Goal: Information Seeking & Learning: Learn about a topic

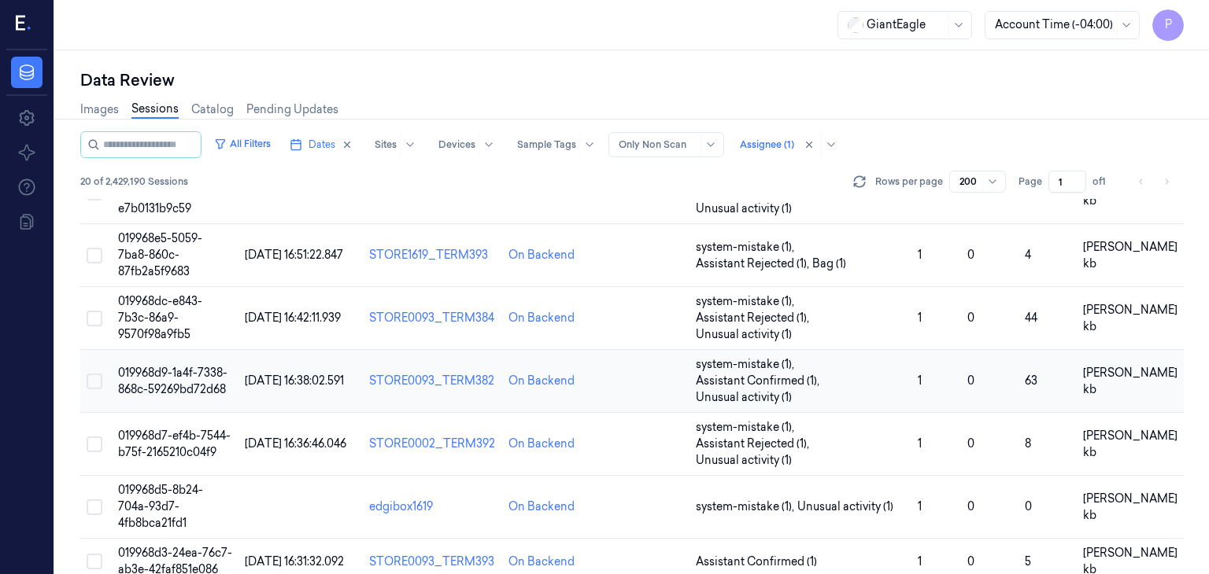
scroll to position [551, 0]
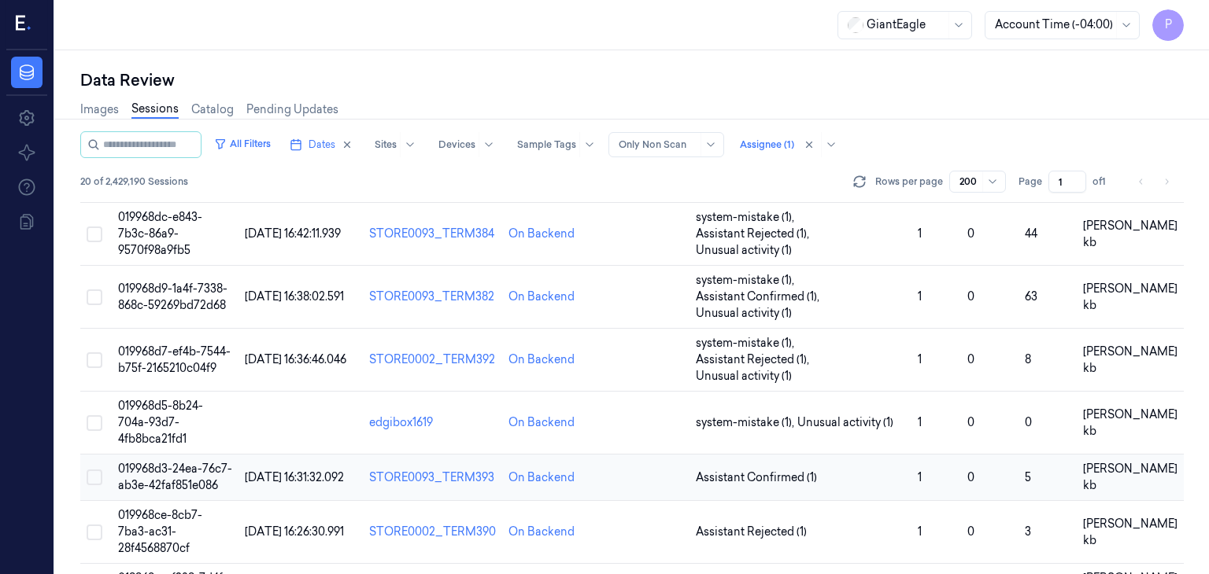
click at [166, 462] on span "019968d3-24ea-76c7-ab3e-42faf851e086" at bounding box center [175, 477] width 114 height 31
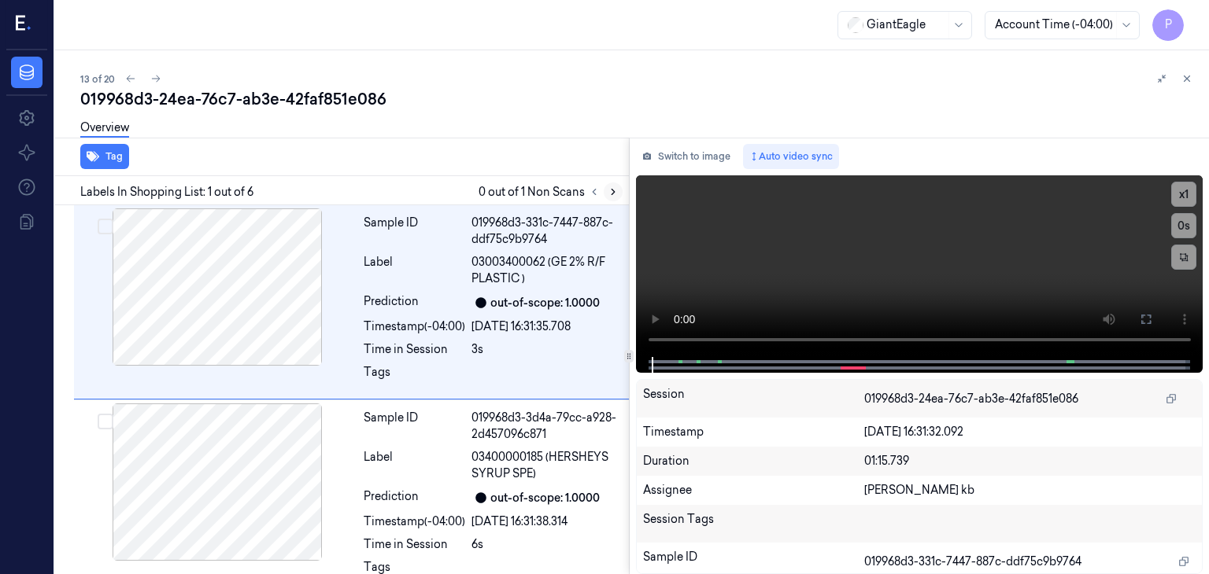
click at [613, 190] on icon at bounding box center [612, 193] width 3 height 6
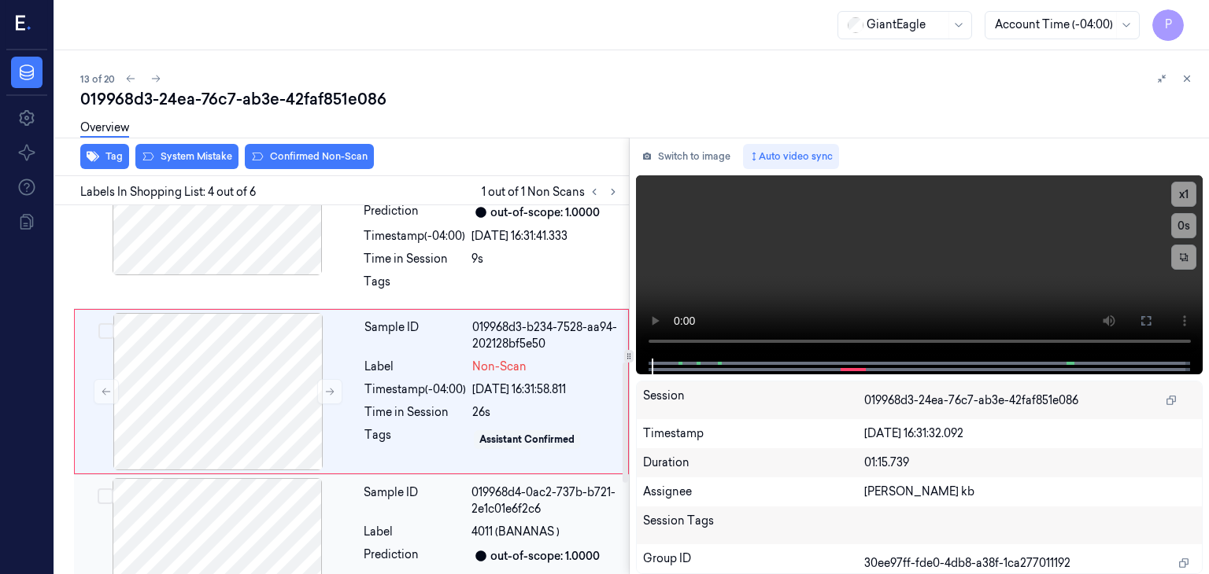
scroll to position [482, 0]
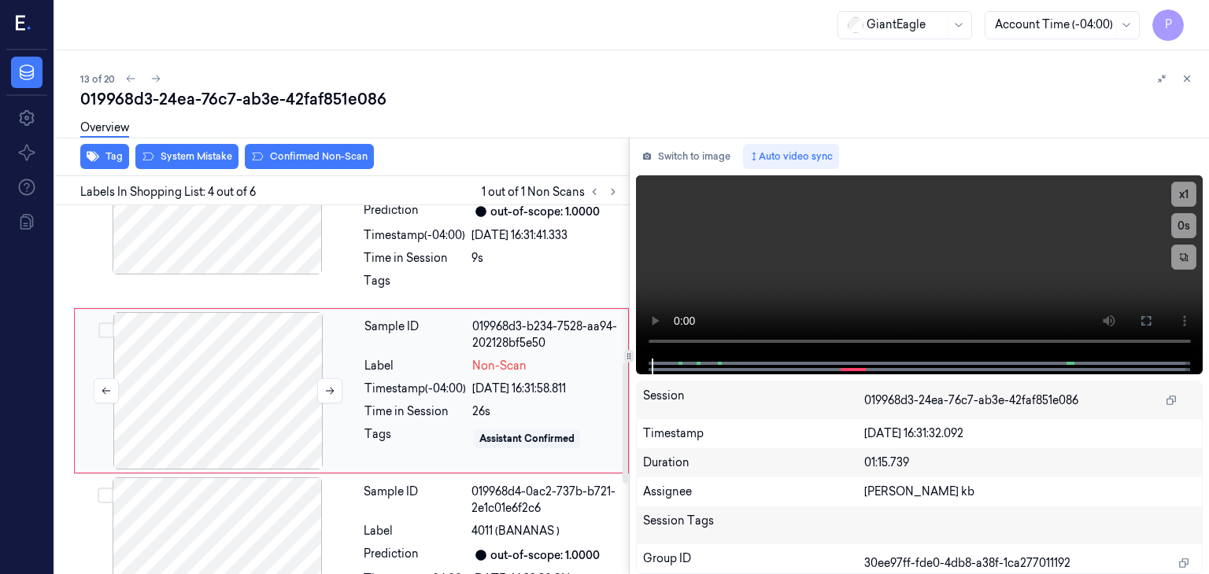
click at [234, 363] on div at bounding box center [218, 390] width 280 height 157
click at [327, 386] on icon at bounding box center [329, 391] width 11 height 11
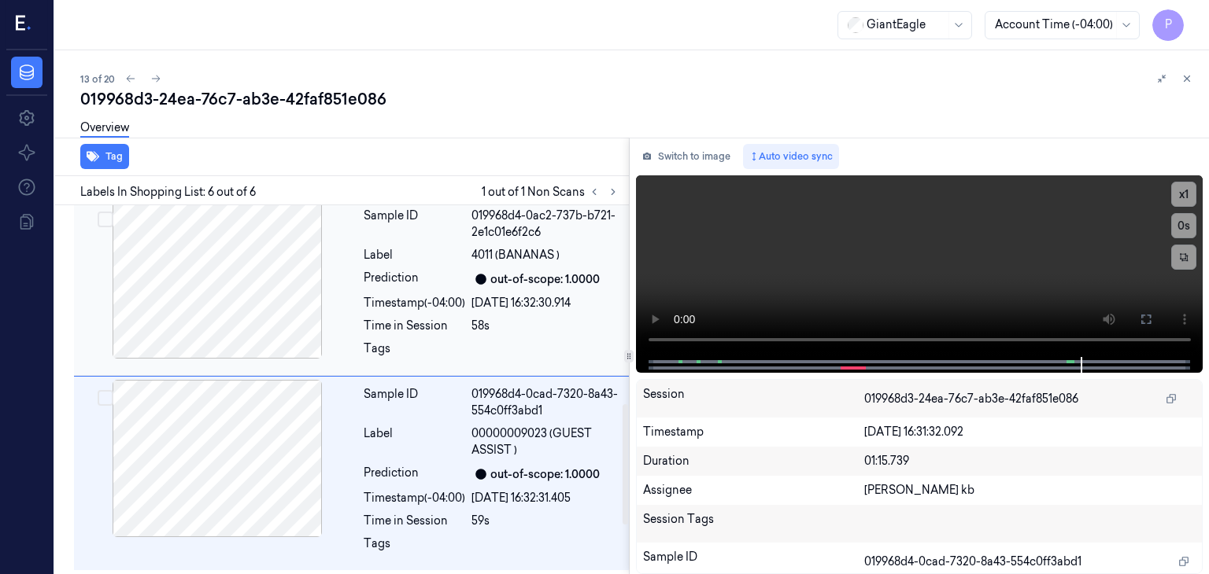
scroll to position [443, 0]
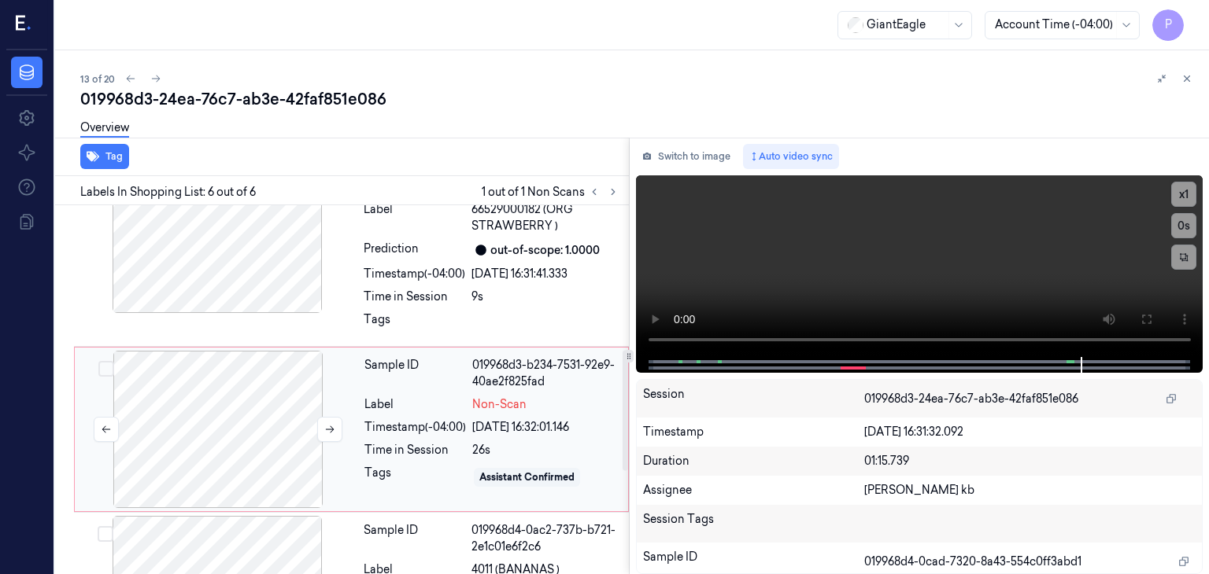
click at [269, 401] on div at bounding box center [218, 429] width 280 height 157
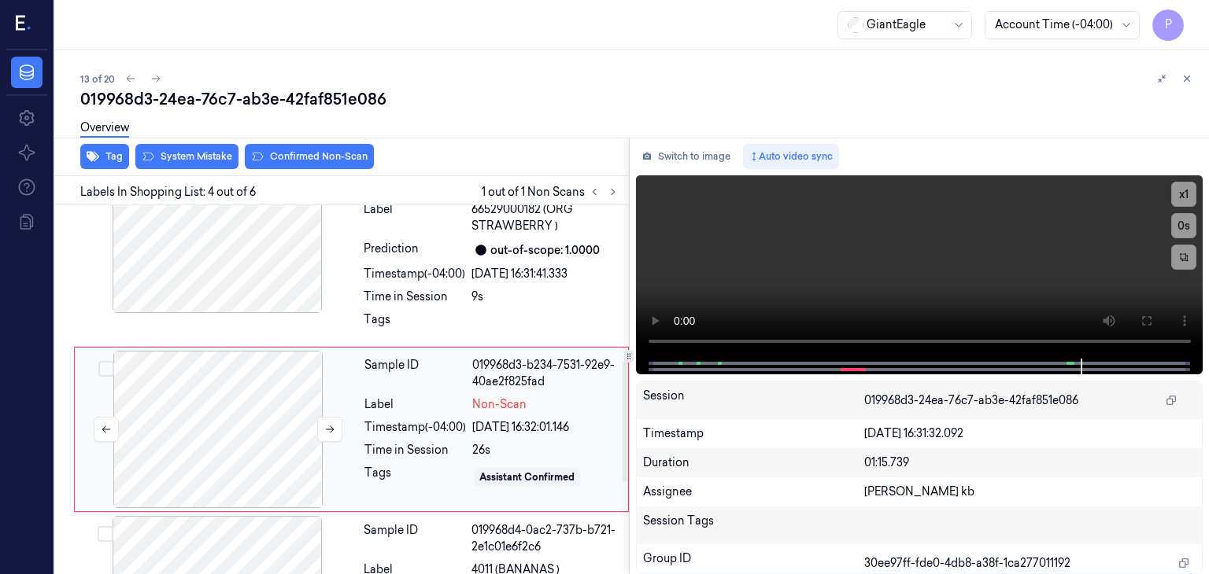
scroll to position [482, 0]
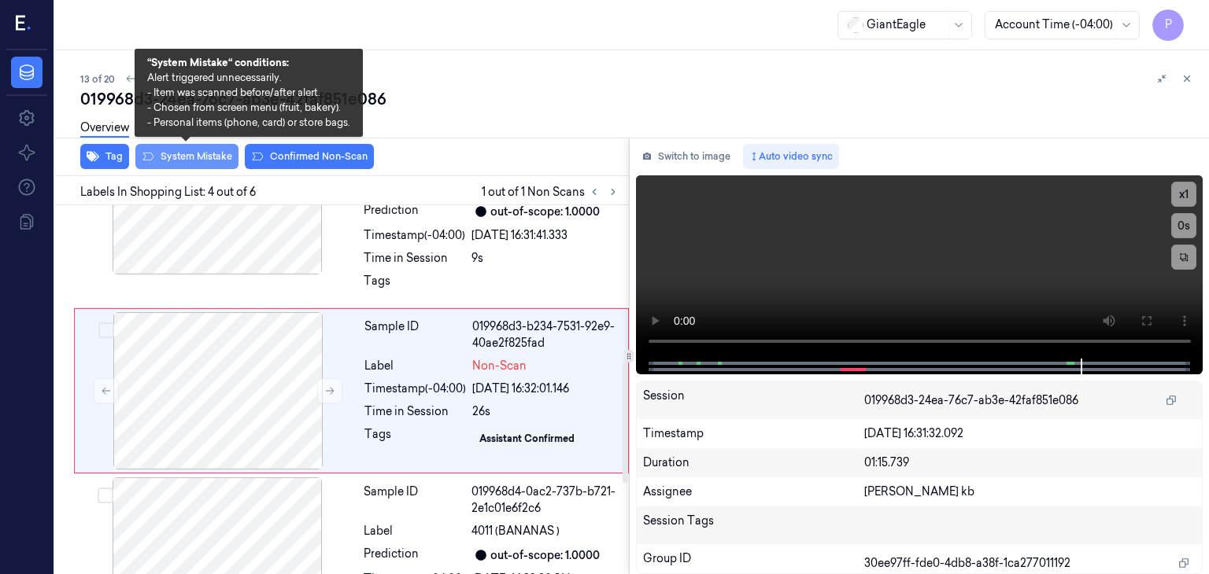
click at [214, 153] on button "System Mistake" at bounding box center [186, 156] width 103 height 25
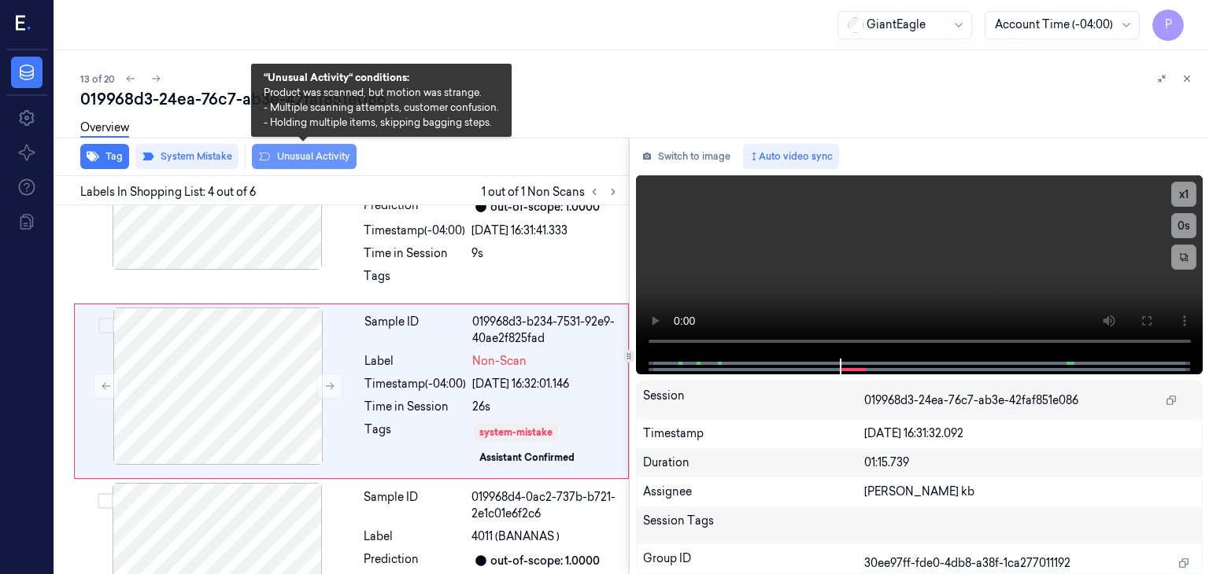
click at [316, 155] on button "Unusual Activity" at bounding box center [304, 156] width 105 height 25
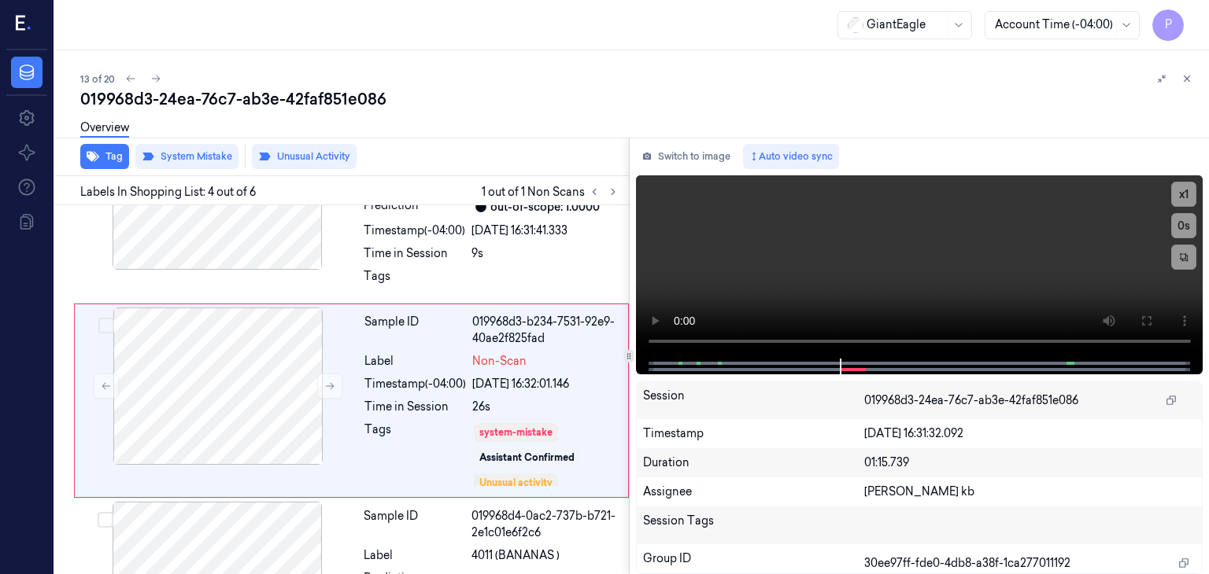
scroll to position [496, 0]
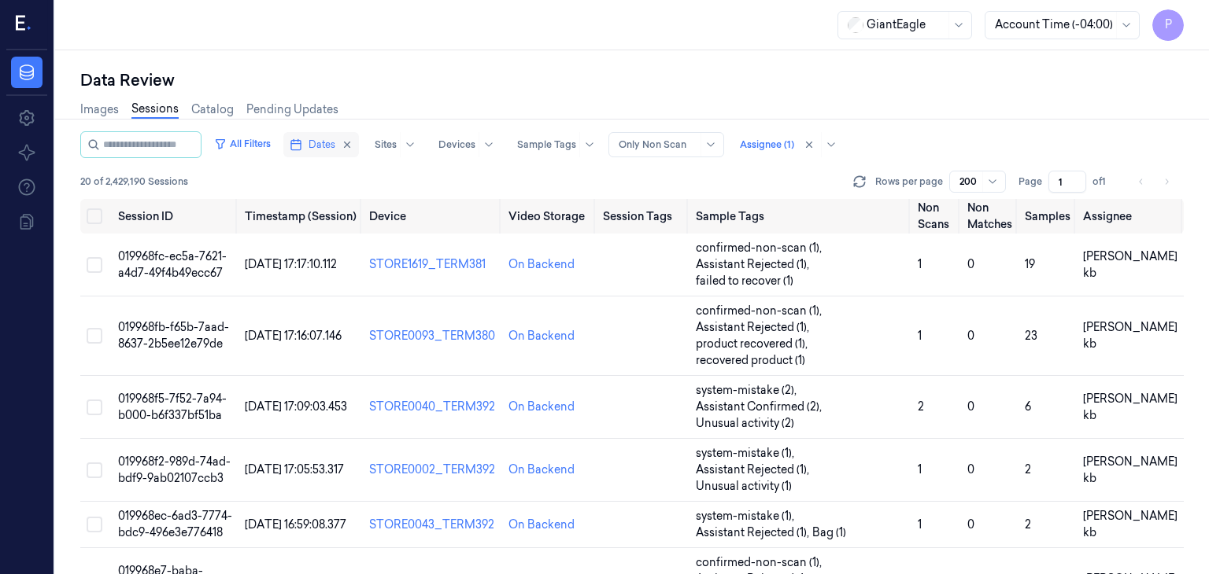
click at [335, 141] on span "Dates" at bounding box center [321, 145] width 27 height 14
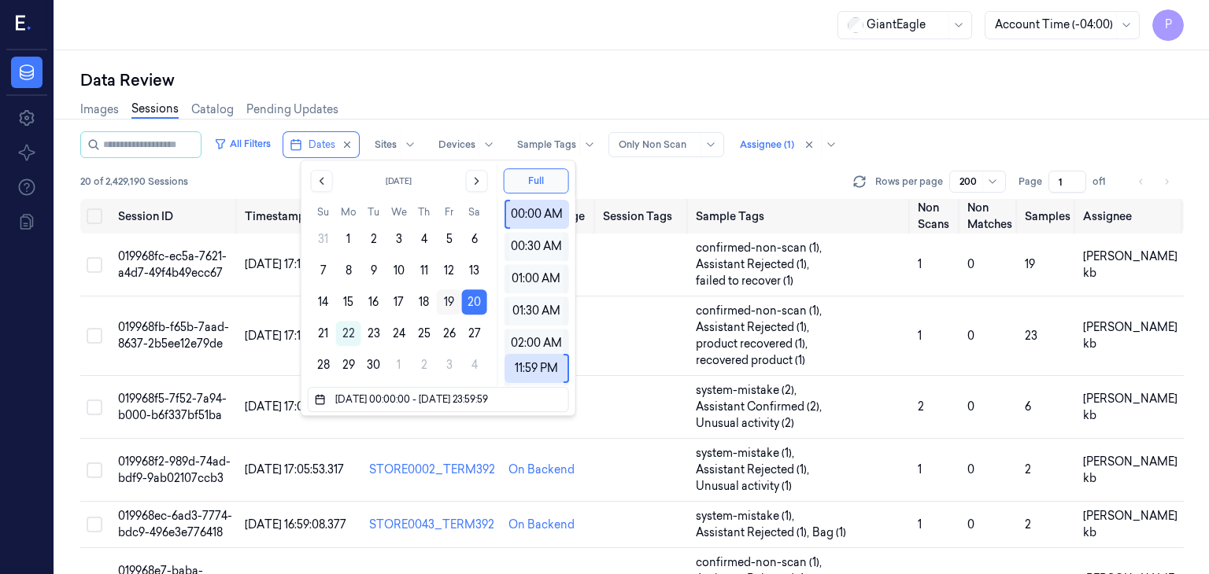
click at [446, 301] on button "19" at bounding box center [449, 302] width 25 height 25
type input "19/09/2025 00:00:00 - 20/09/2025 23:59:59"
click at [682, 76] on div "Data Review" at bounding box center [631, 80] width 1103 height 22
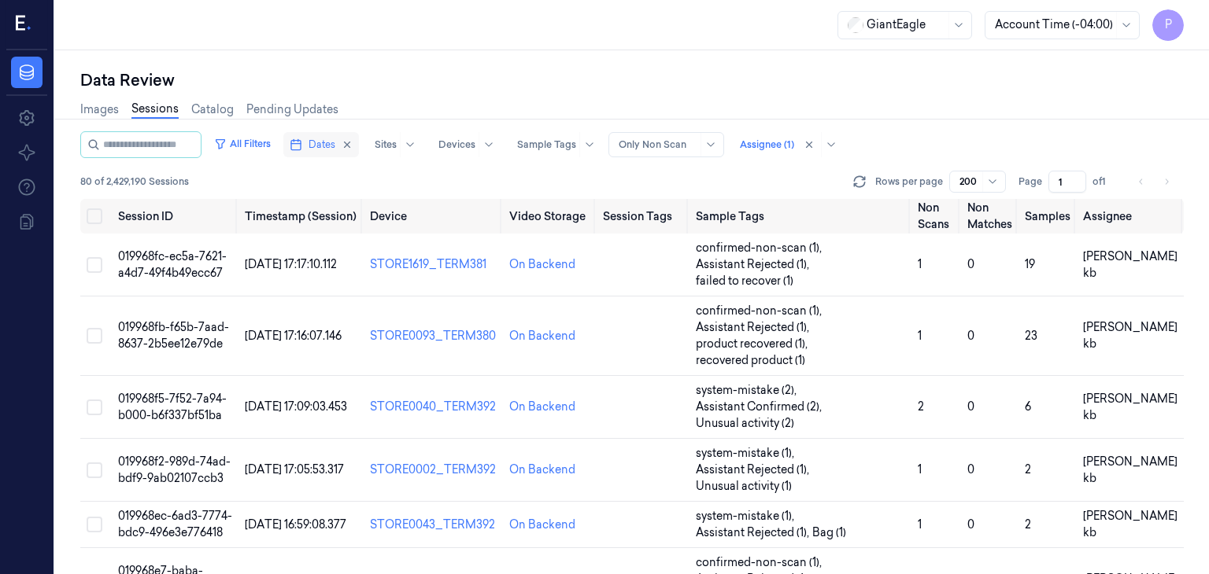
click at [332, 142] on span "Dates" at bounding box center [321, 145] width 27 height 14
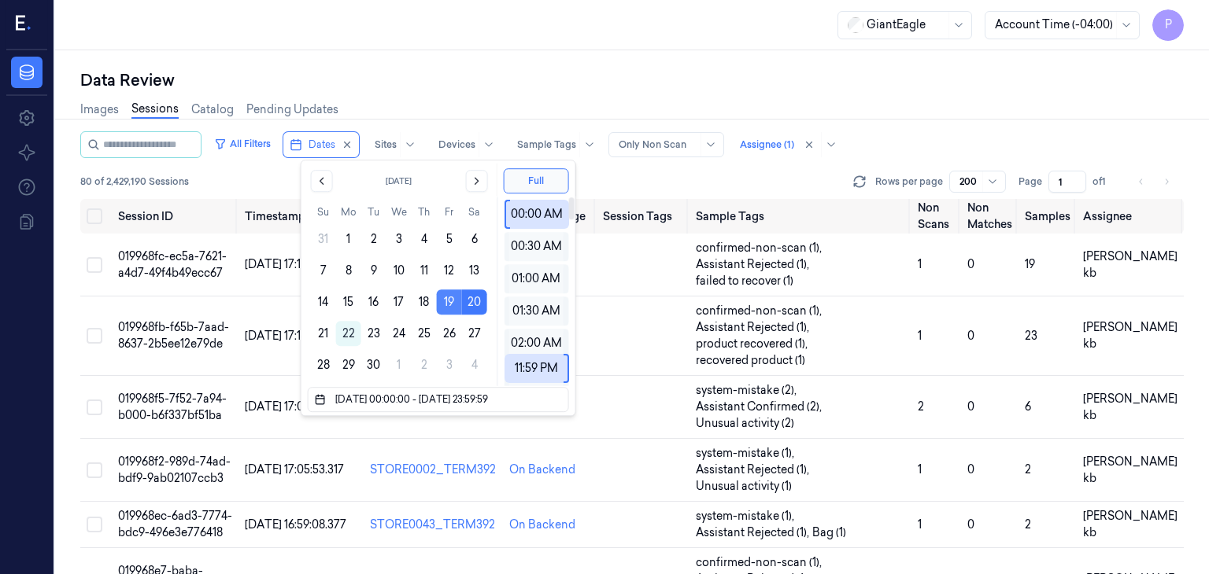
click at [447, 297] on button "19" at bounding box center [449, 302] width 25 height 25
type input "19/09/2025 00:00:00 - 19/09/2025 23:59:59"
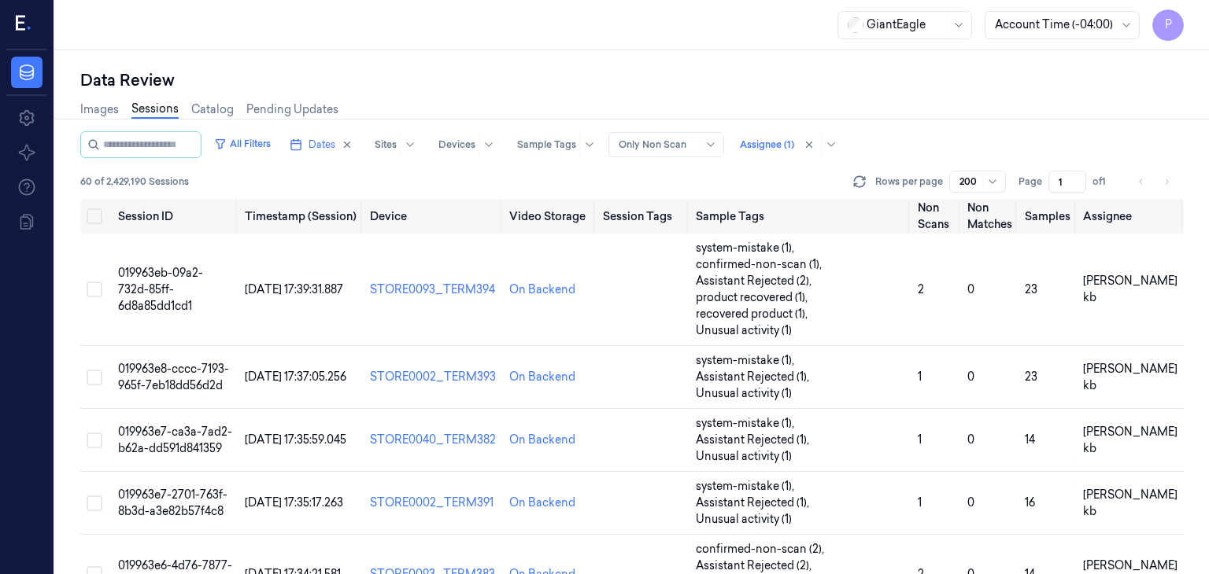
click at [1165, 182] on li "pagination" at bounding box center [1166, 182] width 22 height 22
drag, startPoint x: 1165, startPoint y: 182, endPoint x: 1142, endPoint y: 182, distance: 23.6
click at [1165, 181] on li "pagination" at bounding box center [1166, 182] width 22 height 22
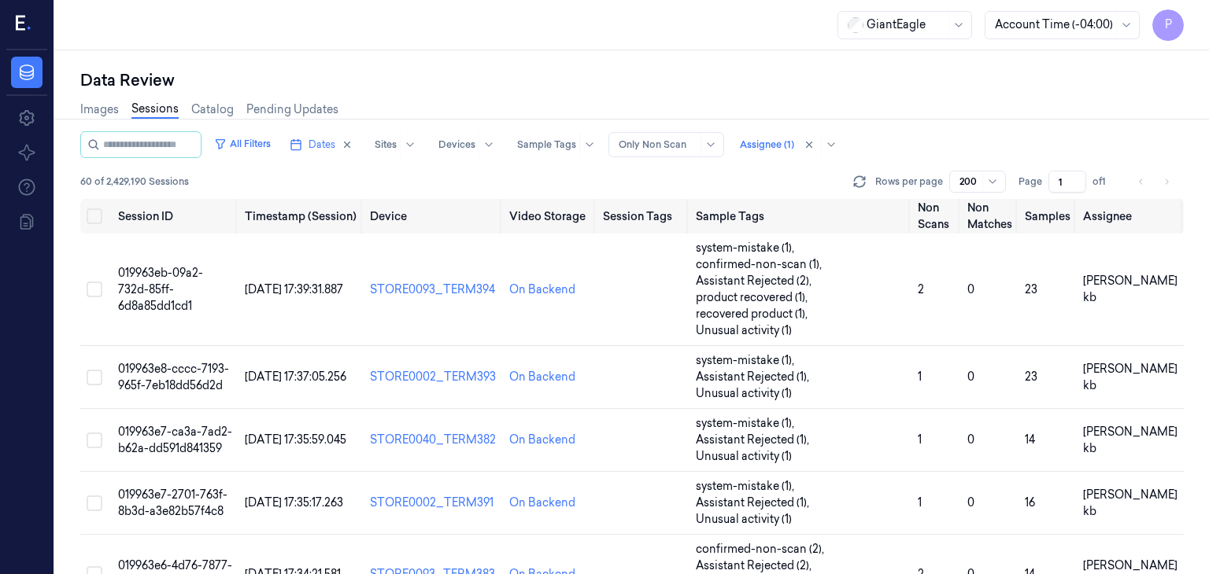
click at [1142, 181] on li "pagination" at bounding box center [1141, 182] width 22 height 22
click at [1141, 181] on li "pagination" at bounding box center [1141, 182] width 22 height 22
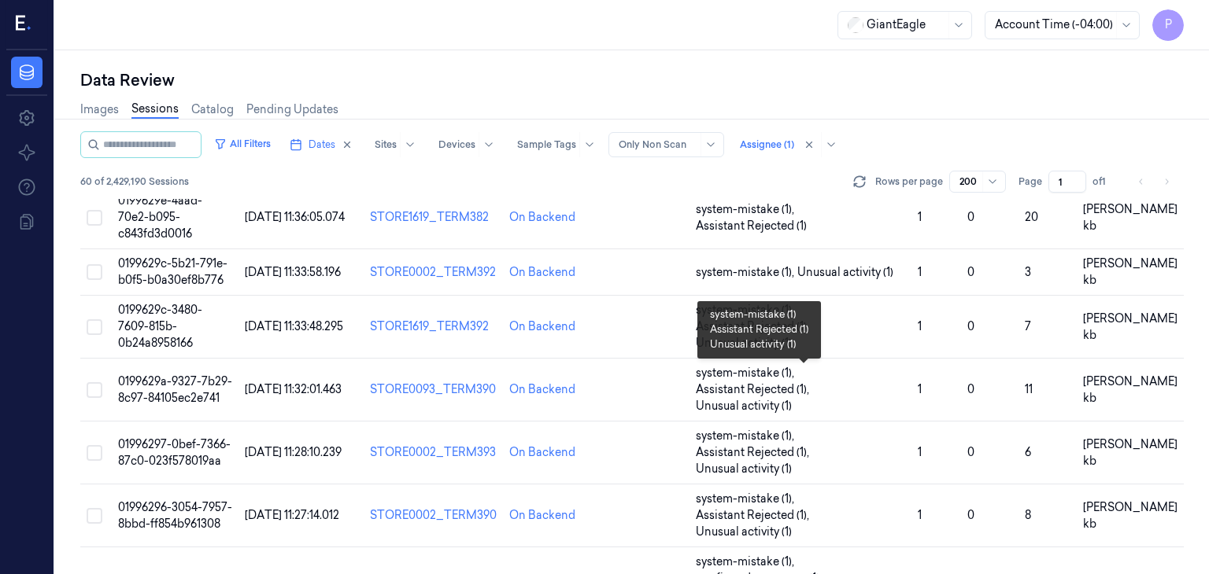
scroll to position [2550, 0]
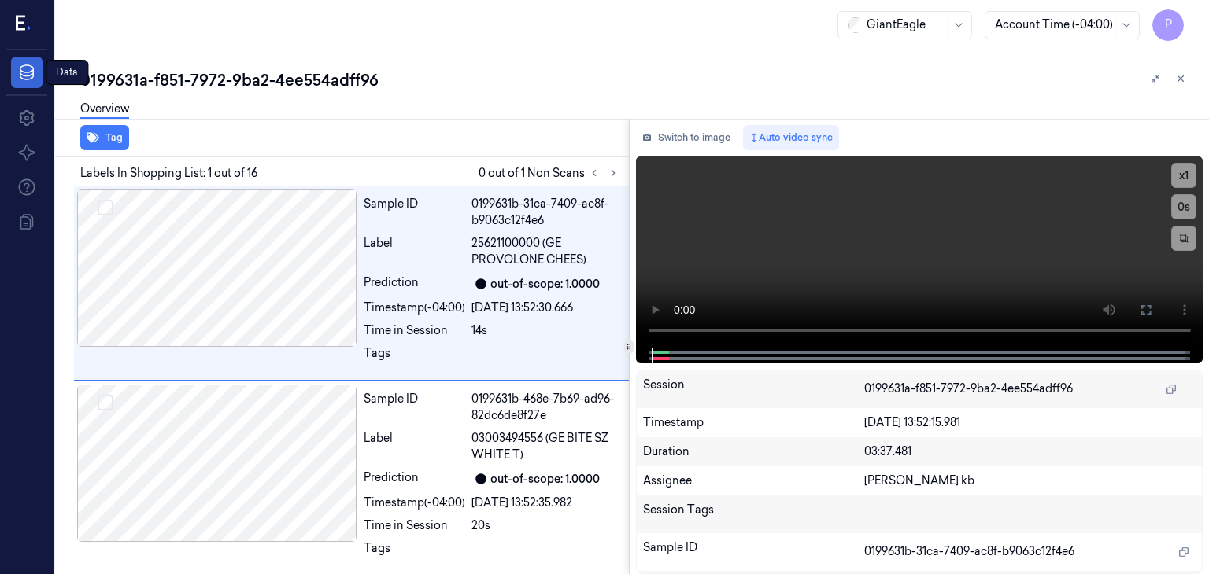
click at [35, 68] on icon at bounding box center [26, 72] width 19 height 19
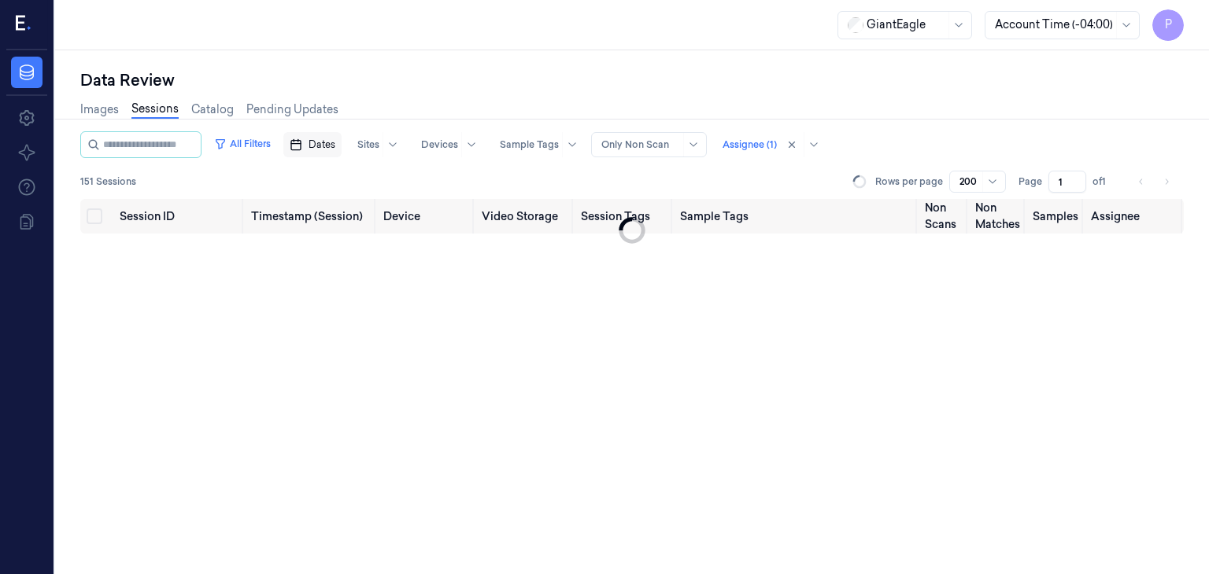
click at [335, 145] on span "Dates" at bounding box center [321, 145] width 27 height 14
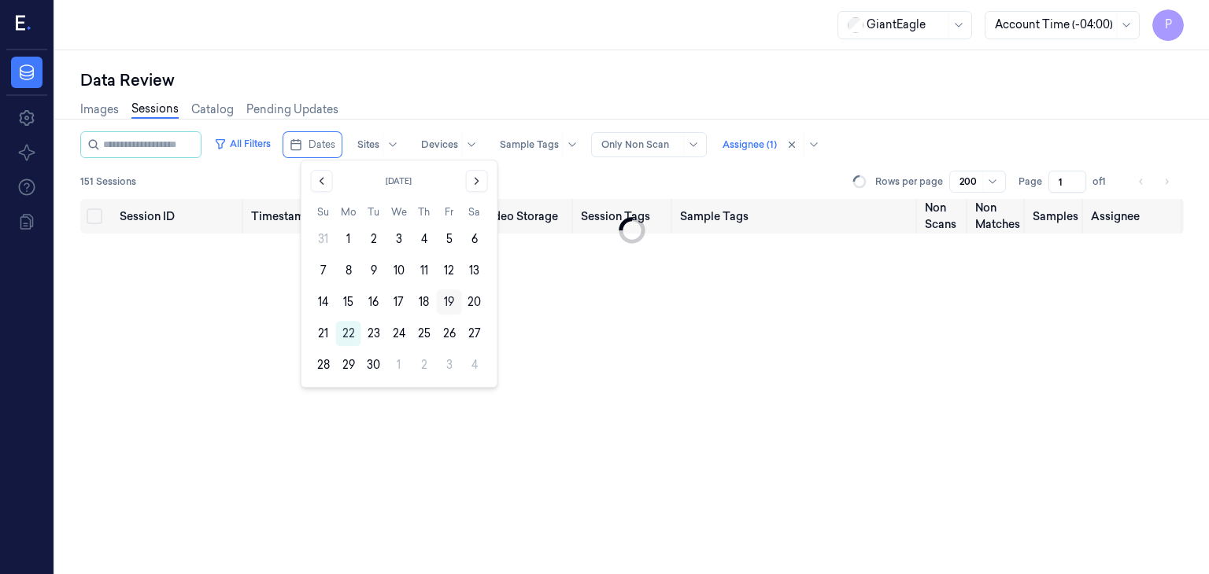
click at [448, 302] on button "19" at bounding box center [449, 302] width 25 height 25
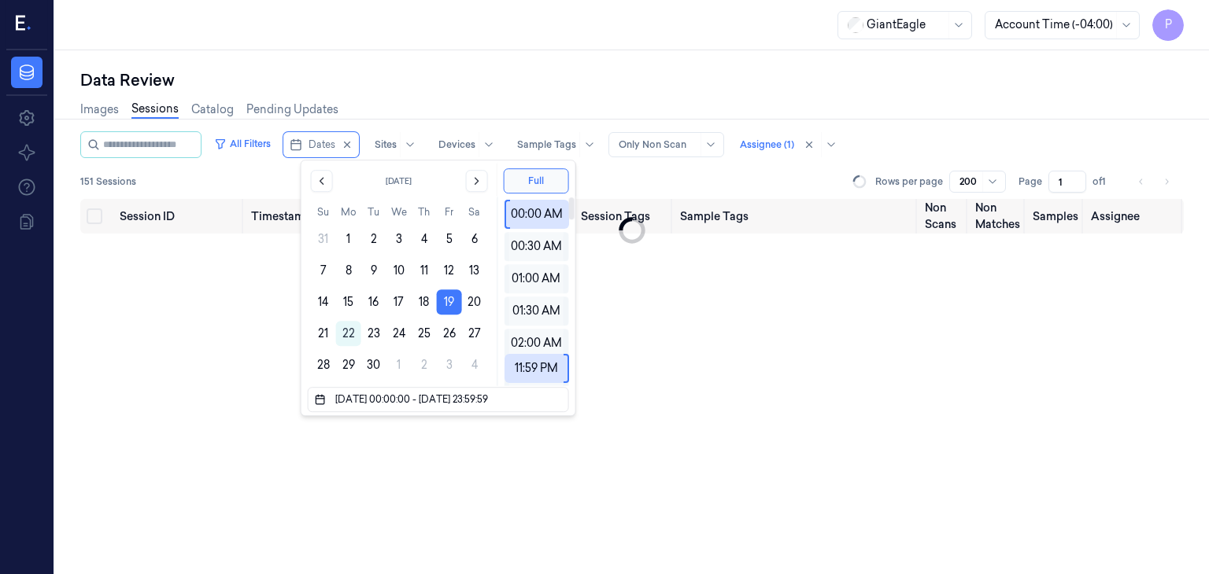
click at [614, 334] on div "Session ID Timestamp (Session) Device Video Storage Session Tags Sample Tags No…" at bounding box center [631, 387] width 1103 height 376
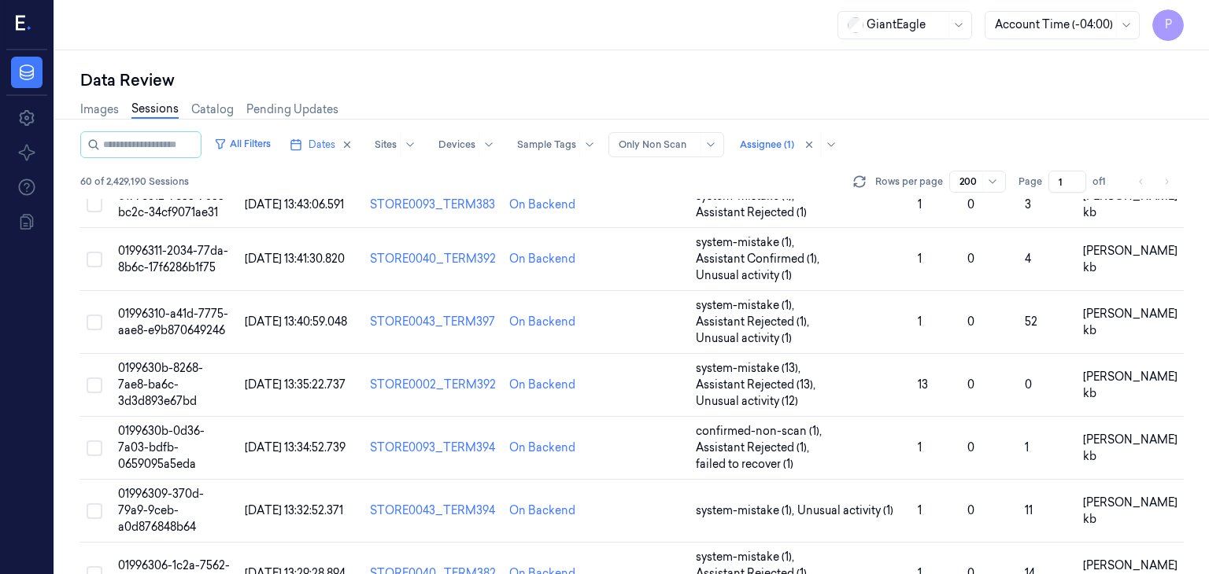
scroll to position [1448, 0]
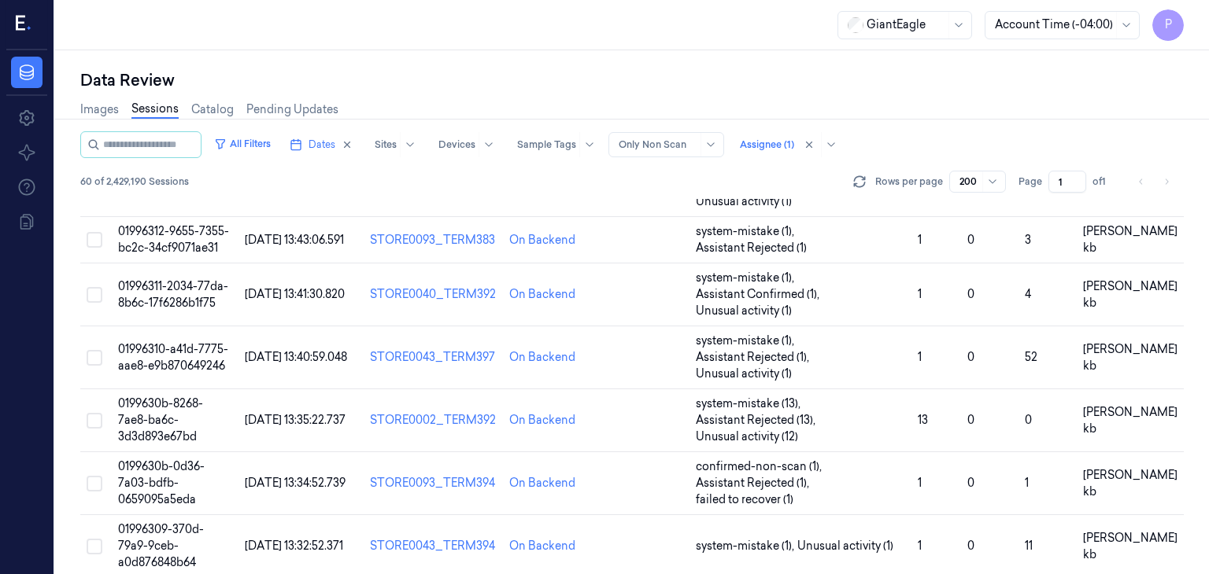
click at [1166, 180] on li "pagination" at bounding box center [1166, 182] width 22 height 22
click at [1134, 183] on li "pagination" at bounding box center [1141, 182] width 22 height 22
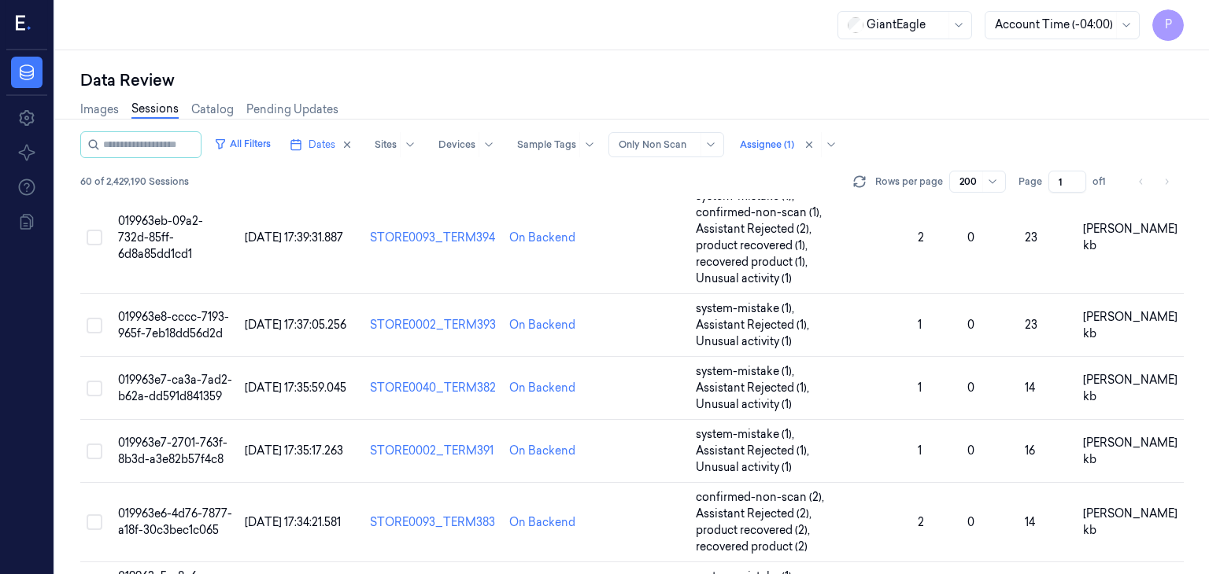
scroll to position [0, 0]
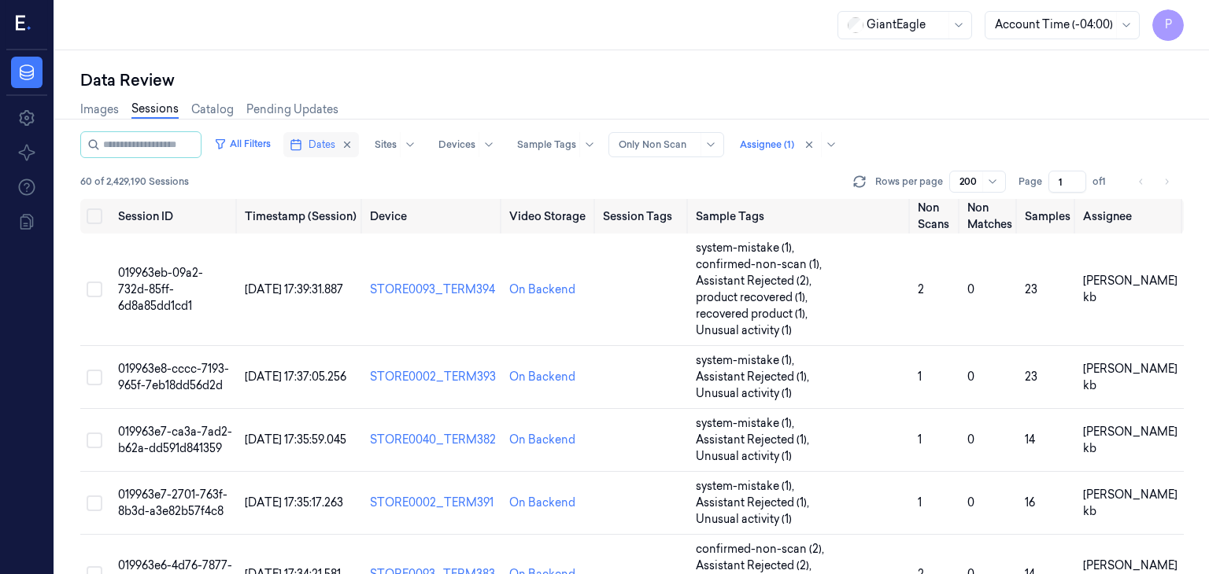
click at [335, 142] on span "Dates" at bounding box center [321, 145] width 27 height 14
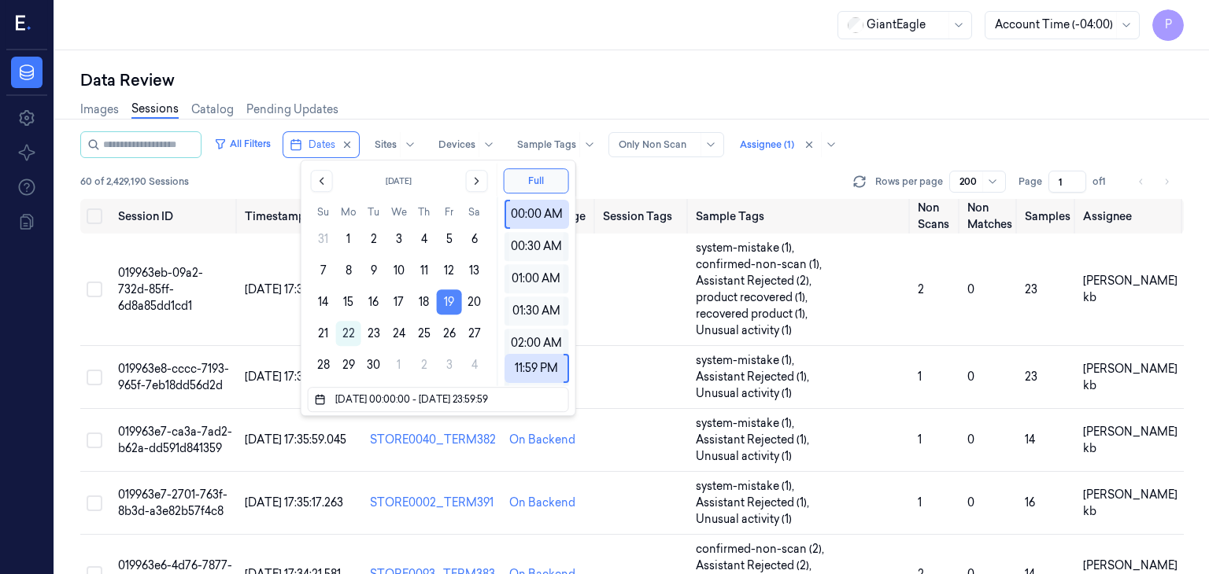
click at [449, 303] on button "19" at bounding box center [449, 302] width 25 height 25
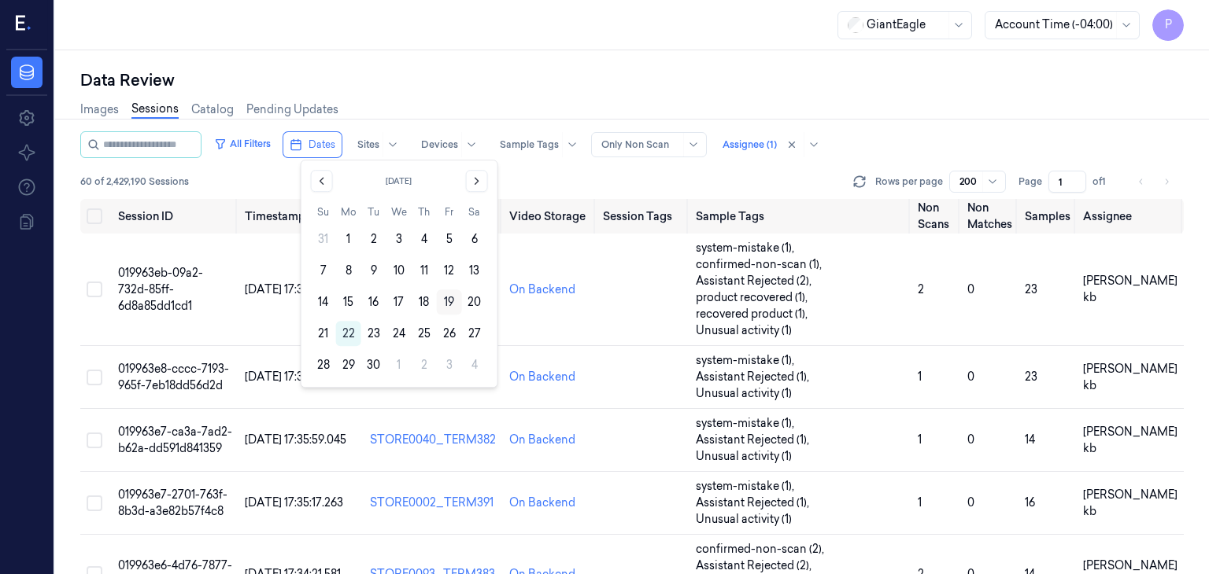
click at [444, 300] on button "19" at bounding box center [449, 302] width 25 height 25
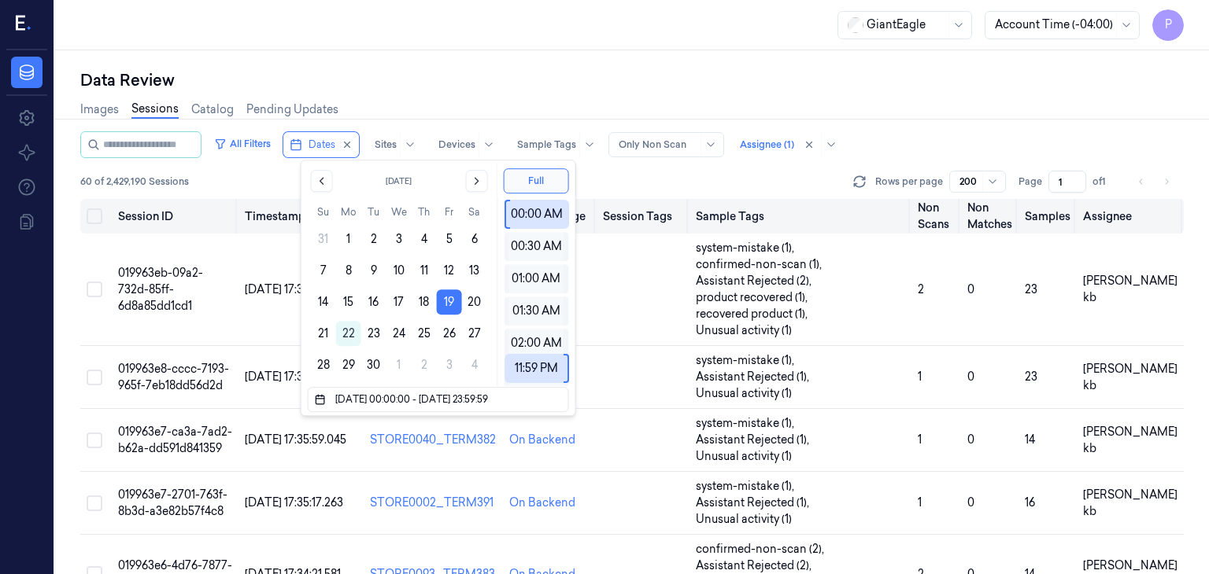
click at [682, 183] on div "60 of 2,429,190 Sessions Rows per page 200 Page 1 of 1" at bounding box center [631, 182] width 1103 height 22
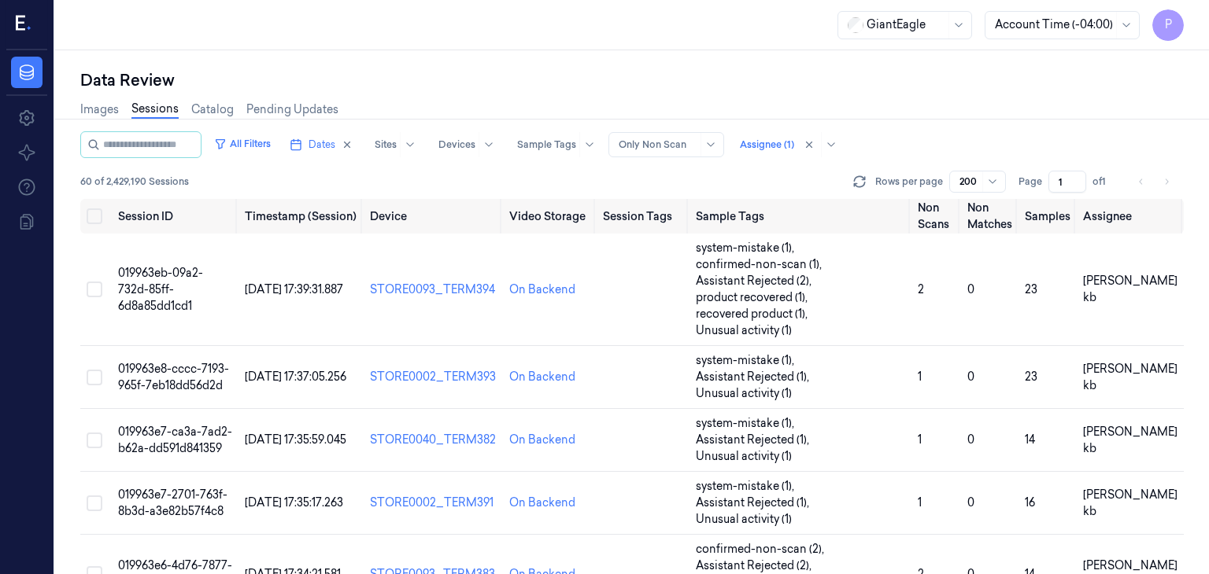
click at [1167, 180] on li "pagination" at bounding box center [1166, 182] width 22 height 22
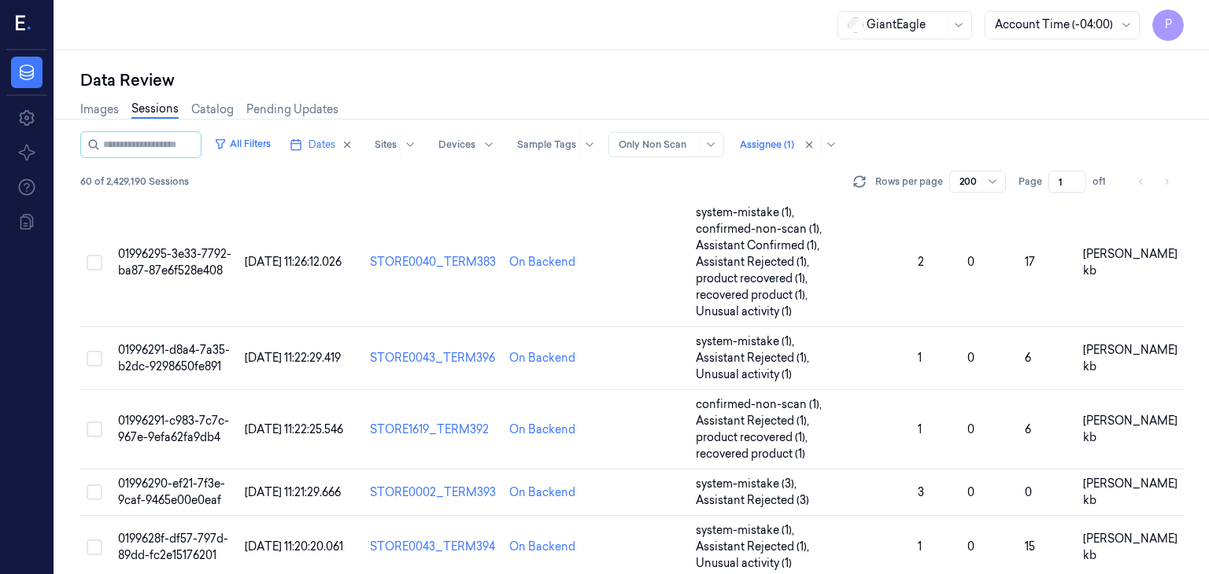
scroll to position [2943, 0]
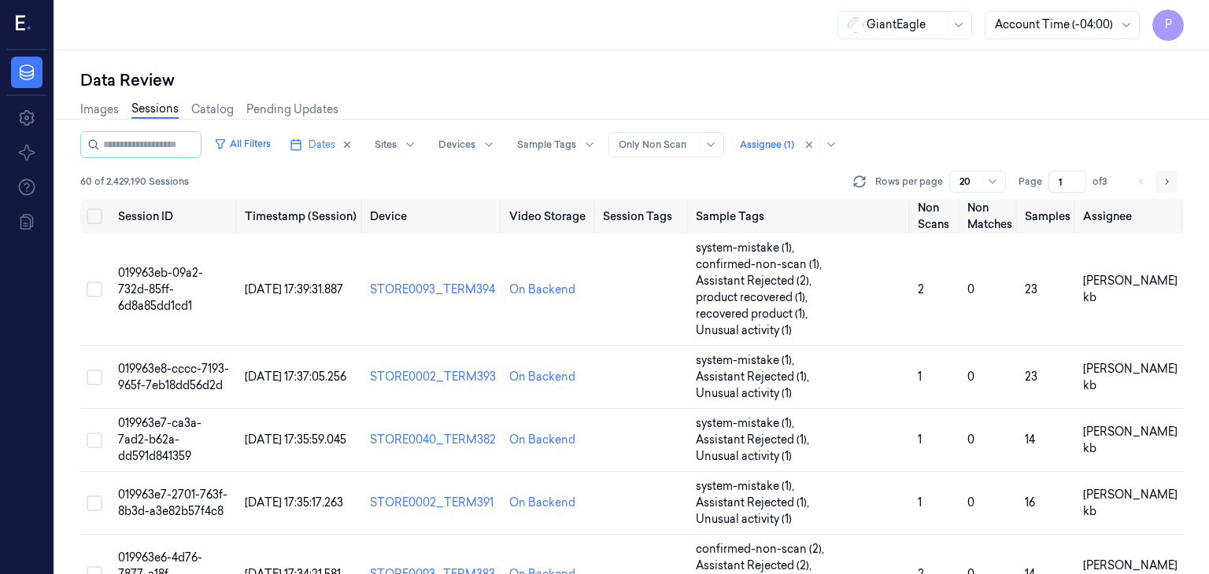
click at [1167, 179] on icon "Go to next page" at bounding box center [1166, 181] width 9 height 13
type input "2"
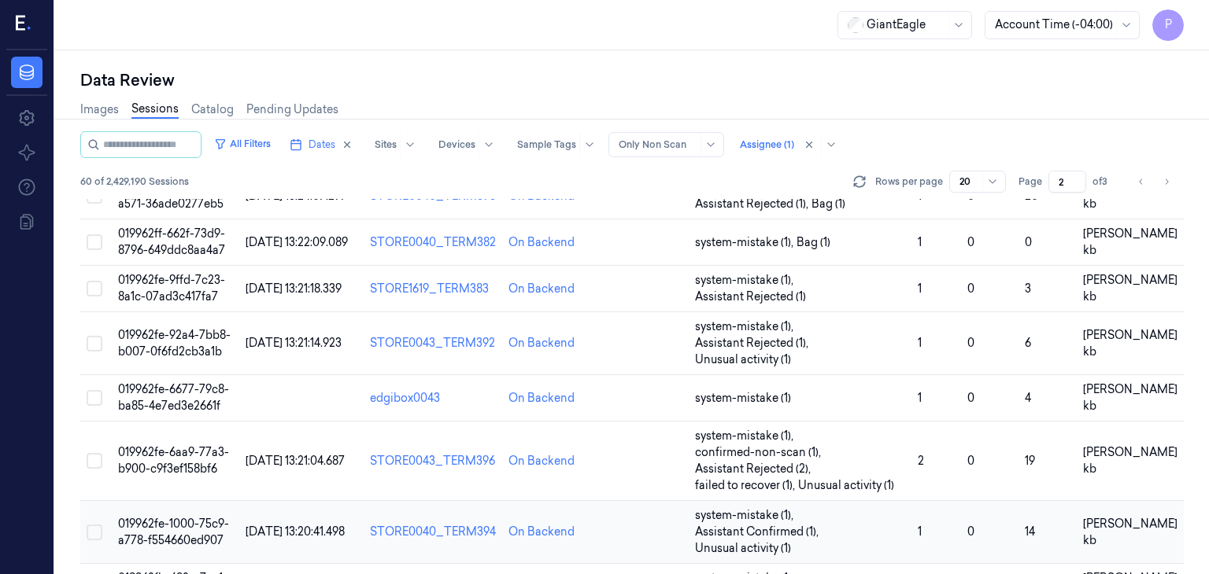
scroll to position [728, 0]
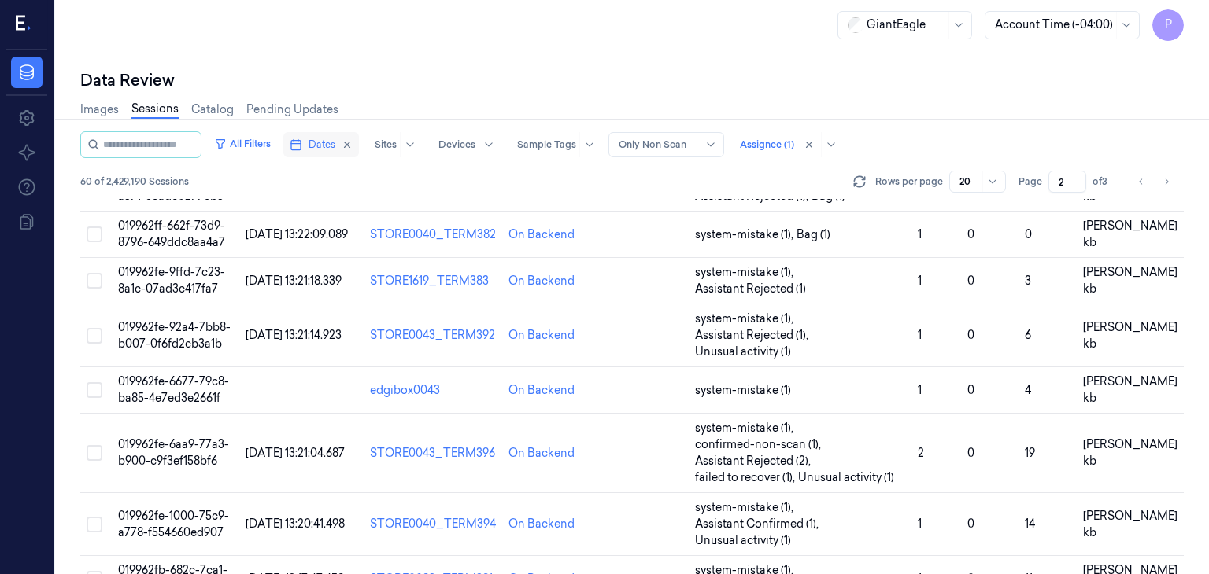
click at [328, 142] on span "Dates" at bounding box center [321, 145] width 27 height 14
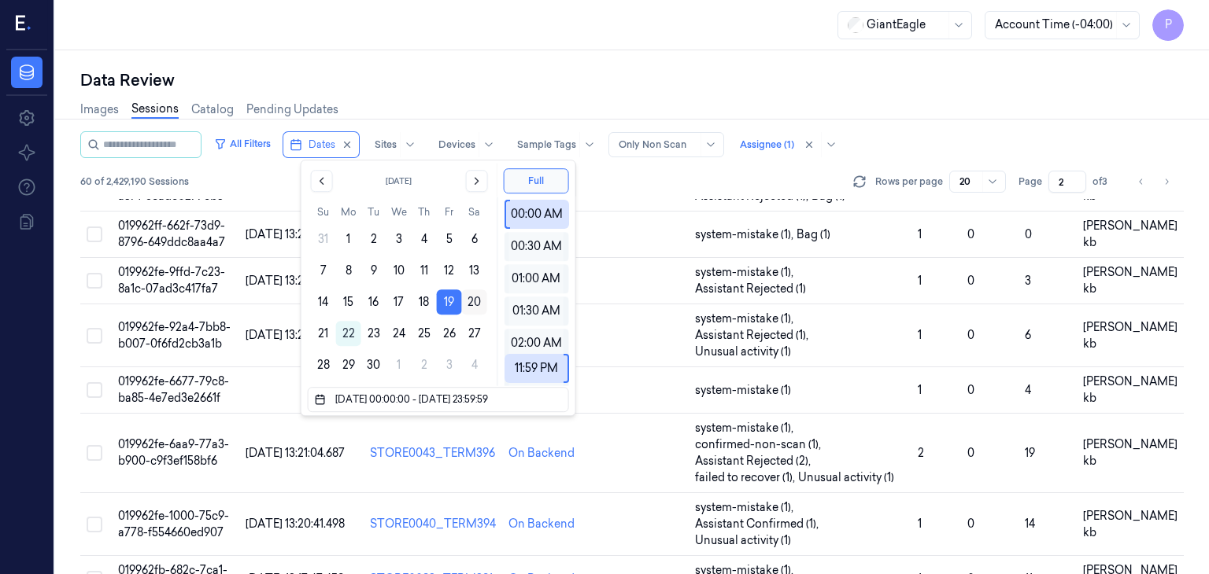
click at [475, 300] on button "20" at bounding box center [474, 302] width 25 height 25
click at [475, 301] on button "20" at bounding box center [474, 302] width 25 height 25
type input "20/09/2025 00:00:00 - 20/09/2025 23:59:59"
click at [630, 183] on div "60 of 2,429,190 Sessions Rows per page 20 Page 2 of 3" at bounding box center [631, 182] width 1103 height 22
type input "1"
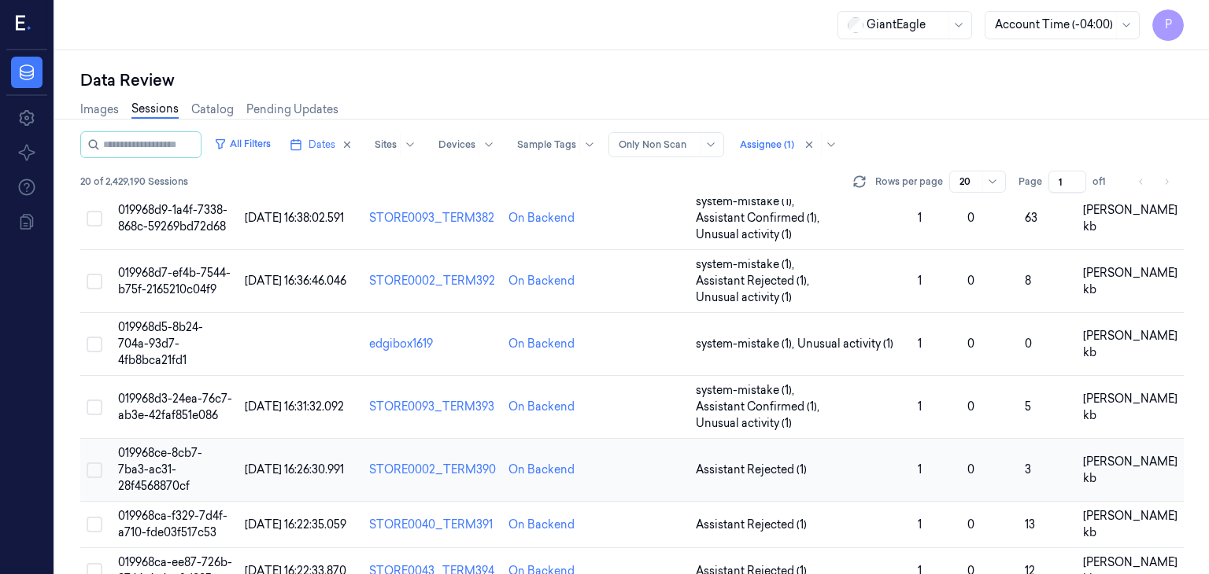
scroll to position [708, 0]
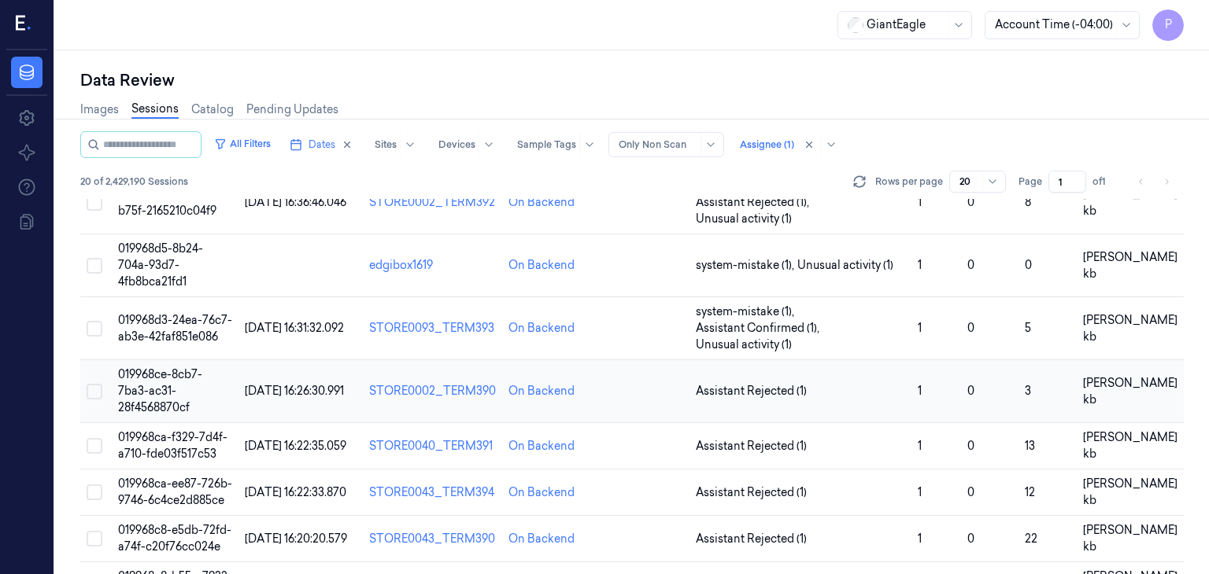
click at [150, 368] on span "019968ce-8cb7-7ba3-ac31-28f4568870cf" at bounding box center [160, 391] width 84 height 47
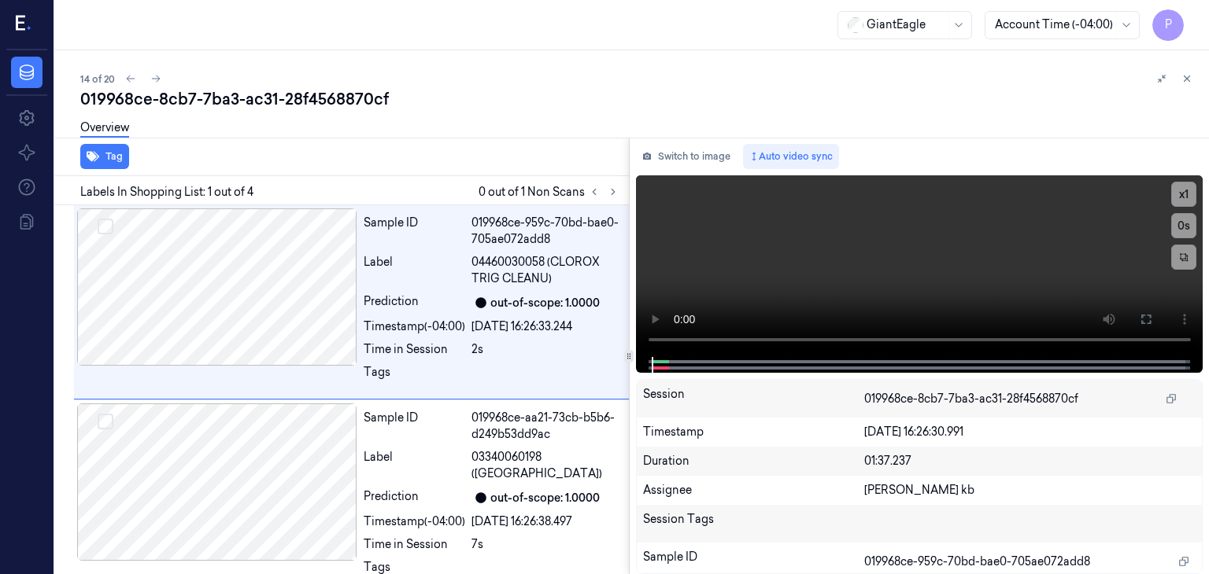
drag, startPoint x: 370, startPoint y: 0, endPoint x: 844, endPoint y: 83, distance: 480.9
click at [848, 84] on div "14 of 20" at bounding box center [638, 78] width 1116 height 19
click at [610, 191] on icon at bounding box center [613, 192] width 11 height 11
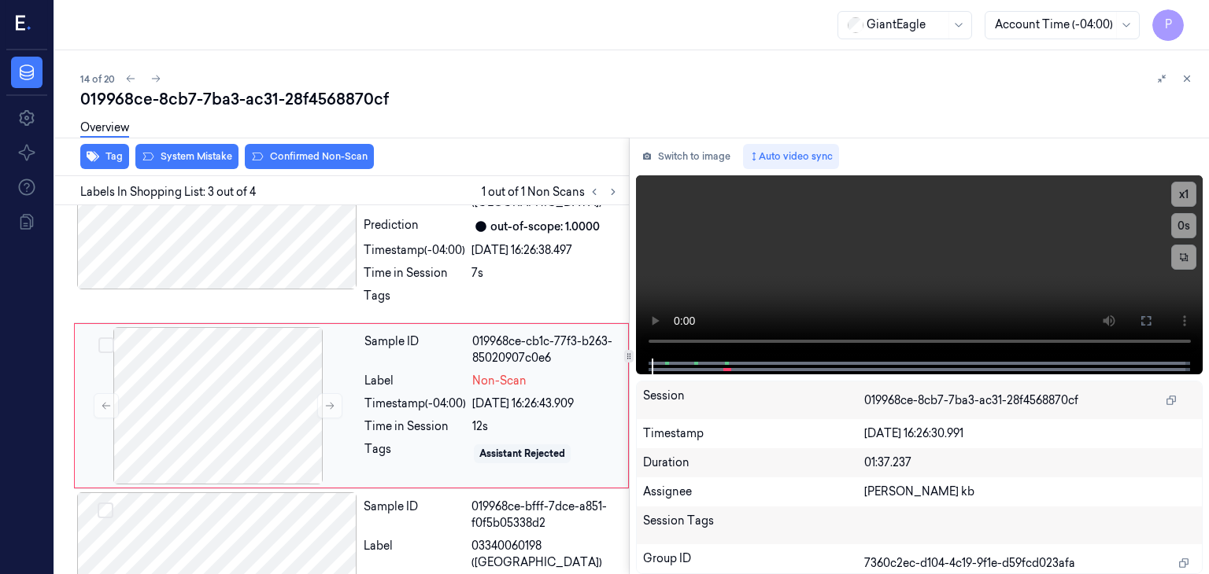
scroll to position [286, 0]
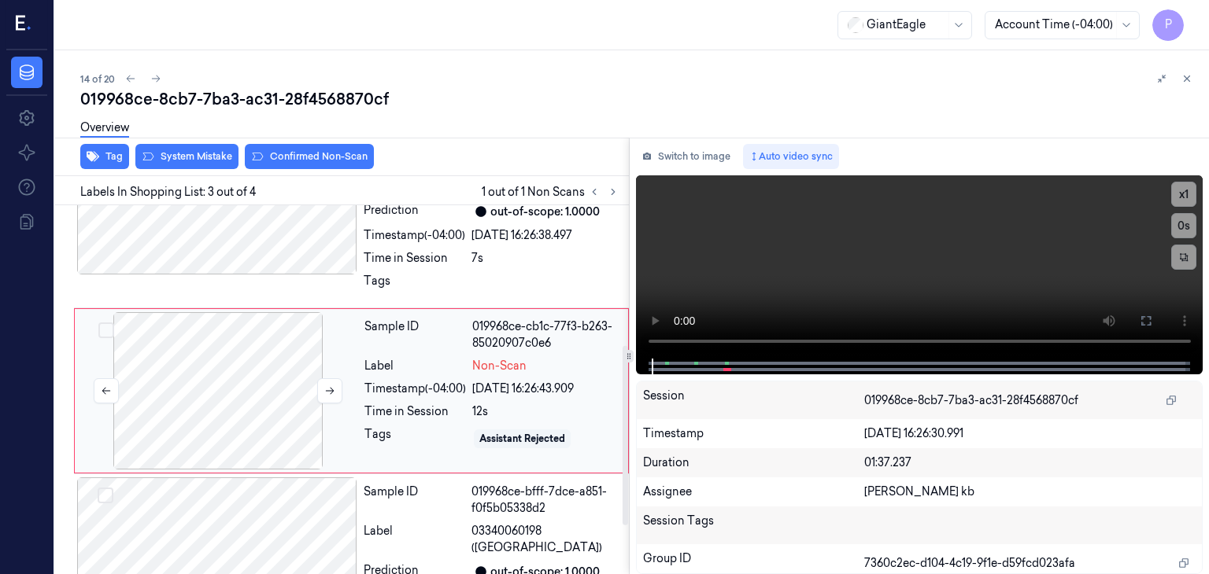
click at [220, 375] on div at bounding box center [218, 390] width 280 height 157
click at [327, 388] on icon at bounding box center [329, 391] width 11 height 11
click at [234, 394] on div at bounding box center [218, 390] width 280 height 157
click at [334, 393] on icon at bounding box center [329, 391] width 11 height 11
click at [257, 436] on div at bounding box center [218, 390] width 280 height 157
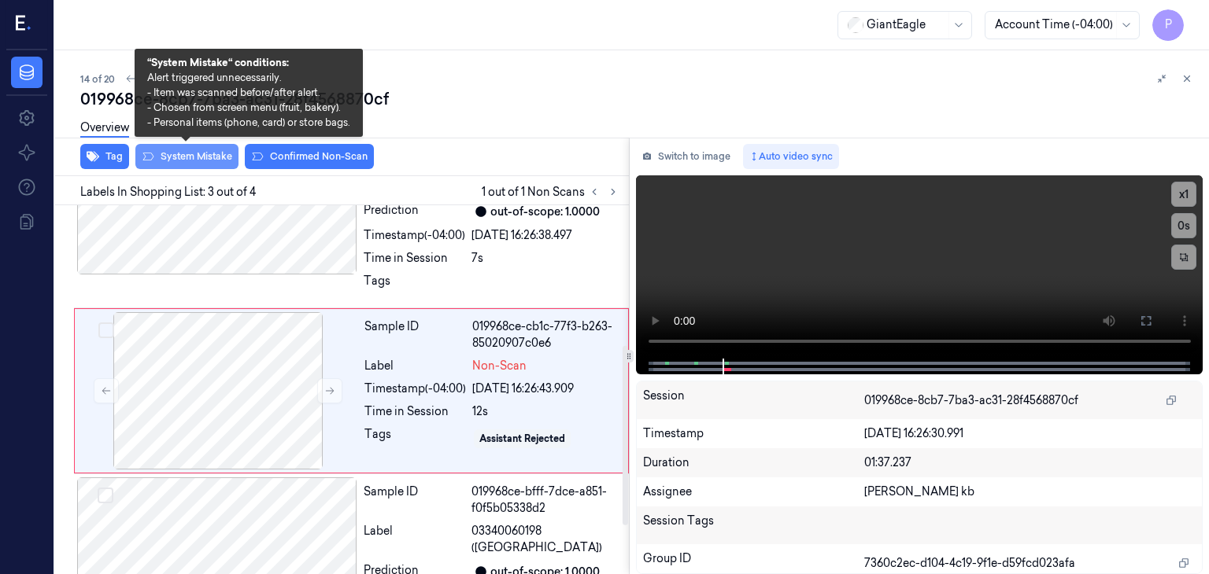
click at [209, 161] on button "System Mistake" at bounding box center [186, 156] width 103 height 25
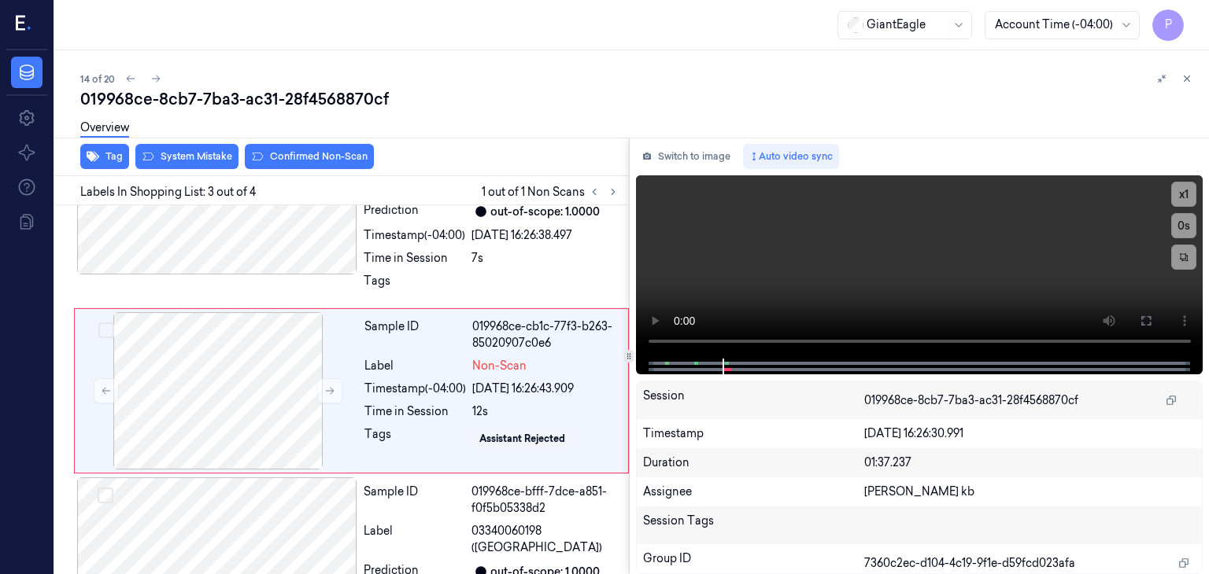
scroll to position [291, 0]
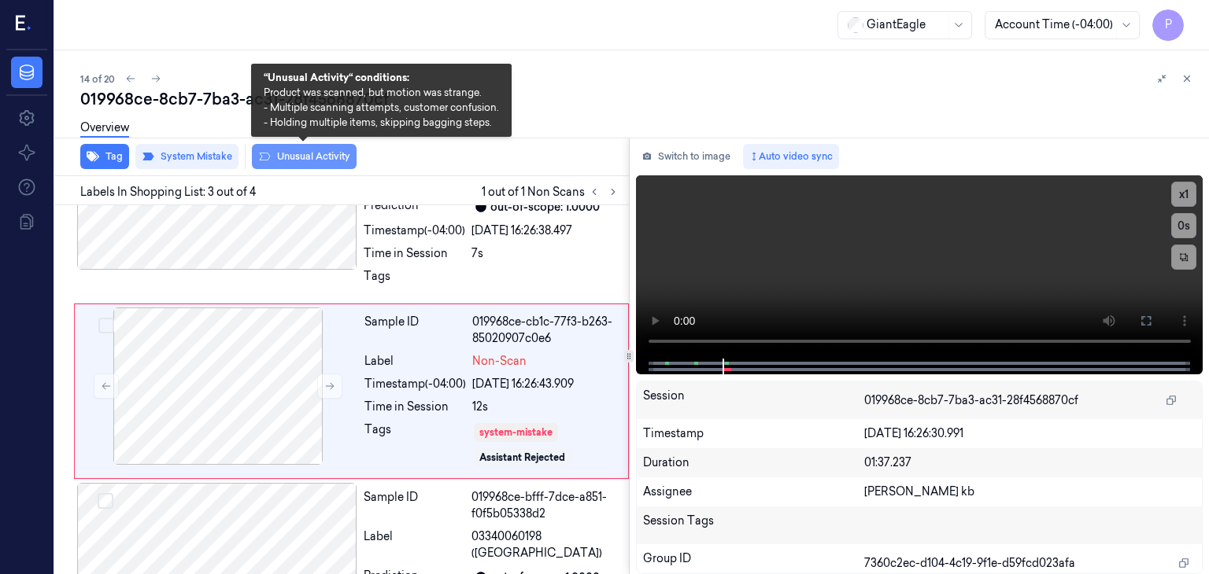
click at [342, 151] on button "Unusual Activity" at bounding box center [304, 156] width 105 height 25
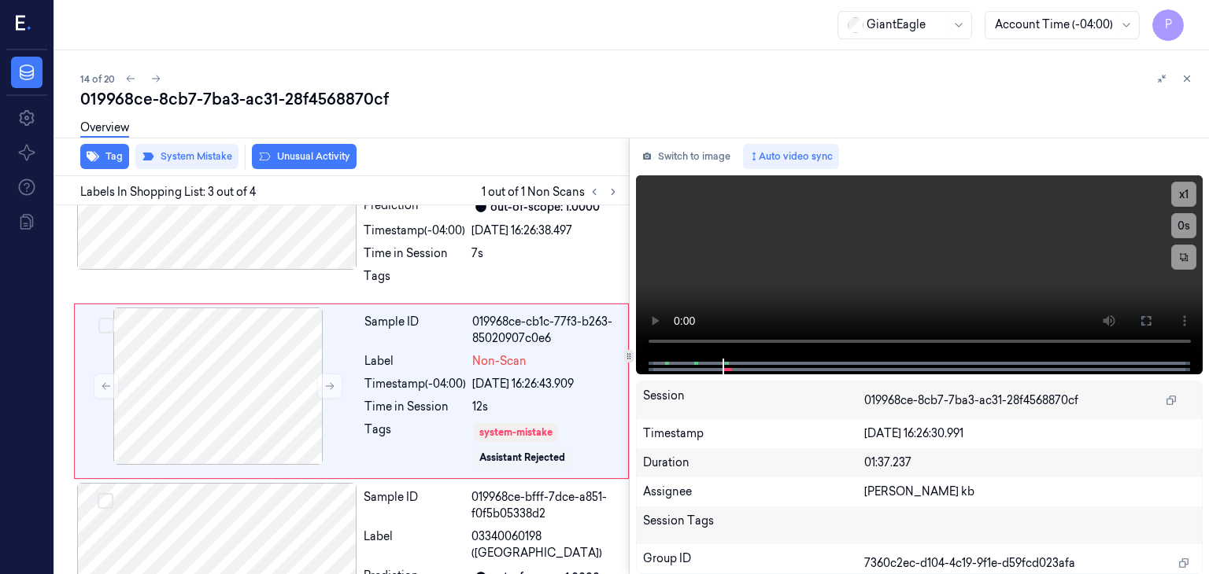
scroll to position [301, 0]
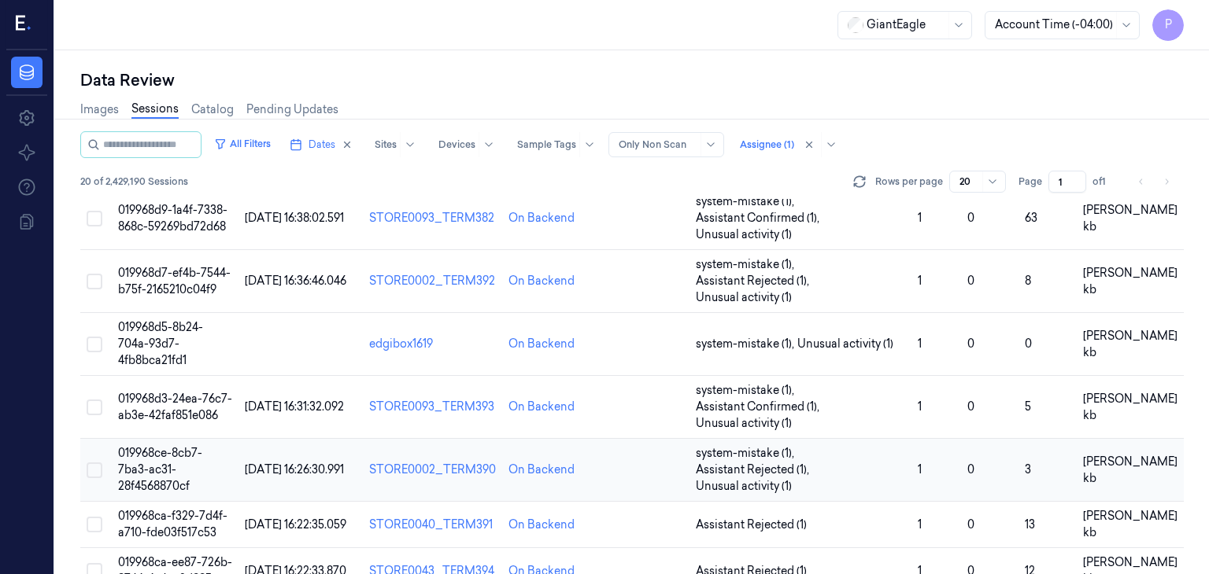
scroll to position [708, 0]
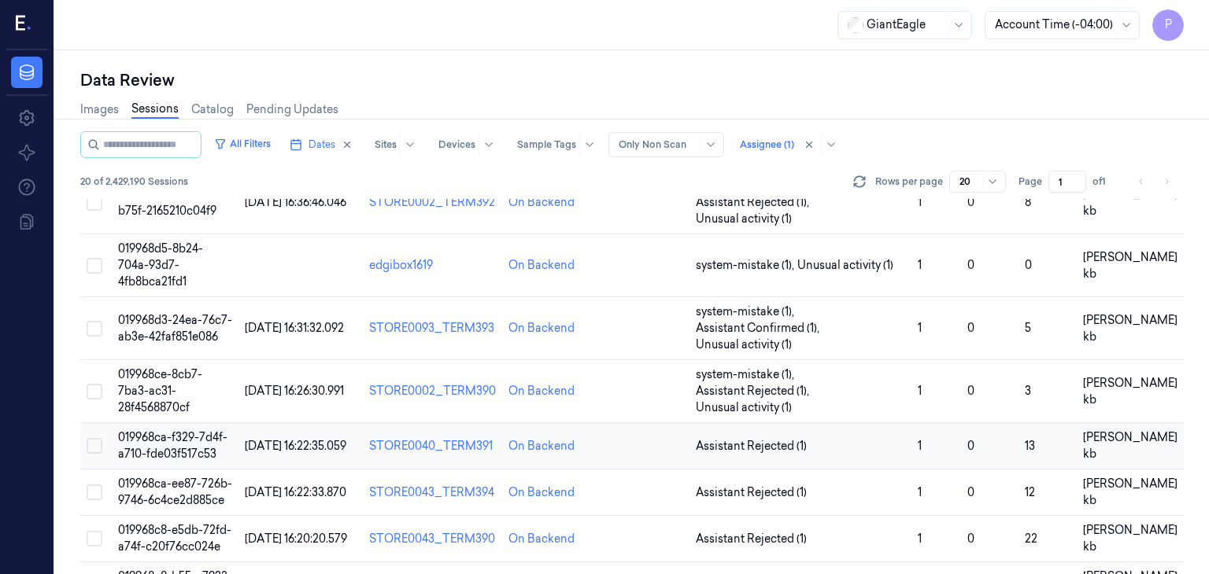
click at [168, 430] on span "019968ca-f329-7d4f-a710-fde03f517c53" at bounding box center [172, 445] width 109 height 31
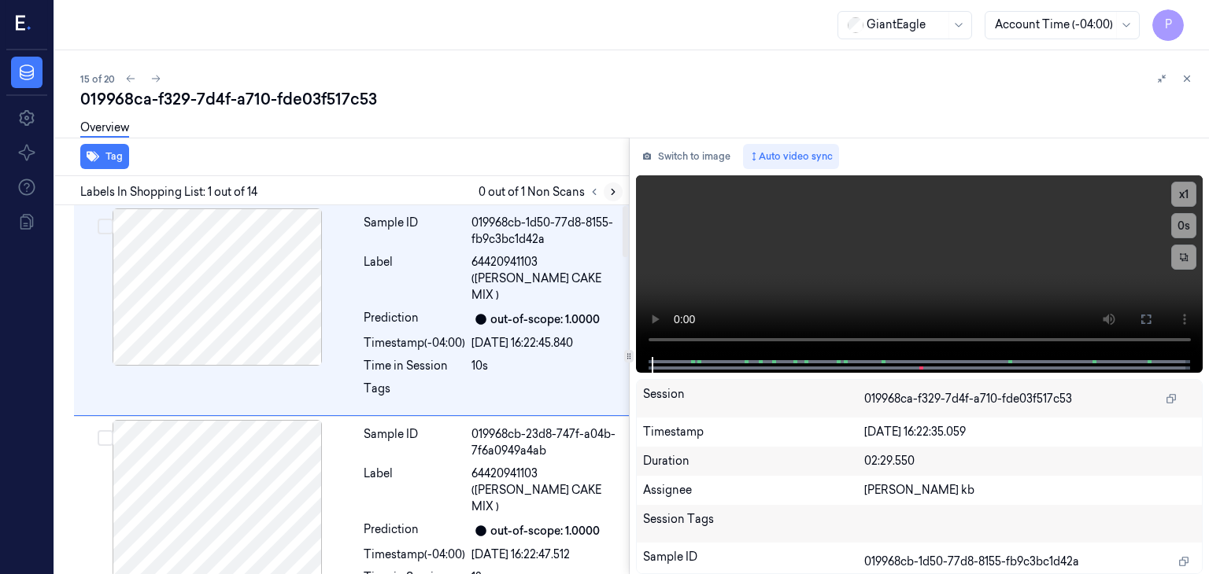
click at [611, 192] on icon at bounding box center [613, 192] width 11 height 11
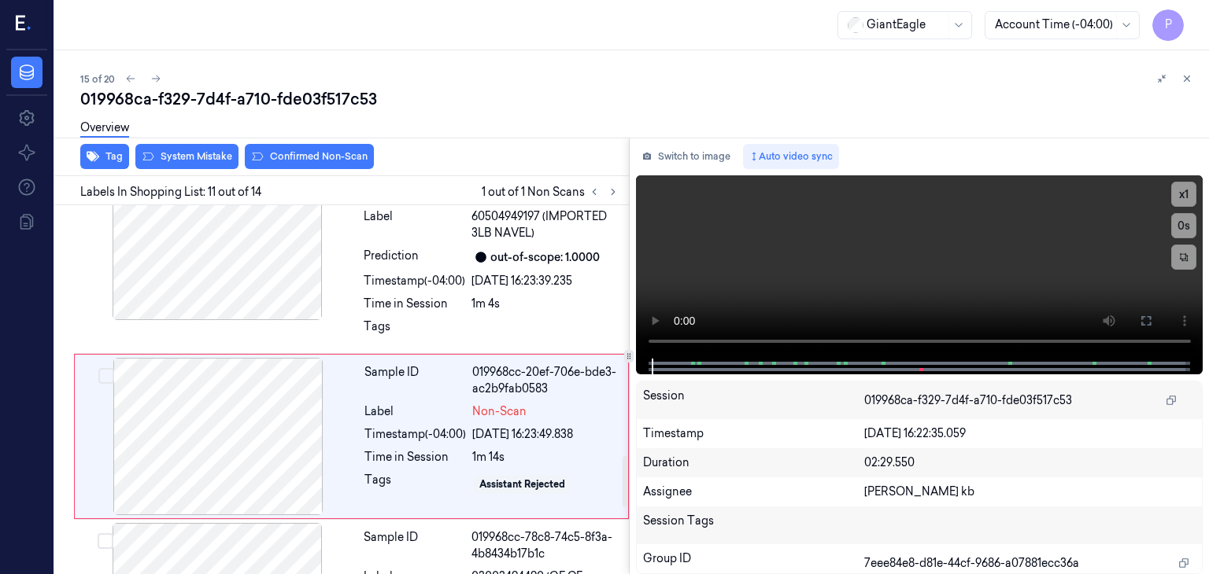
scroll to position [1812, 0]
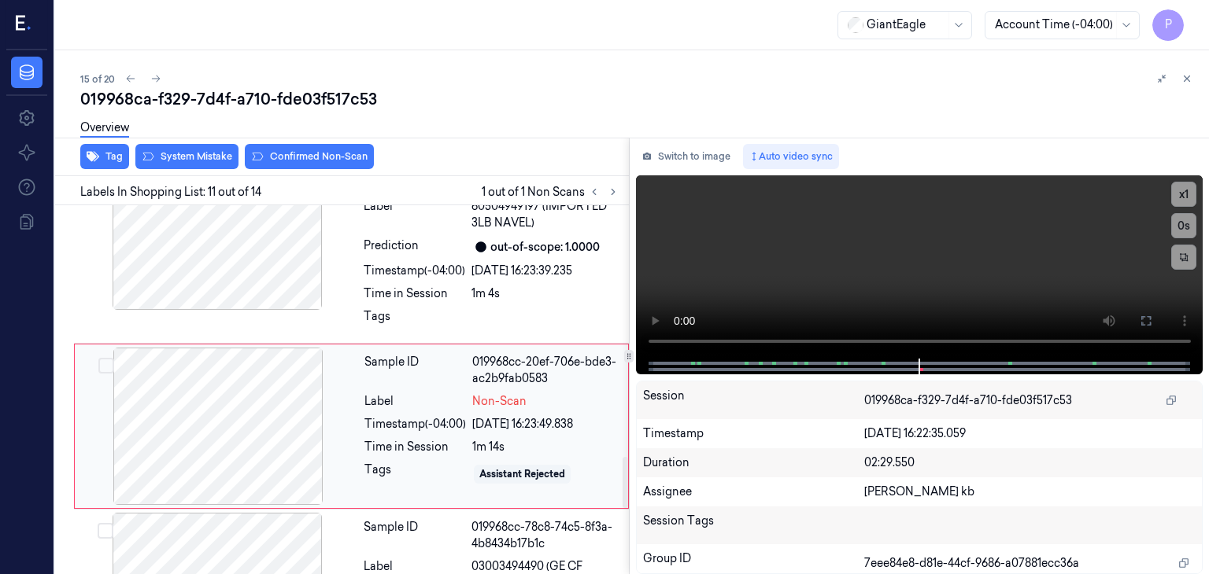
click at [254, 369] on div at bounding box center [218, 426] width 280 height 157
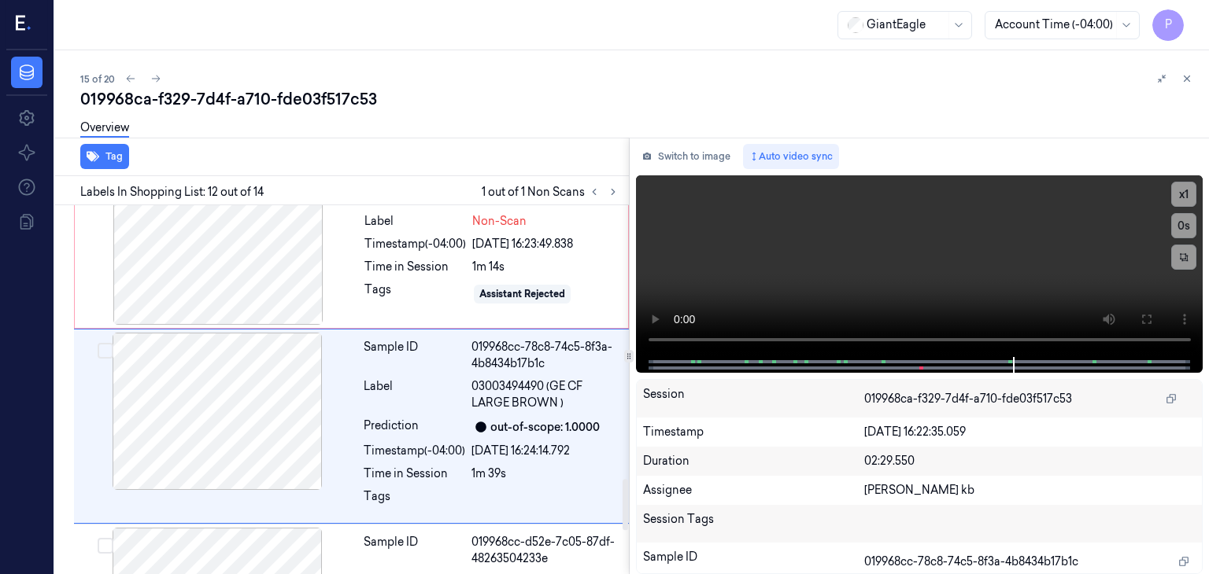
scroll to position [1914, 0]
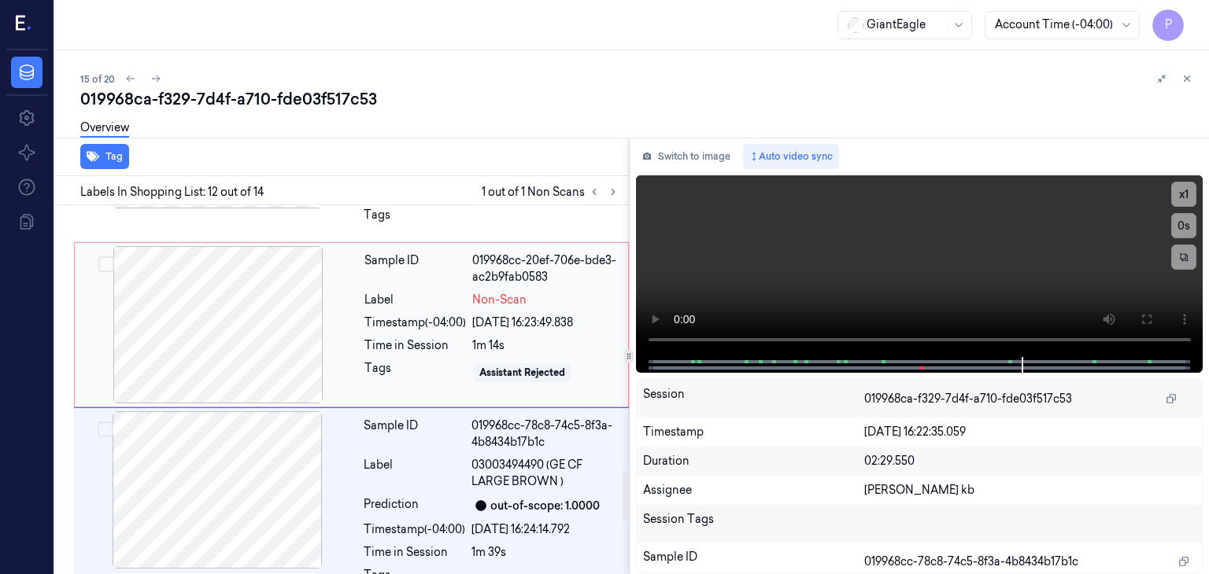
click at [275, 246] on div at bounding box center [218, 324] width 280 height 157
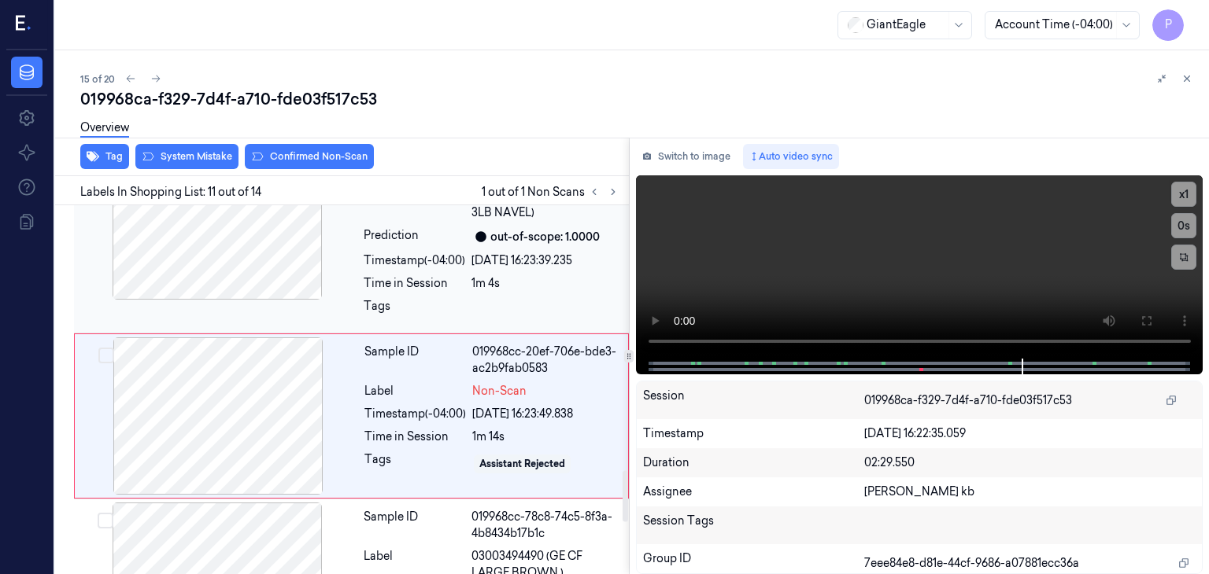
scroll to position [1812, 0]
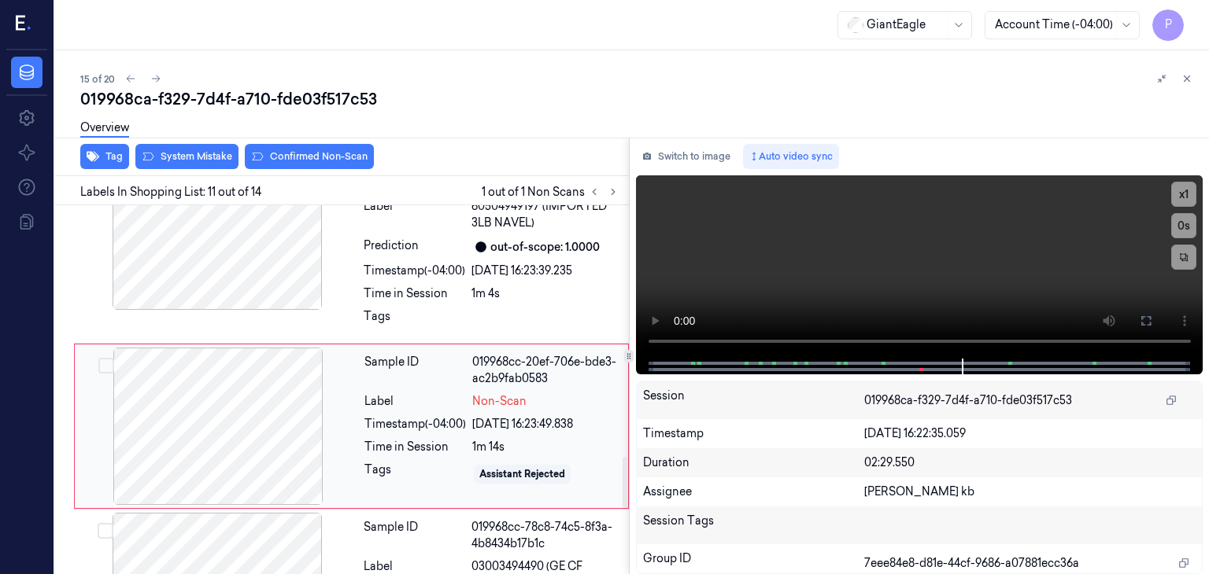
click at [277, 370] on div at bounding box center [218, 426] width 280 height 157
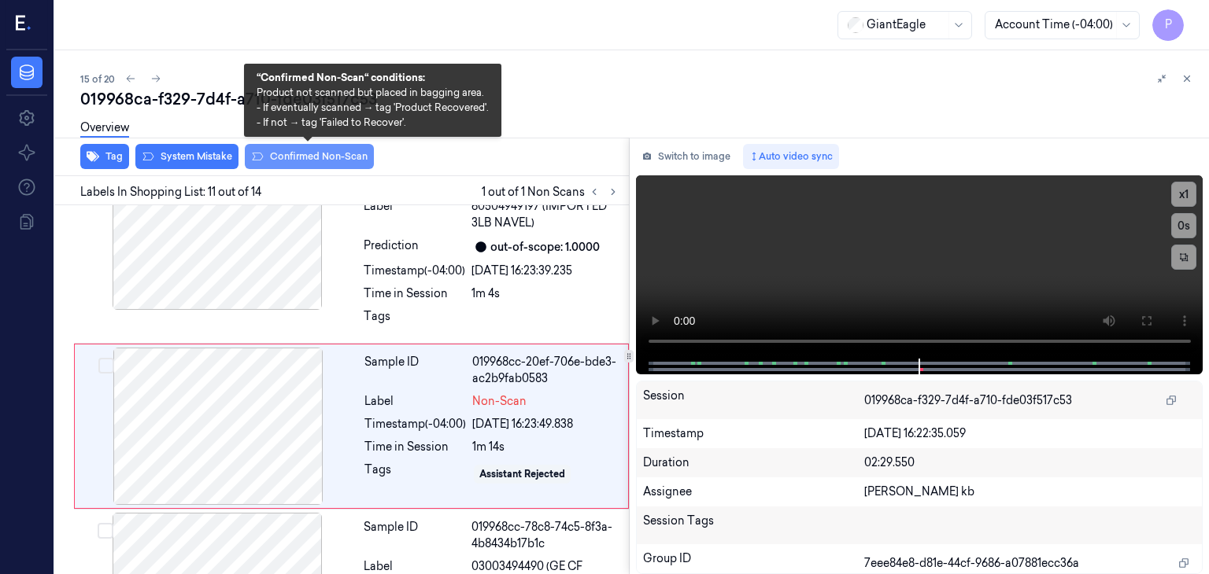
click at [321, 157] on button "Confirmed Non-Scan" at bounding box center [309, 156] width 129 height 25
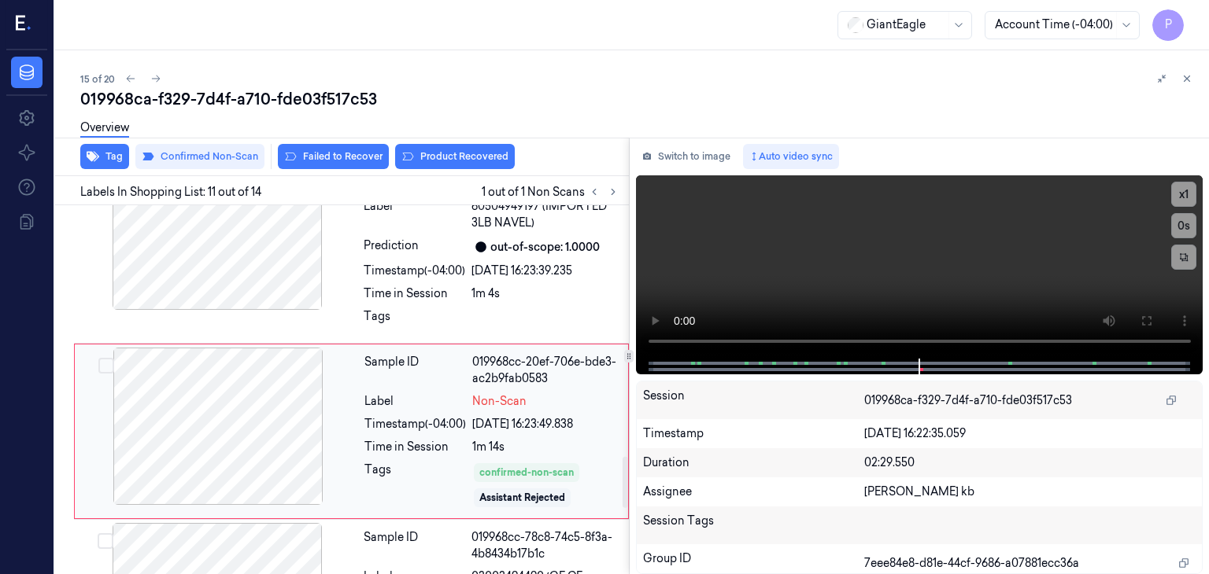
scroll to position [1817, 0]
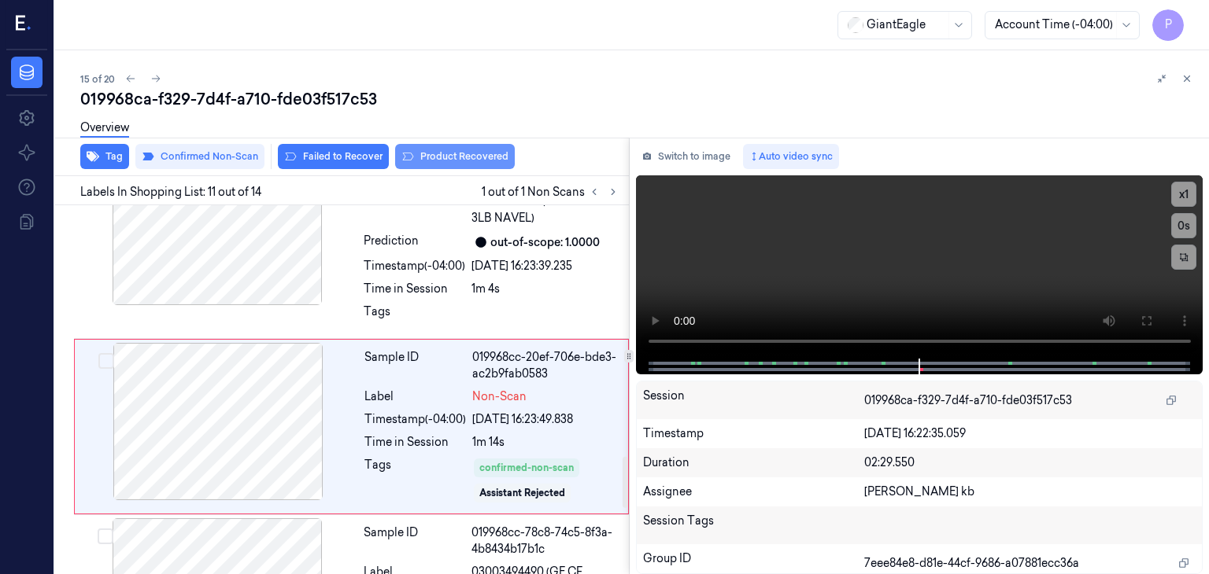
click at [469, 157] on button "Product Recovered" at bounding box center [455, 156] width 120 height 25
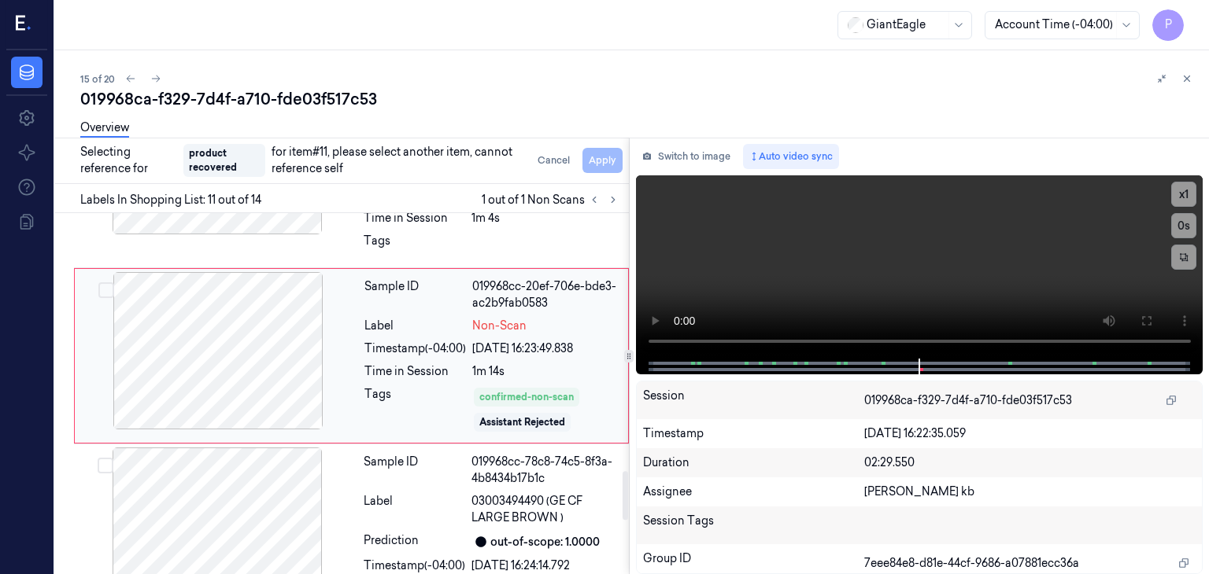
scroll to position [1974, 0]
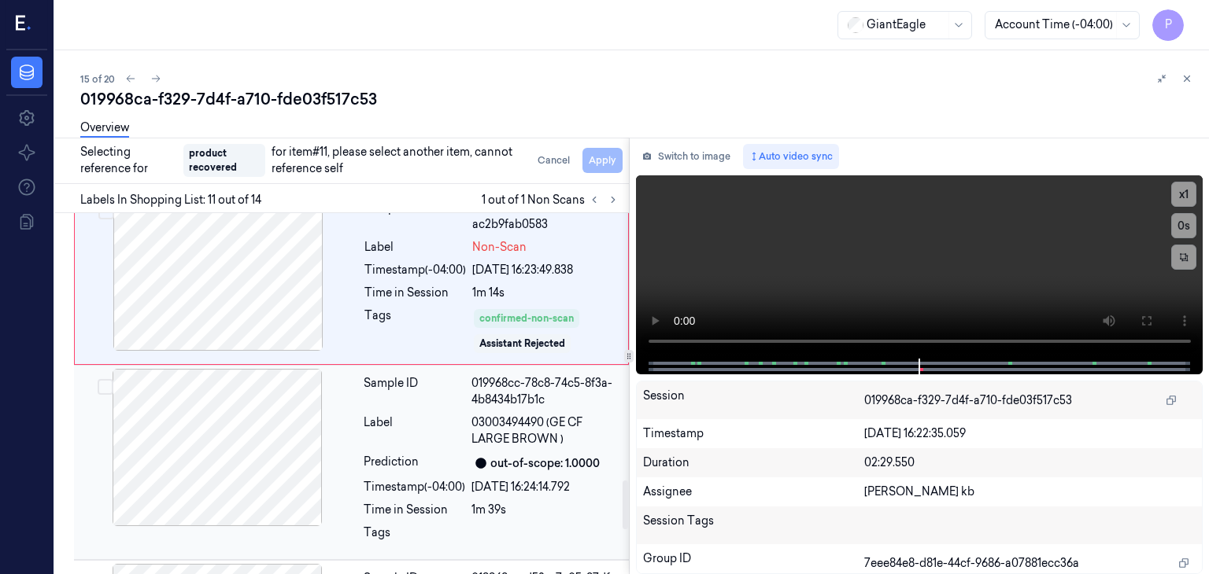
drag, startPoint x: 176, startPoint y: 386, endPoint x: 165, endPoint y: 383, distance: 11.5
click at [176, 386] on div at bounding box center [217, 447] width 280 height 157
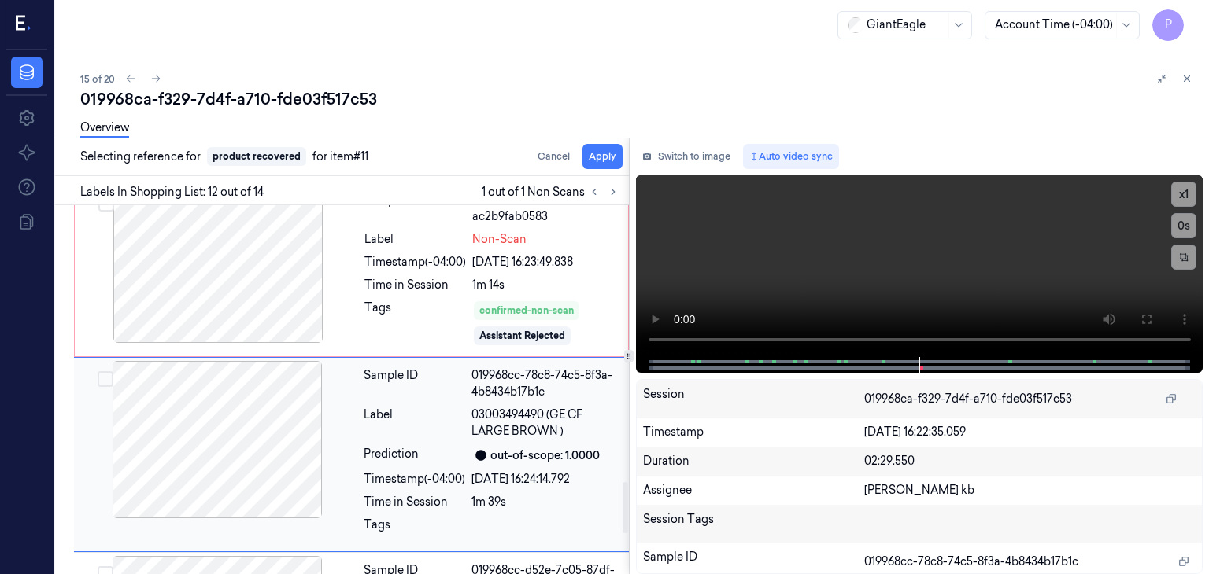
scroll to position [2002, 0]
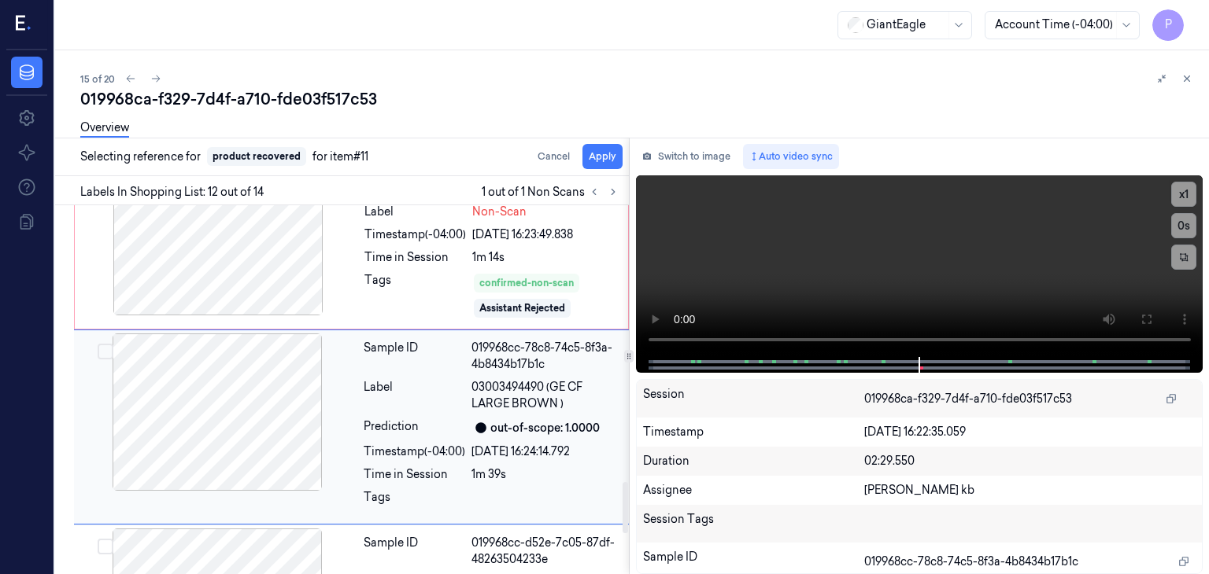
click at [109, 344] on button "Select row" at bounding box center [106, 352] width 16 height 16
click at [604, 156] on button "Apply" at bounding box center [602, 156] width 40 height 25
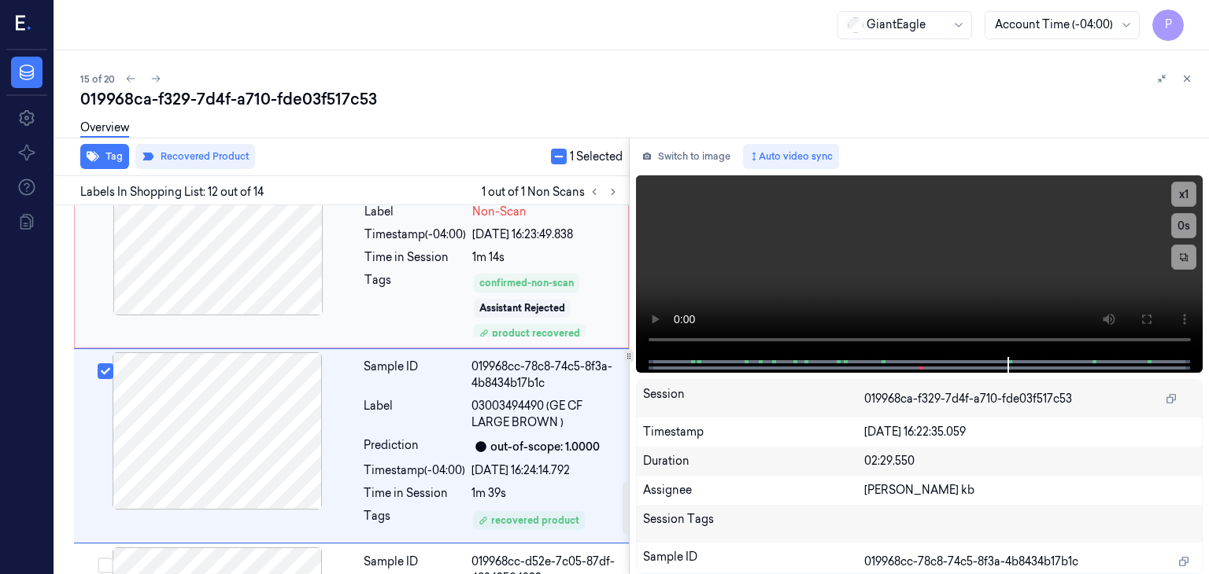
scroll to position [2021, 0]
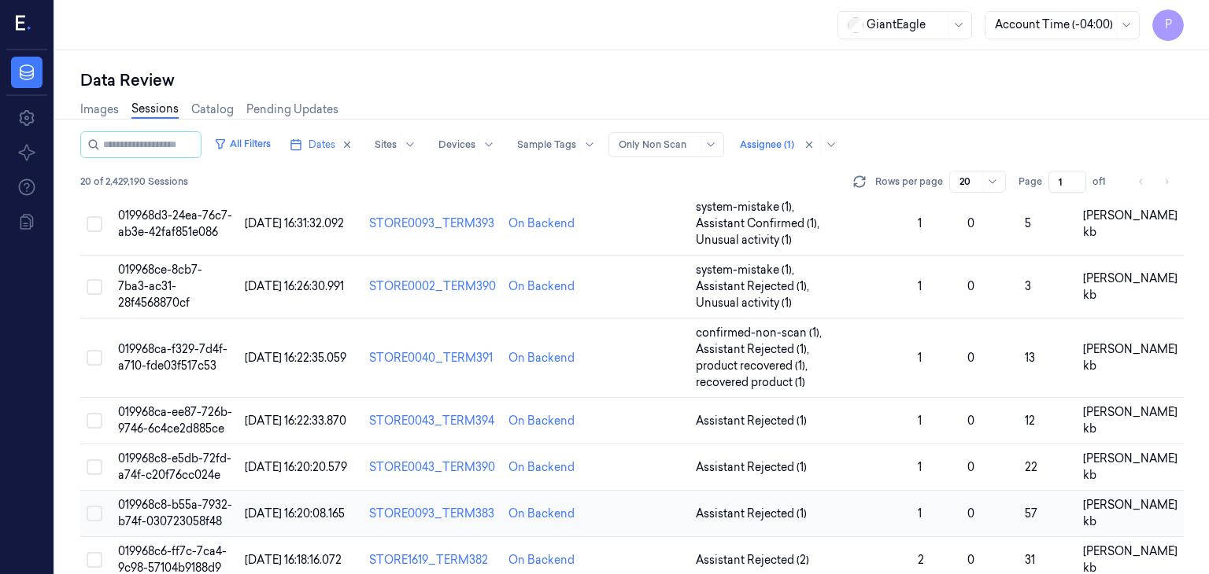
scroll to position [828, 0]
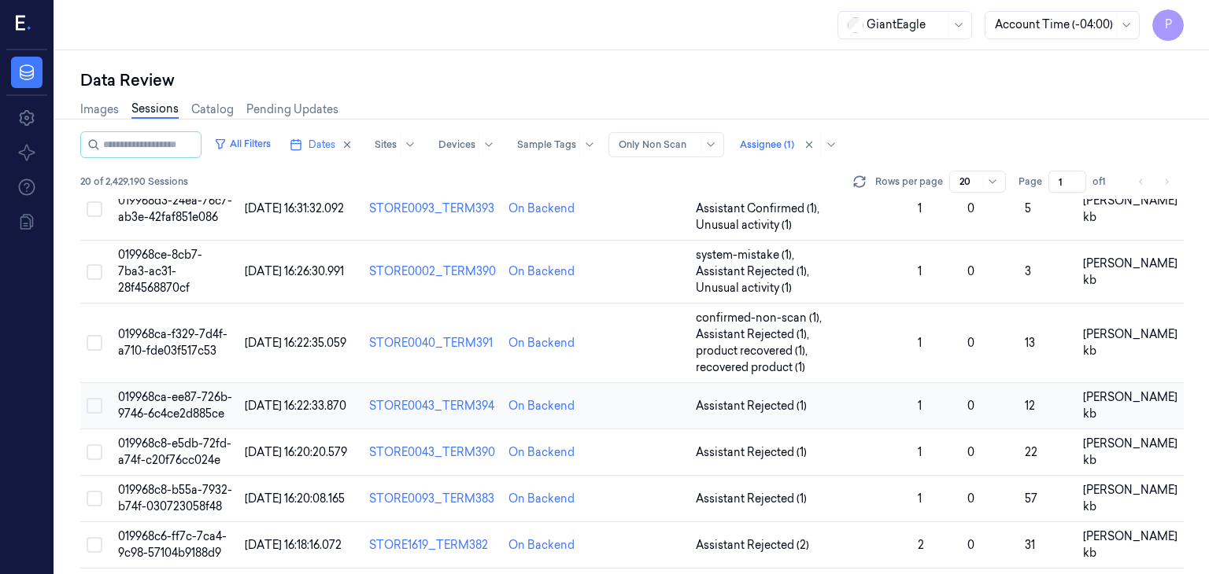
click at [198, 390] on span "019968ca-ee87-726b-9746-6c4ce2d885ce" at bounding box center [175, 405] width 114 height 31
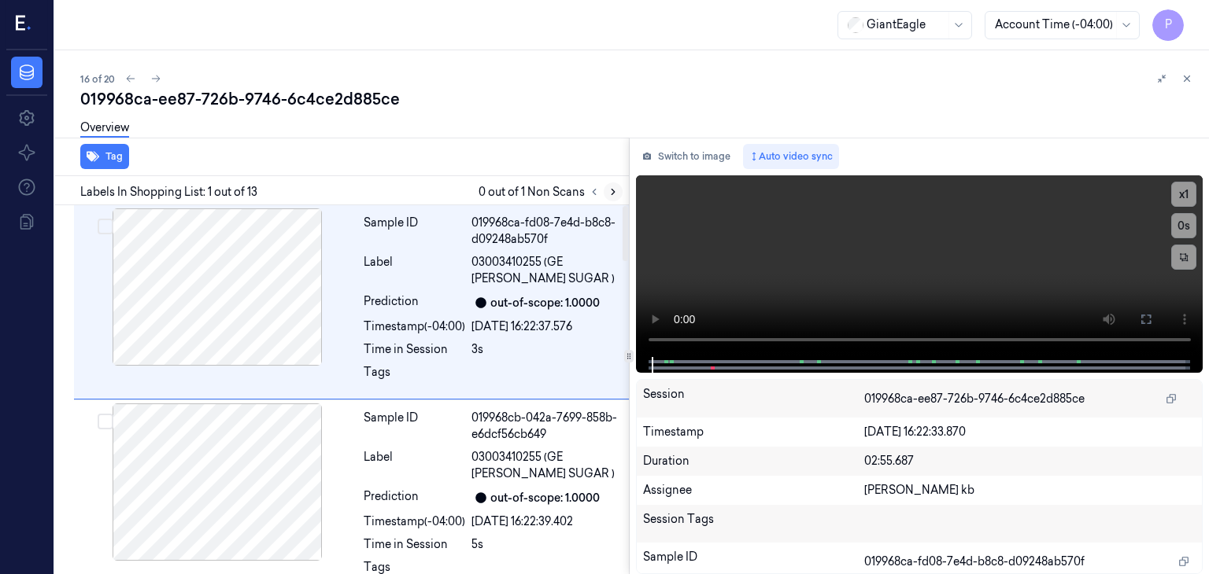
click at [611, 191] on icon at bounding box center [613, 192] width 11 height 11
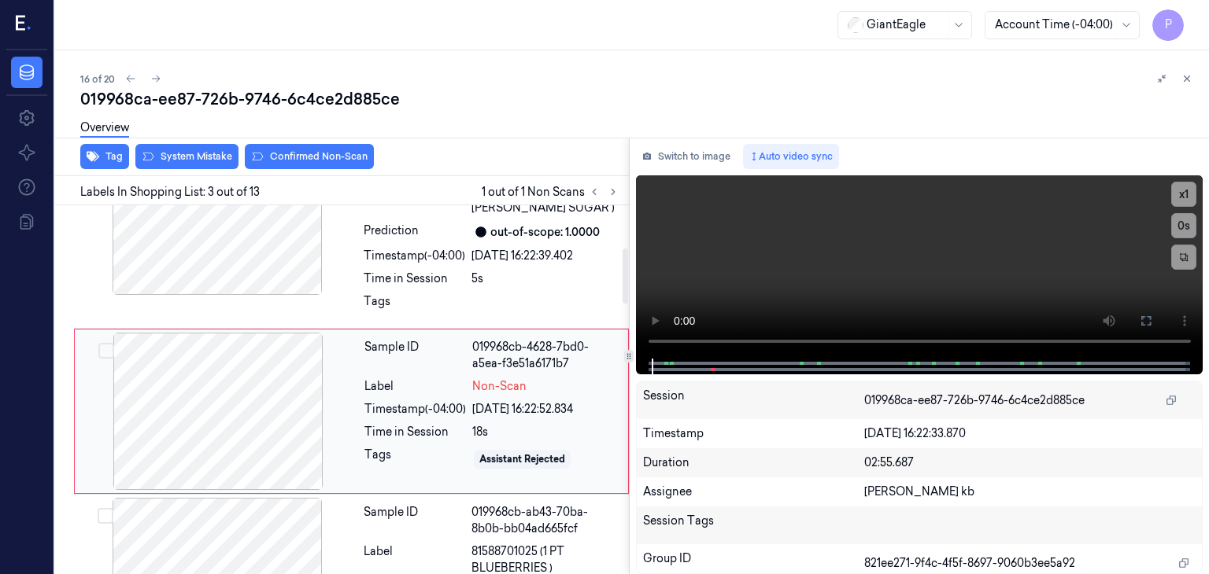
scroll to position [286, 0]
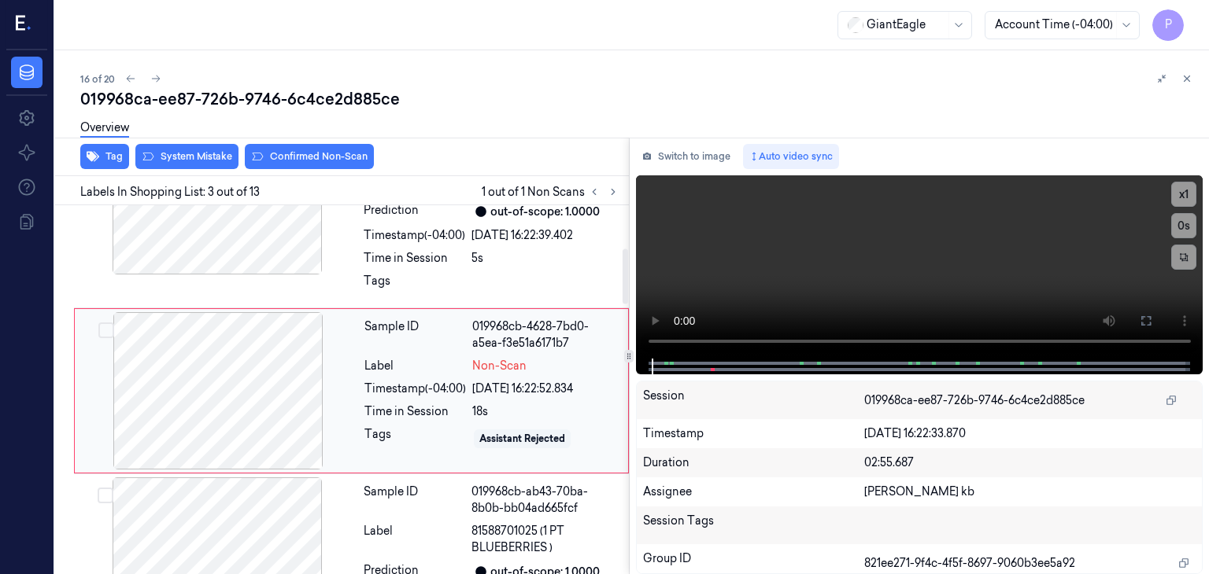
click at [253, 391] on div at bounding box center [218, 390] width 280 height 157
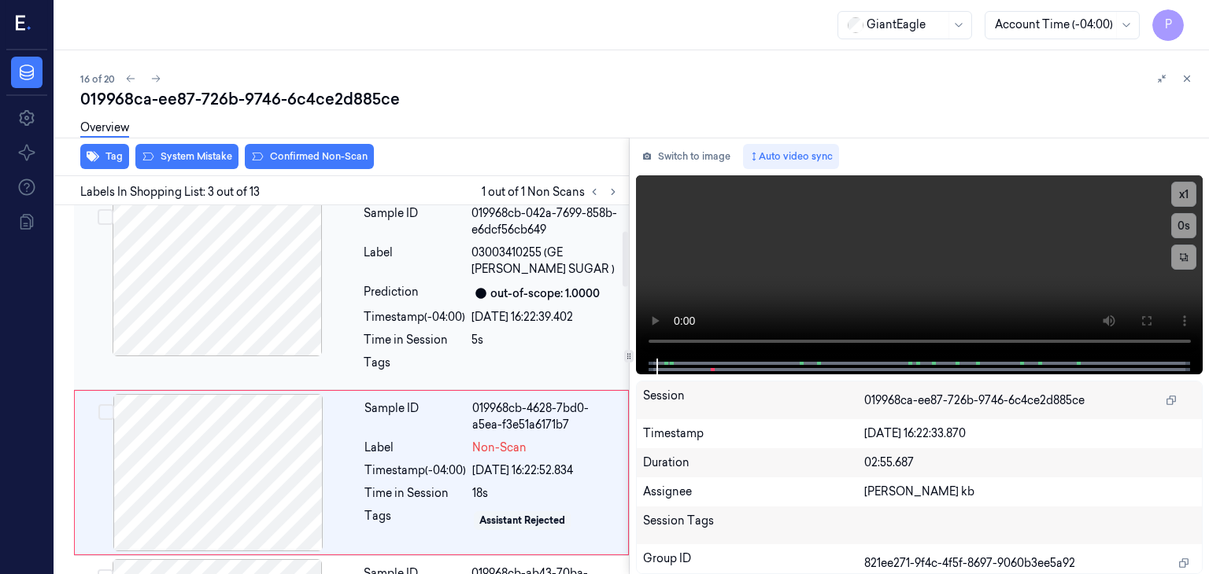
scroll to position [0, 0]
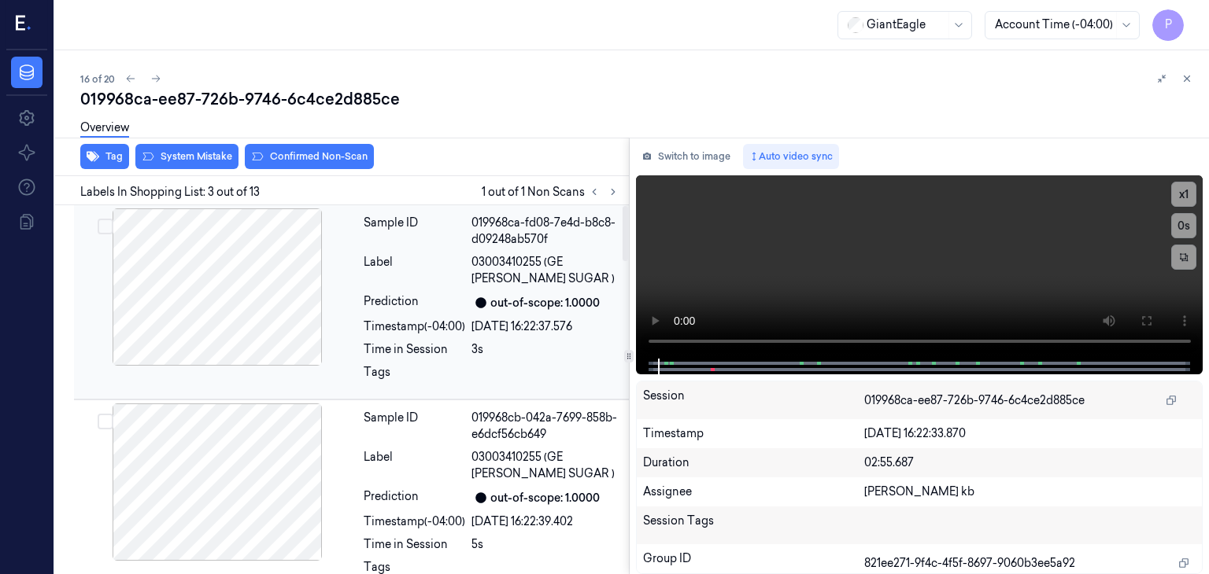
click at [346, 259] on div at bounding box center [217, 287] width 280 height 157
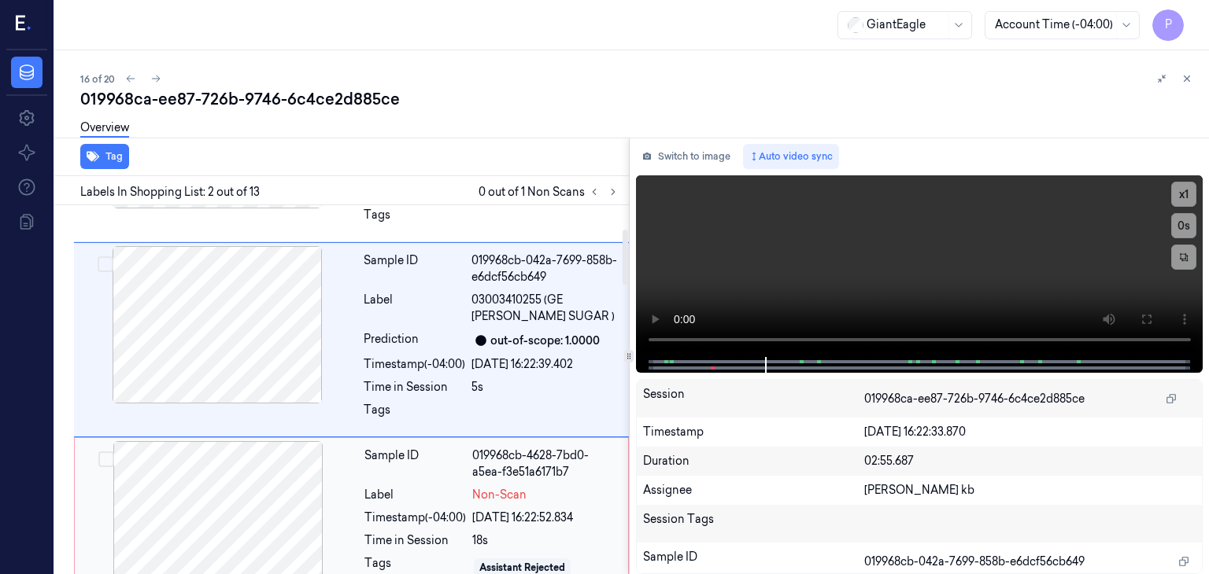
click at [231, 504] on div at bounding box center [218, 519] width 280 height 157
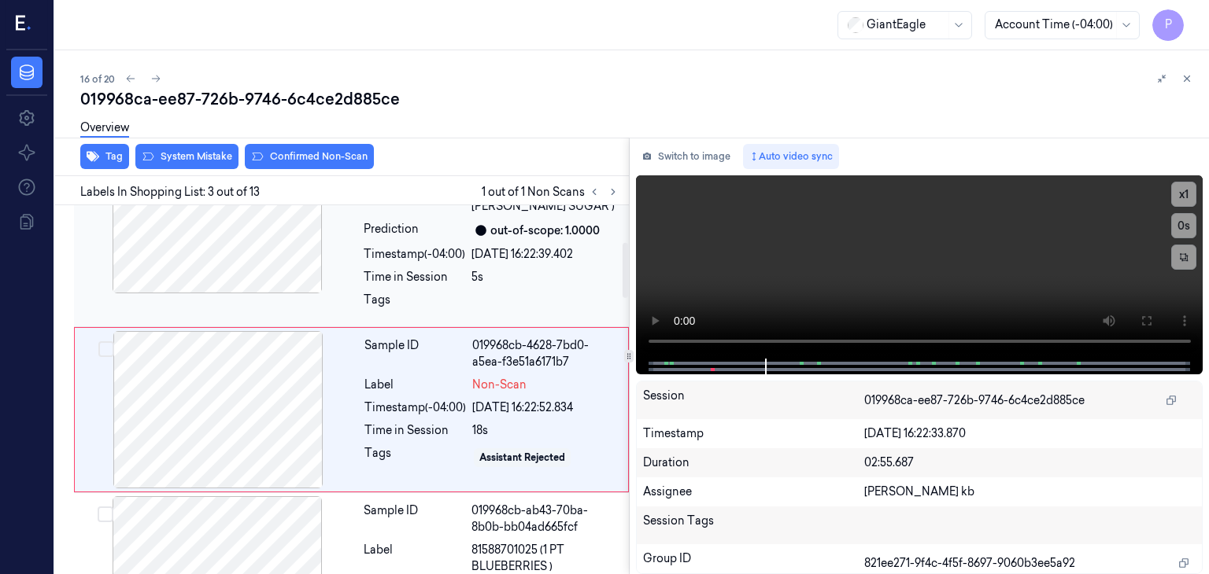
scroll to position [286, 0]
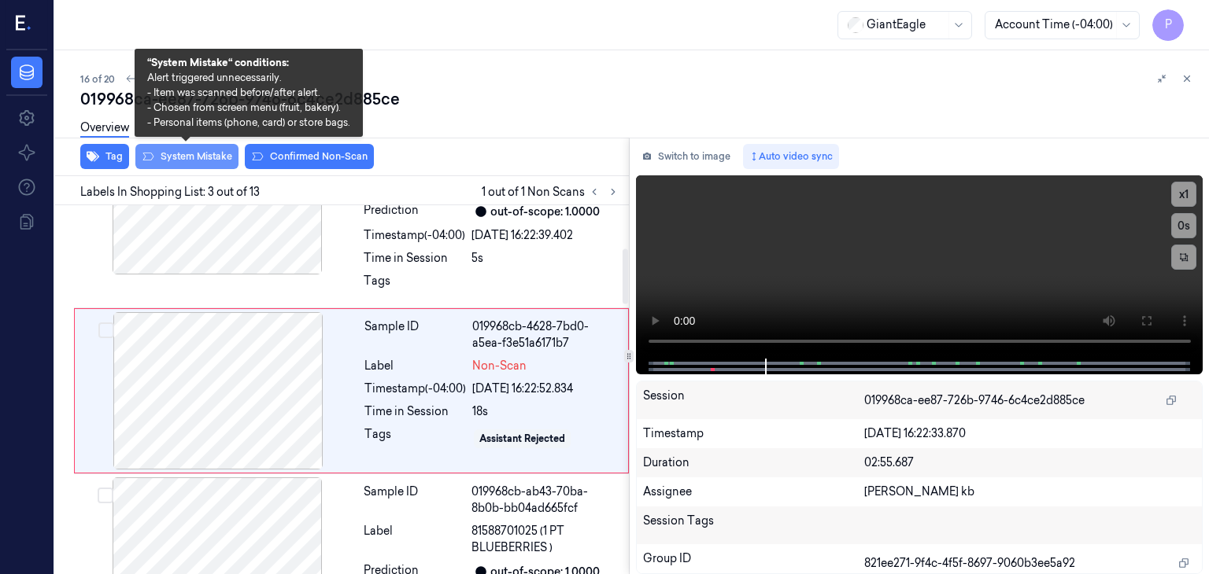
click at [212, 155] on button "System Mistake" at bounding box center [186, 156] width 103 height 25
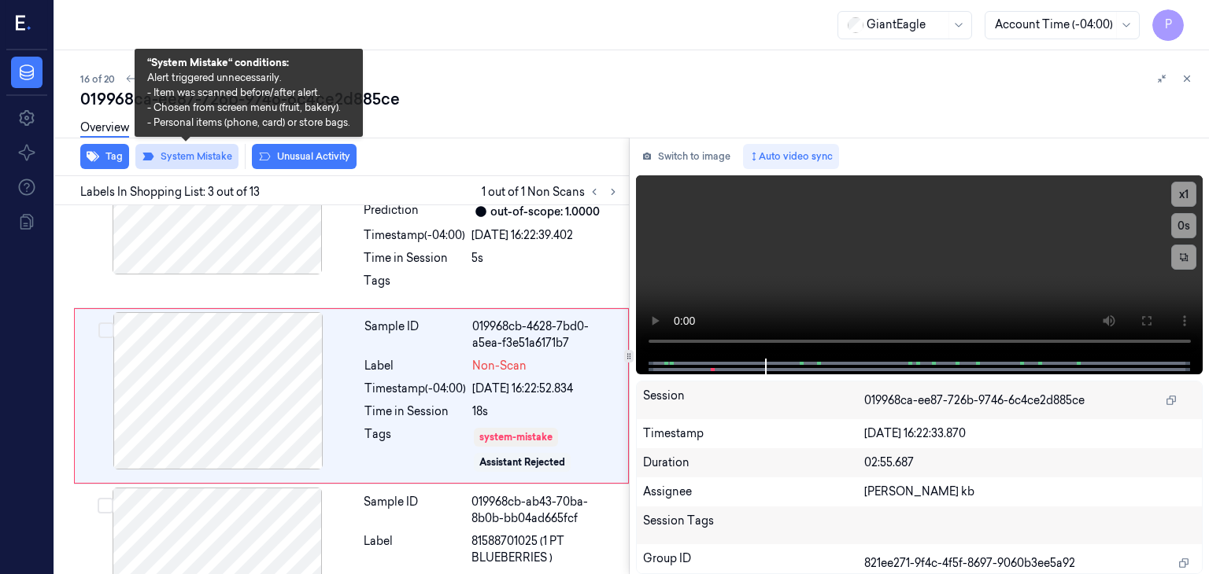
scroll to position [291, 0]
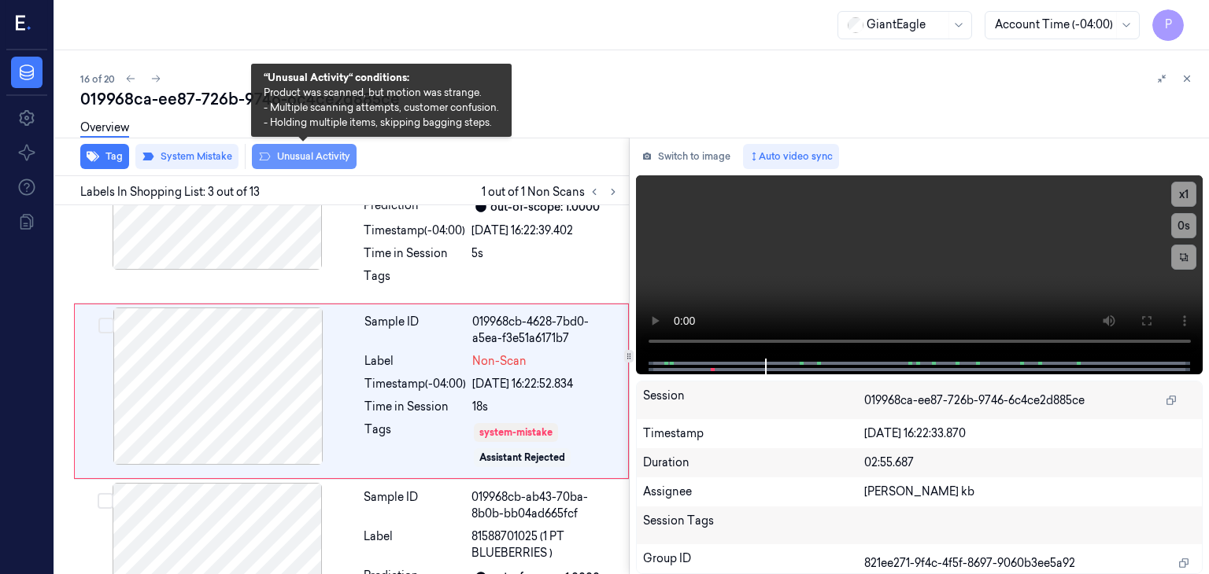
click at [311, 155] on button "Unusual Activity" at bounding box center [304, 156] width 105 height 25
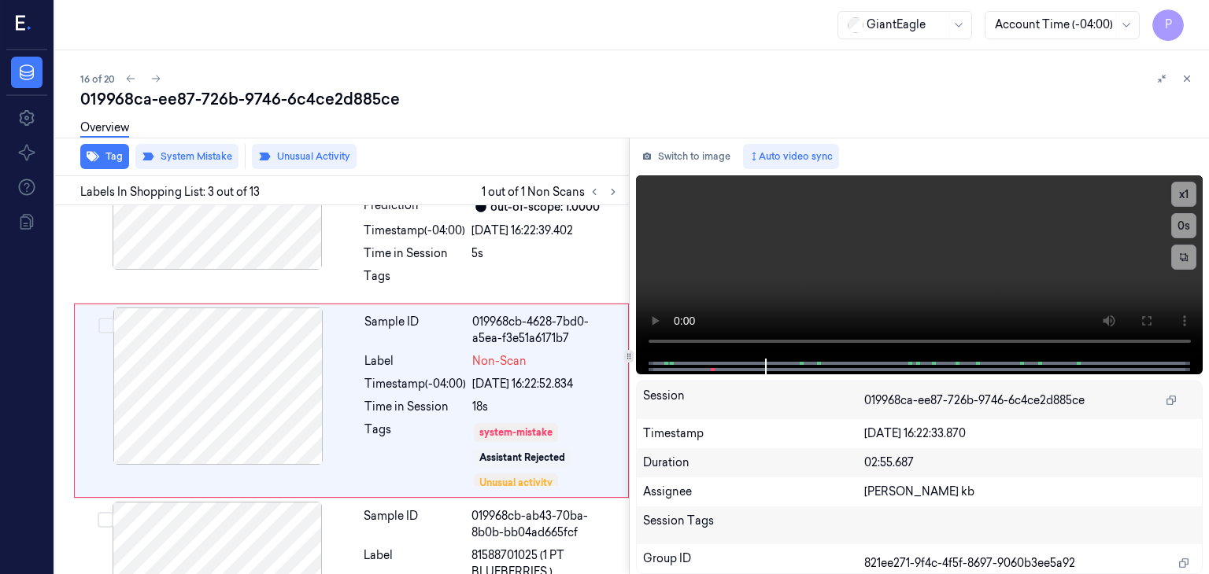
scroll to position [301, 0]
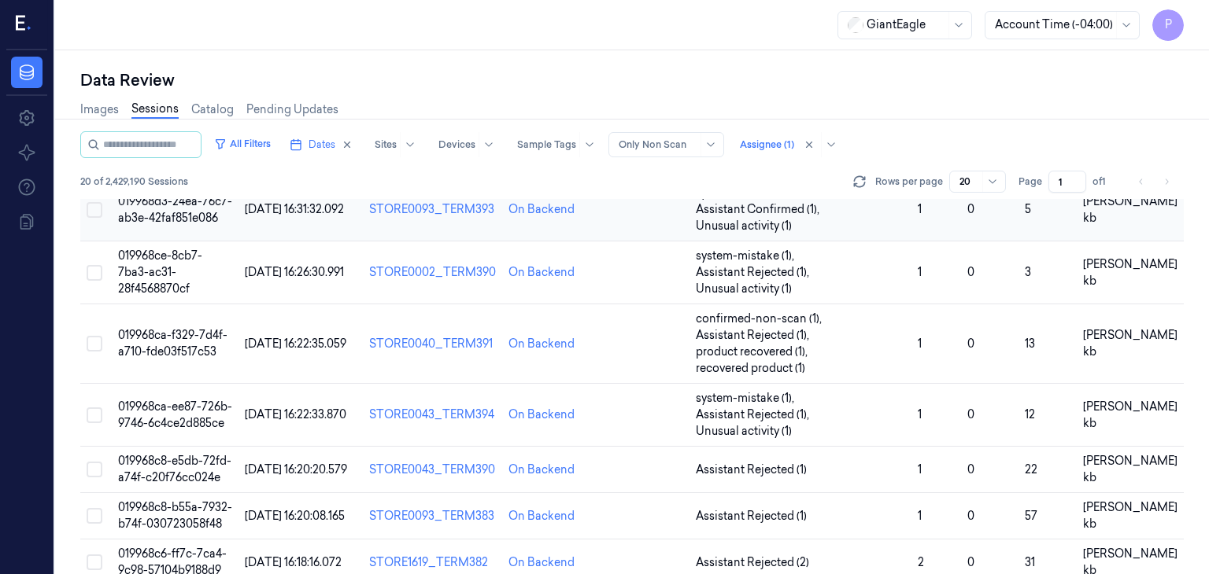
scroll to position [828, 0]
click at [198, 453] on span "019968c8-e5db-72fd-a74f-c20f76cc024e" at bounding box center [174, 468] width 113 height 31
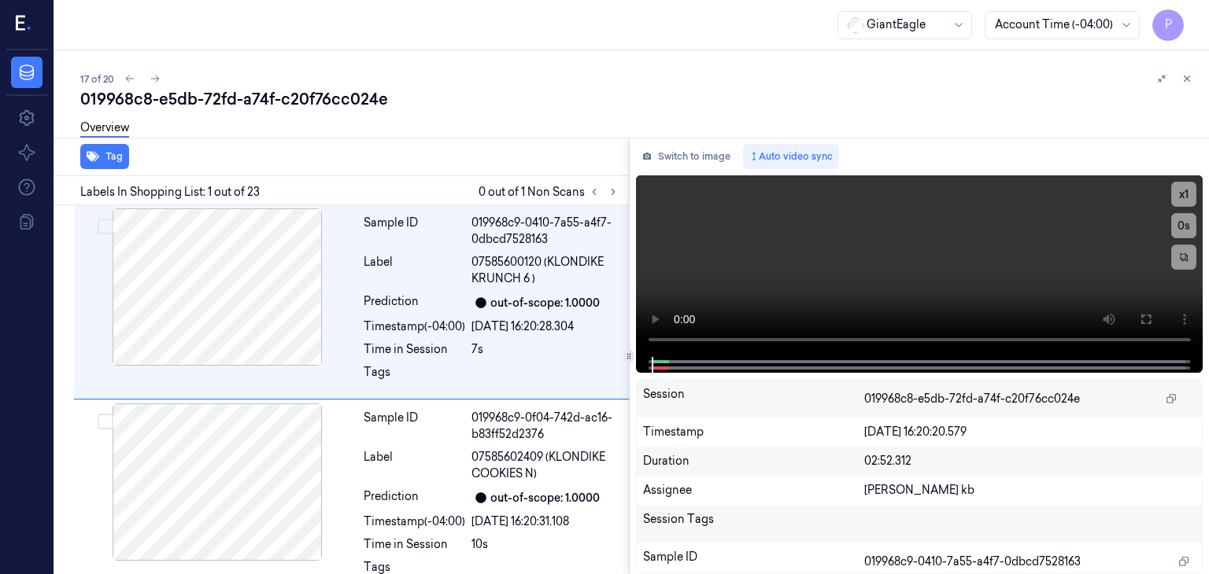
drag, startPoint x: 338, startPoint y: 4, endPoint x: 696, endPoint y: 57, distance: 361.9
click at [752, 83] on div "17 of 20" at bounding box center [638, 78] width 1116 height 19
click at [611, 190] on icon at bounding box center [613, 192] width 11 height 11
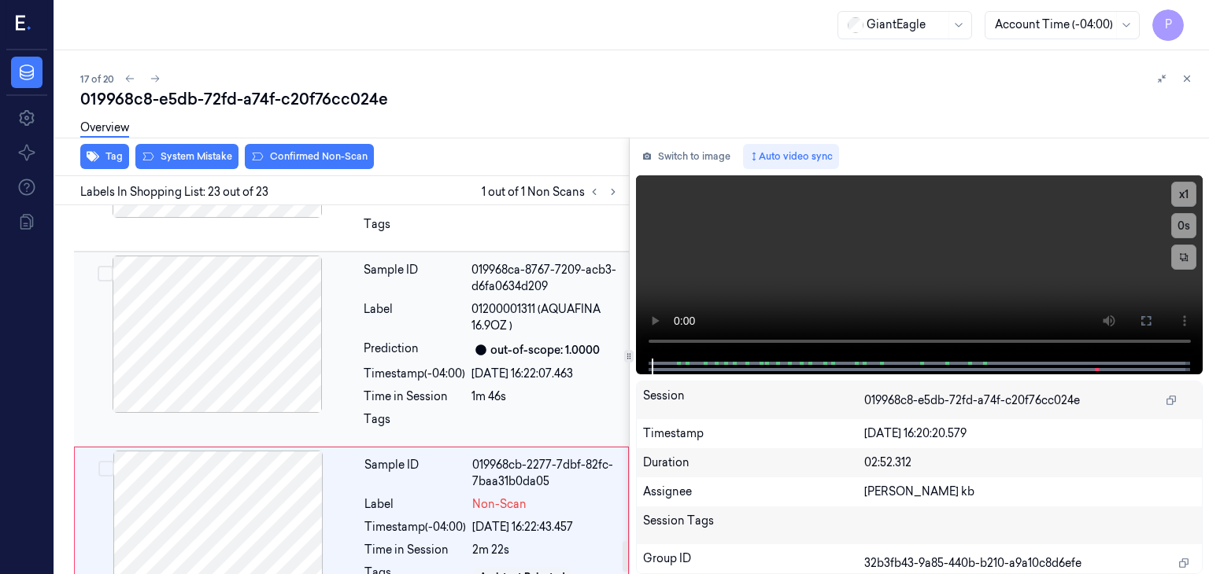
scroll to position [4054, 0]
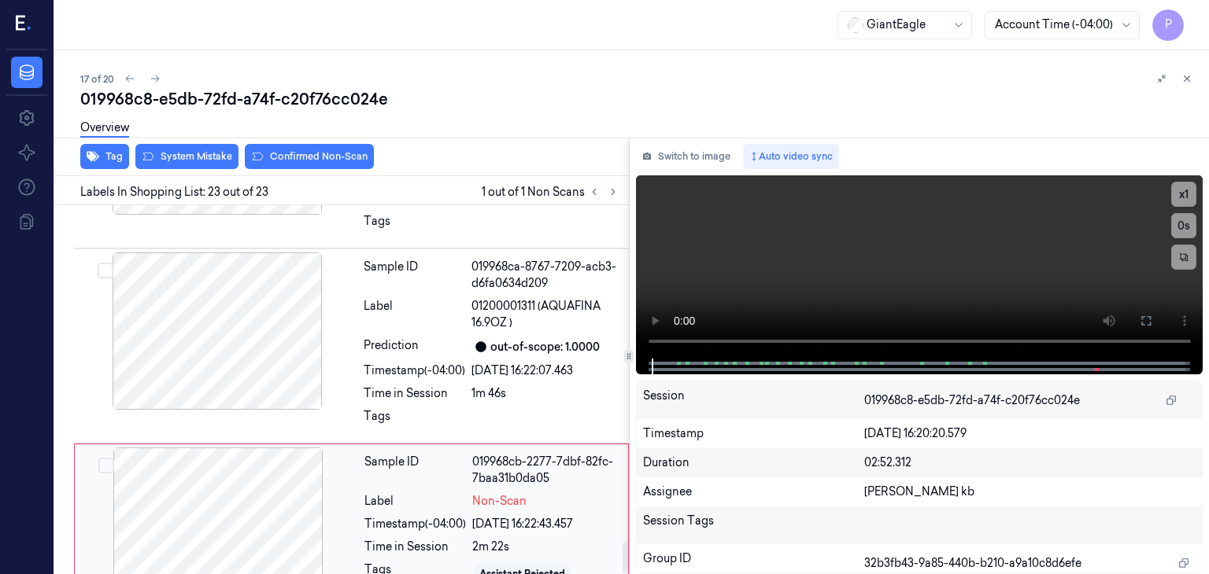
click at [245, 467] on div at bounding box center [218, 526] width 280 height 157
click at [264, 462] on div at bounding box center [218, 526] width 280 height 157
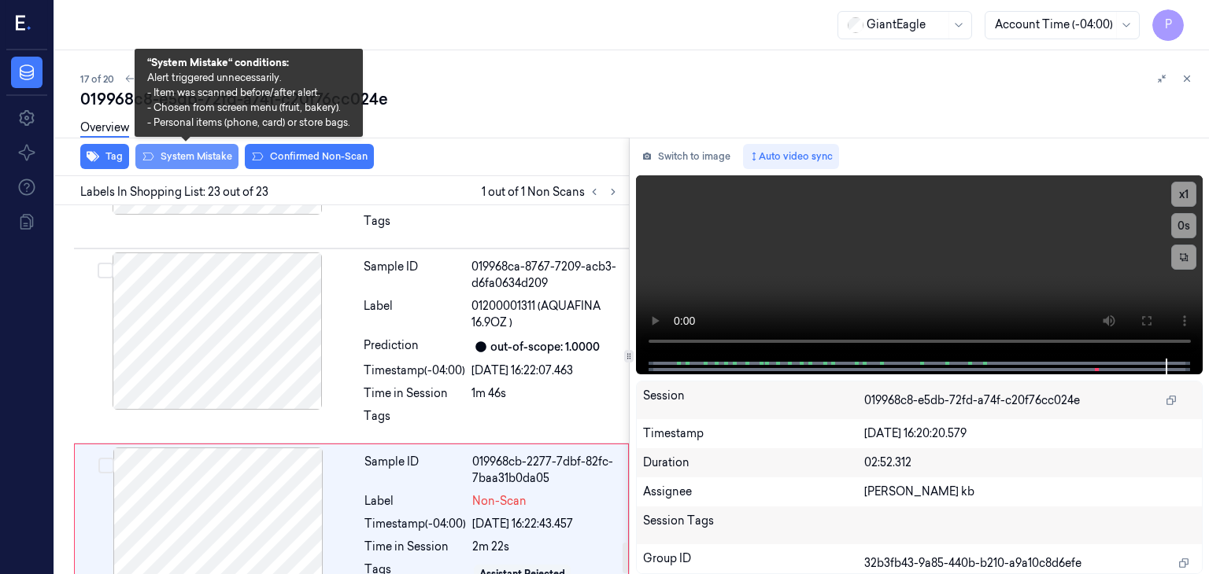
click at [210, 157] on button "System Mistake" at bounding box center [186, 156] width 103 height 25
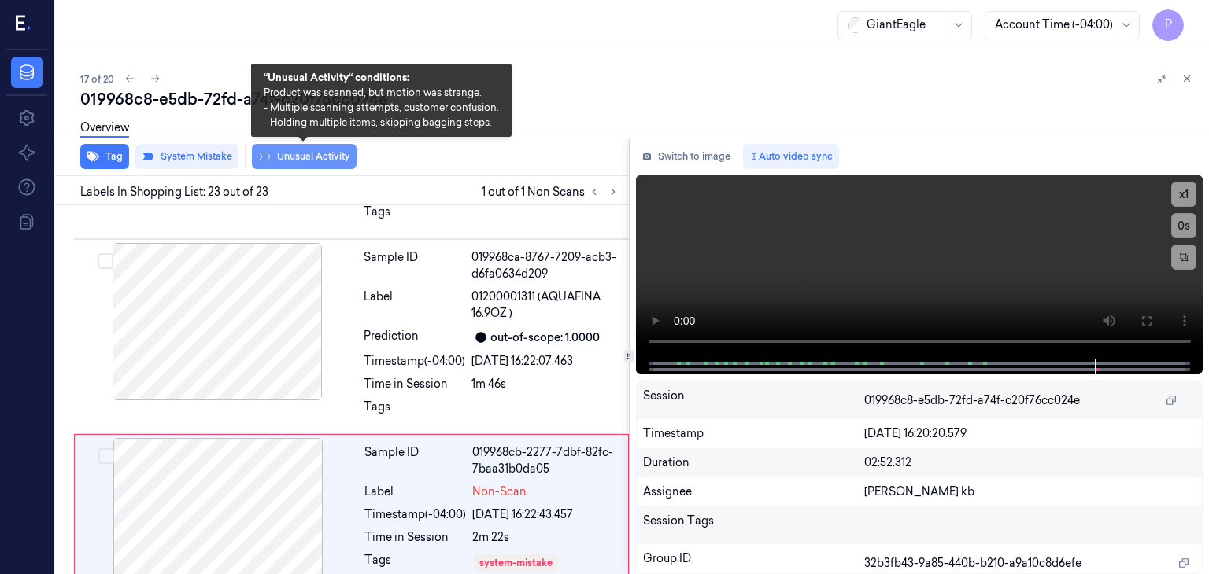
click at [299, 157] on button "Unusual Activity" at bounding box center [304, 156] width 105 height 25
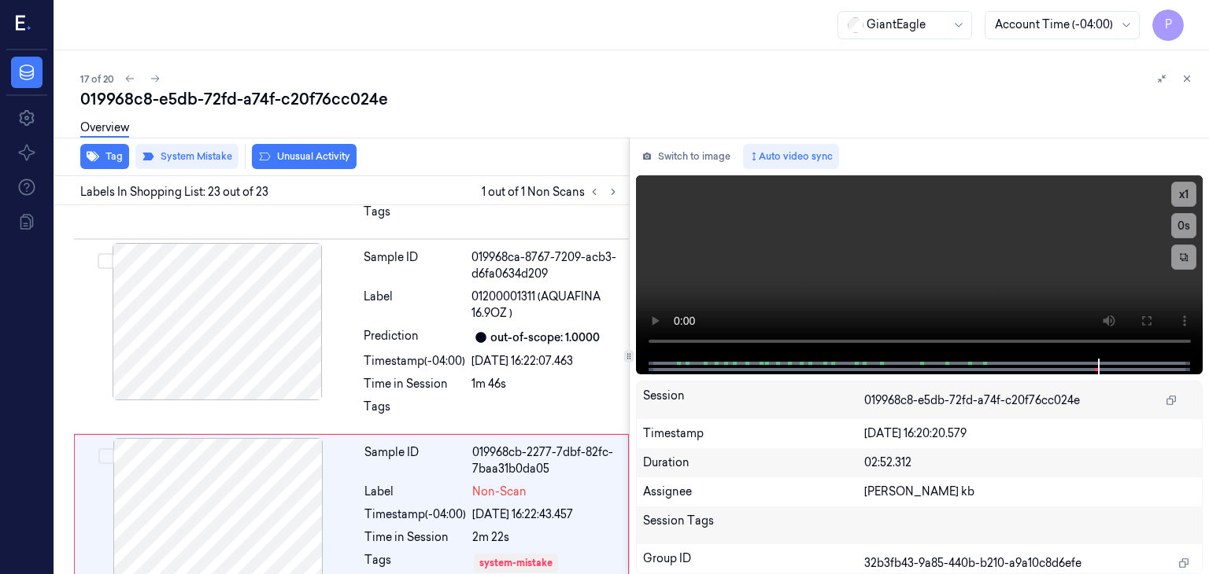
scroll to position [4083, 0]
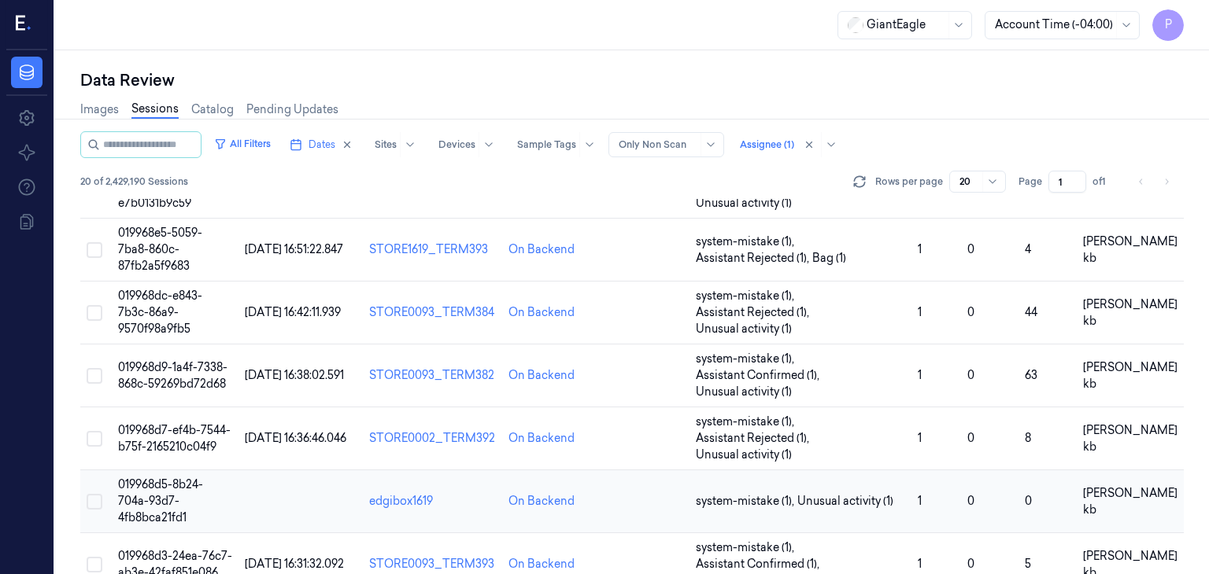
scroll to position [828, 0]
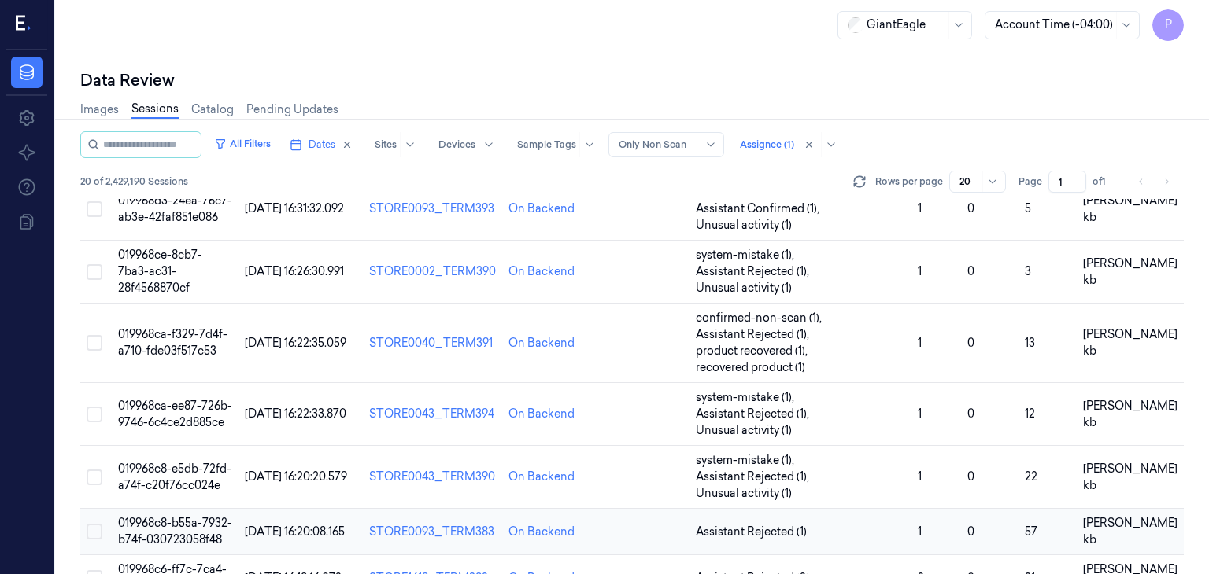
click at [175, 516] on span "019968c8-b55a-7932-b74f-030723058f48" at bounding box center [175, 531] width 114 height 31
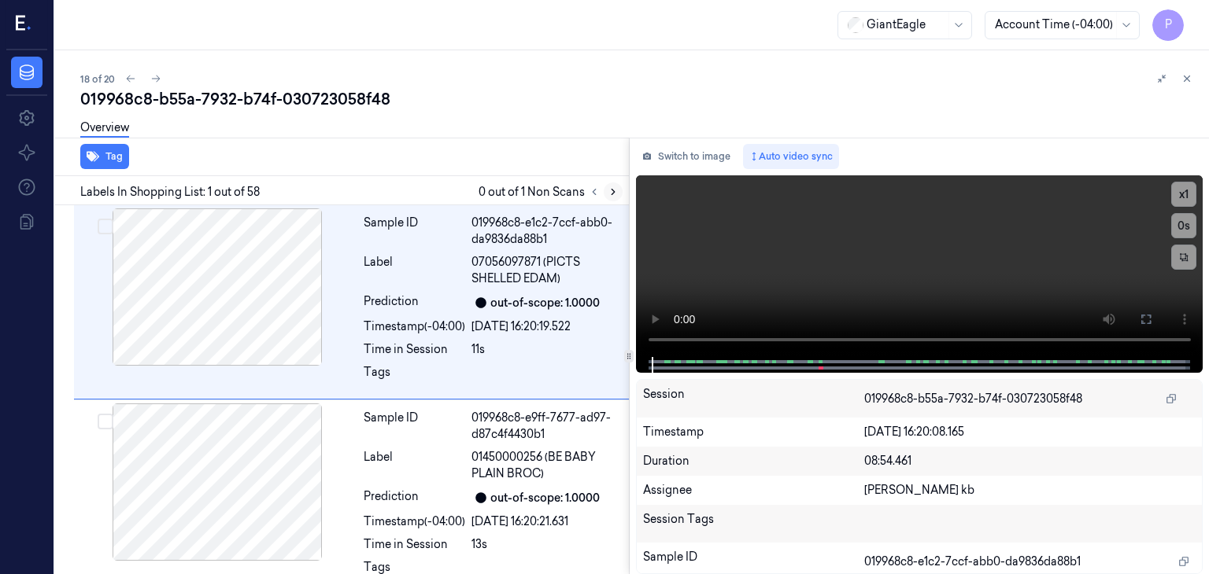
click at [608, 187] on icon at bounding box center [613, 192] width 11 height 11
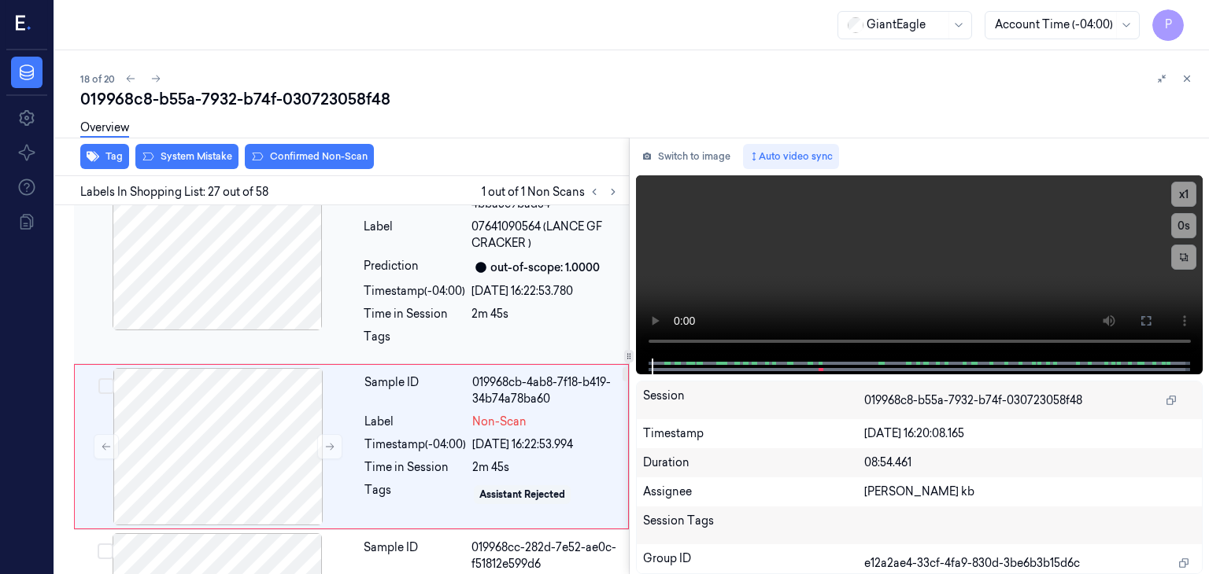
scroll to position [4963, 0]
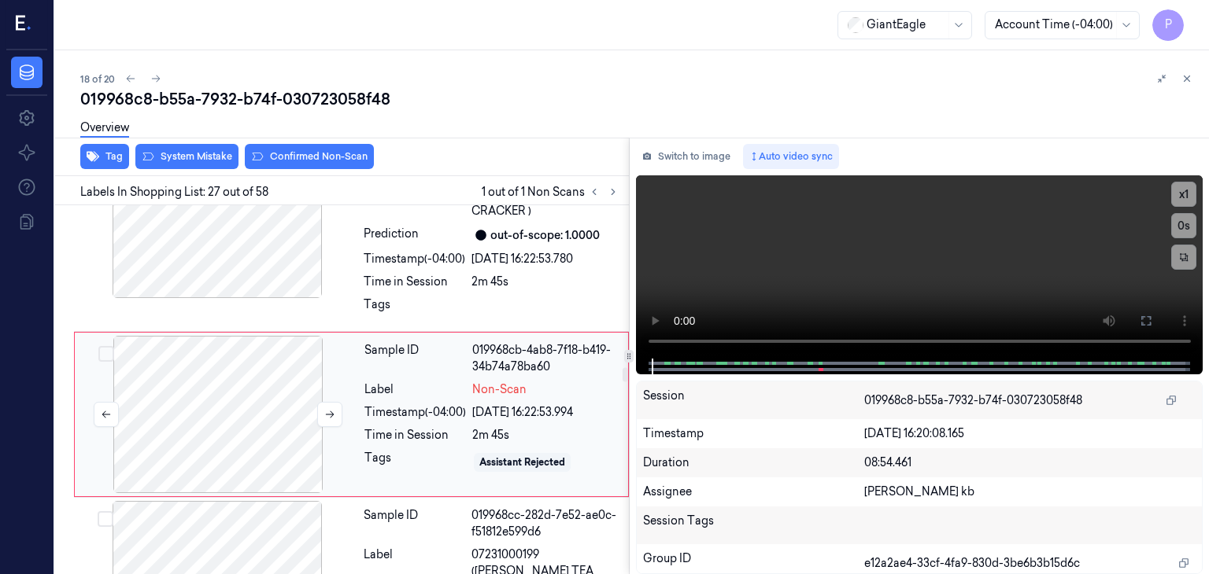
click at [211, 401] on div at bounding box center [218, 414] width 280 height 157
click at [331, 409] on icon at bounding box center [329, 414] width 11 height 11
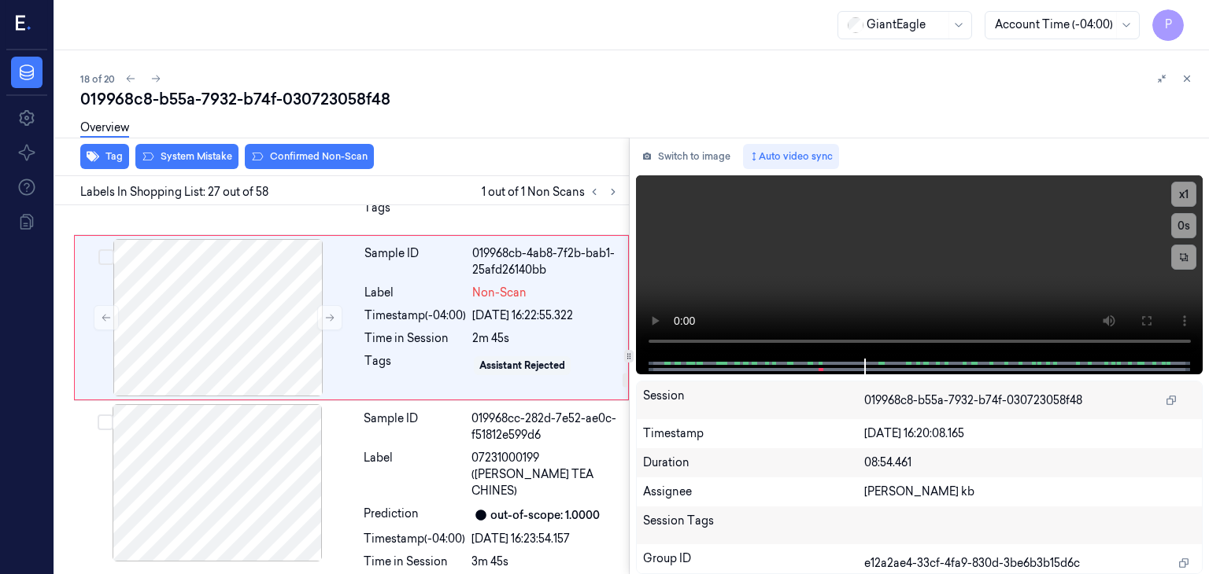
scroll to position [5042, 0]
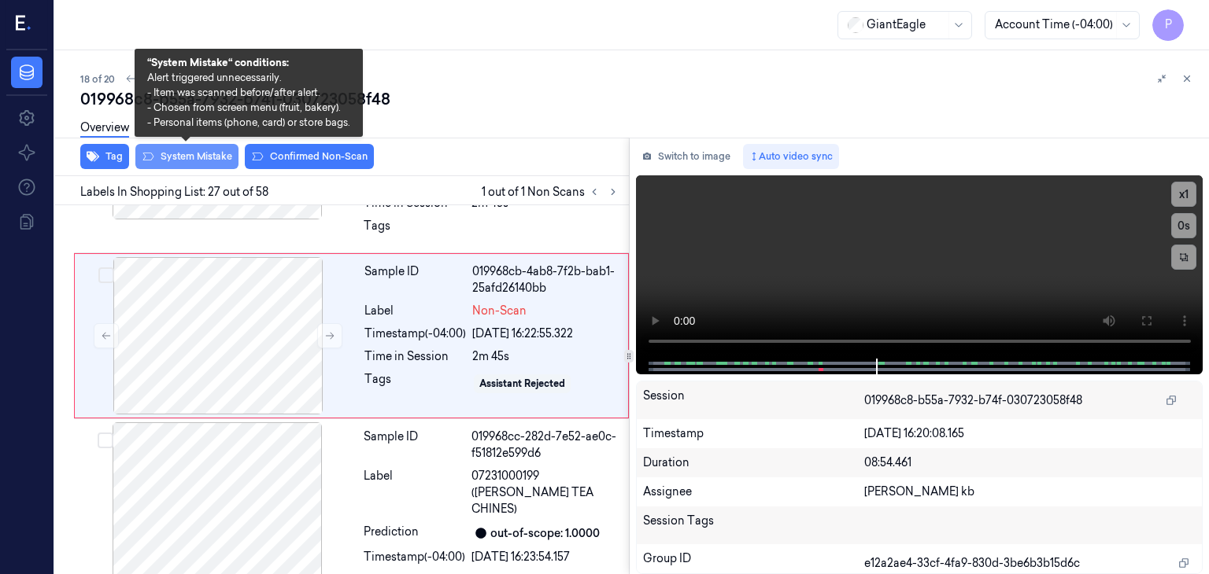
click at [201, 153] on button "System Mistake" at bounding box center [186, 156] width 103 height 25
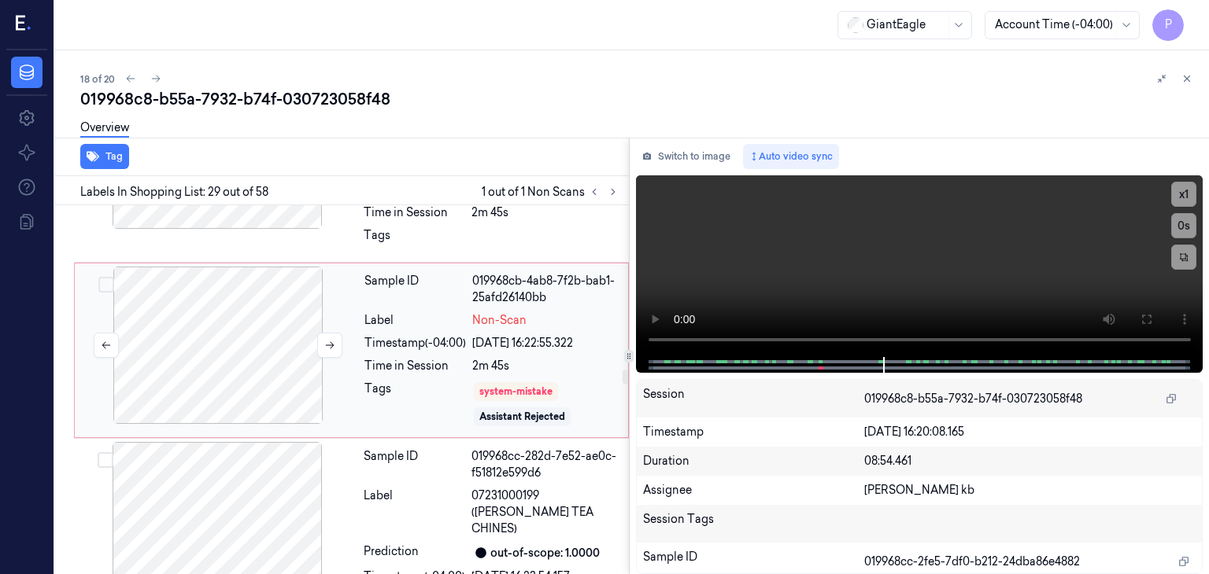
click at [275, 328] on div at bounding box center [218, 345] width 280 height 157
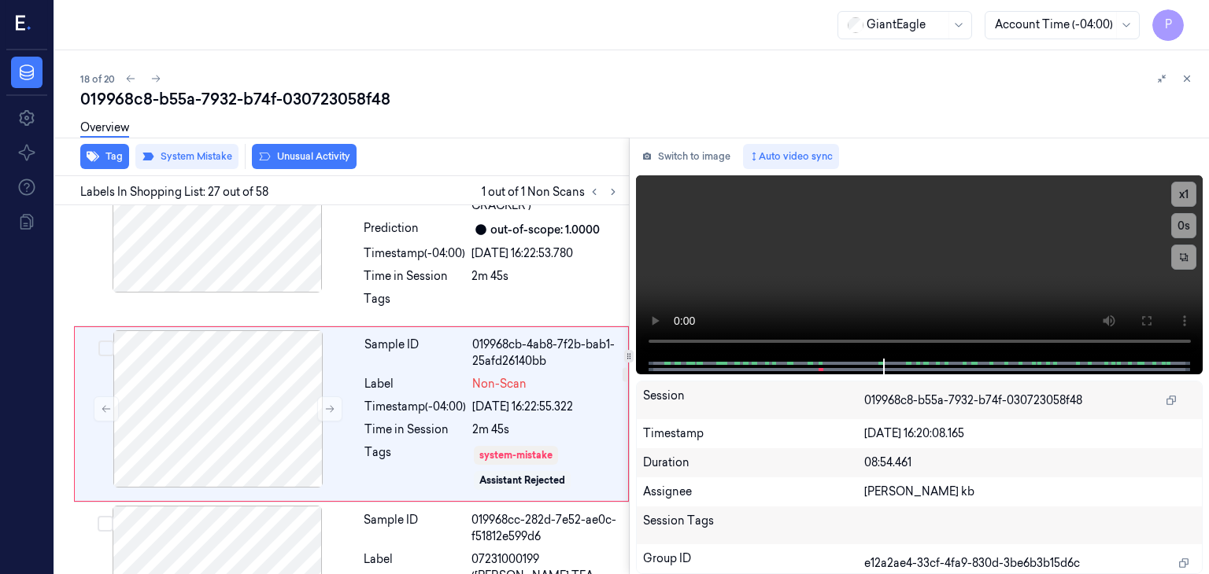
scroll to position [4967, 0]
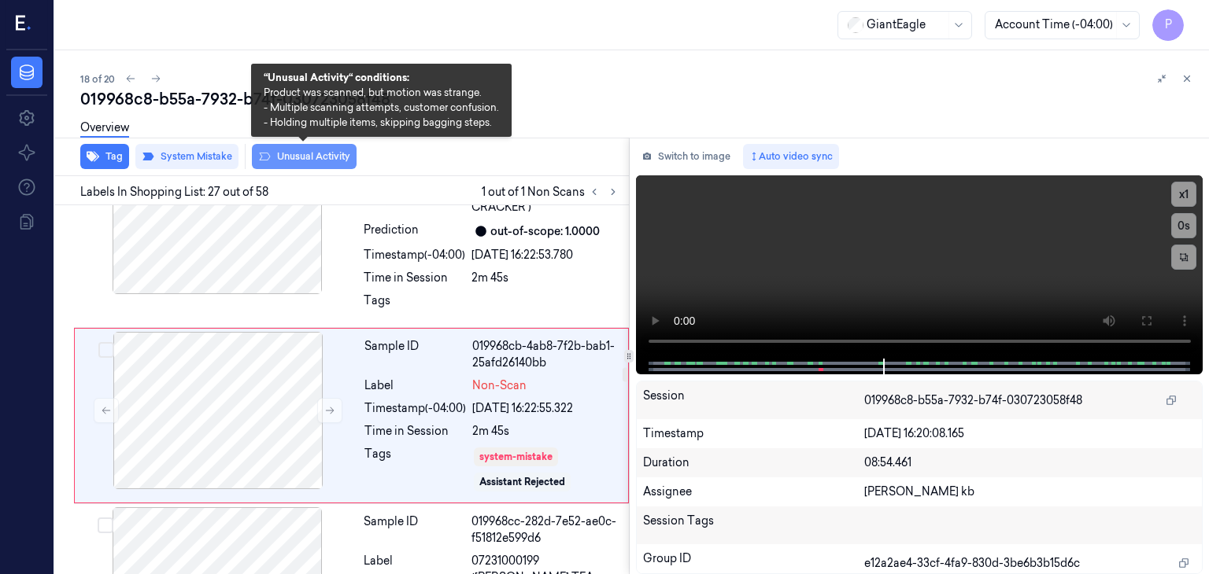
click at [297, 156] on button "Unusual Activity" at bounding box center [304, 156] width 105 height 25
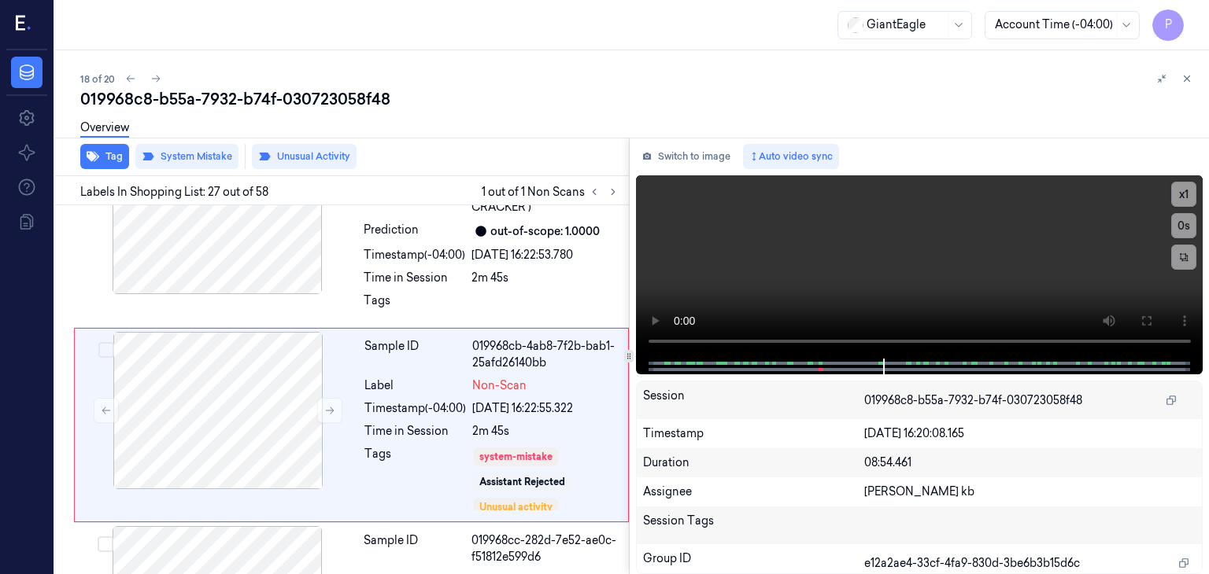
scroll to position [4978, 0]
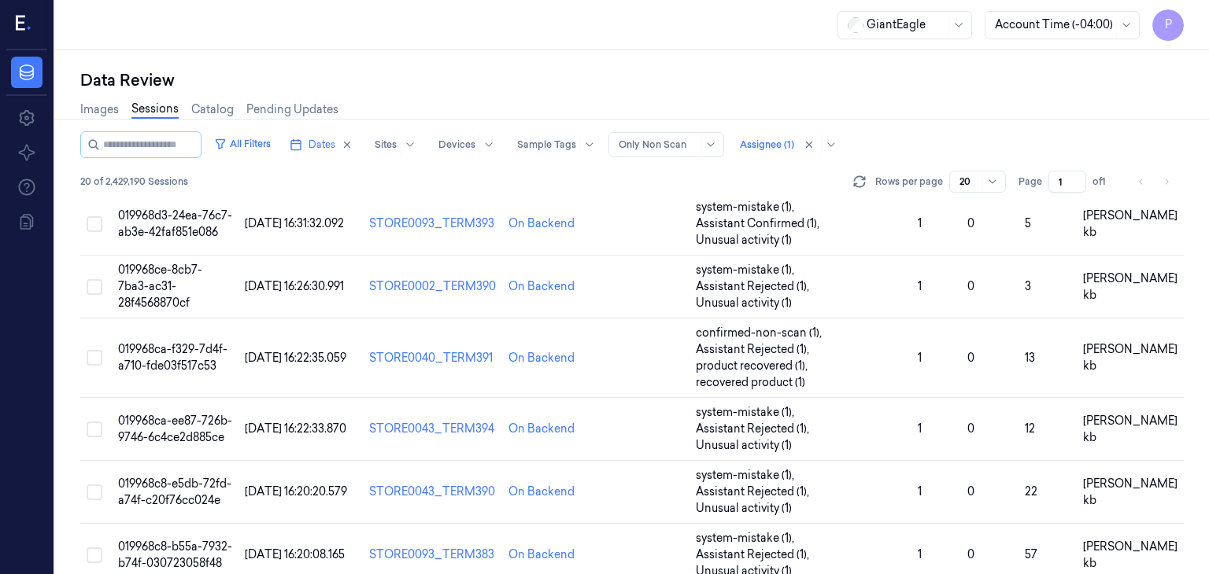
scroll to position [828, 0]
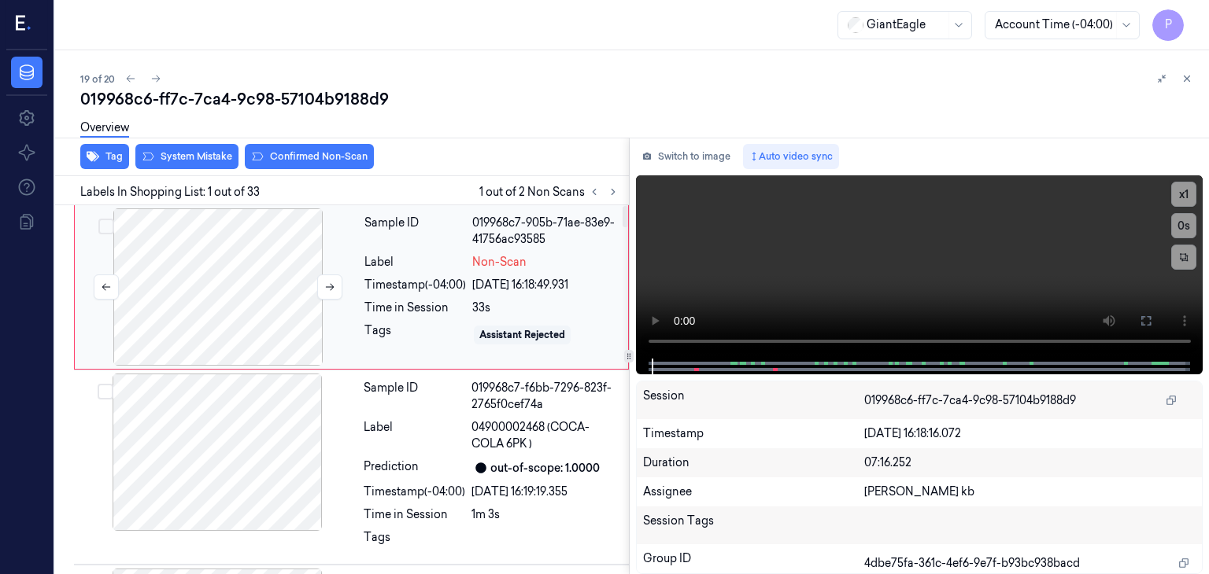
click at [189, 282] on div at bounding box center [218, 287] width 280 height 157
click at [693, 151] on button "Switch to image" at bounding box center [686, 156] width 101 height 25
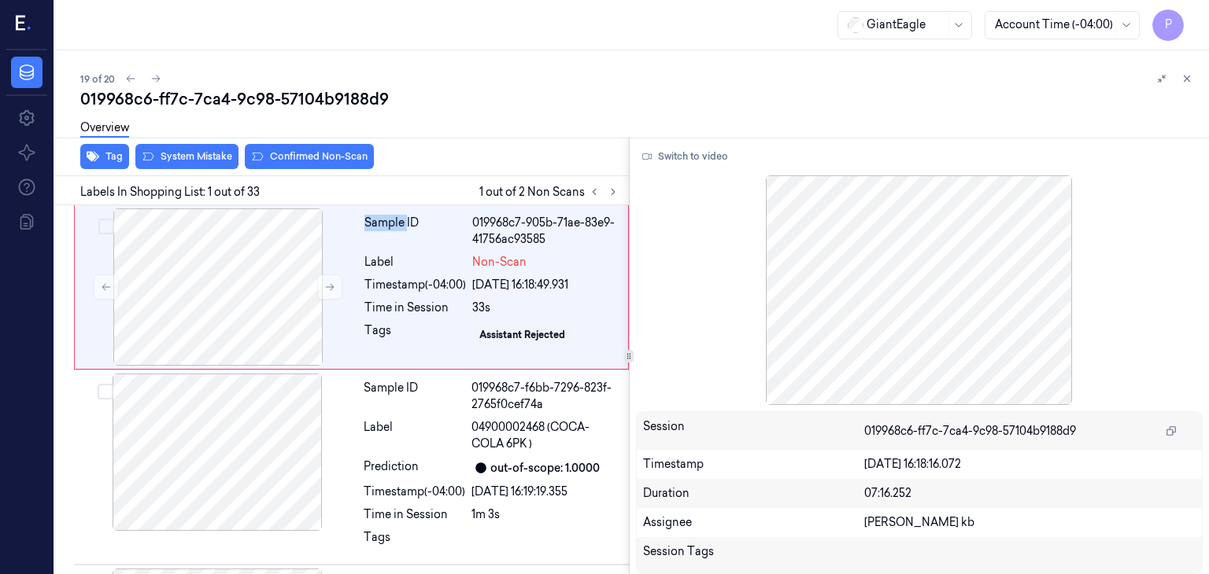
drag, startPoint x: 684, startPoint y: 156, endPoint x: 711, endPoint y: 171, distance: 31.3
click at [685, 155] on button "Switch to video" at bounding box center [685, 156] width 98 height 25
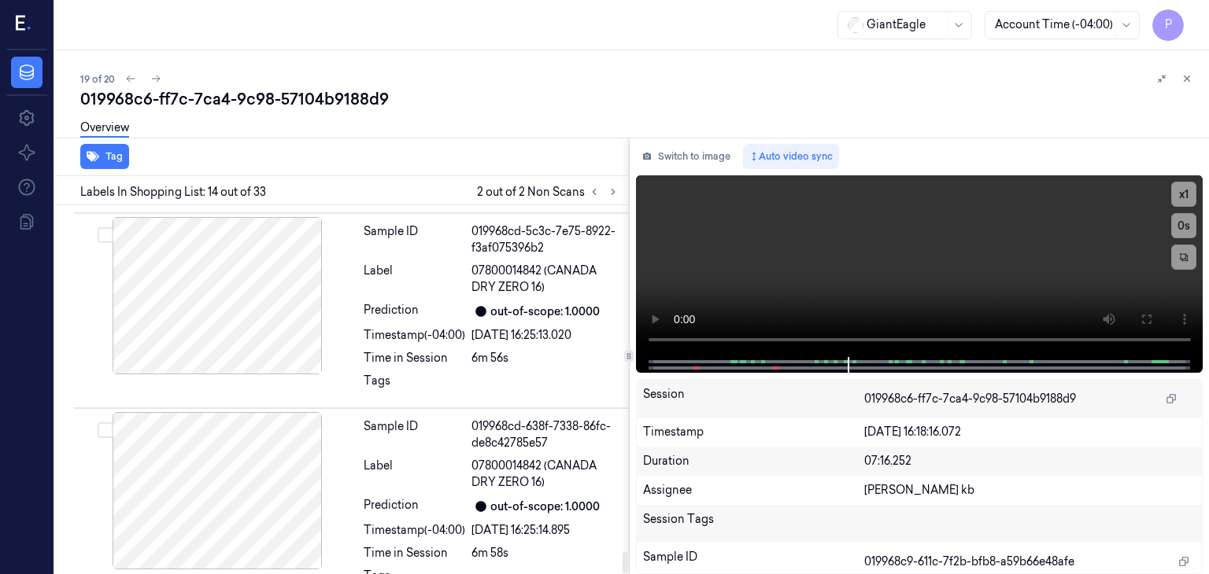
scroll to position [6006, 0]
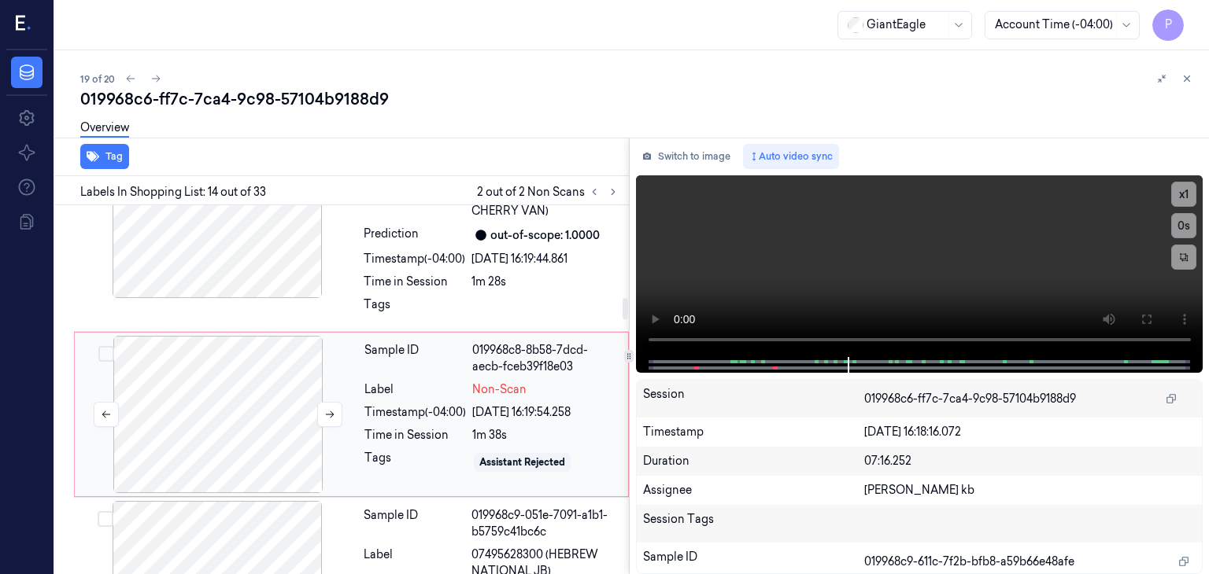
click at [256, 401] on div at bounding box center [218, 414] width 280 height 157
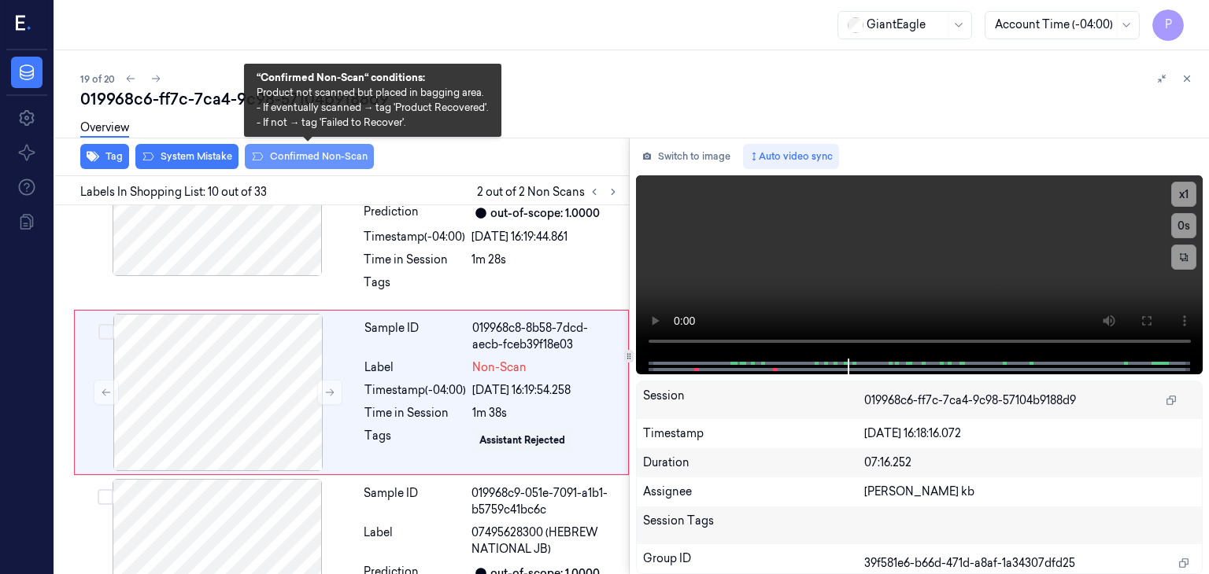
click at [318, 156] on button "Confirmed Non-Scan" at bounding box center [309, 156] width 129 height 25
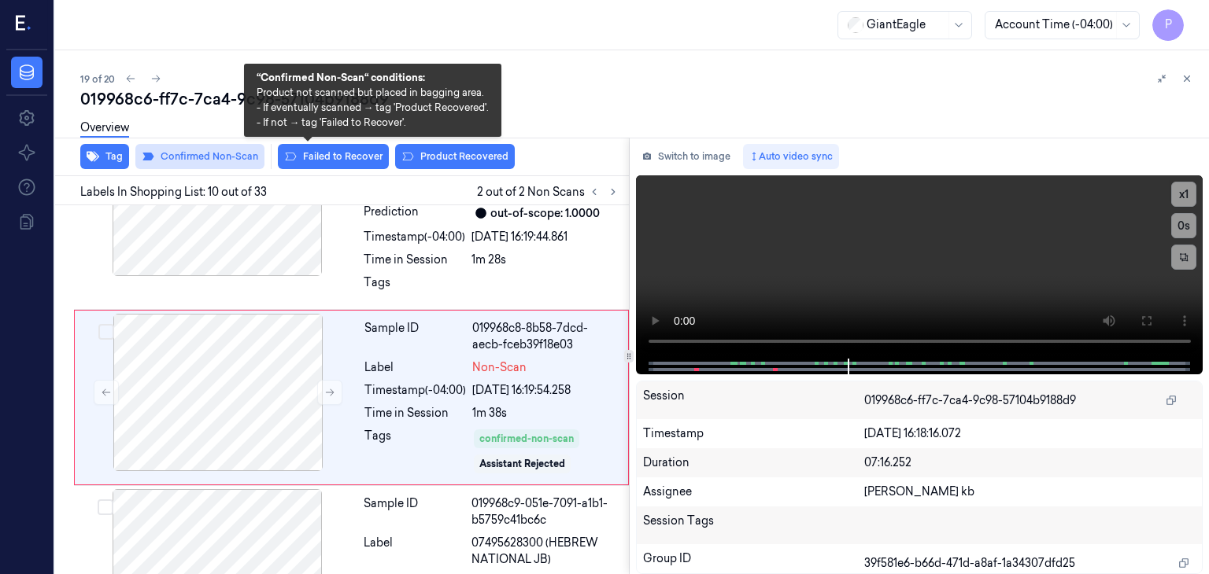
scroll to position [1625, 0]
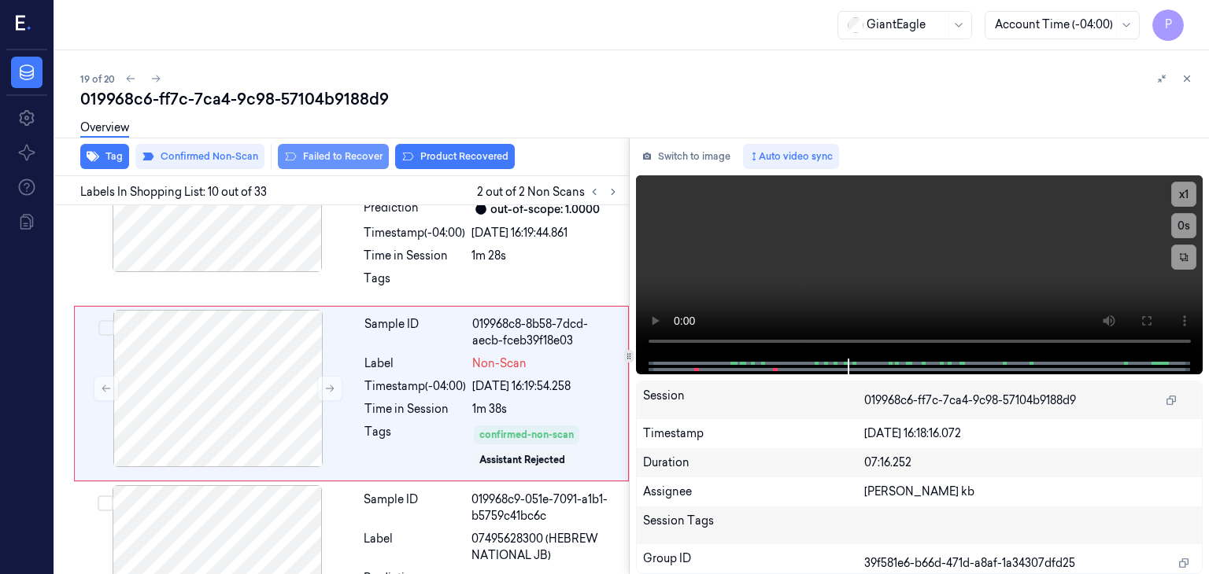
click at [346, 153] on button "Failed to Recover" at bounding box center [333, 156] width 111 height 25
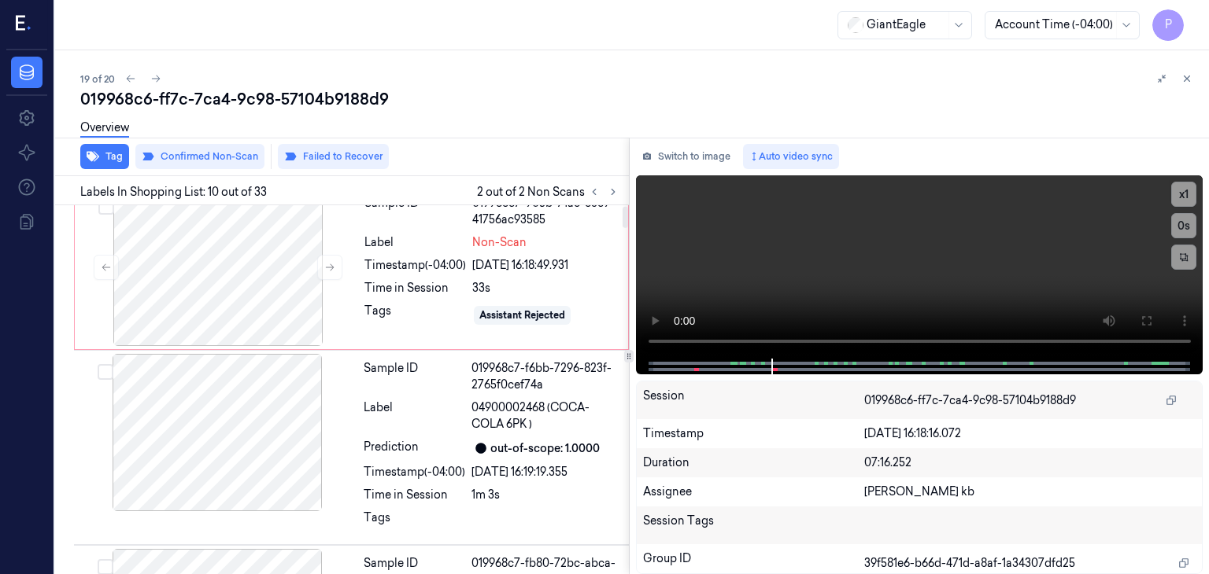
scroll to position [0, 0]
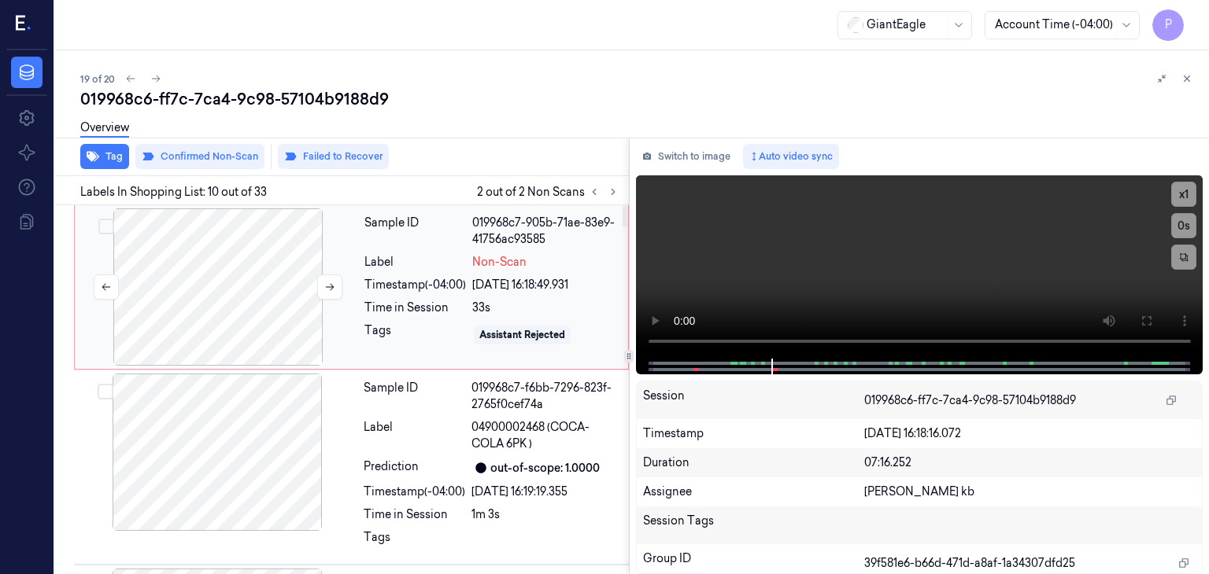
click at [238, 266] on div at bounding box center [218, 287] width 280 height 157
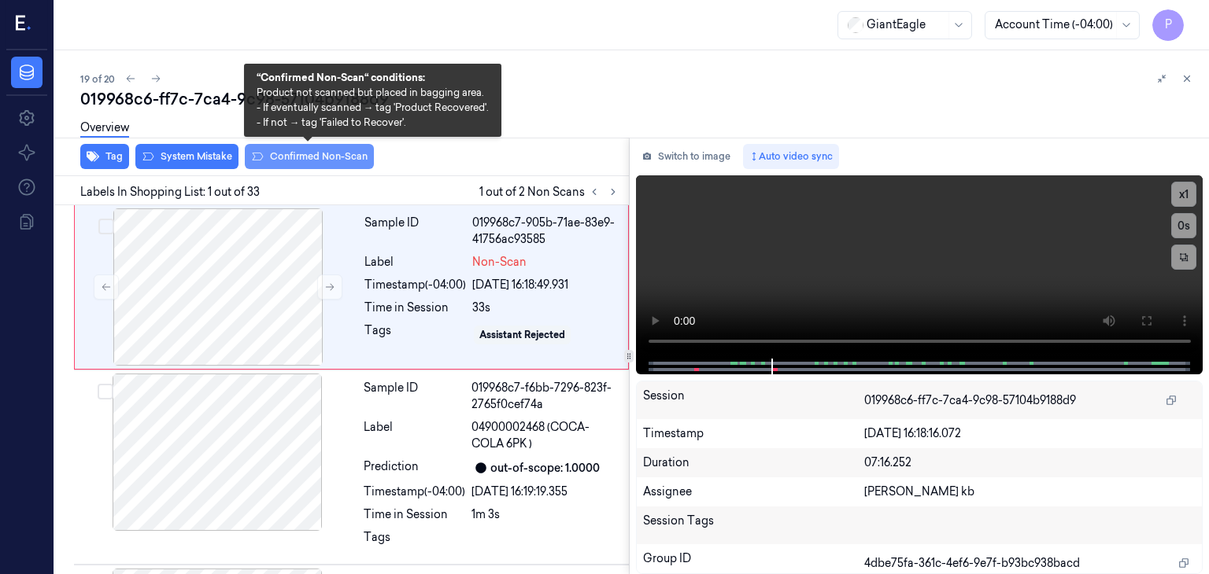
click at [316, 156] on button "Confirmed Non-Scan" at bounding box center [309, 156] width 129 height 25
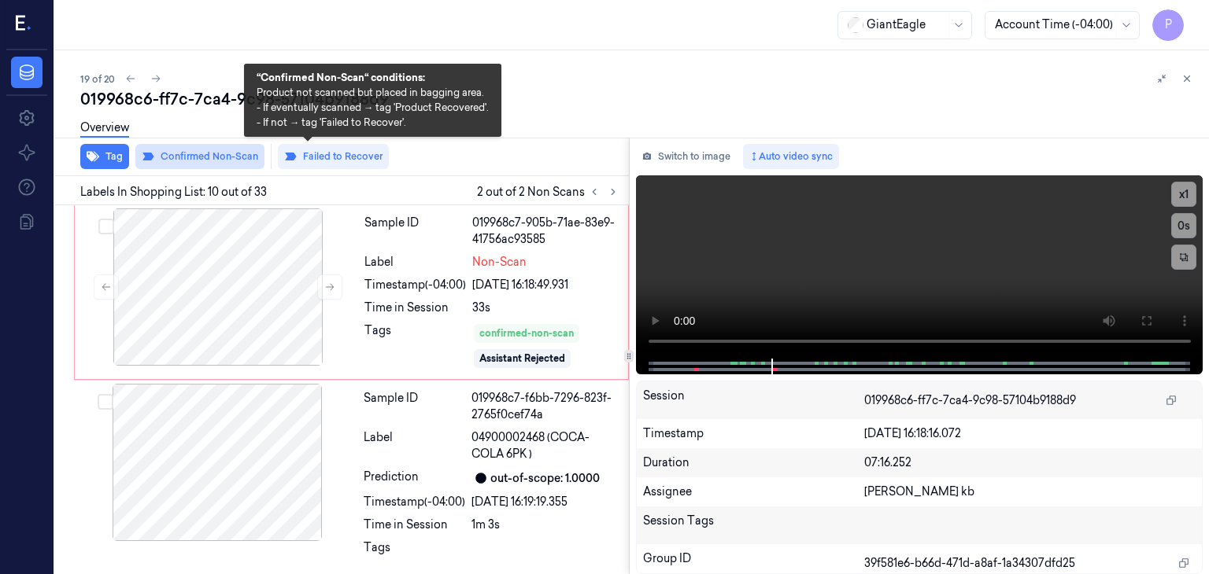
scroll to position [6, 0]
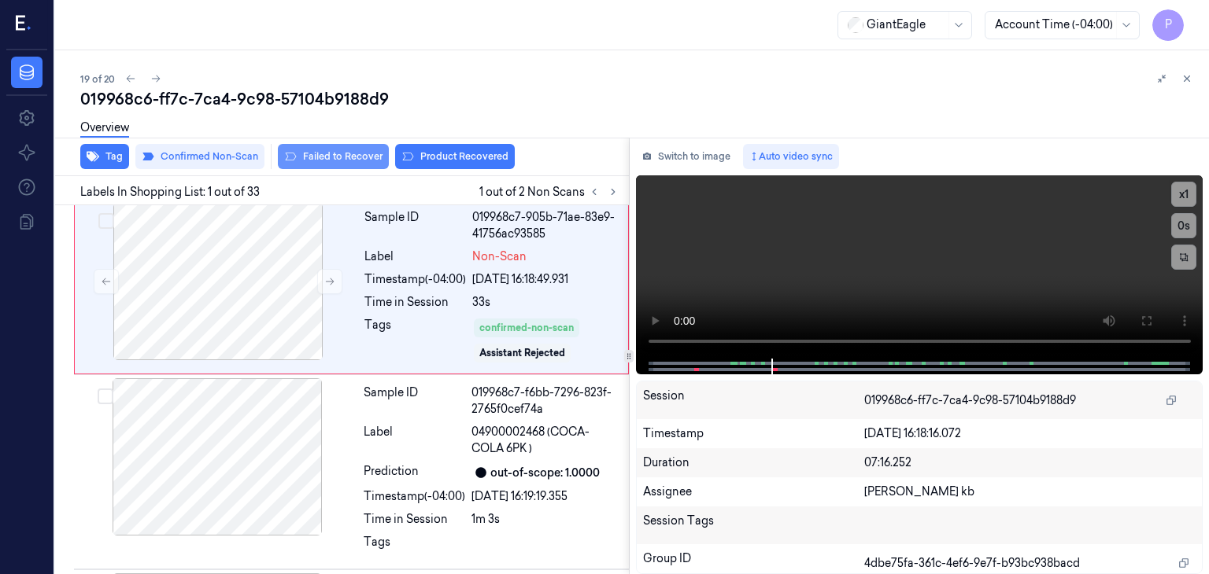
click at [341, 150] on button "Failed to Recover" at bounding box center [333, 156] width 111 height 25
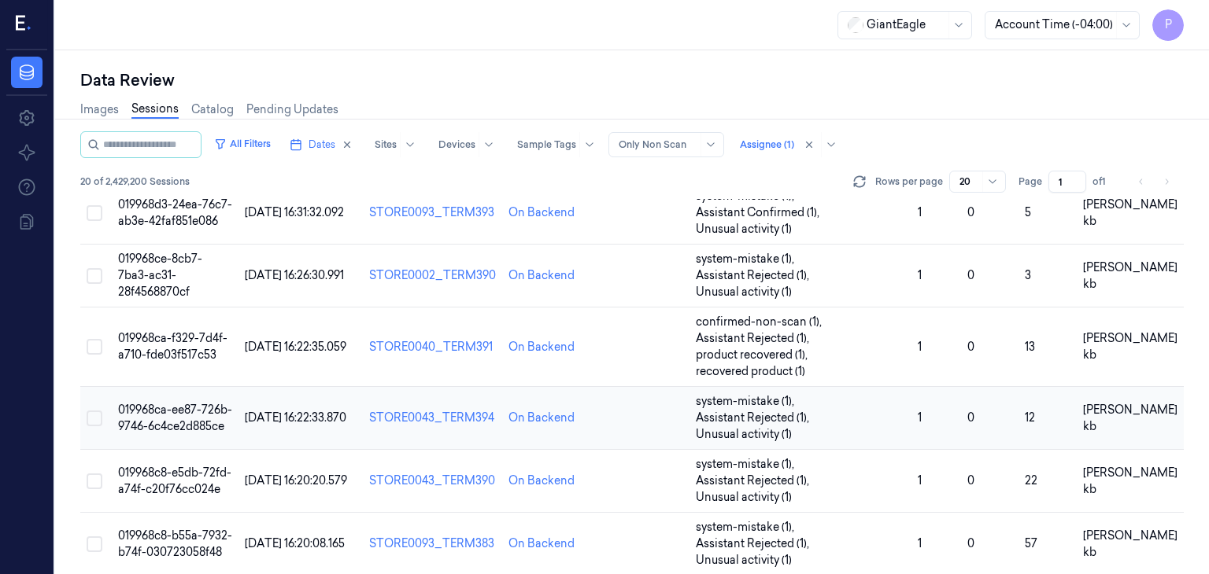
scroll to position [844, 0]
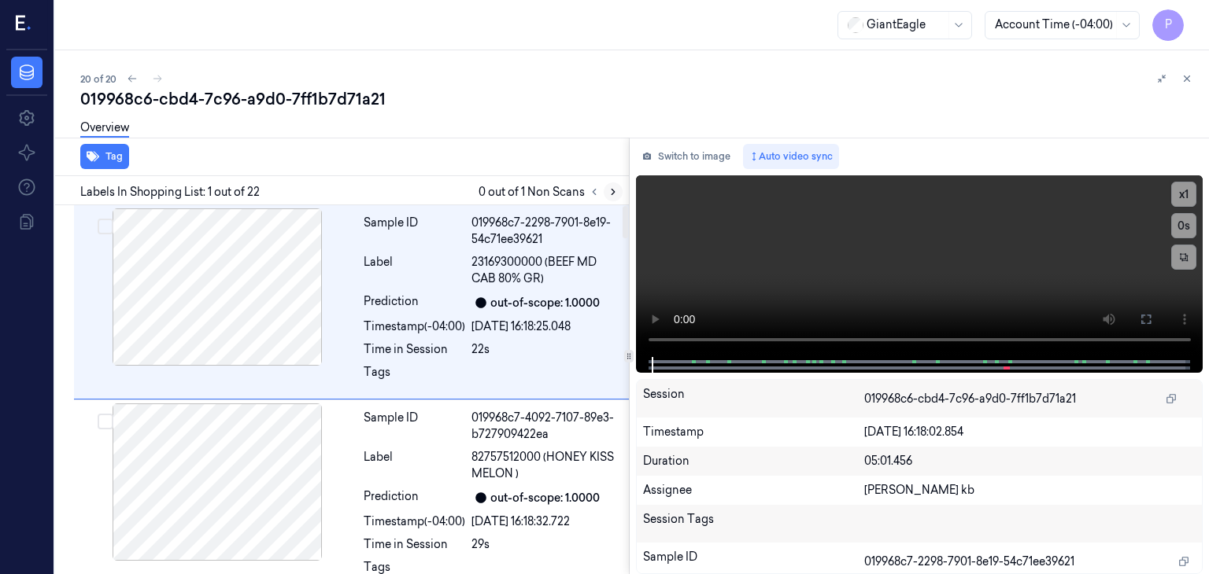
click at [611, 189] on icon at bounding box center [613, 192] width 11 height 11
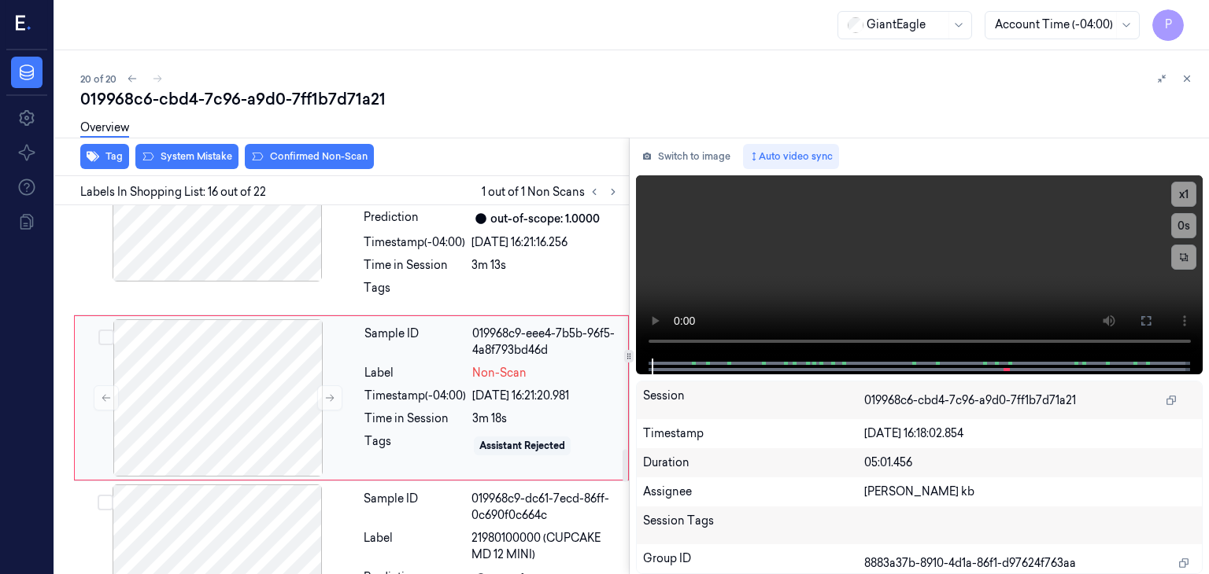
scroll to position [2803, 0]
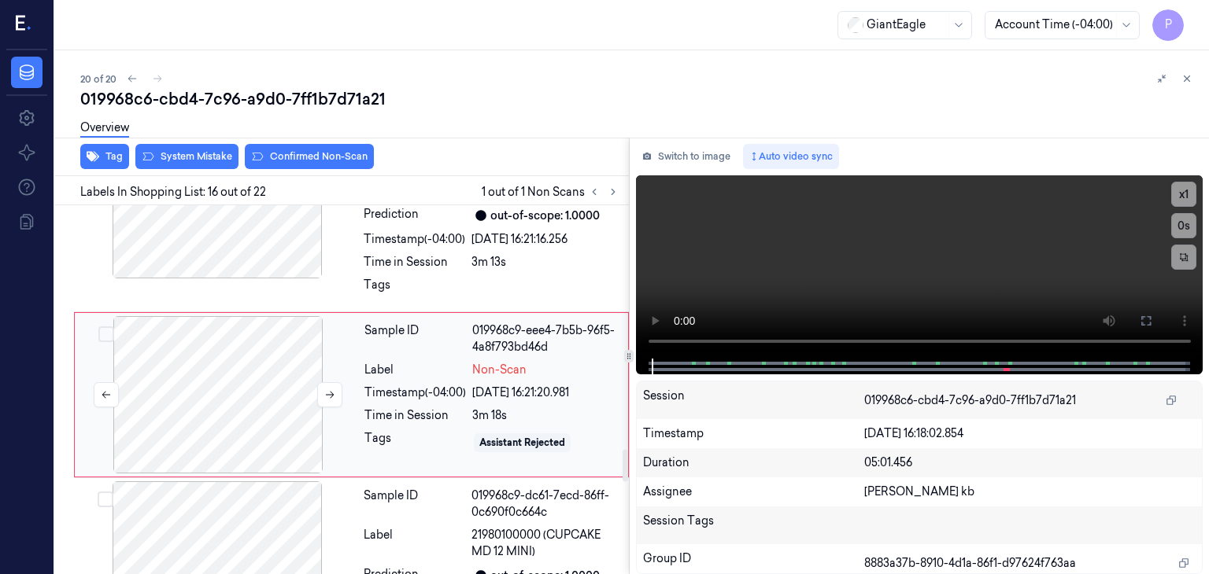
click at [245, 375] on div at bounding box center [218, 394] width 280 height 157
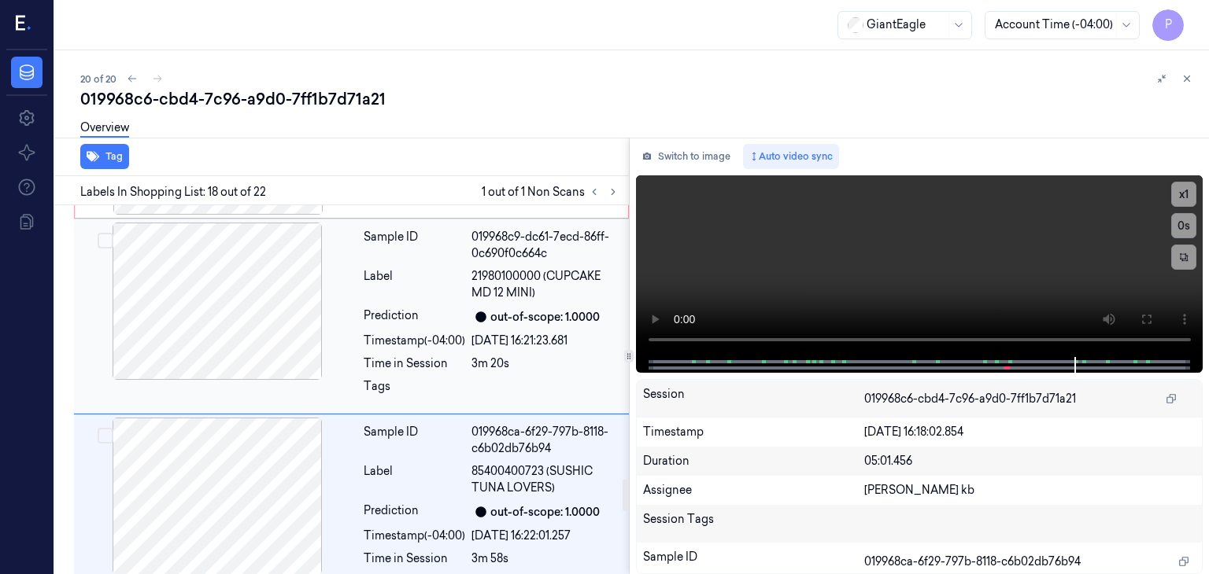
scroll to position [3178, 0]
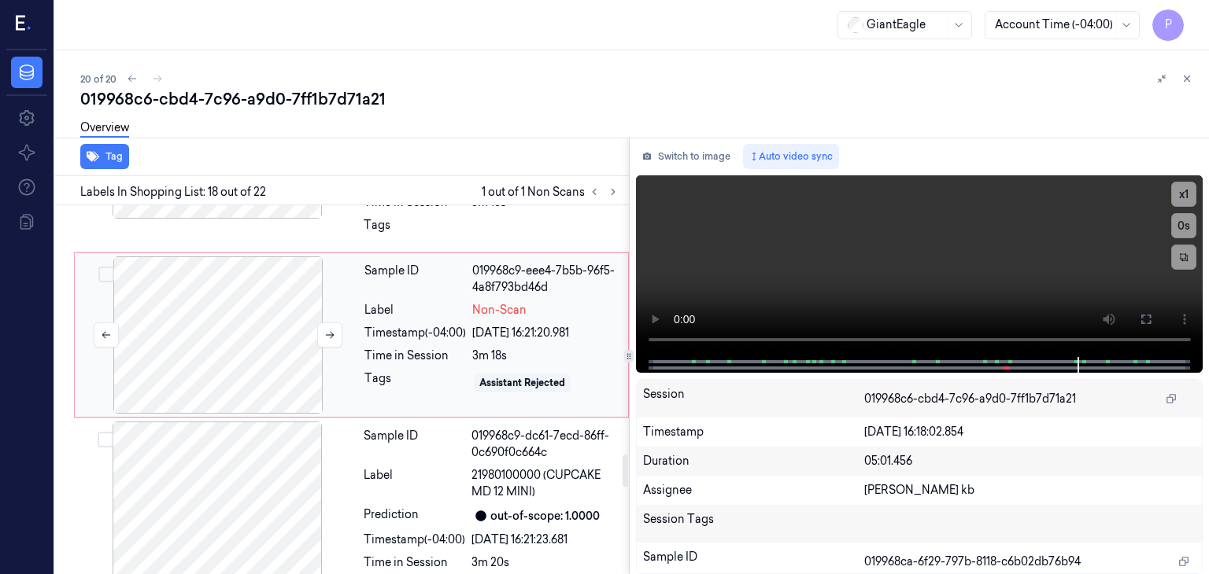
click at [252, 303] on div at bounding box center [218, 335] width 280 height 157
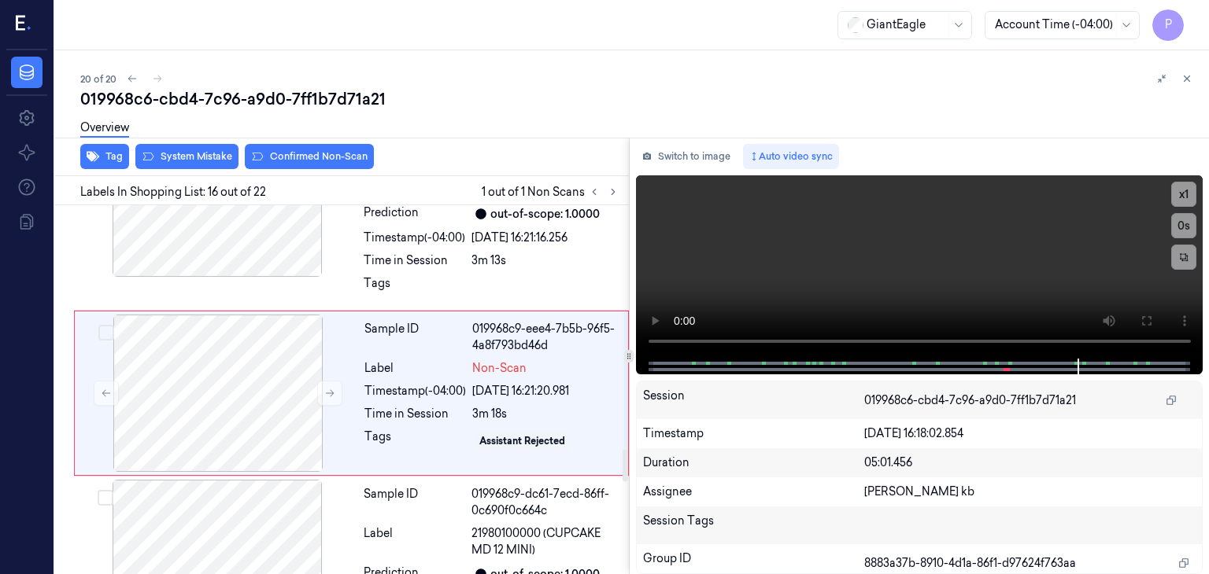
scroll to position [2803, 0]
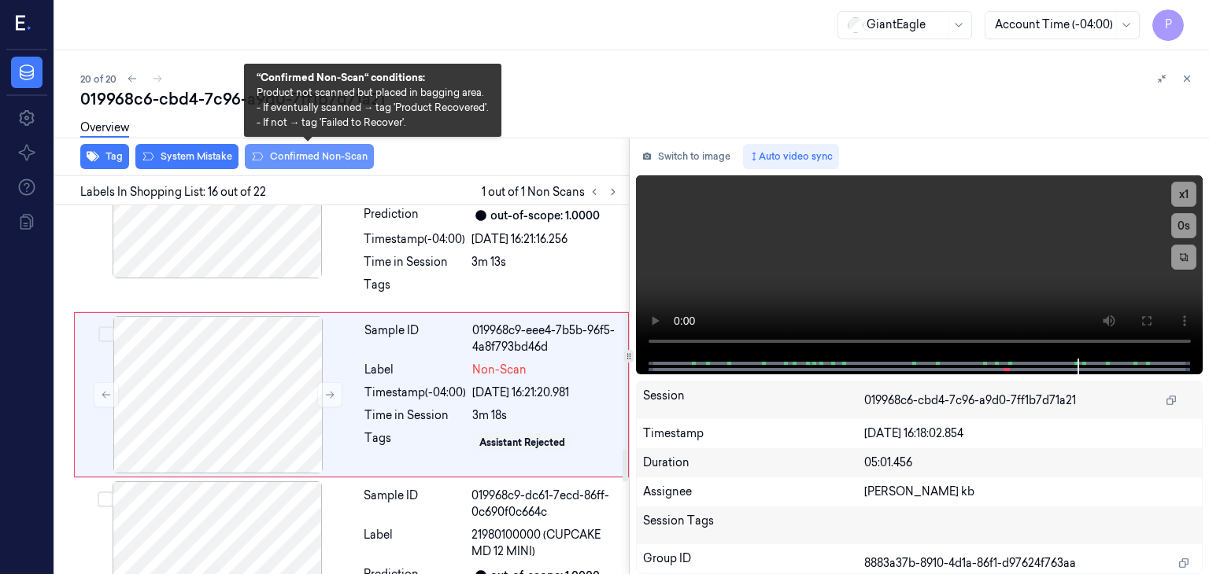
click at [312, 155] on button "Confirmed Non-Scan" at bounding box center [309, 156] width 129 height 25
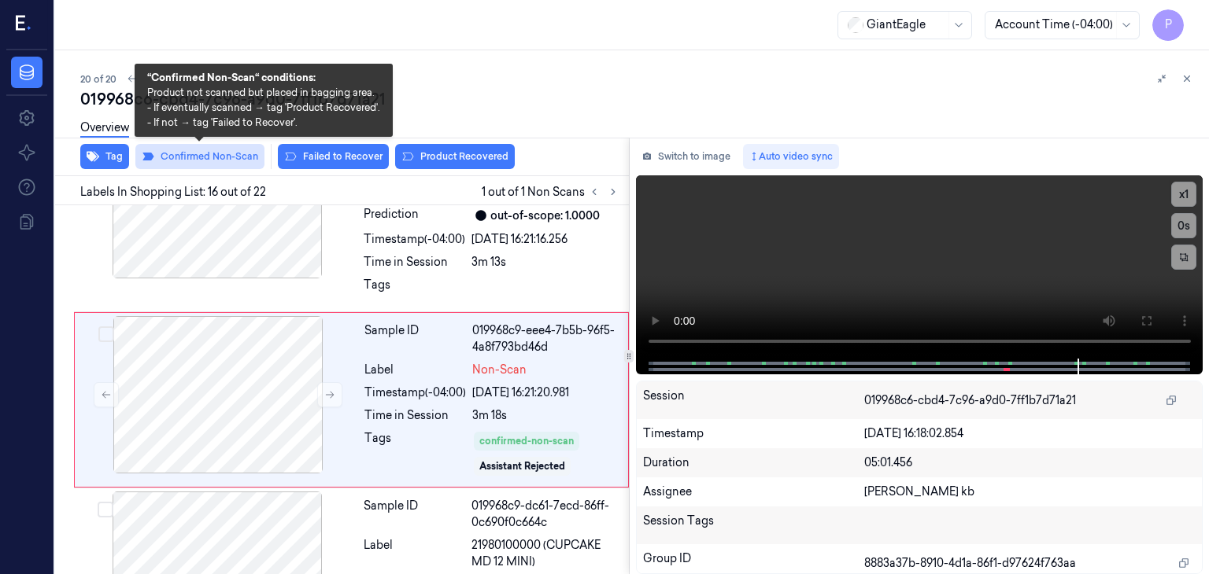
scroll to position [2808, 0]
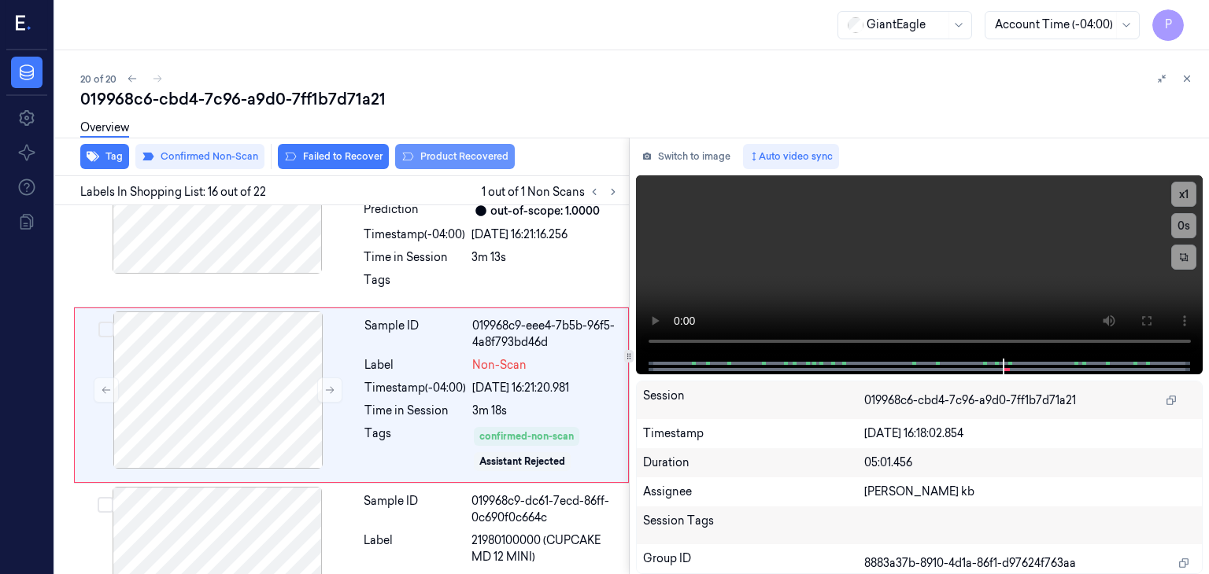
click at [444, 155] on button "Product Recovered" at bounding box center [455, 156] width 120 height 25
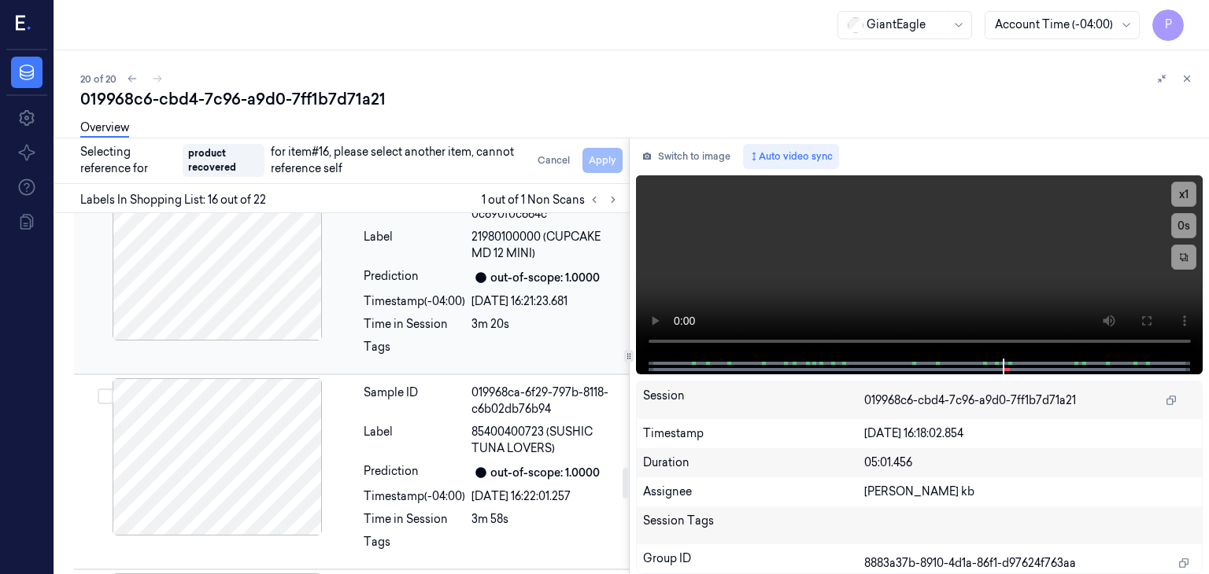
scroll to position [3123, 0]
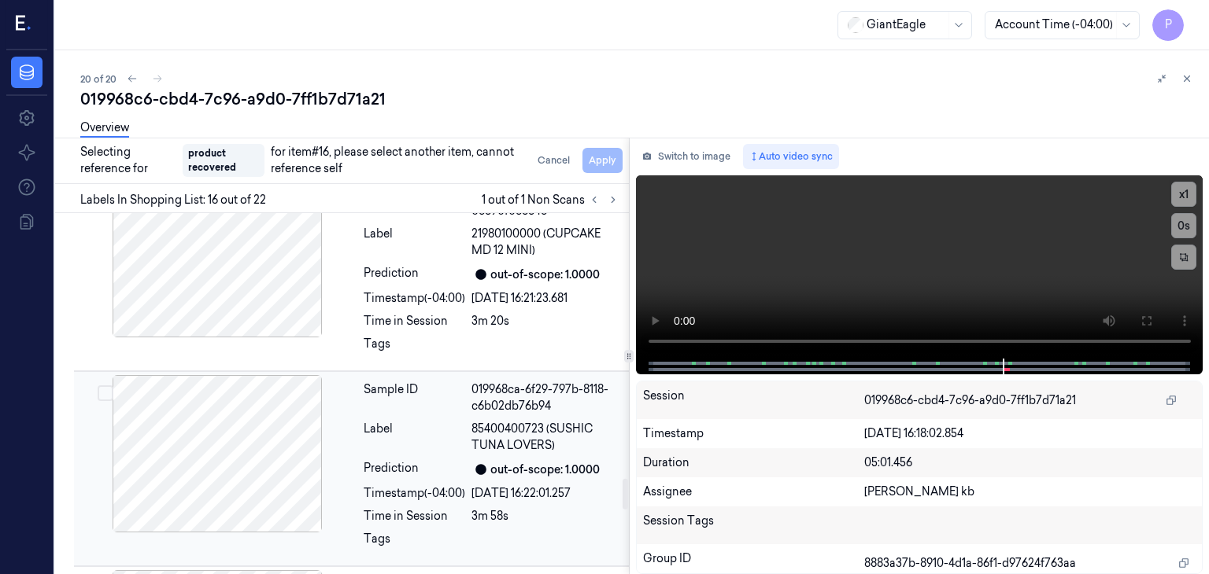
click at [106, 386] on button "Select row" at bounding box center [106, 394] width 16 height 16
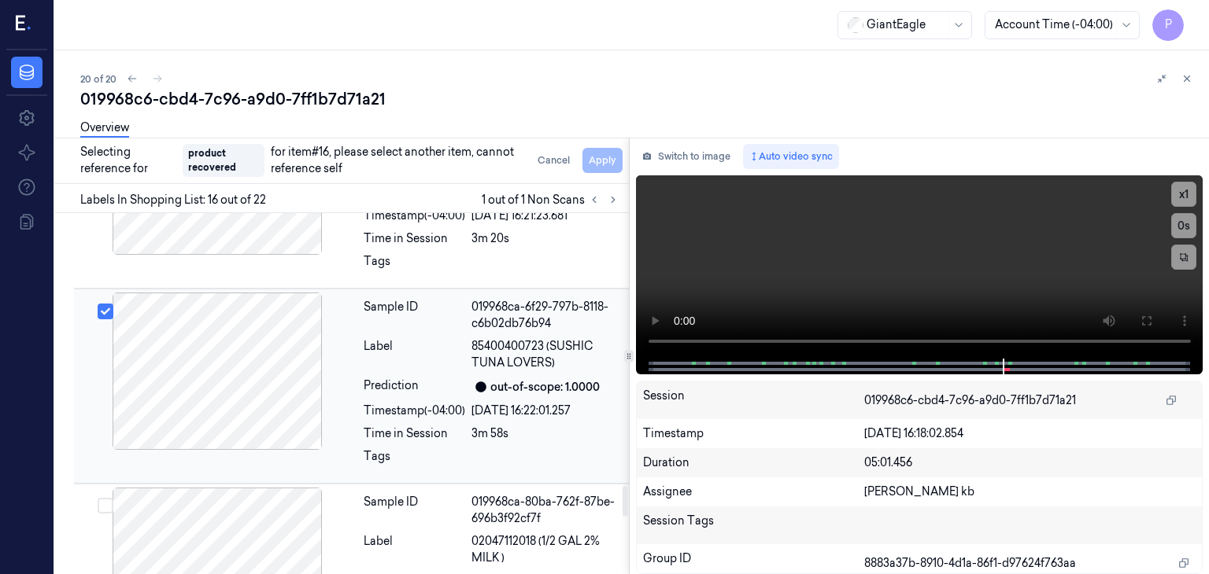
click at [242, 380] on div at bounding box center [217, 371] width 280 height 157
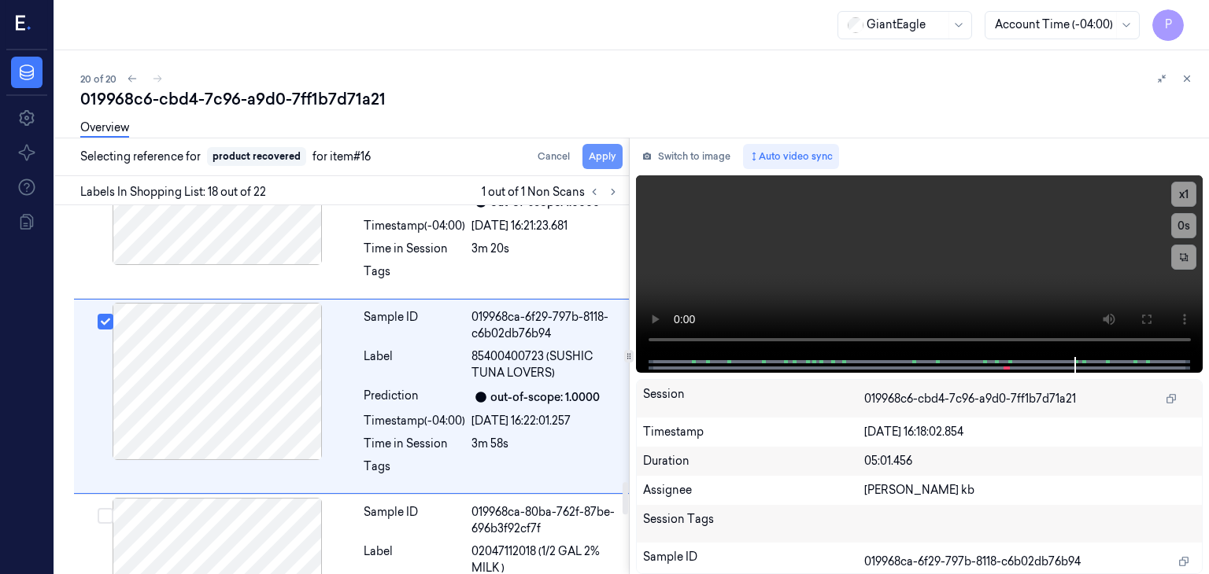
click at [606, 159] on button "Apply" at bounding box center [602, 156] width 40 height 25
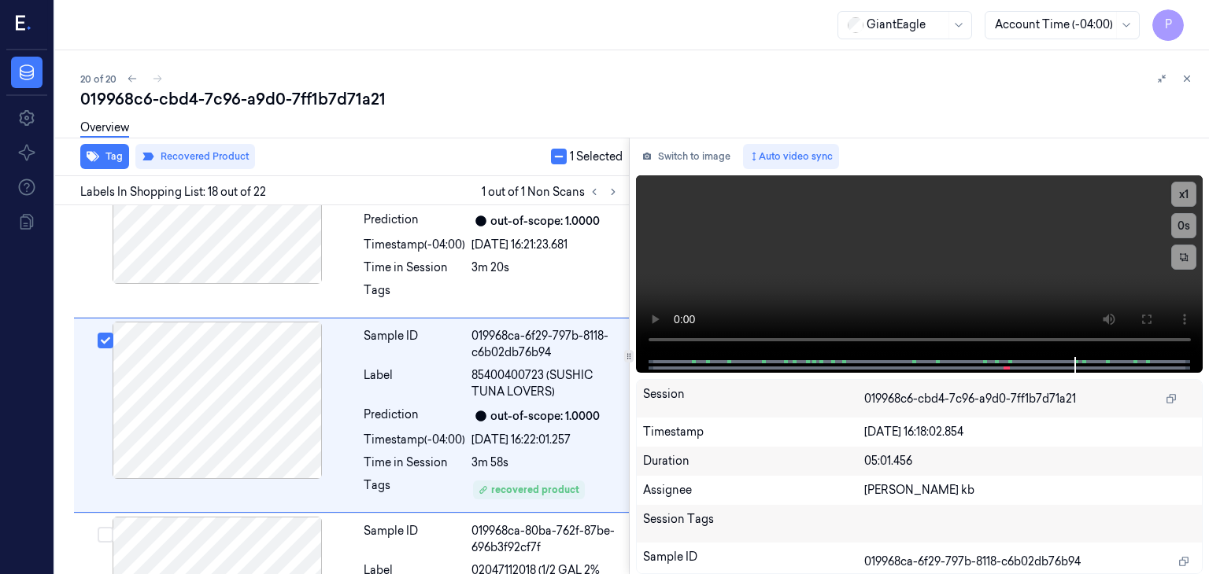
scroll to position [3207, 0]
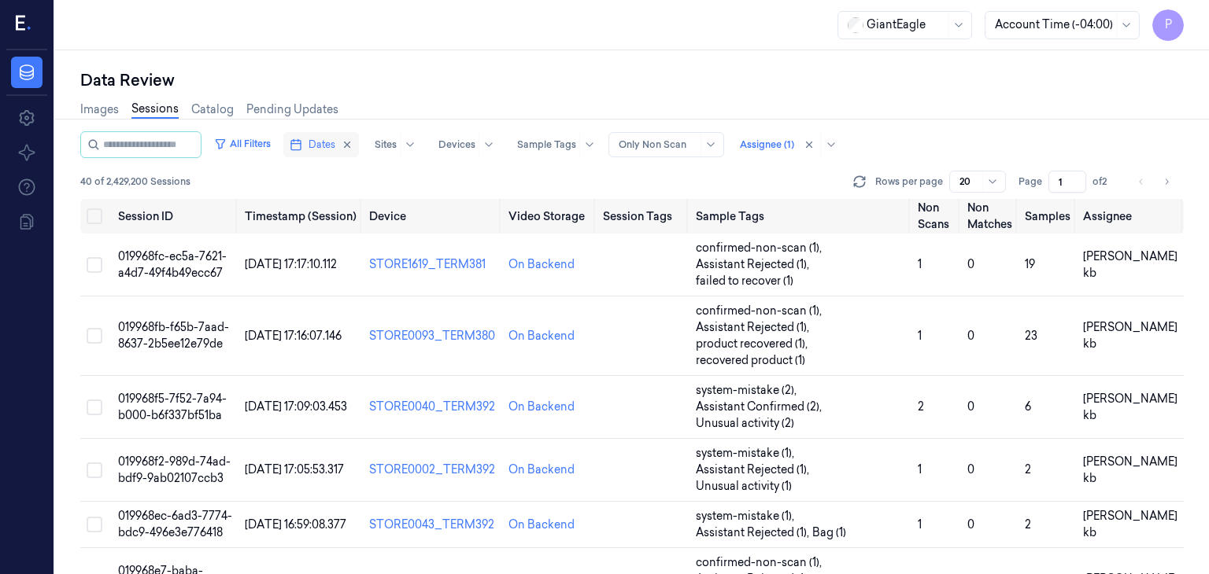
click at [335, 146] on span "Dates" at bounding box center [321, 145] width 27 height 14
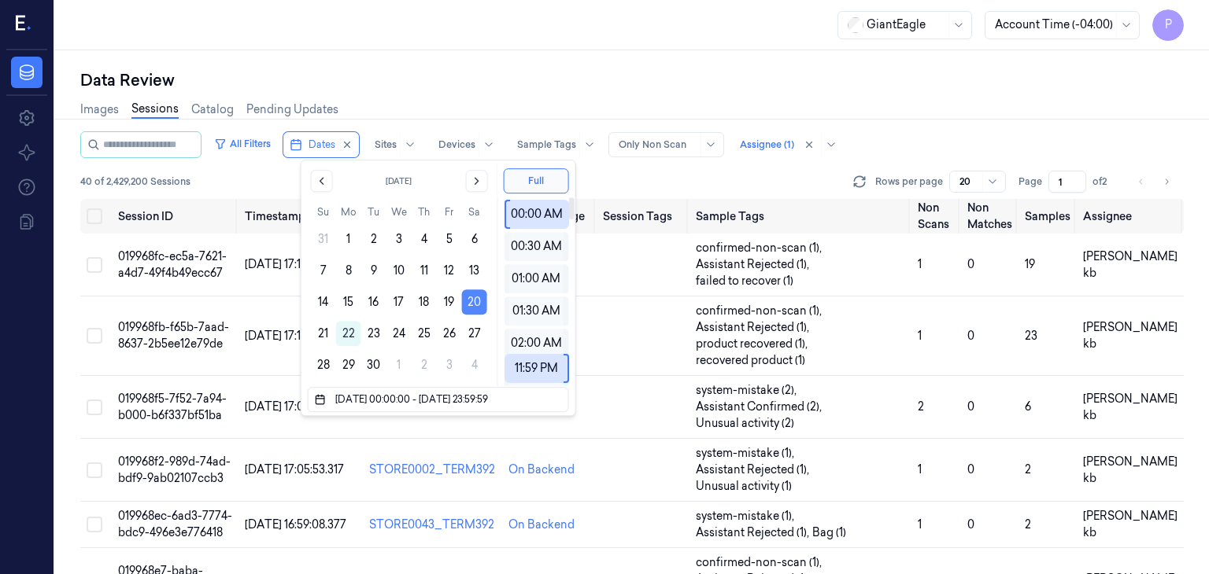
click at [479, 301] on button "20" at bounding box center [474, 302] width 25 height 25
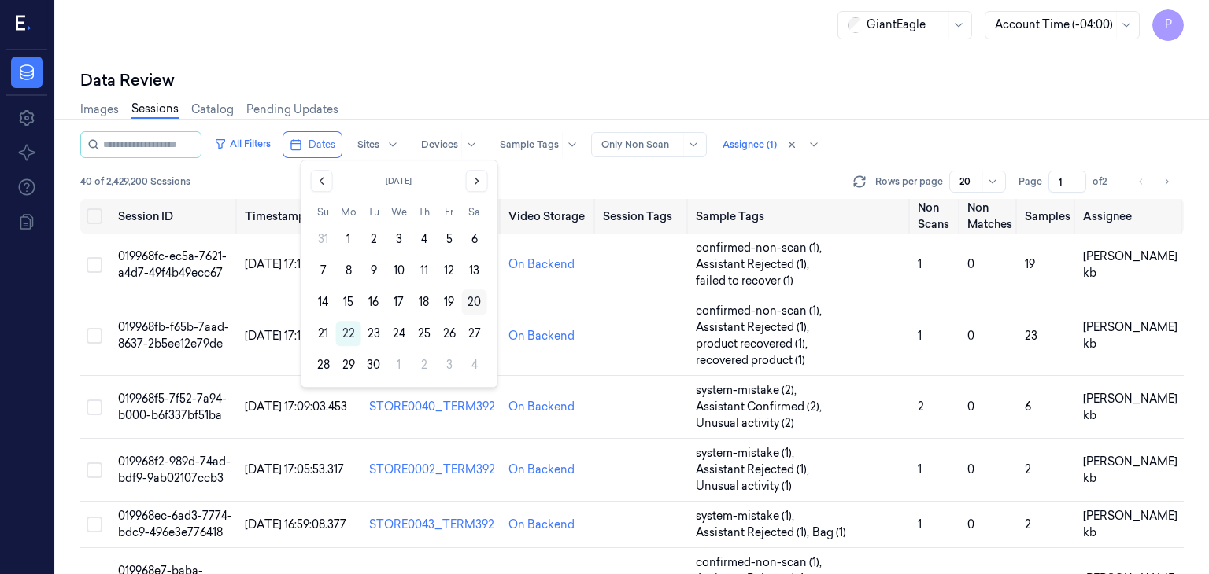
click at [476, 301] on button "20" at bounding box center [474, 302] width 25 height 25
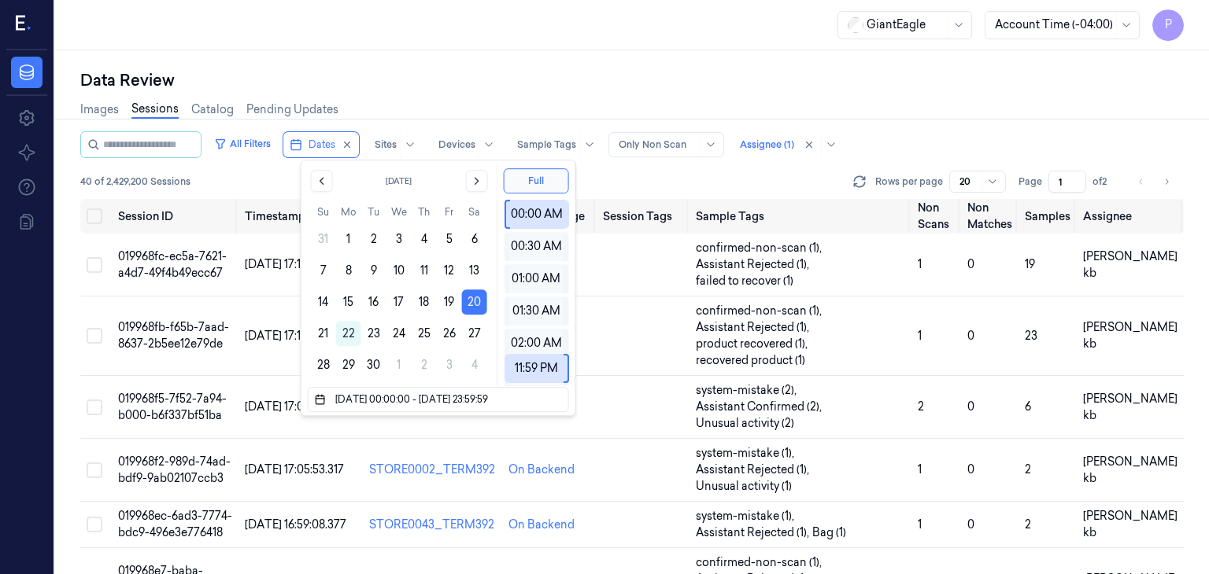
click at [692, 180] on div "40 of 2,429,200 Sessions Rows per page 20 Page 1 of 2" at bounding box center [631, 182] width 1103 height 22
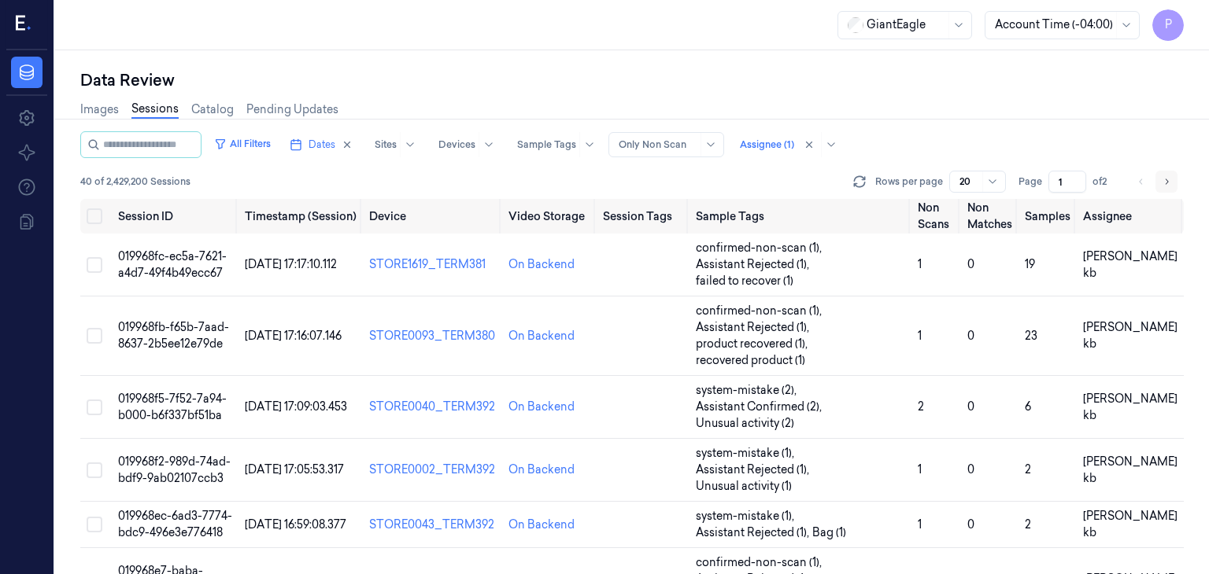
click at [1169, 182] on icon "Go to next page" at bounding box center [1166, 181] width 9 height 13
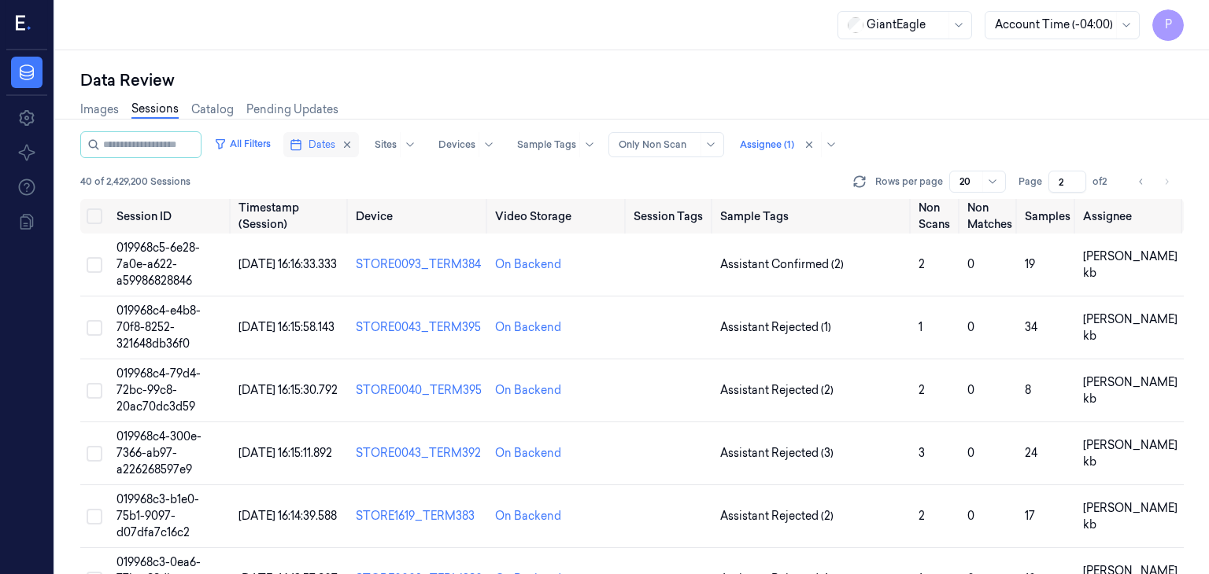
click at [335, 145] on span "Dates" at bounding box center [321, 145] width 27 height 14
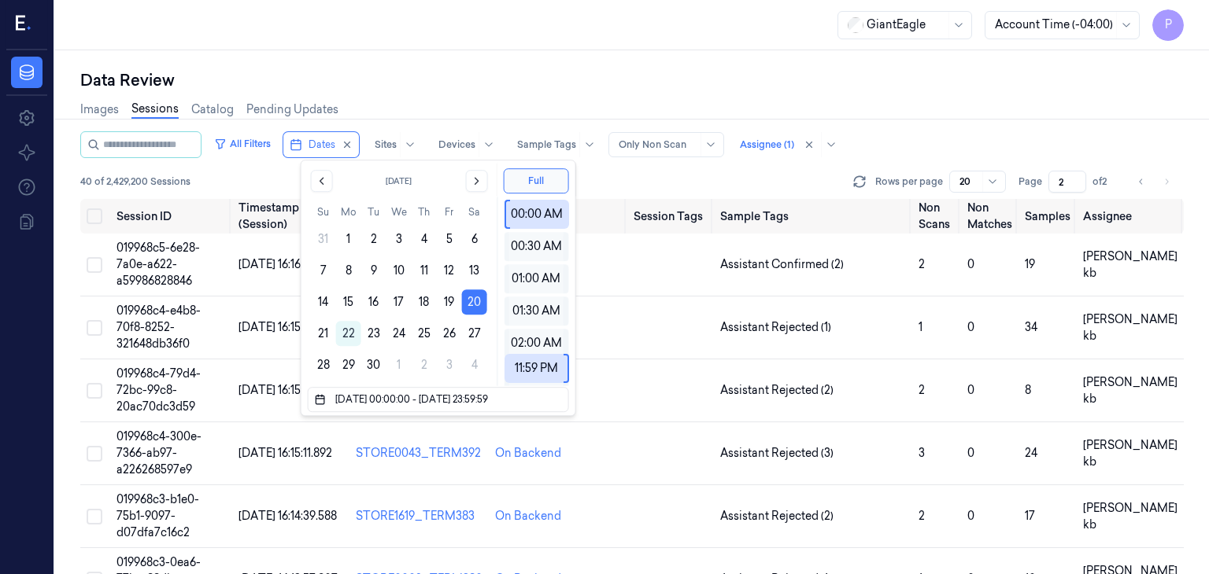
click at [647, 181] on div "40 of 2,429,200 Sessions Rows per page 20 Page 2 of 2" at bounding box center [631, 182] width 1103 height 22
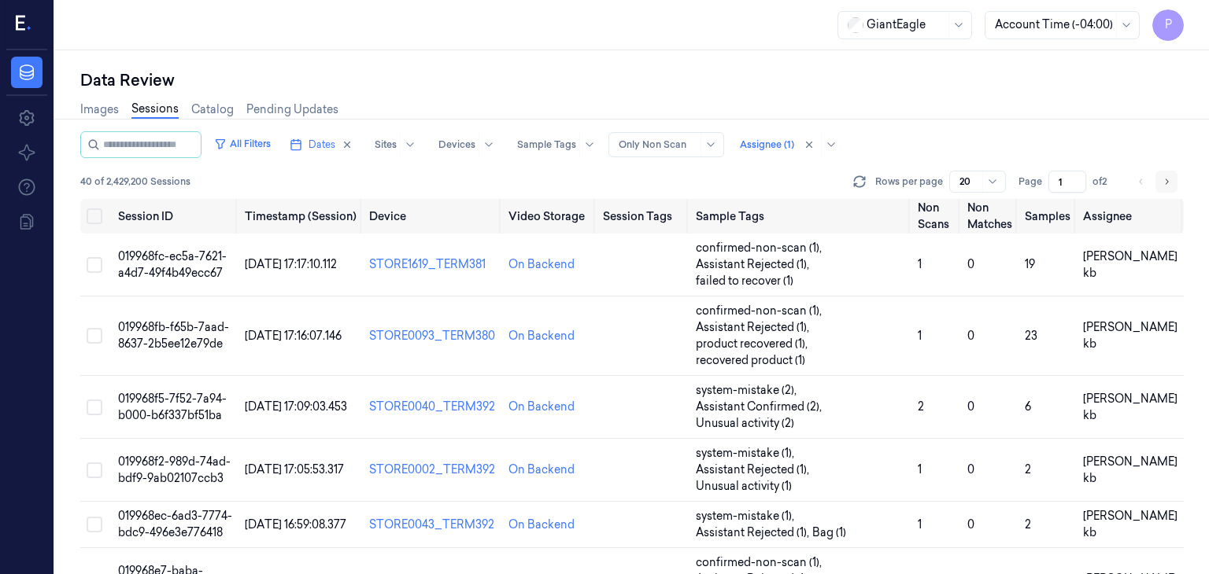
click at [1168, 180] on icon "Go to next page" at bounding box center [1166, 181] width 9 height 13
type input "2"
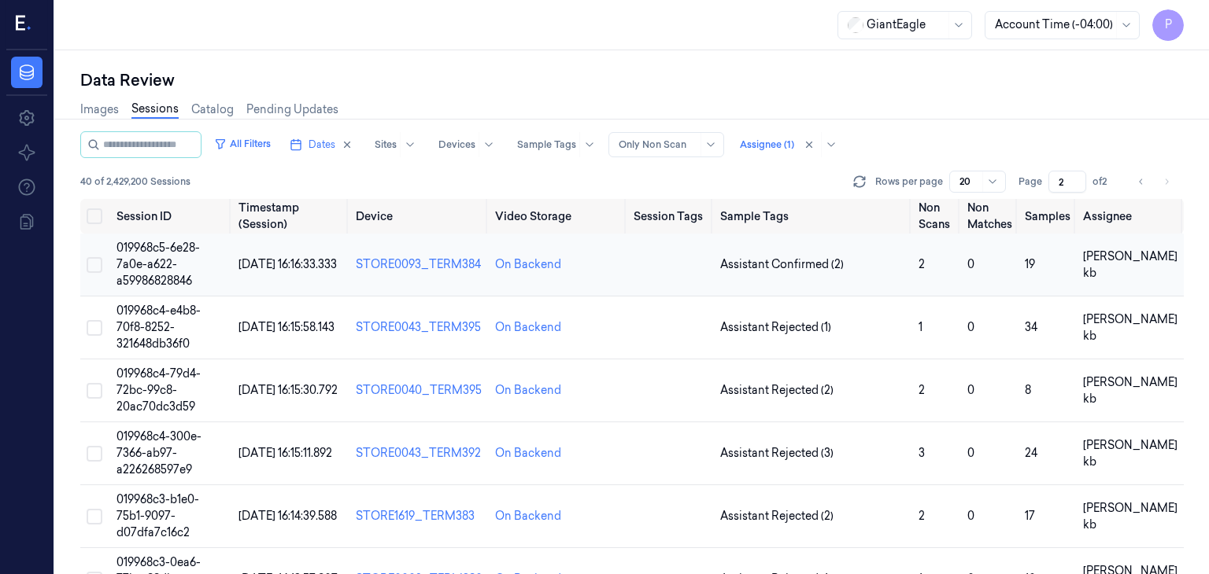
click at [153, 265] on span "019968c5-6e28-7a0e-a622-a59986828846" at bounding box center [157, 264] width 83 height 47
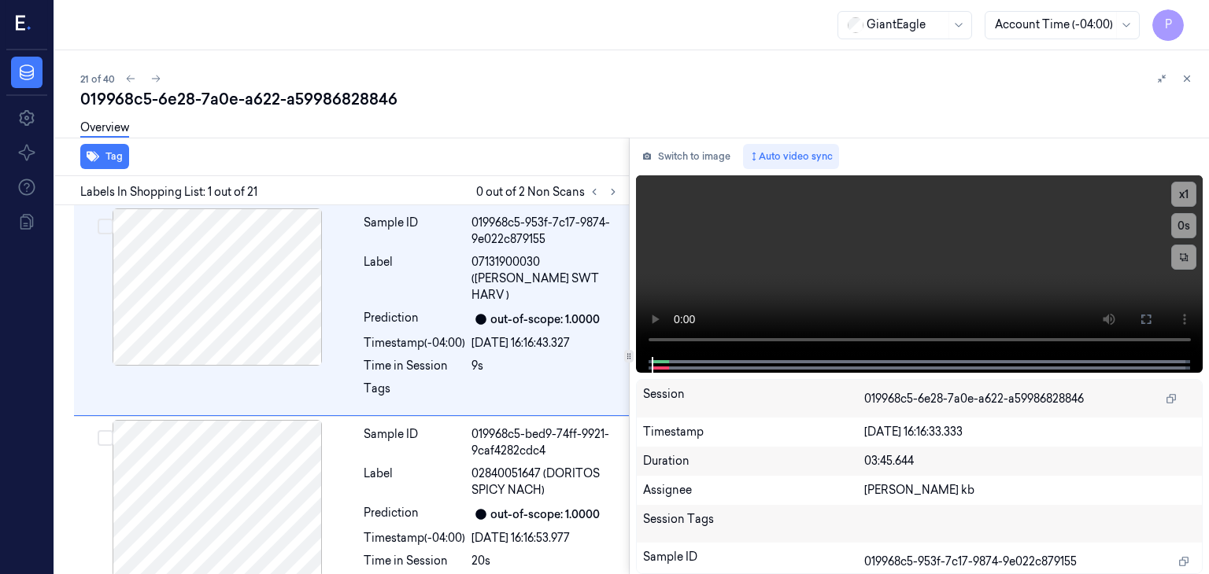
drag, startPoint x: 301, startPoint y: 1, endPoint x: 634, endPoint y: 26, distance: 333.8
click at [765, 90] on div "019968c5-6e28-7a0e-a622-a59986828846" at bounding box center [638, 99] width 1116 height 22
click at [608, 196] on icon at bounding box center [613, 192] width 11 height 11
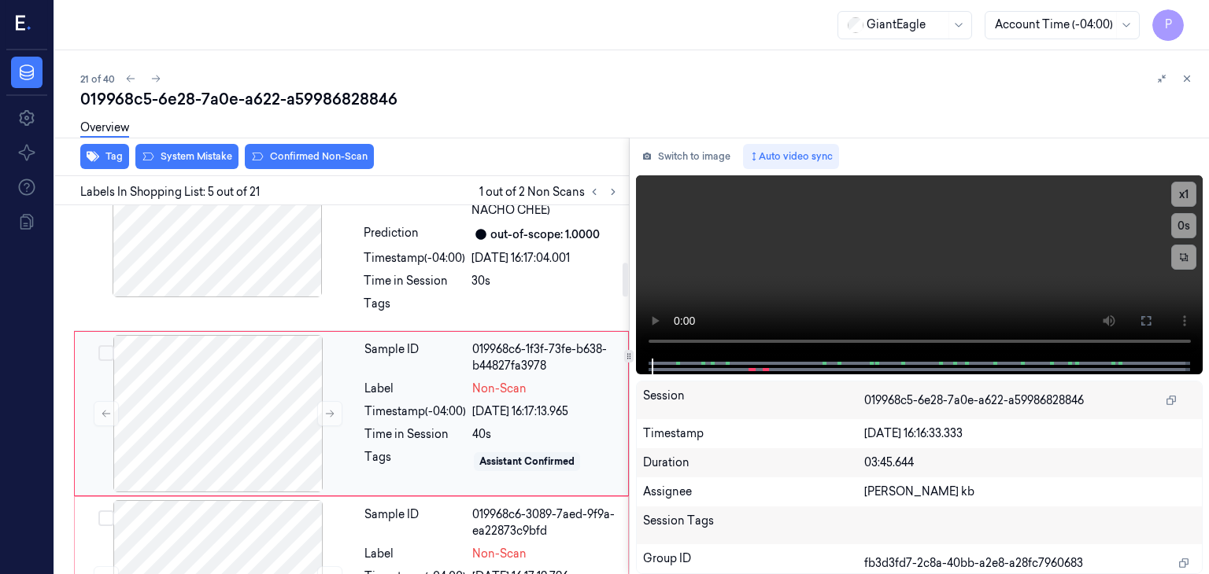
scroll to position [677, 0]
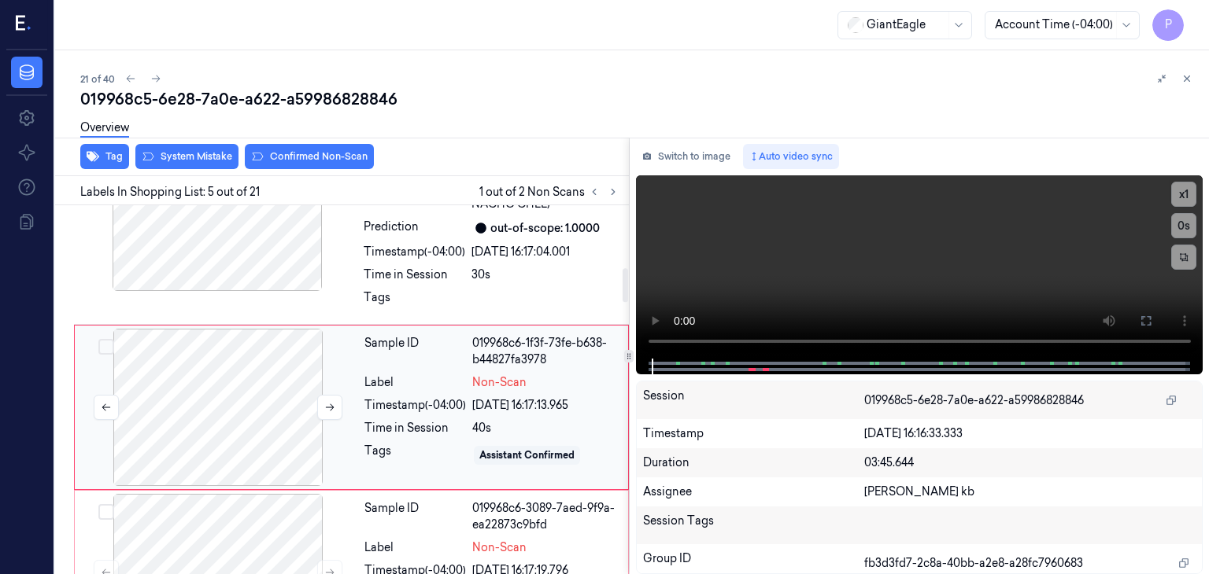
click at [225, 385] on div at bounding box center [218, 407] width 280 height 157
click at [332, 402] on icon at bounding box center [329, 407] width 11 height 11
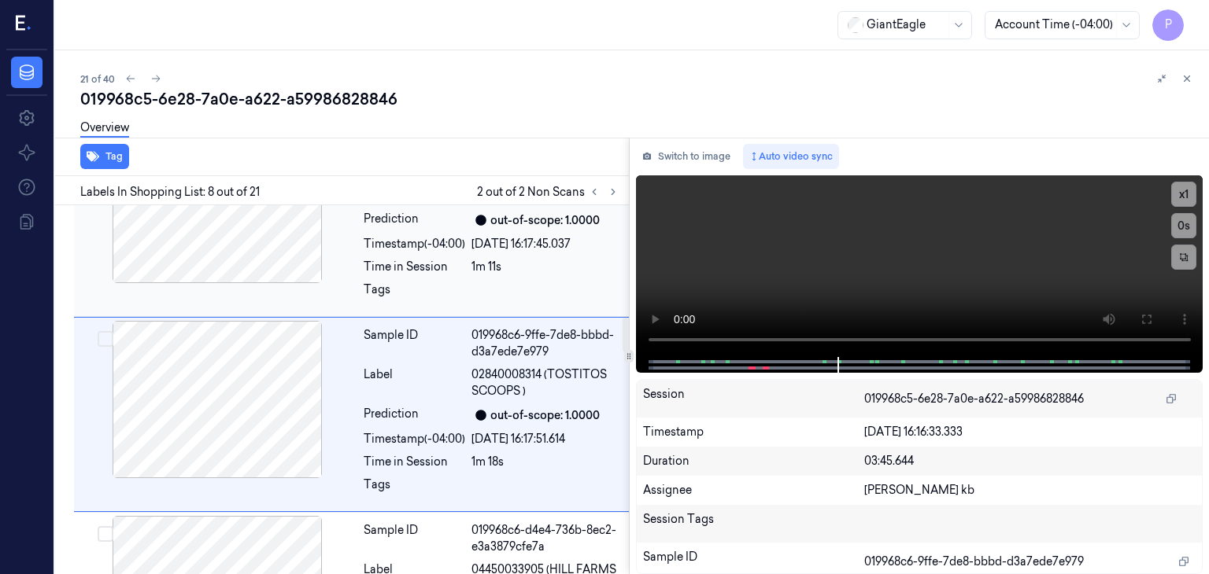
scroll to position [1216, 0]
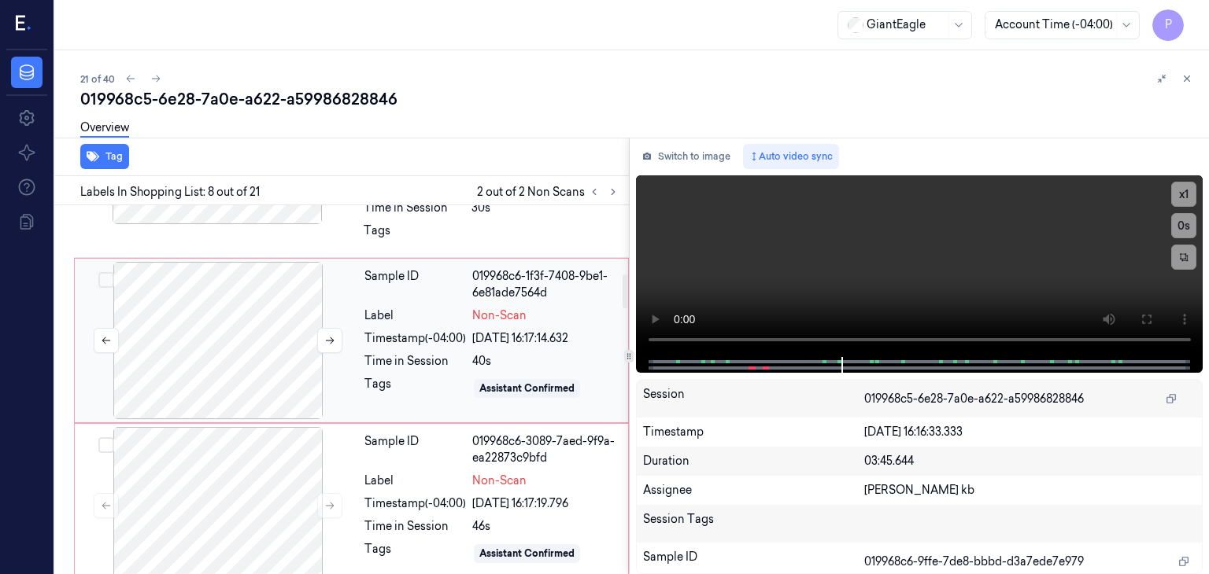
click at [239, 309] on div at bounding box center [218, 340] width 280 height 157
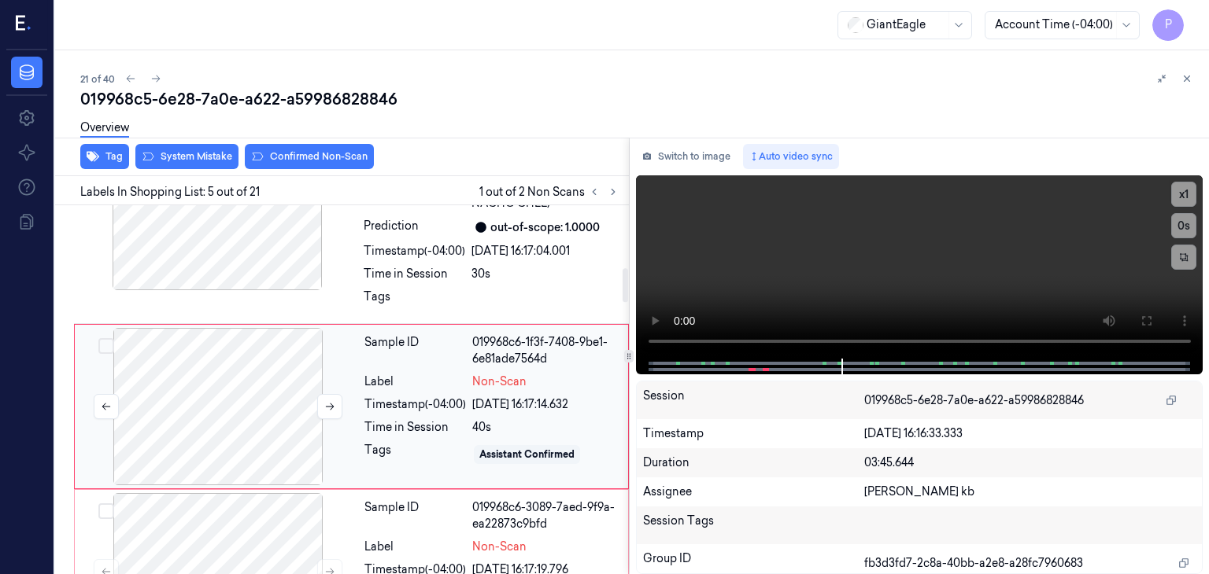
scroll to position [677, 0]
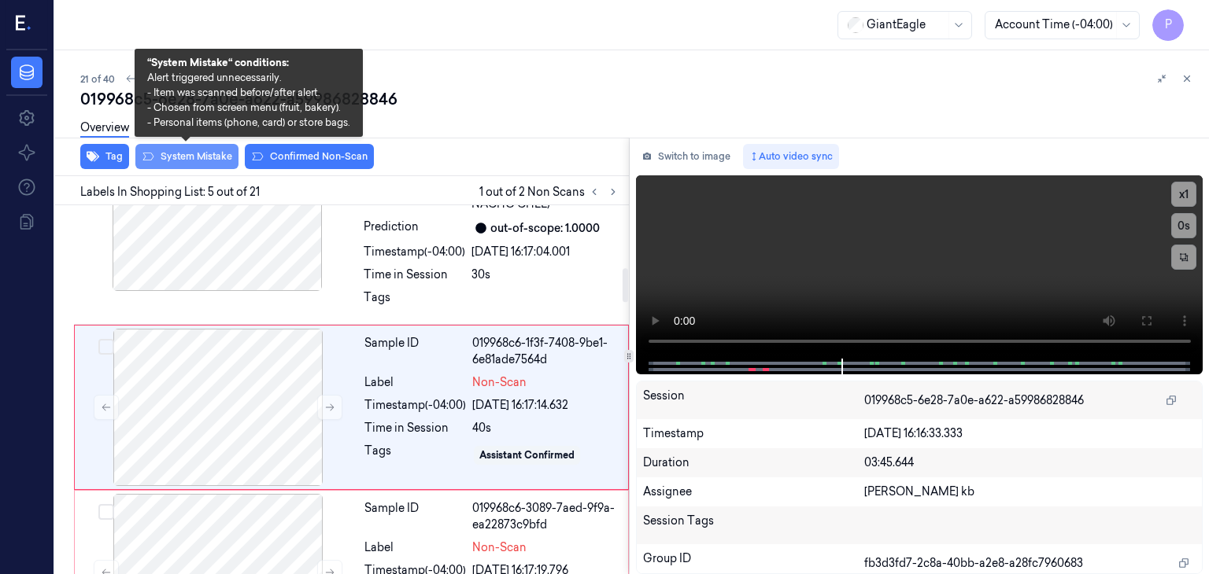
click at [212, 157] on button "System Mistake" at bounding box center [186, 156] width 103 height 25
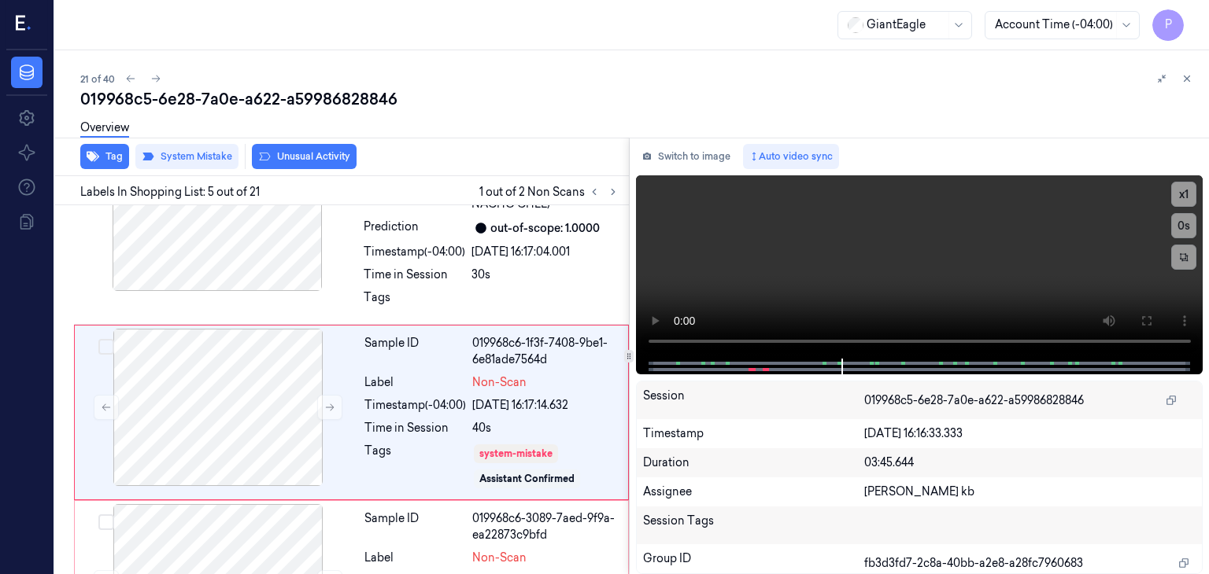
scroll to position [681, 0]
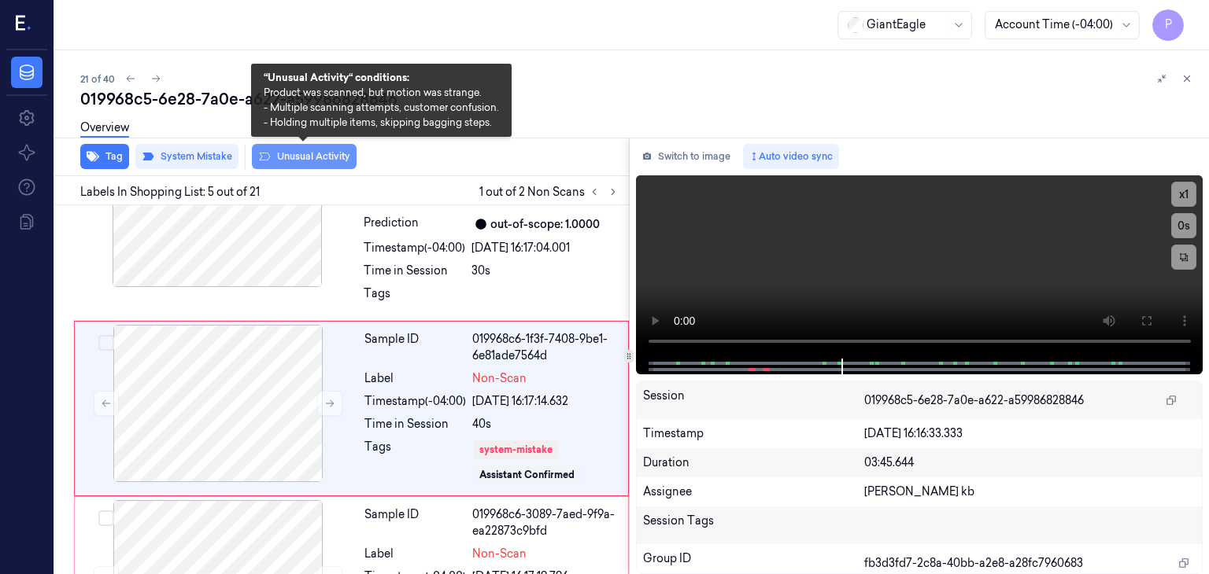
click at [323, 152] on button "Unusual Activity" at bounding box center [304, 156] width 105 height 25
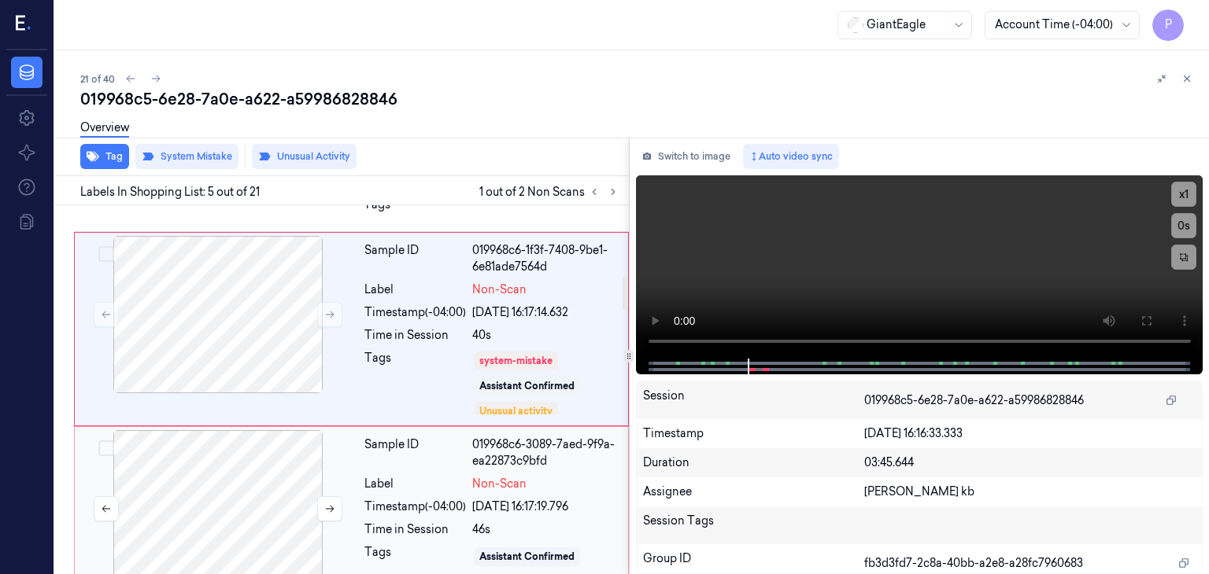
click at [239, 459] on div at bounding box center [218, 508] width 280 height 157
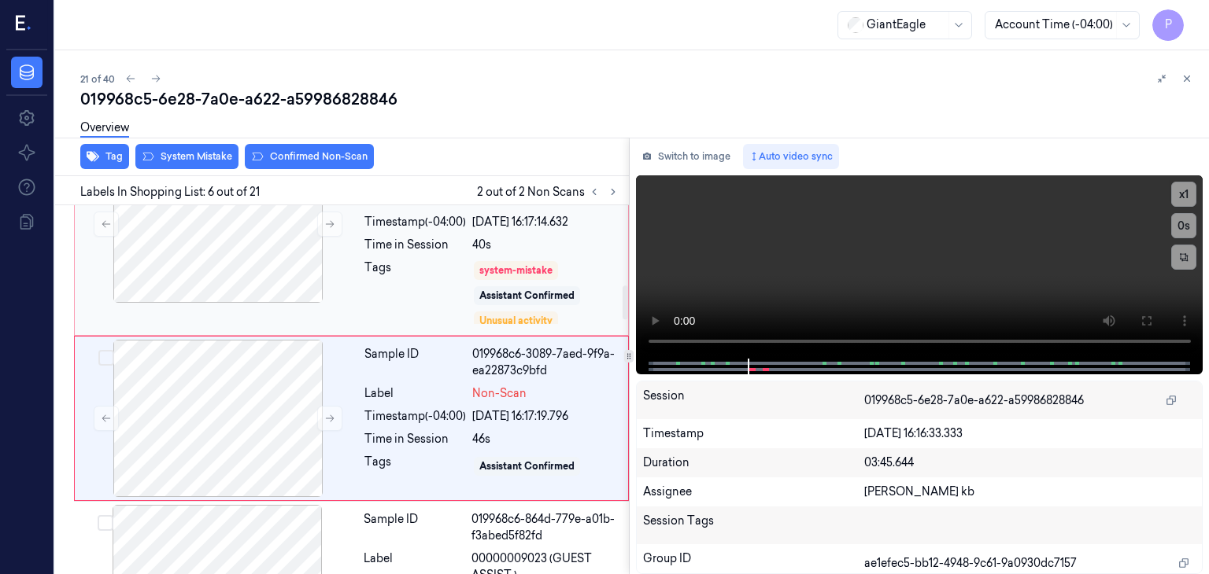
scroll to position [870, 0]
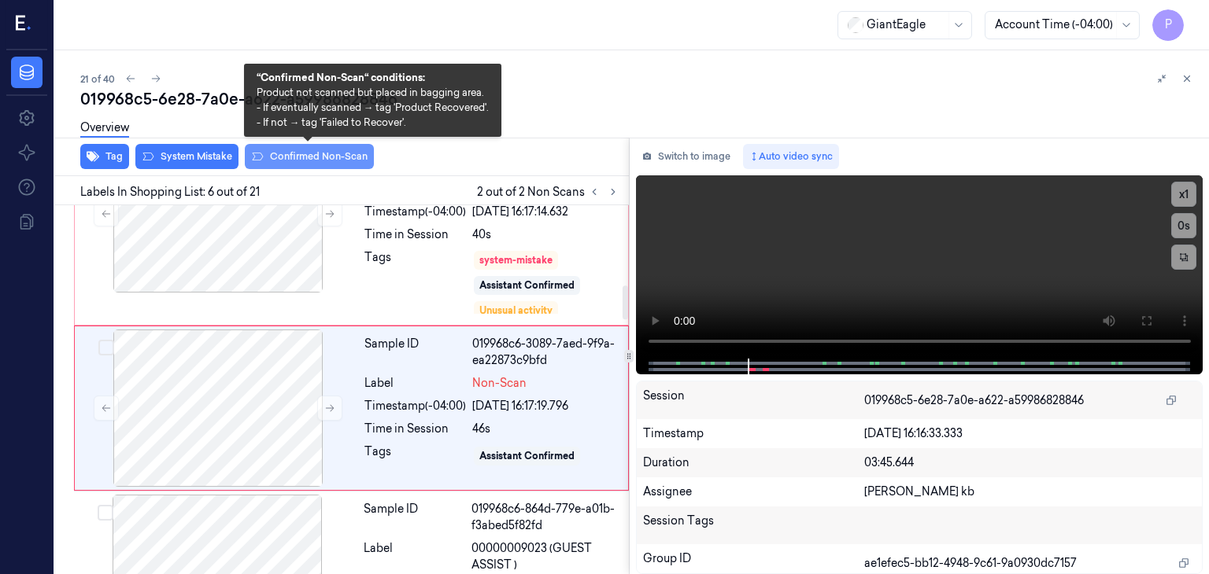
click at [320, 155] on button "Confirmed Non-Scan" at bounding box center [309, 156] width 129 height 25
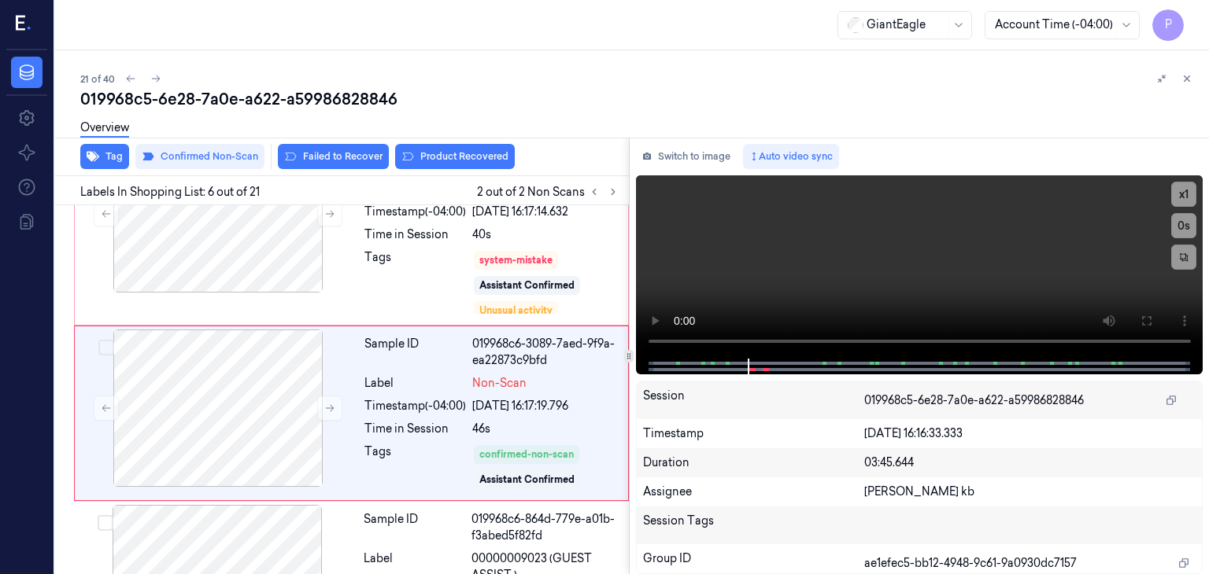
scroll to position [875, 0]
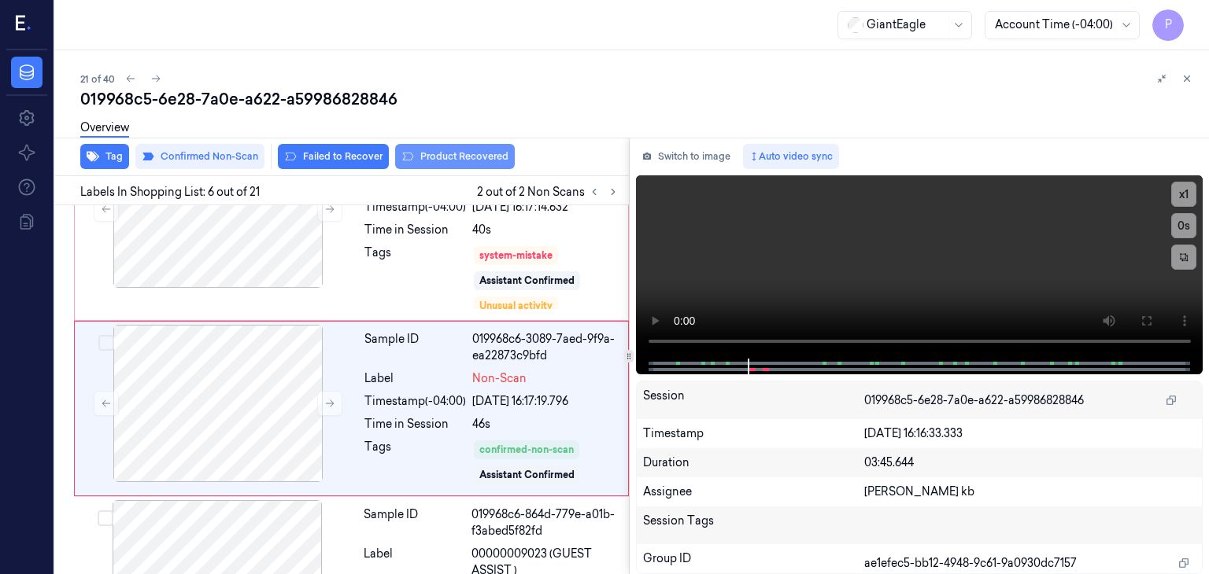
click at [478, 153] on button "Product Recovered" at bounding box center [455, 156] width 120 height 25
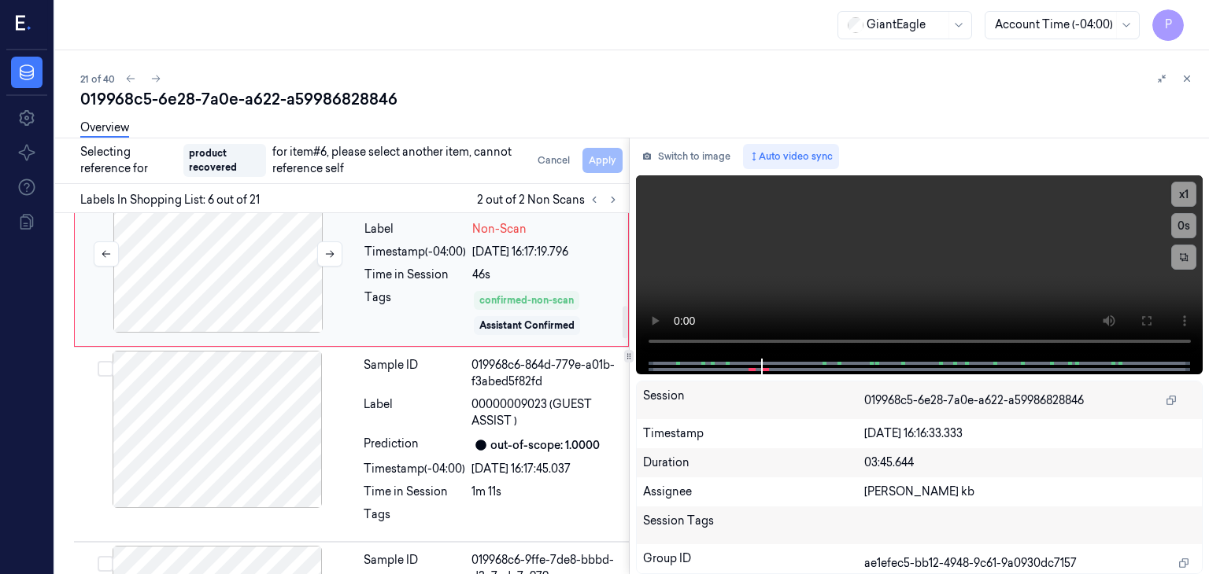
scroll to position [1032, 0]
click at [103, 361] on button "Select row" at bounding box center [106, 369] width 16 height 16
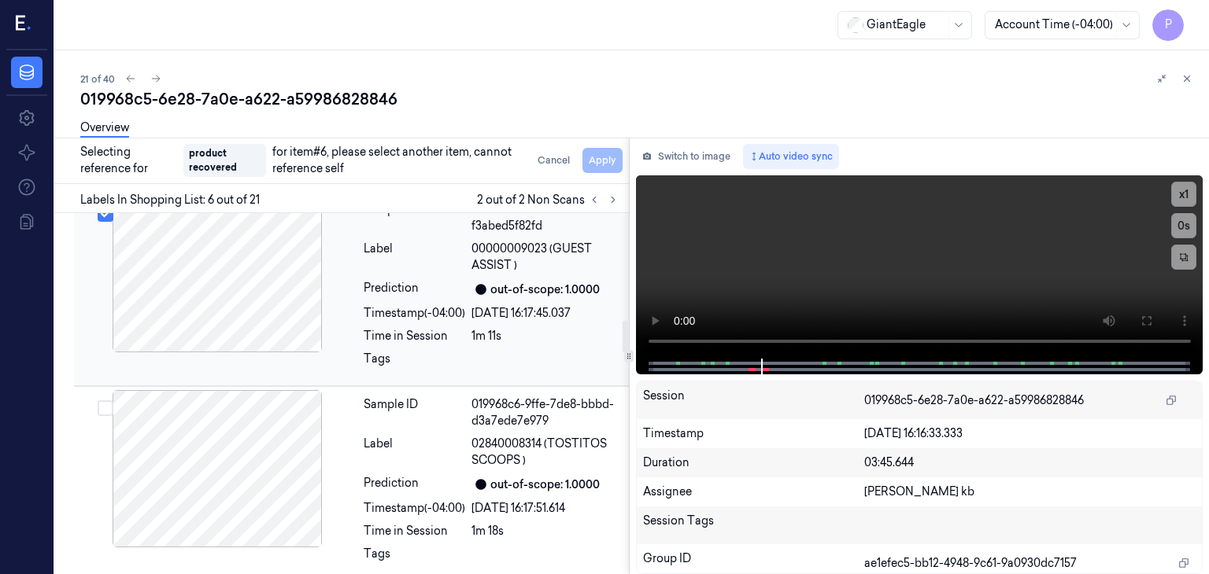
scroll to position [1194, 0]
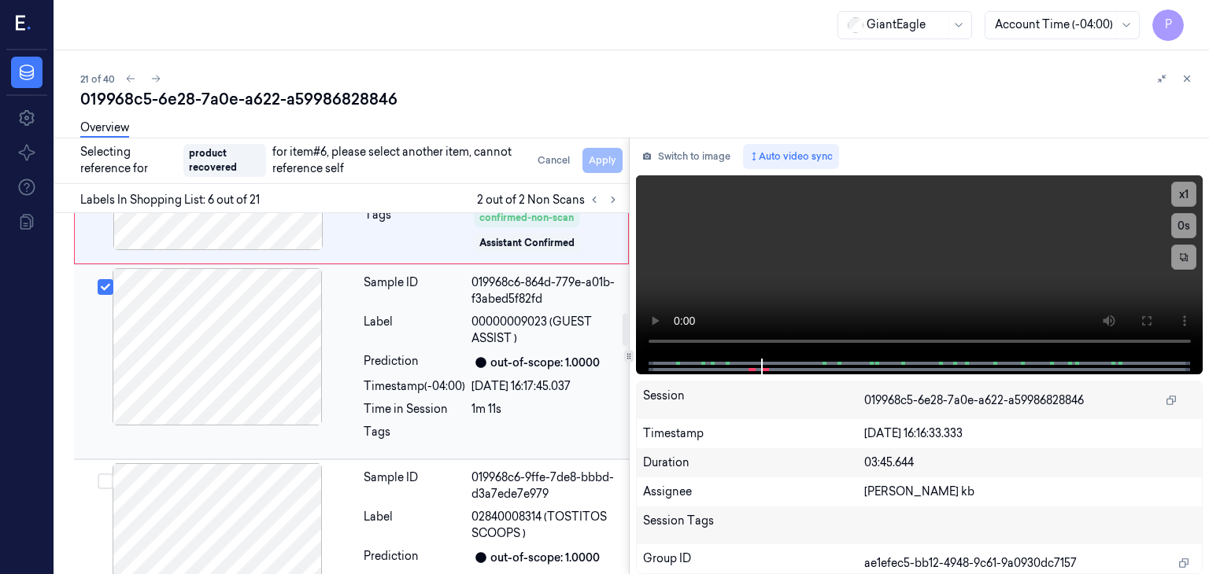
click at [110, 279] on button "Select row" at bounding box center [106, 287] width 16 height 16
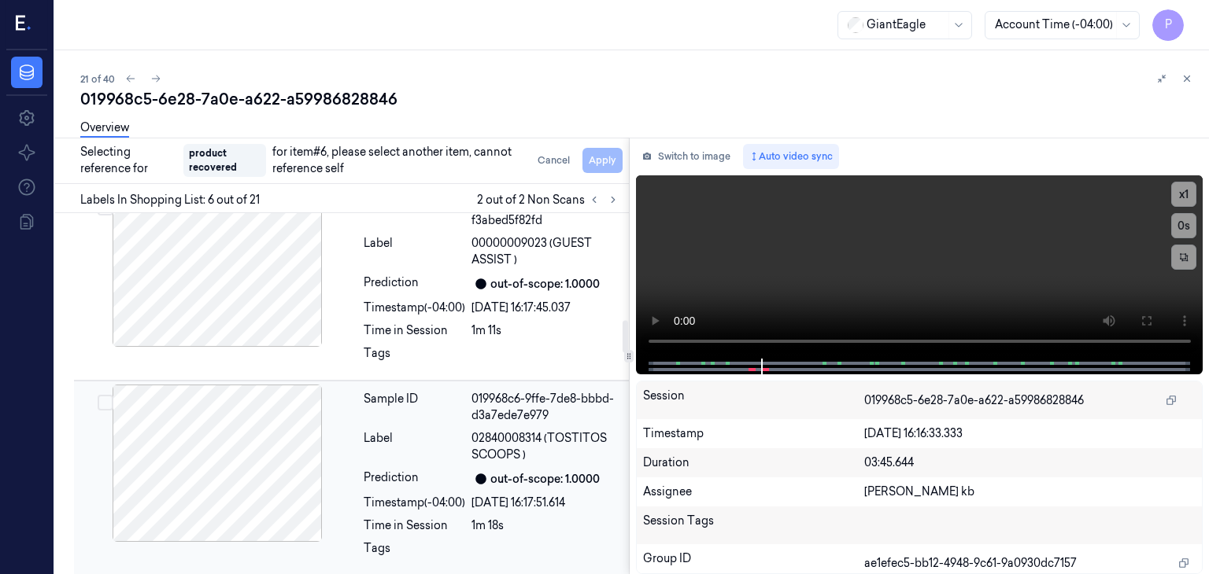
click at [142, 394] on div at bounding box center [217, 463] width 280 height 157
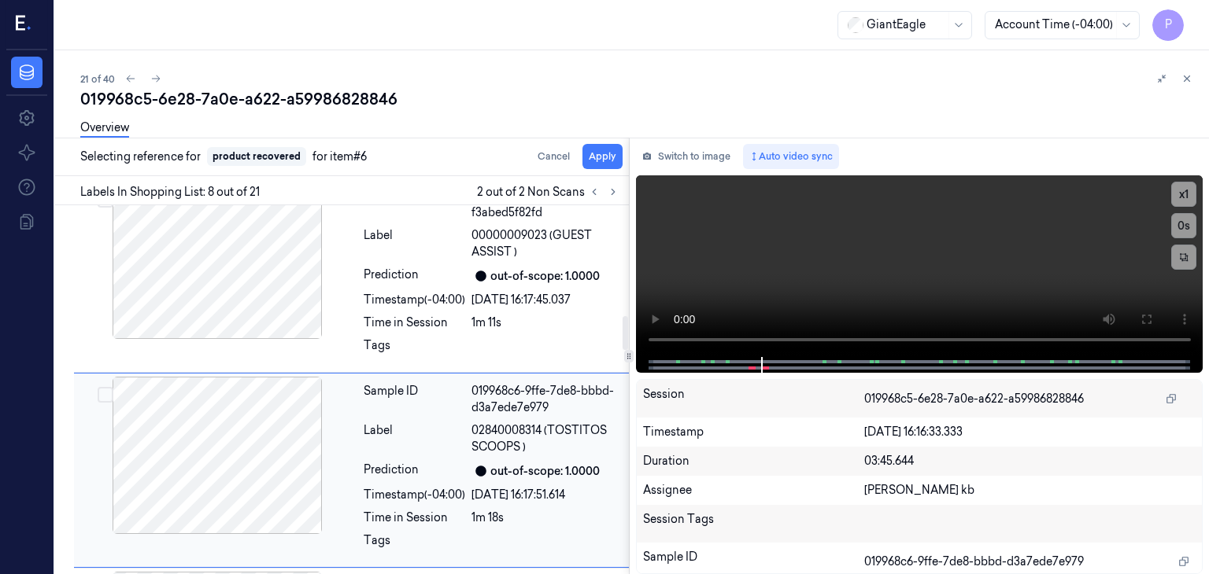
scroll to position [1254, 0]
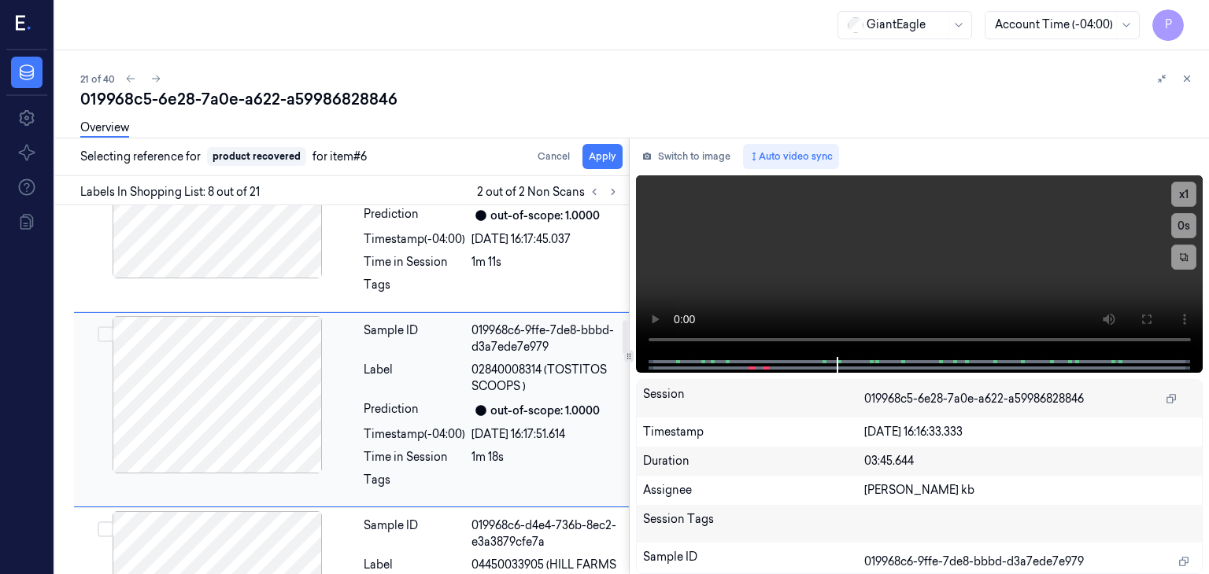
click at [105, 327] on button "Select row" at bounding box center [106, 335] width 16 height 16
click at [593, 156] on button "Apply" at bounding box center [602, 156] width 40 height 25
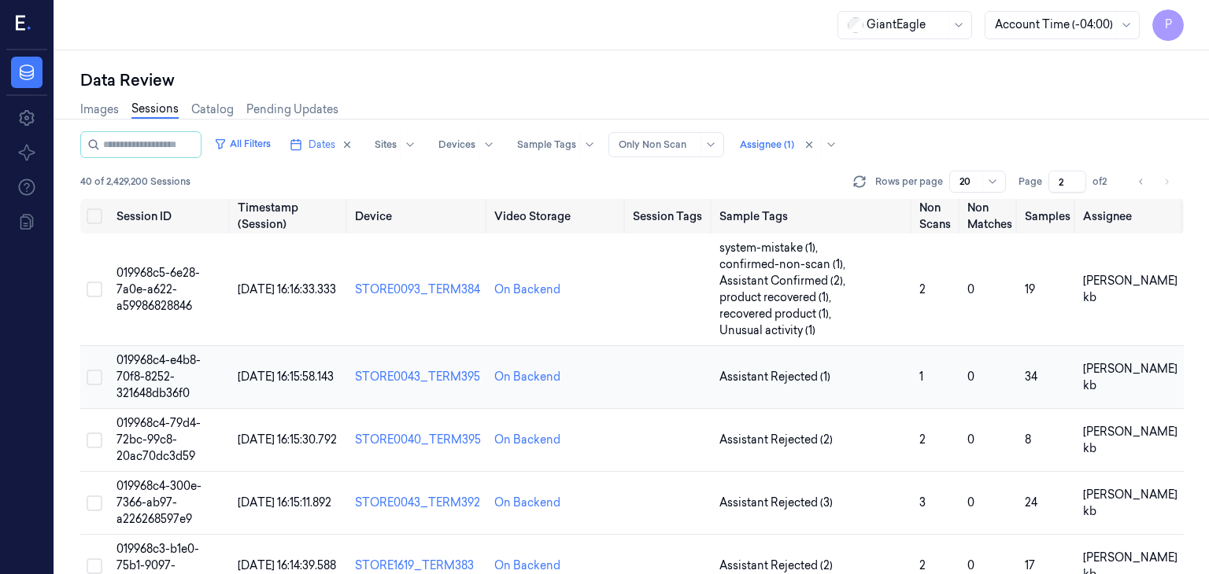
click at [150, 370] on span "019968c4-e4b8-70f8-8252-321648db36f0" at bounding box center [158, 376] width 84 height 47
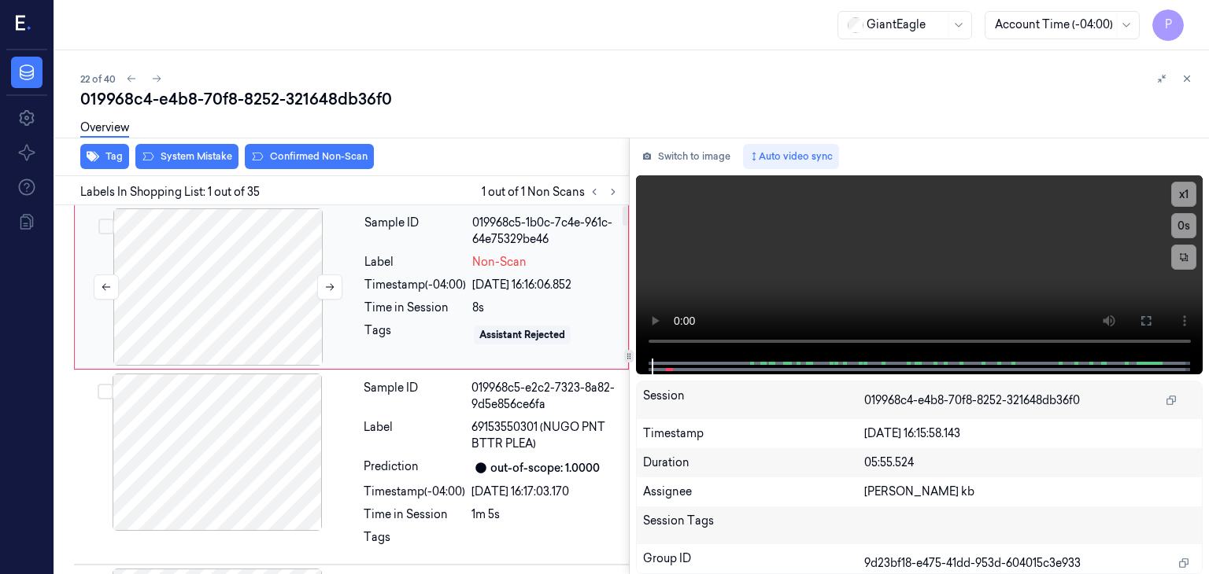
click at [211, 260] on div at bounding box center [218, 287] width 280 height 157
drag, startPoint x: 345, startPoint y: 286, endPoint x: 334, endPoint y: 286, distance: 11.0
click at [344, 286] on div at bounding box center [218, 287] width 280 height 157
click at [331, 287] on icon at bounding box center [329, 287] width 11 height 11
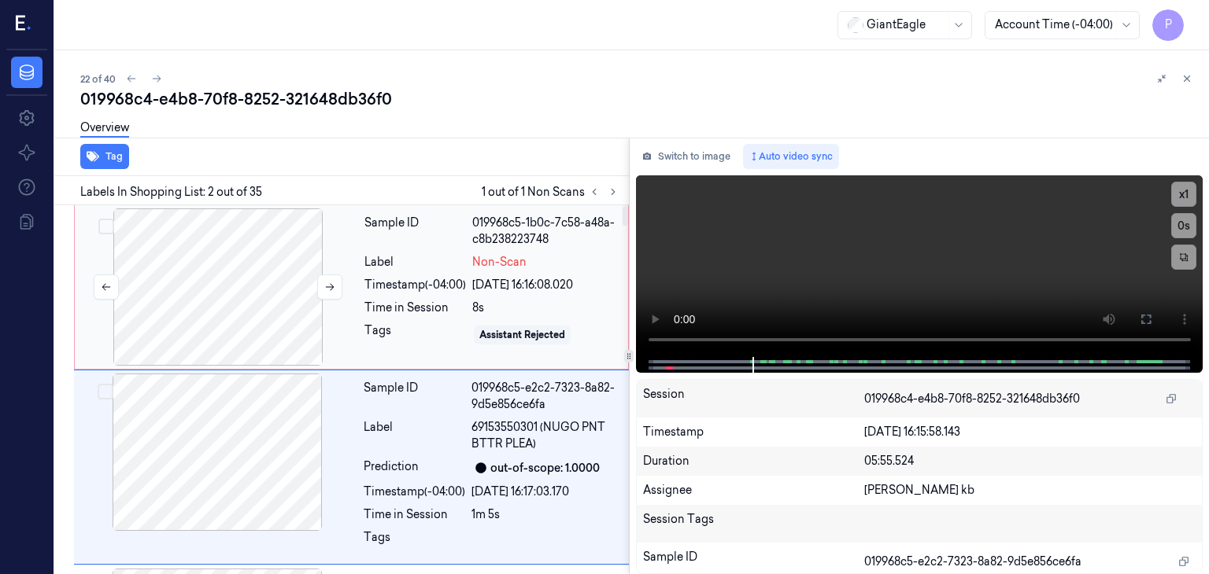
click at [198, 242] on div at bounding box center [218, 287] width 280 height 157
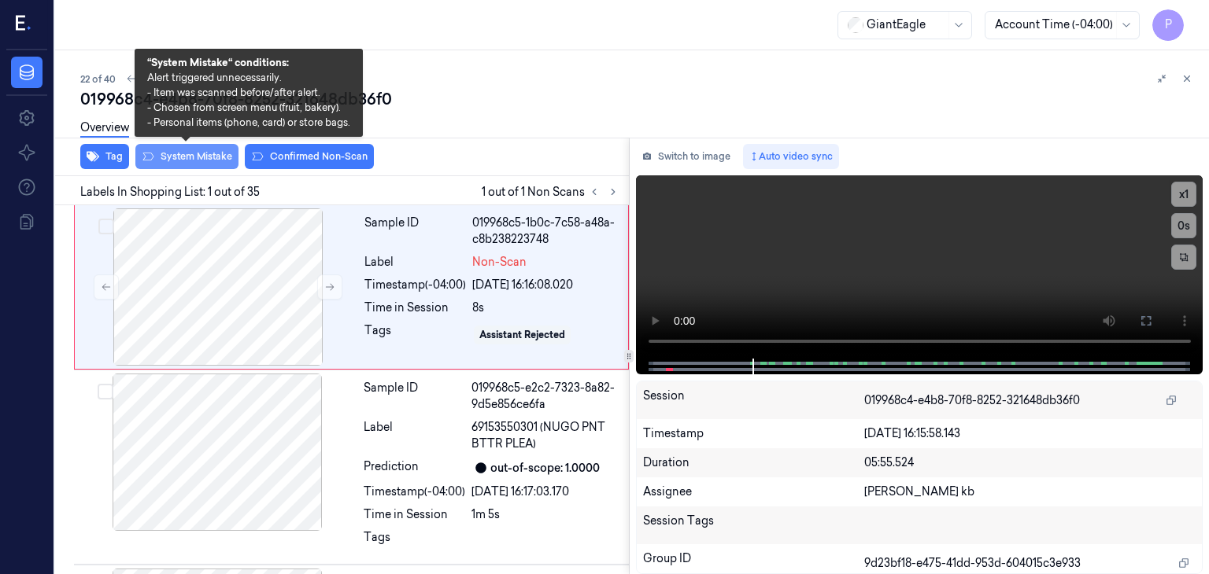
click at [205, 152] on button "System Mistake" at bounding box center [186, 156] width 103 height 25
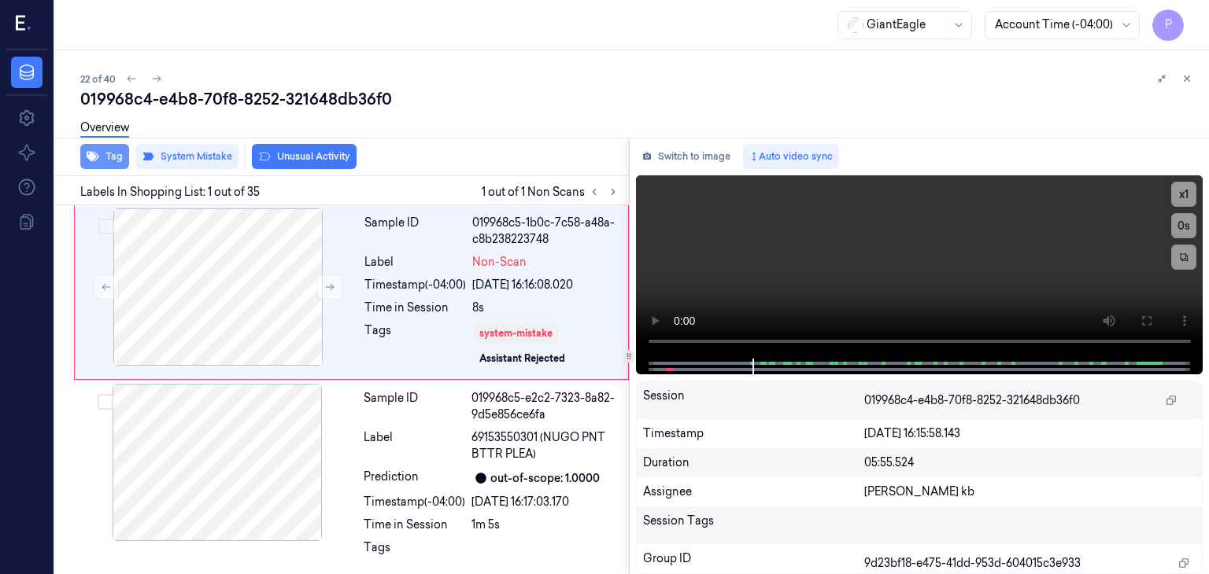
click at [115, 158] on button "Tag" at bounding box center [104, 156] width 49 height 25
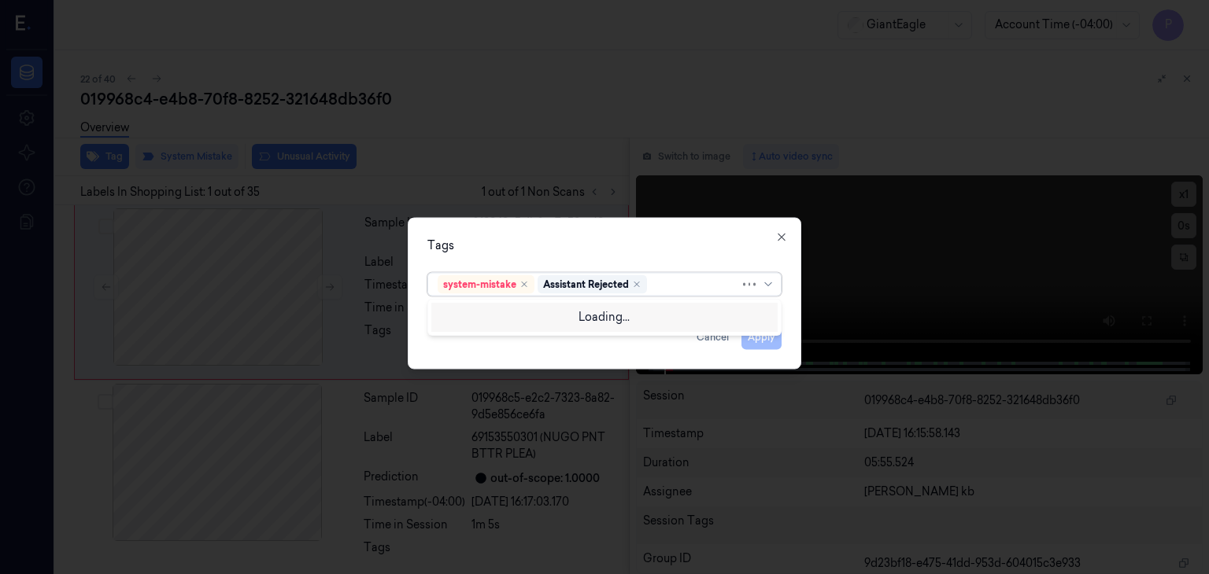
click at [683, 281] on div at bounding box center [695, 284] width 90 height 17
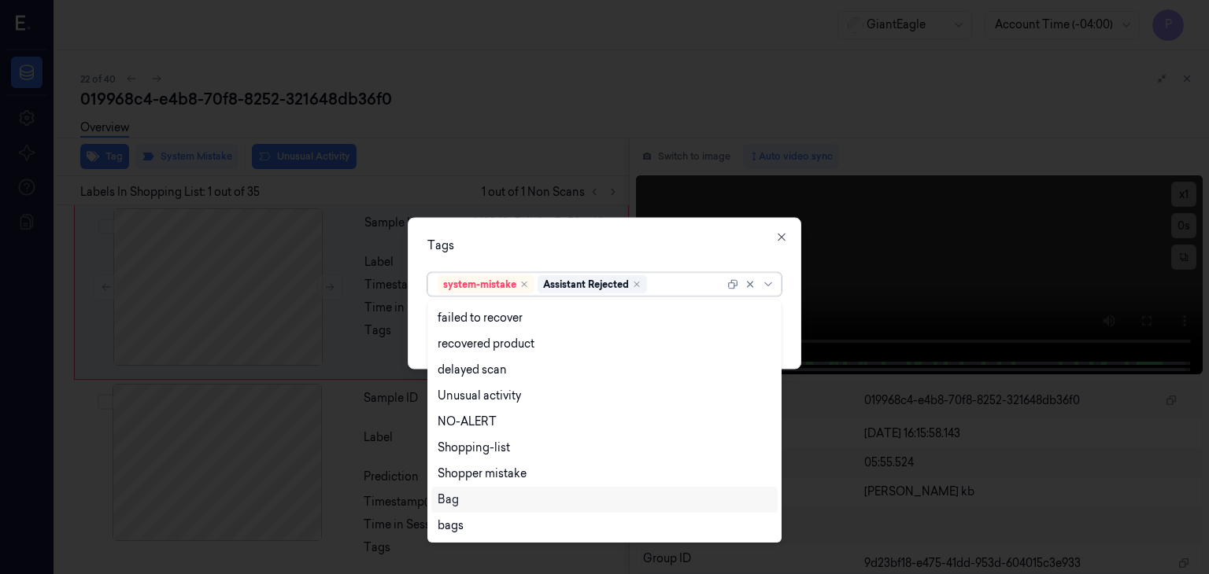
click at [464, 501] on div "Bag" at bounding box center [605, 500] width 334 height 17
click at [704, 244] on div "Tags" at bounding box center [604, 246] width 354 height 17
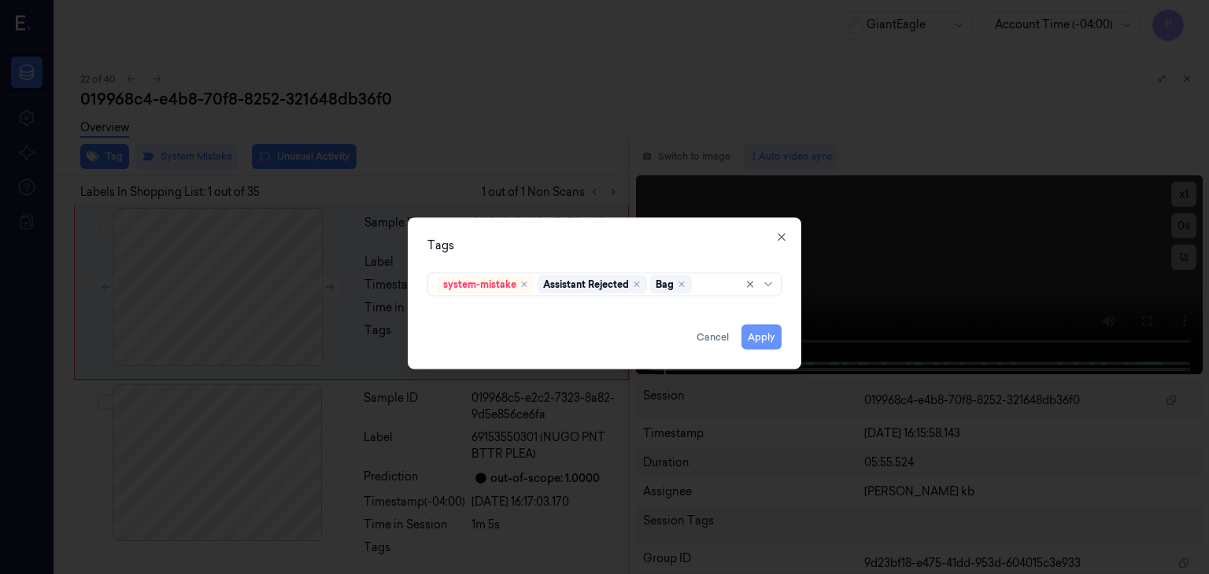
click at [761, 334] on button "Apply" at bounding box center [761, 337] width 40 height 25
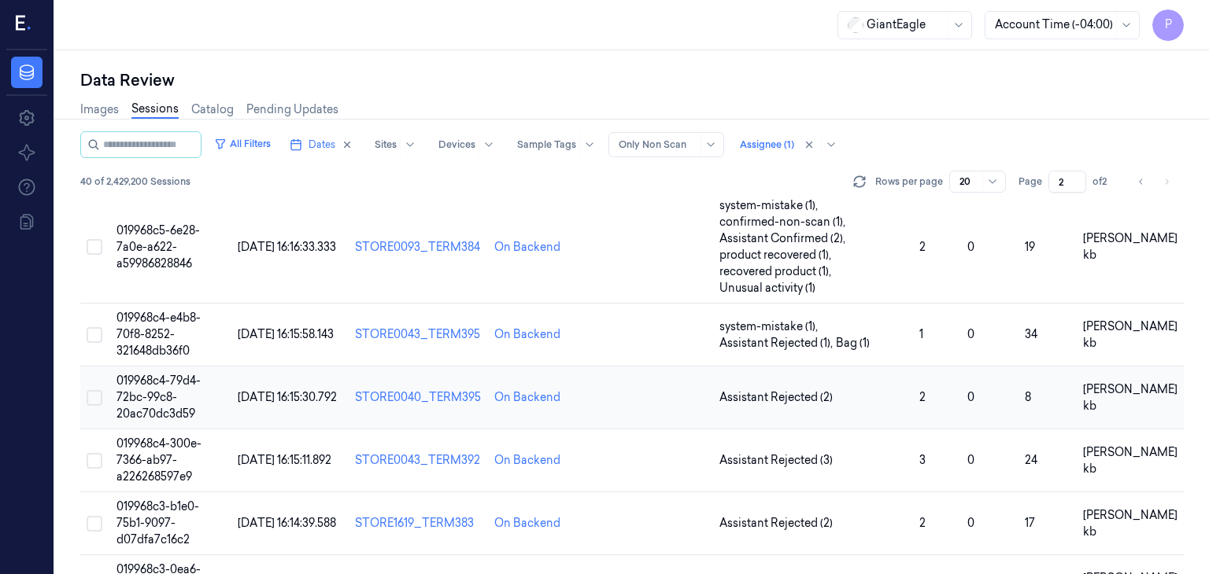
scroll to position [79, 0]
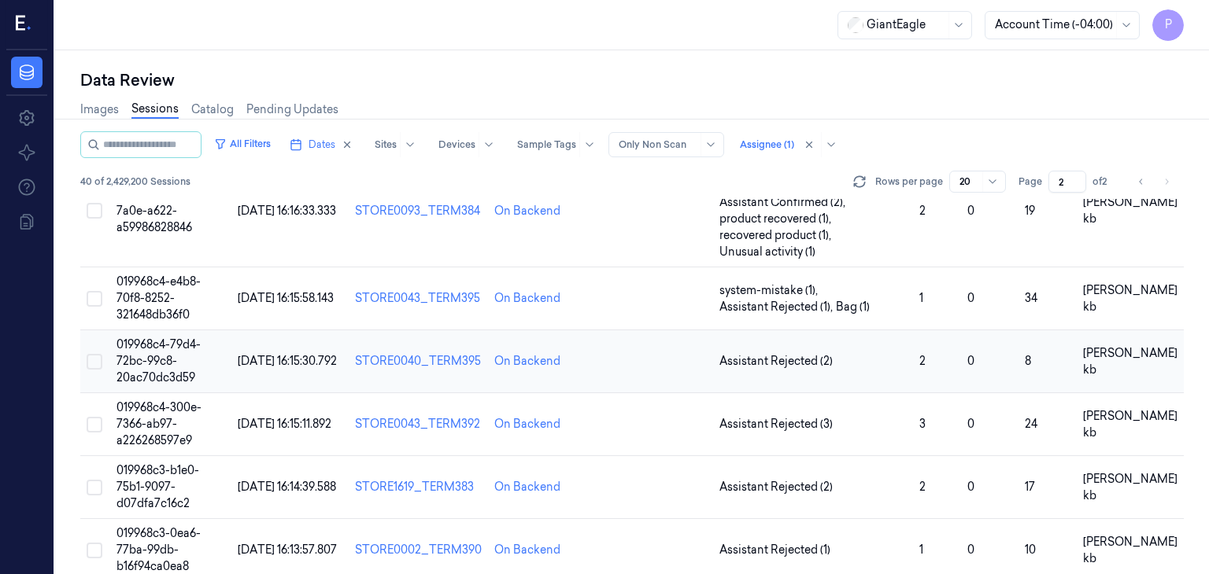
click at [154, 347] on span "019968c4-79d4-72bc-99c8-20ac70dc3d59" at bounding box center [158, 361] width 84 height 47
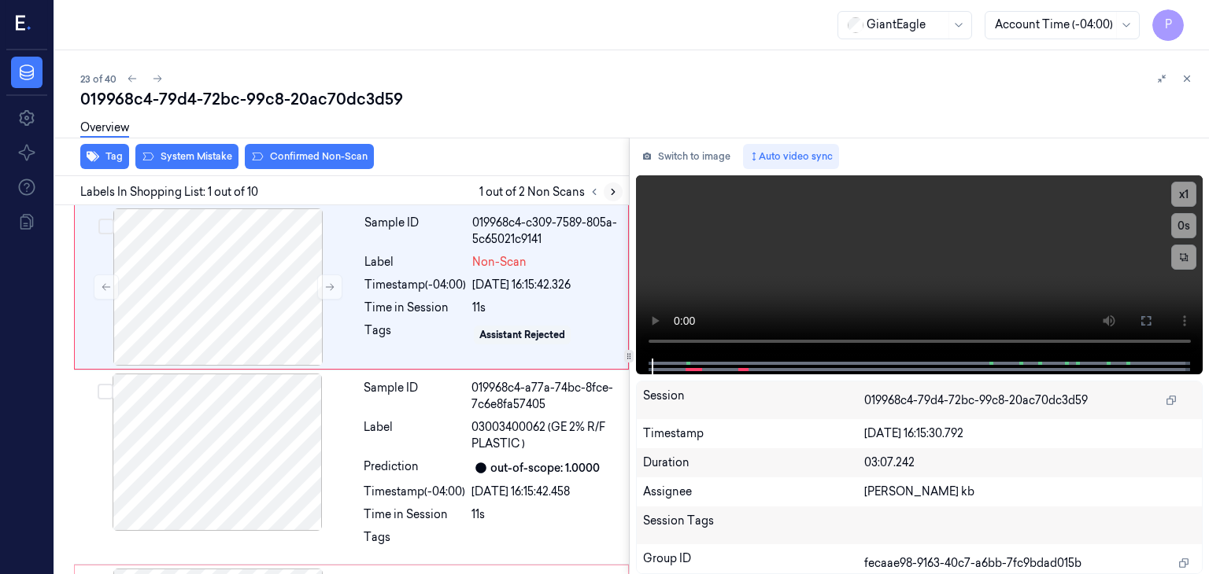
click at [611, 192] on icon at bounding box center [613, 192] width 11 height 11
click at [253, 278] on div at bounding box center [218, 287] width 280 height 157
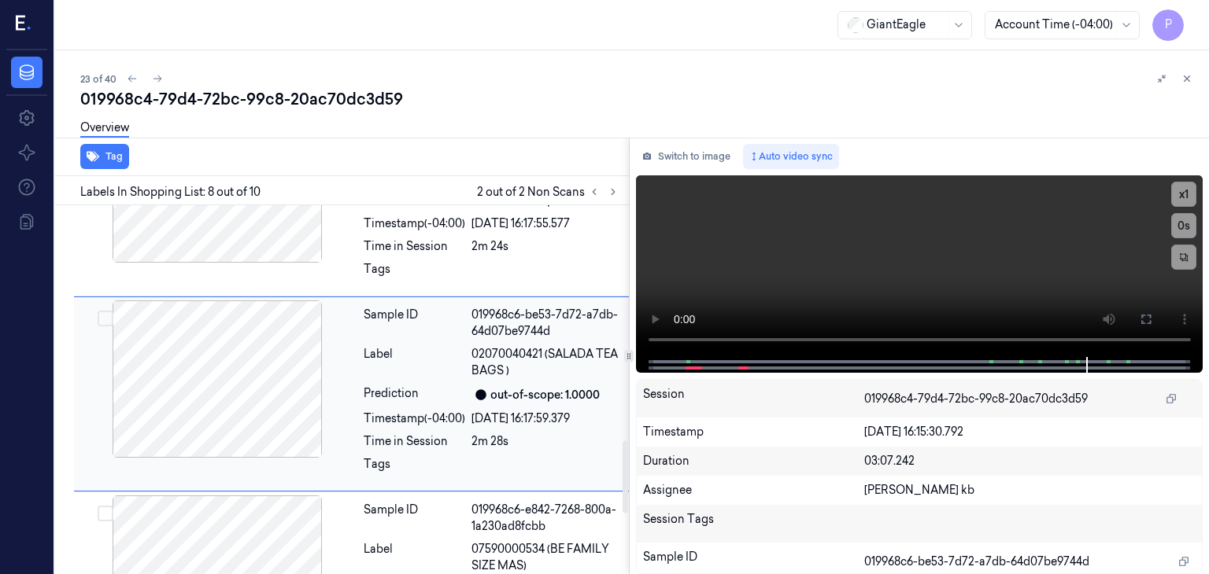
scroll to position [1199, 0]
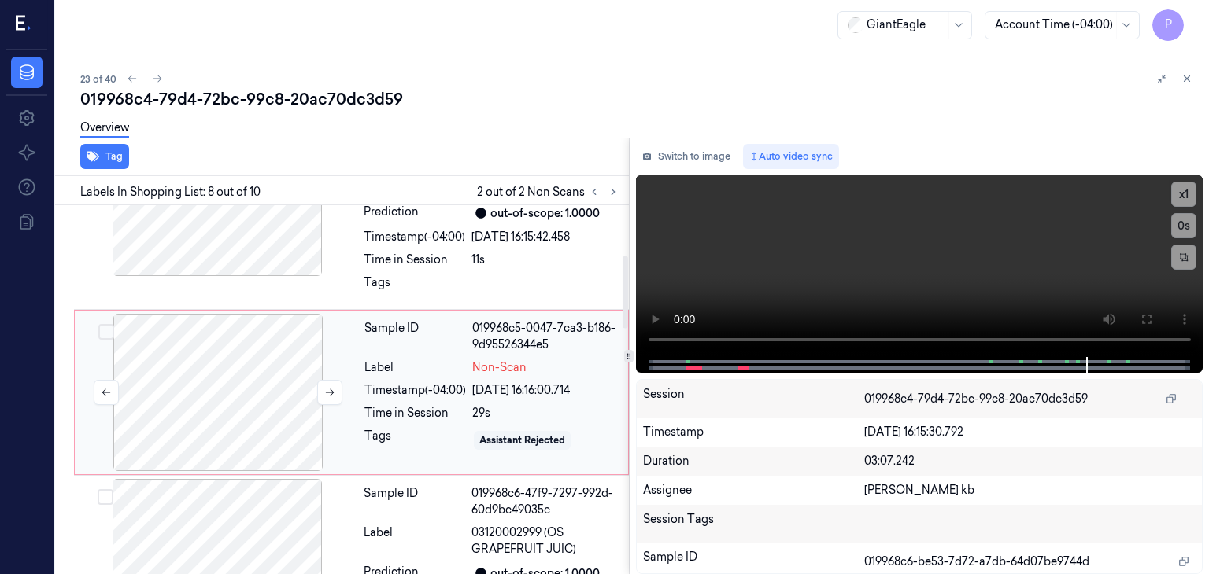
click at [276, 363] on div at bounding box center [218, 392] width 280 height 157
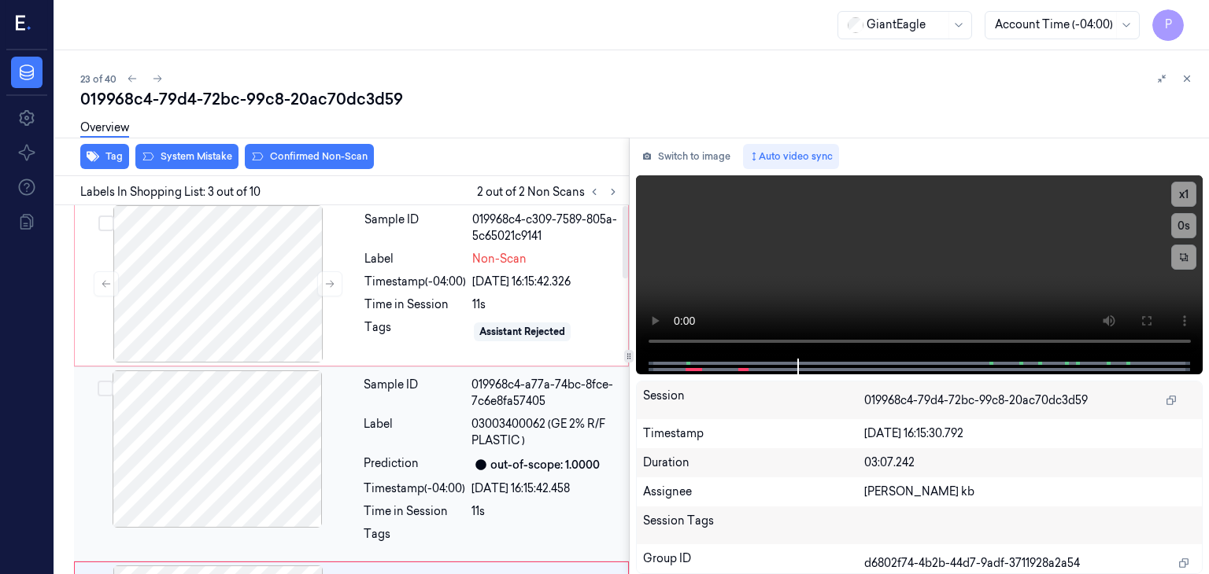
scroll to position [0, 0]
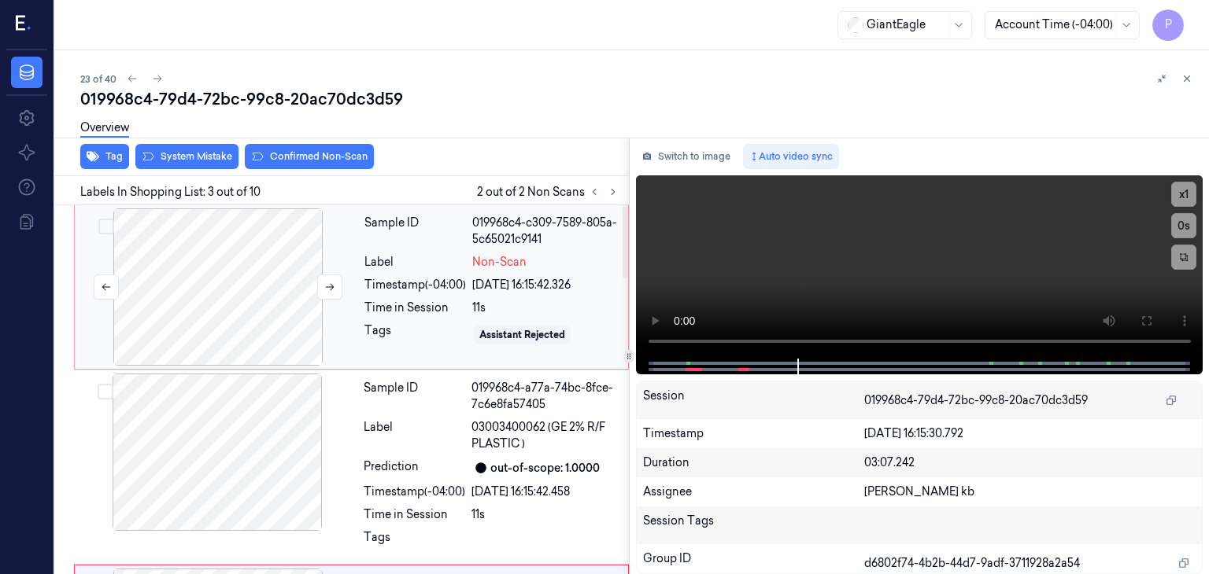
click at [293, 295] on div at bounding box center [218, 287] width 280 height 157
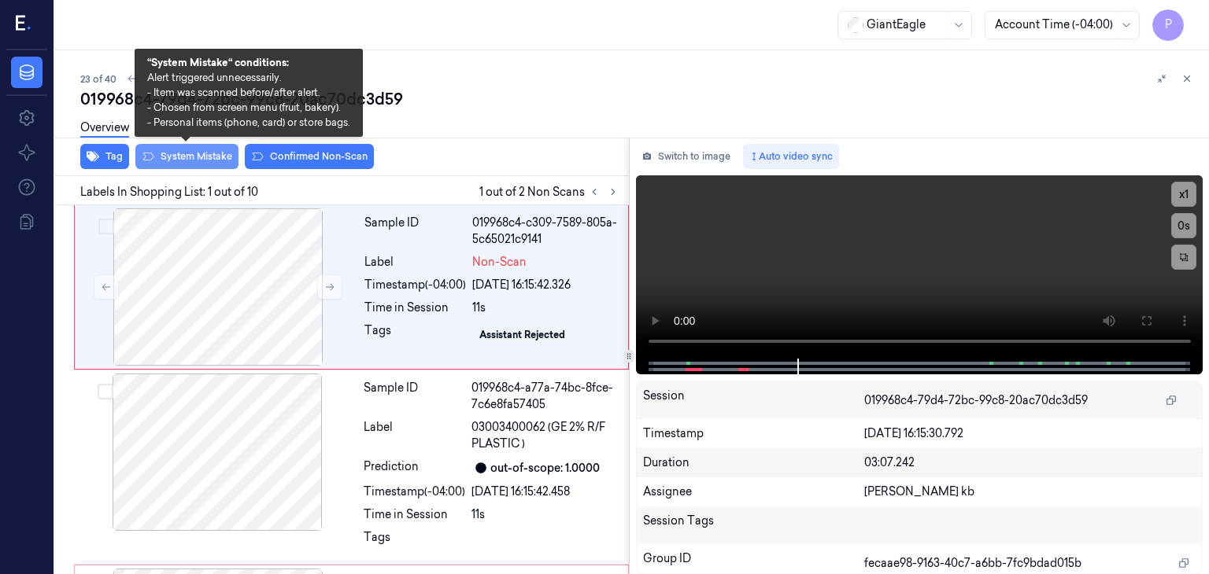
click at [202, 153] on button "System Mistake" at bounding box center [186, 156] width 103 height 25
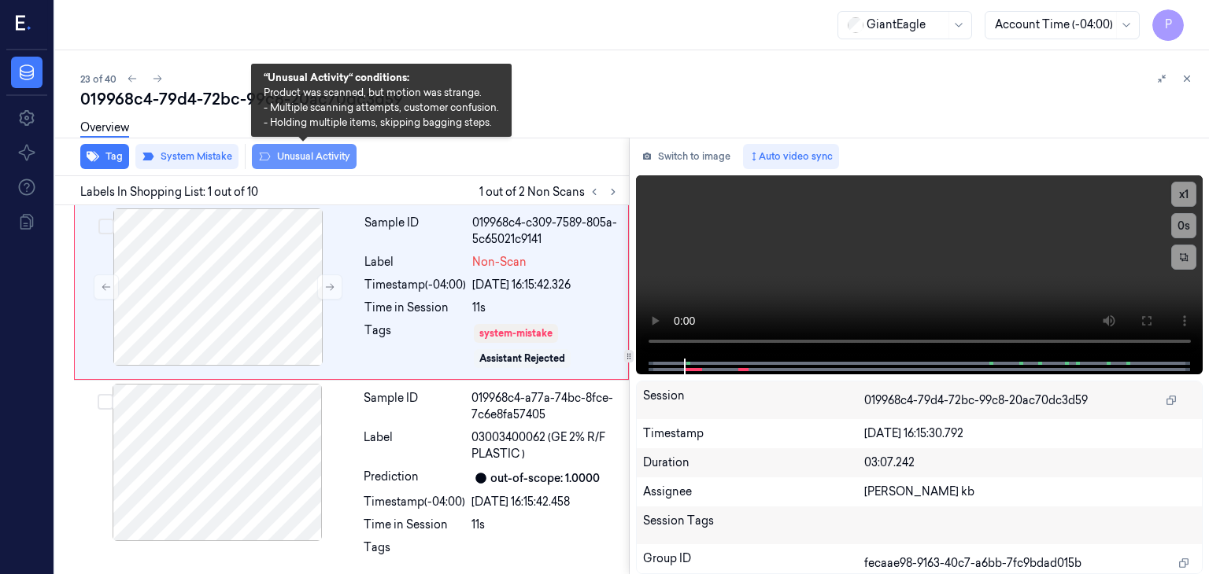
click at [304, 157] on button "Unusual Activity" at bounding box center [304, 156] width 105 height 25
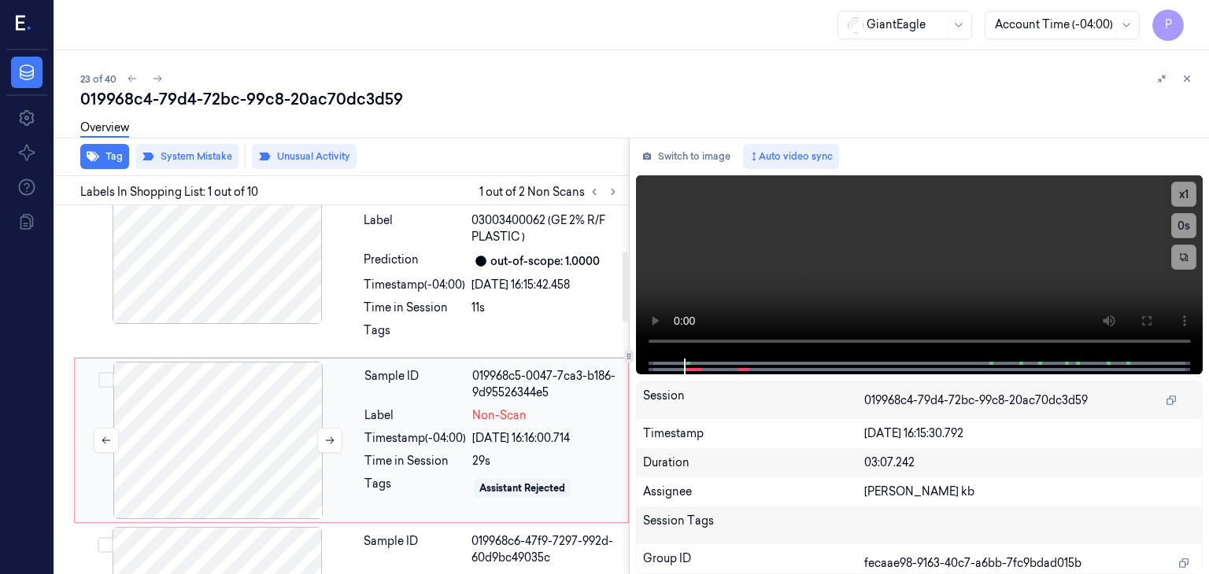
click at [221, 423] on div at bounding box center [218, 440] width 280 height 157
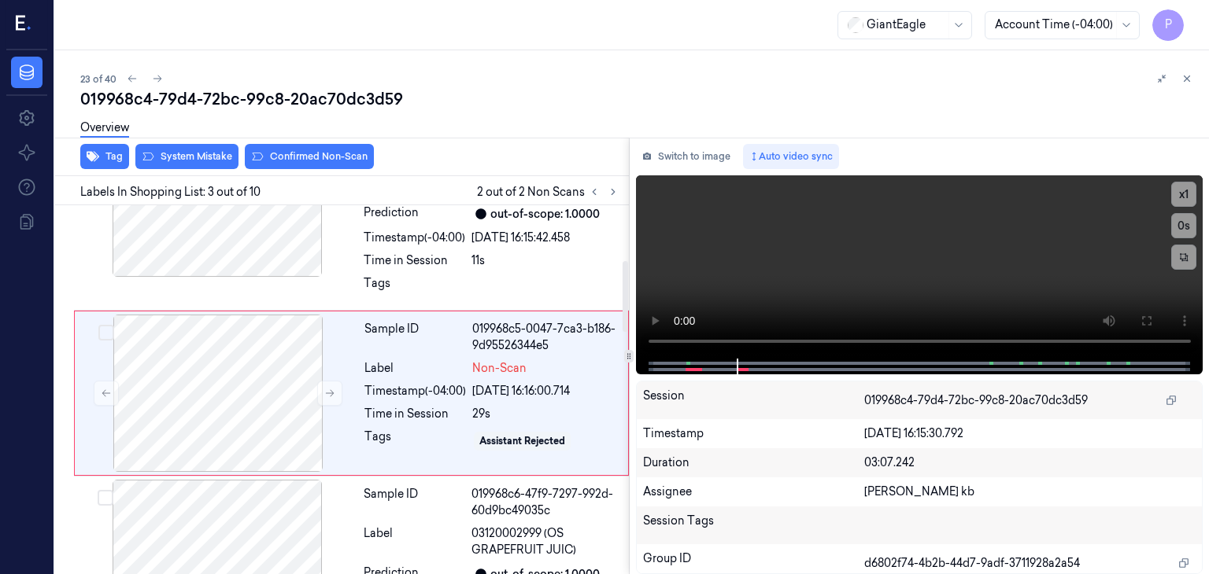
scroll to position [286, 0]
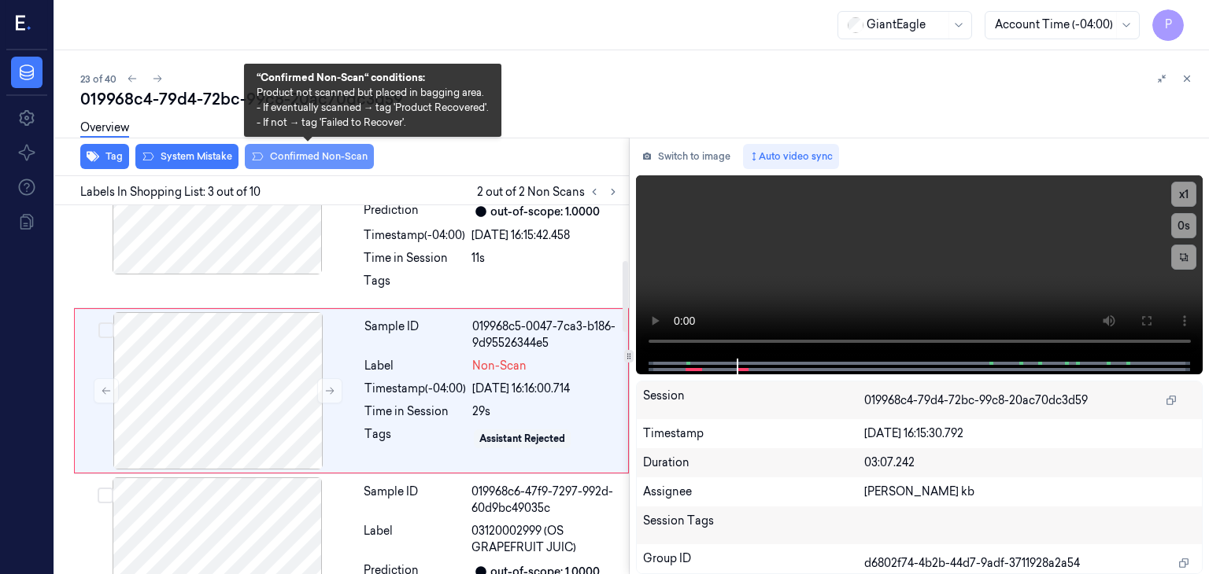
click at [299, 152] on button "Confirmed Non-Scan" at bounding box center [309, 156] width 129 height 25
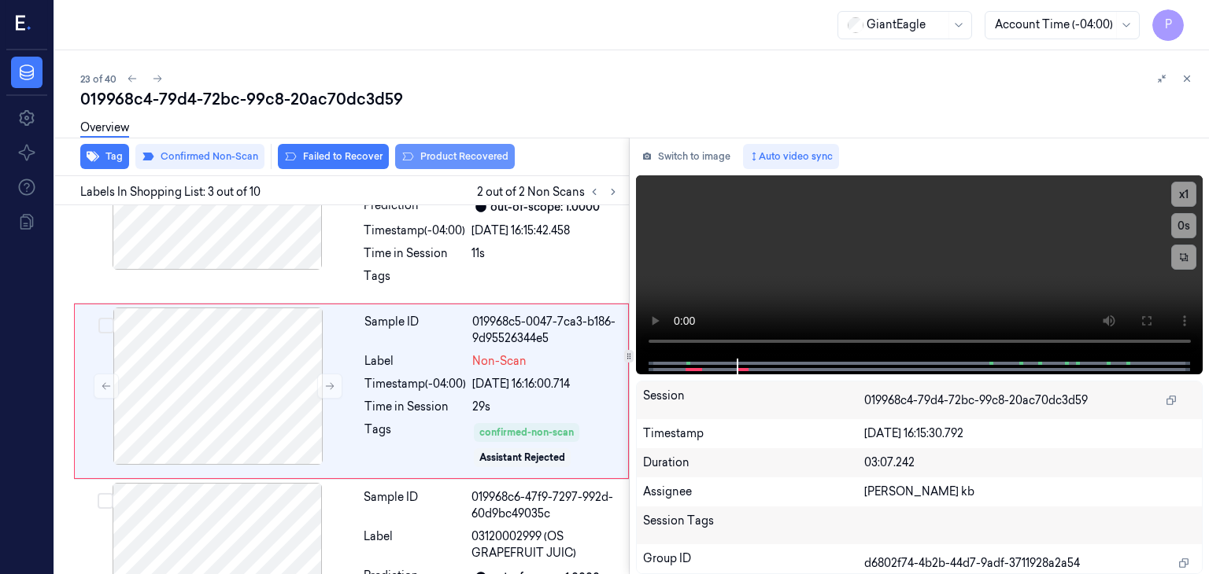
click at [445, 153] on button "Product Recovered" at bounding box center [455, 156] width 120 height 25
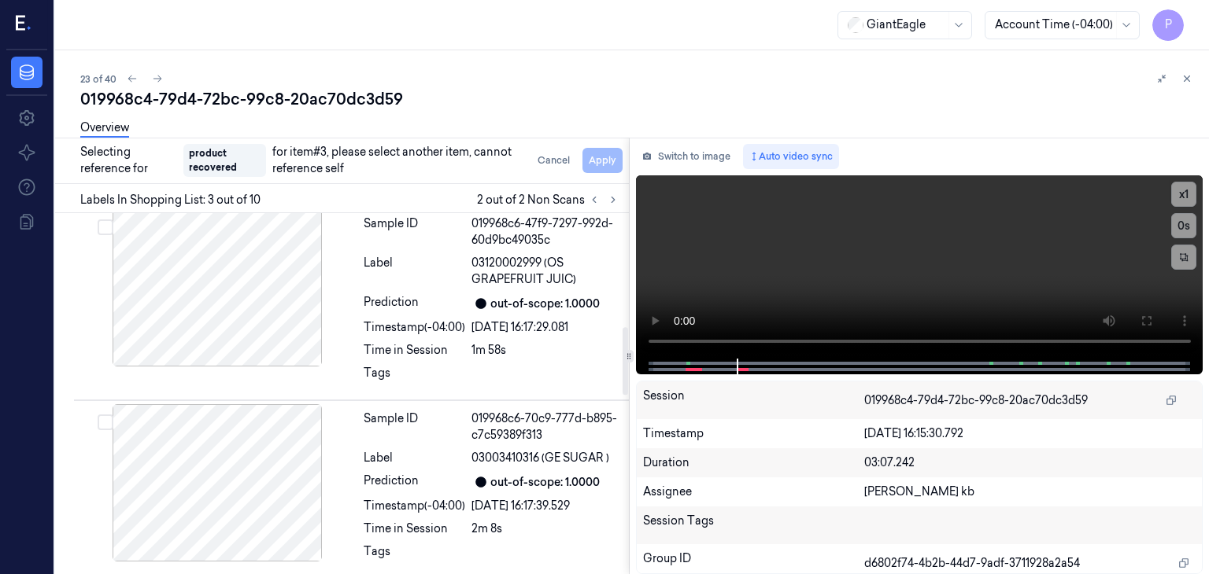
scroll to position [605, 0]
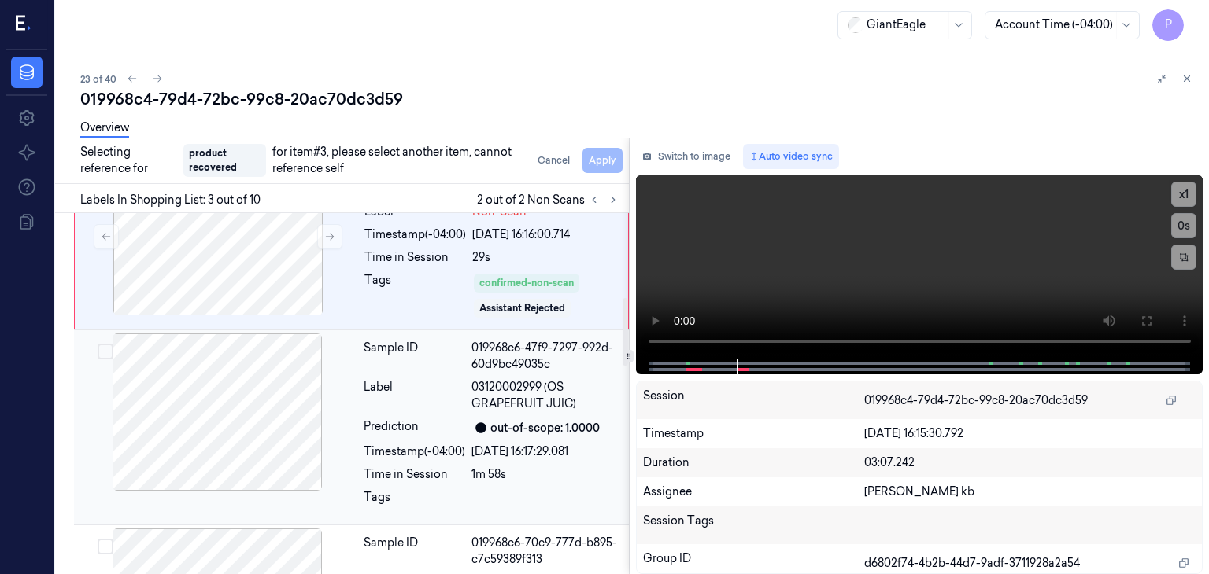
click at [249, 392] on div at bounding box center [217, 412] width 280 height 157
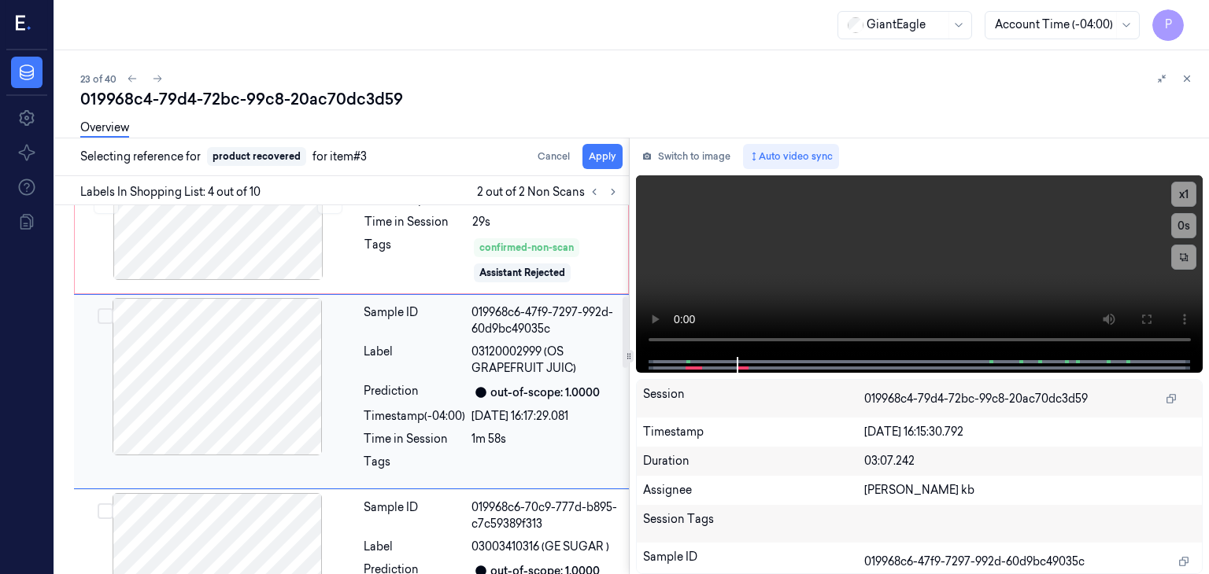
click at [108, 314] on button "Select row" at bounding box center [106, 316] width 16 height 16
click at [604, 158] on button "Apply" at bounding box center [602, 156] width 40 height 25
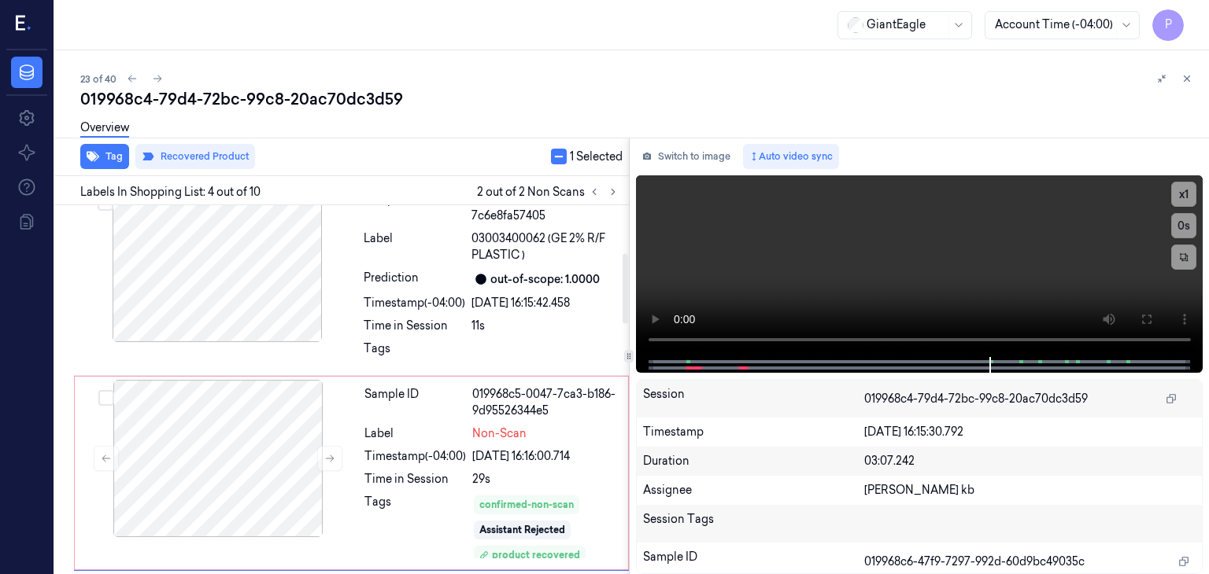
scroll to position [179, 0]
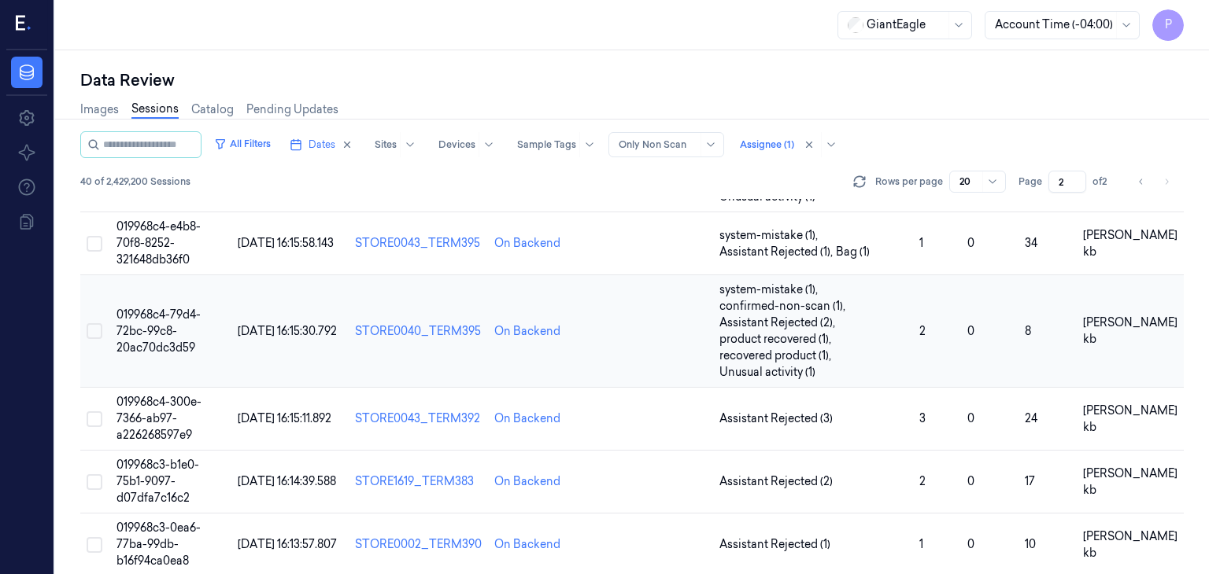
scroll to position [157, 0]
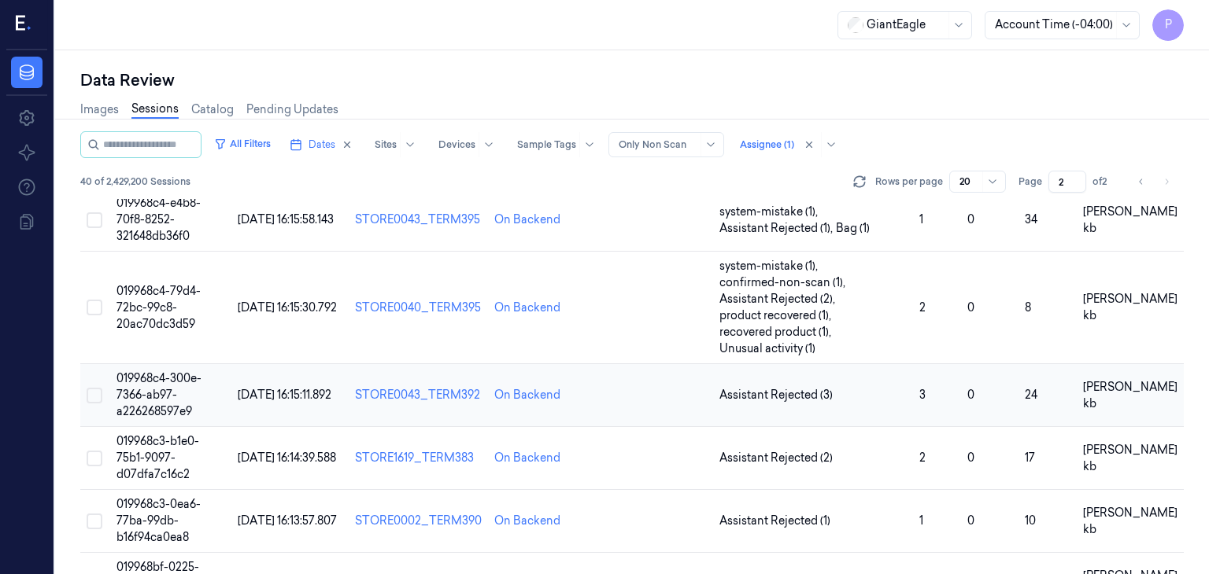
click at [157, 377] on span "019968c4-300e-7366-ab97-a226268597e9" at bounding box center [158, 394] width 85 height 47
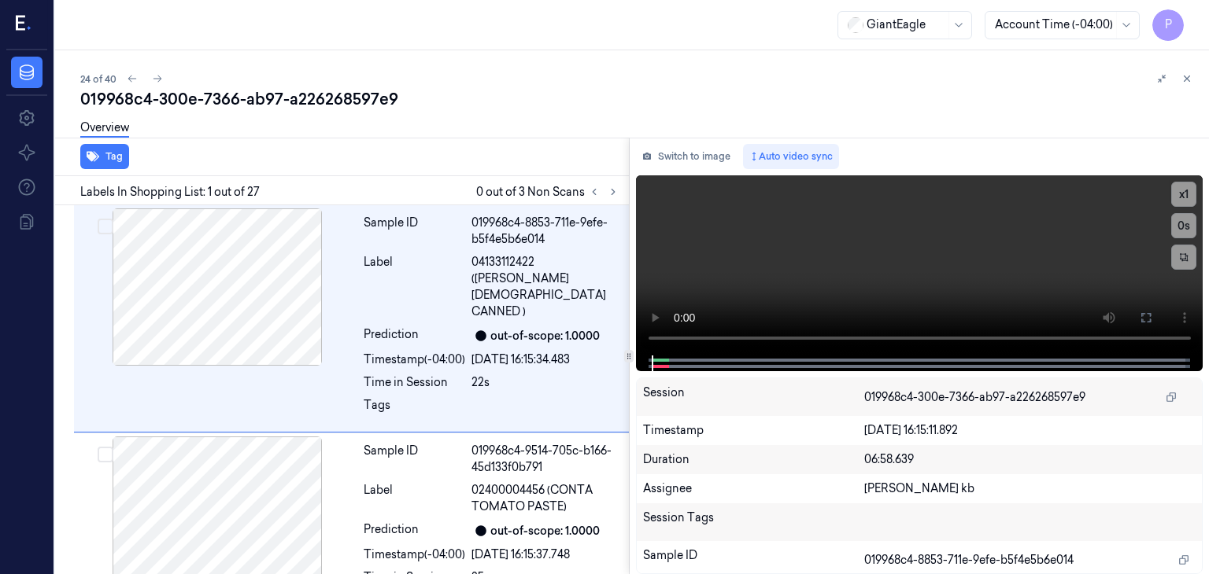
drag, startPoint x: 351, startPoint y: 0, endPoint x: 820, endPoint y: 107, distance: 481.1
click at [830, 111] on div "Overview" at bounding box center [638, 130] width 1116 height 40
click at [612, 190] on icon at bounding box center [612, 193] width 3 height 6
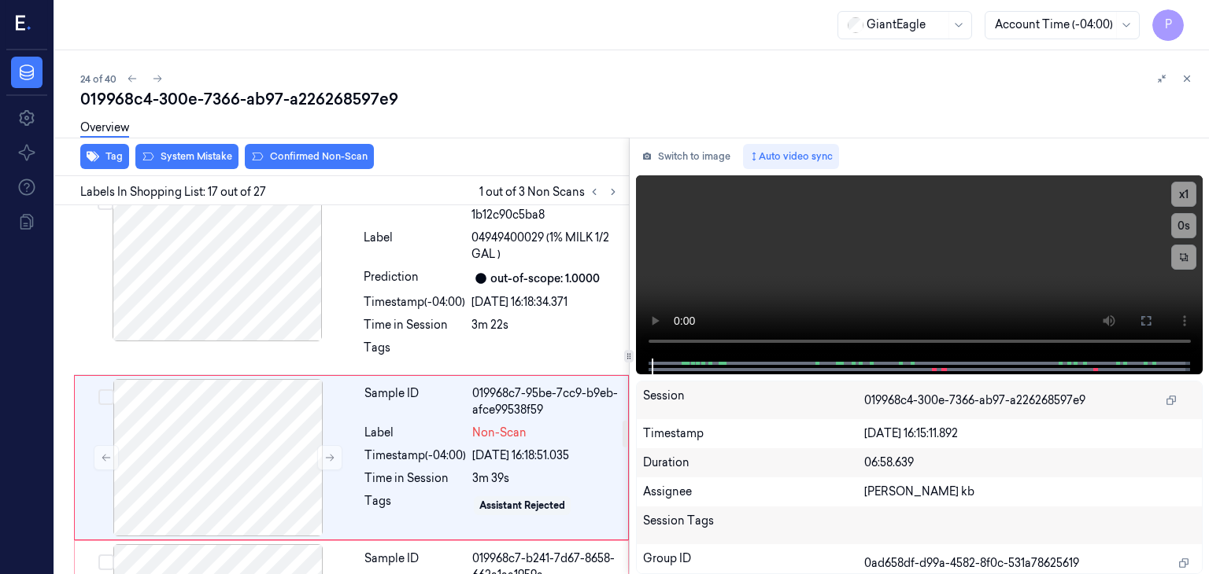
scroll to position [2965, 0]
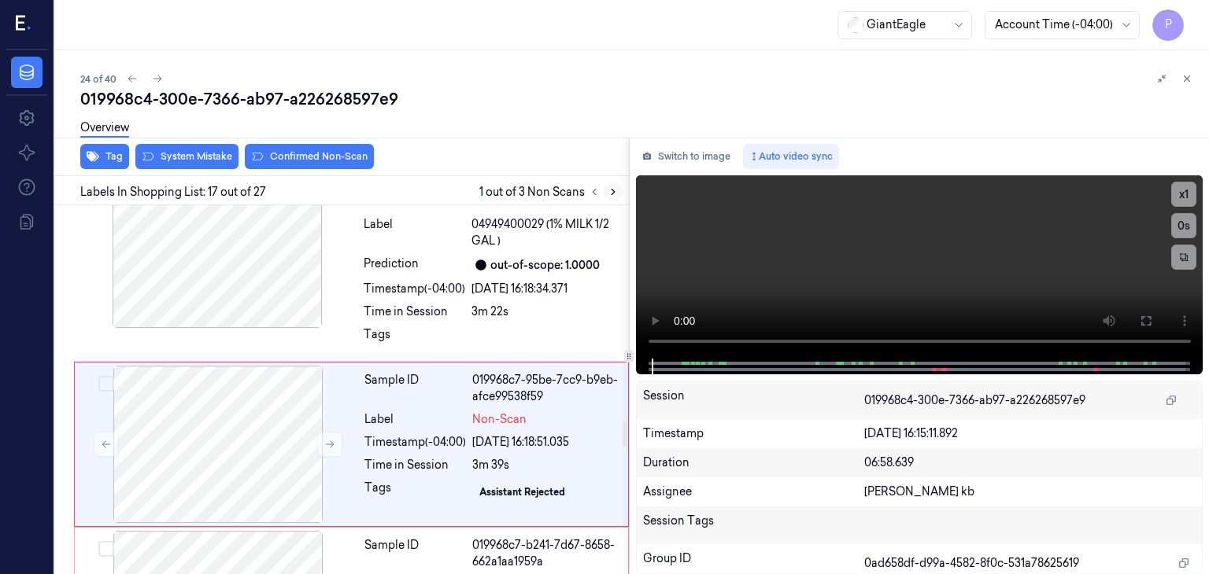
click at [615, 194] on icon at bounding box center [613, 192] width 11 height 11
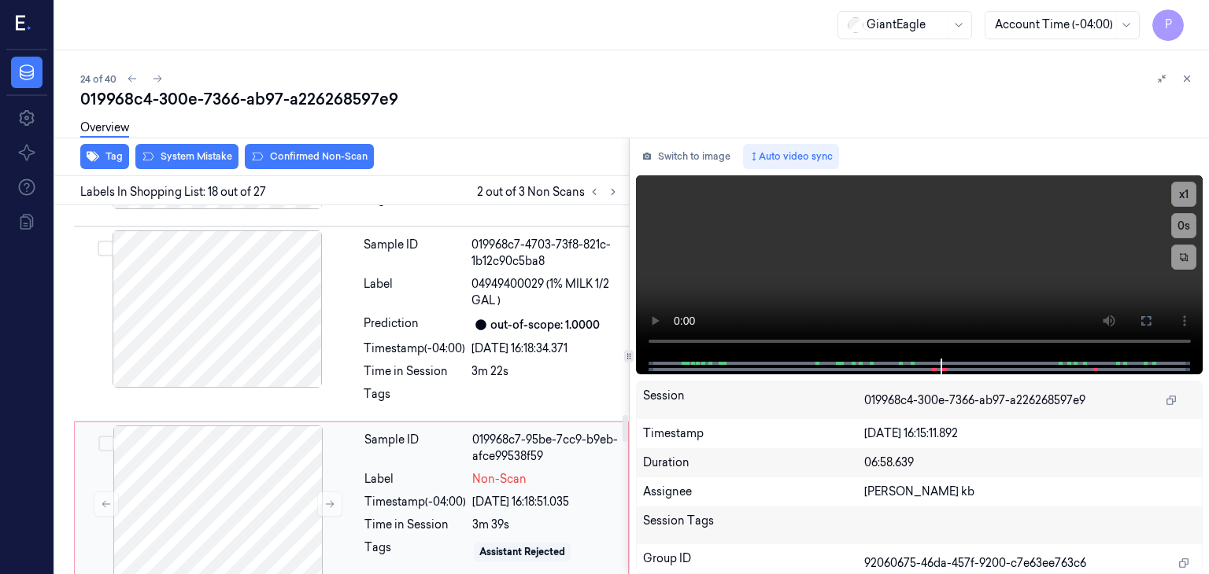
scroll to position [2888, 0]
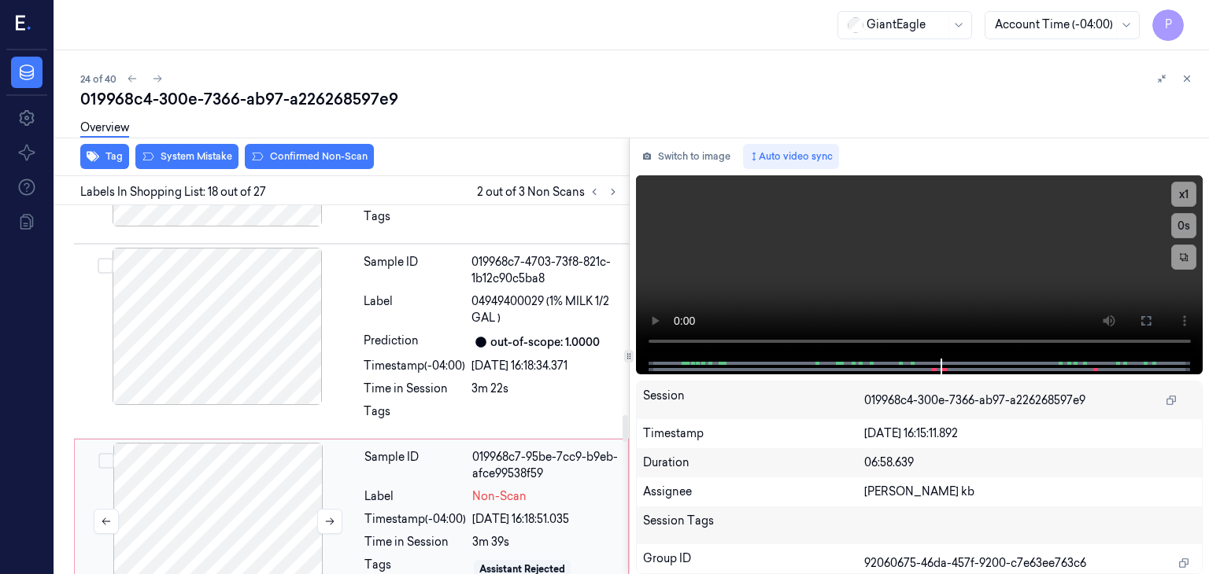
click at [211, 443] on div at bounding box center [218, 521] width 280 height 157
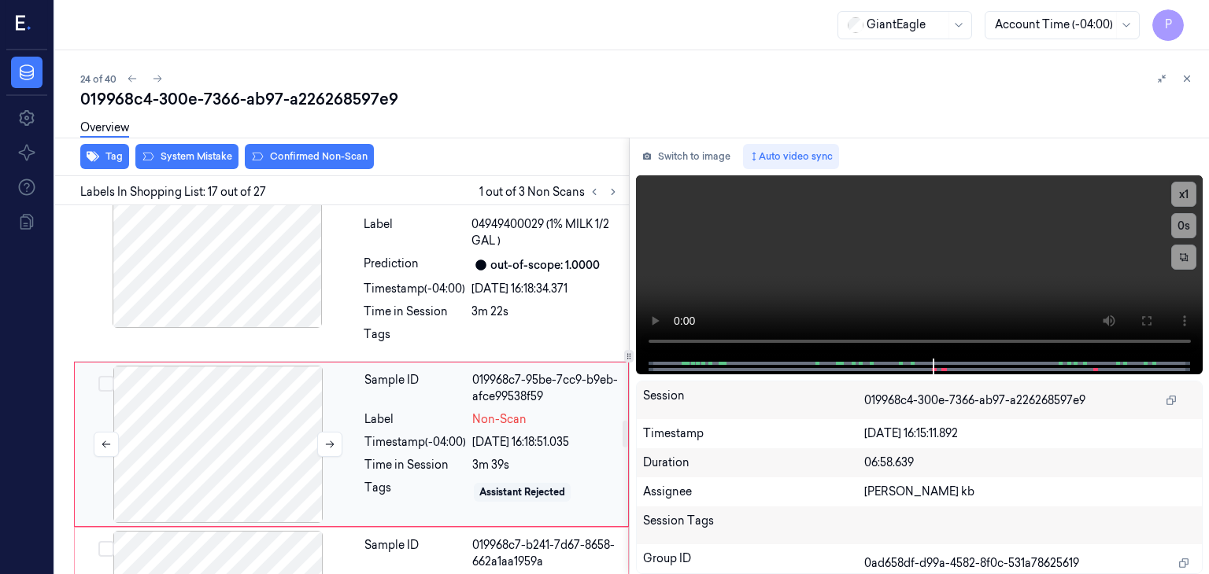
click at [244, 382] on div at bounding box center [218, 444] width 280 height 157
click at [331, 439] on icon at bounding box center [329, 444] width 11 height 11
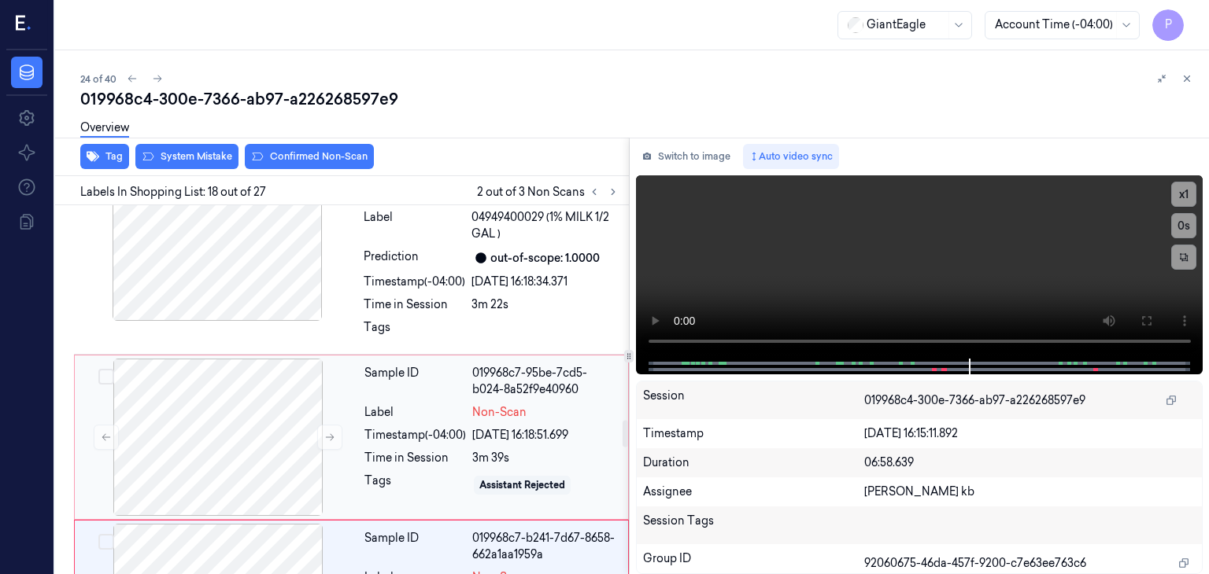
scroll to position [2894, 0]
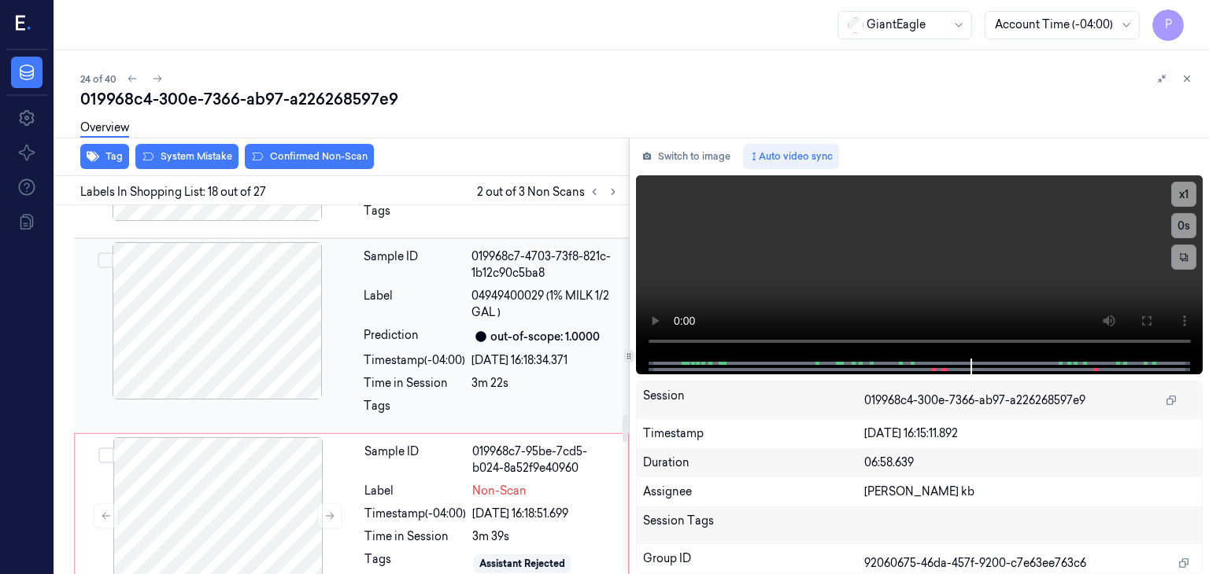
click at [290, 277] on div at bounding box center [217, 320] width 280 height 157
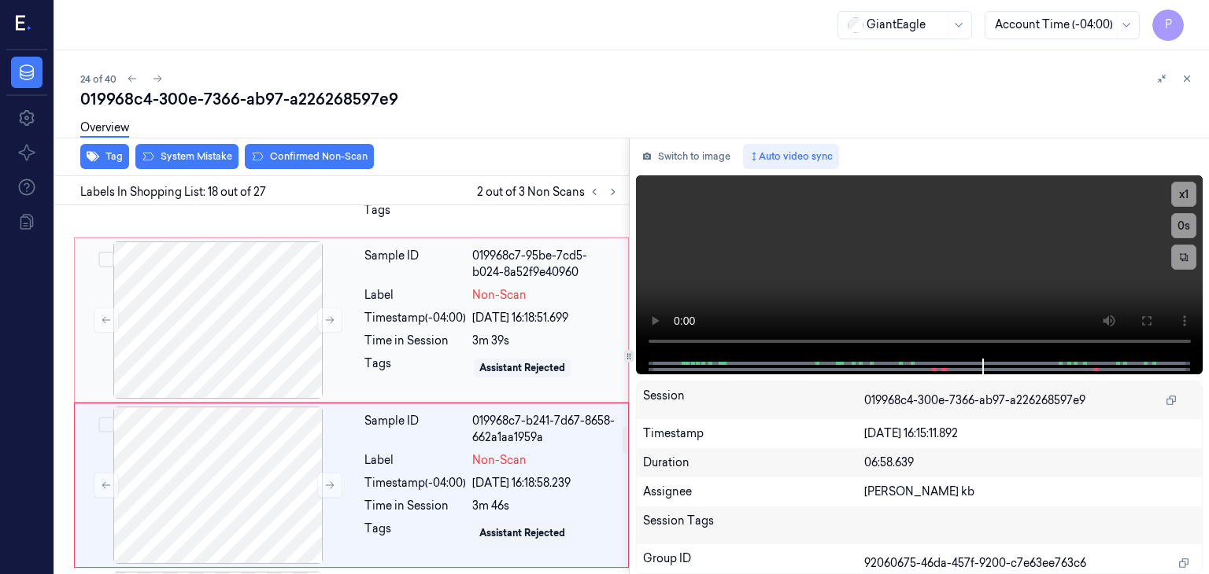
scroll to position [3051, 0]
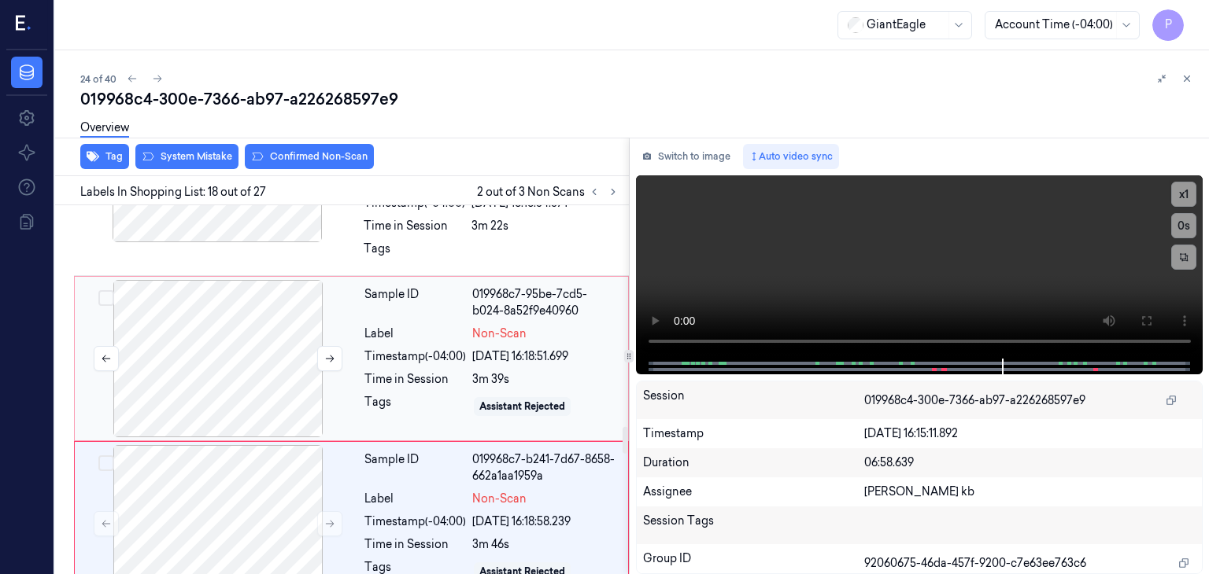
click at [281, 312] on div at bounding box center [218, 358] width 280 height 157
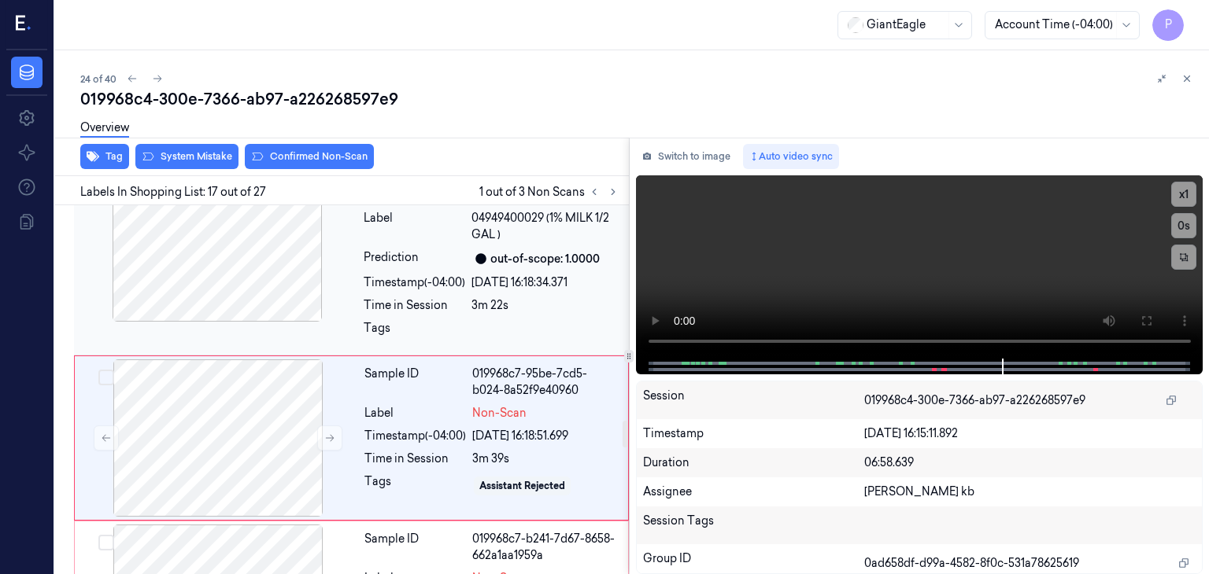
scroll to position [2965, 0]
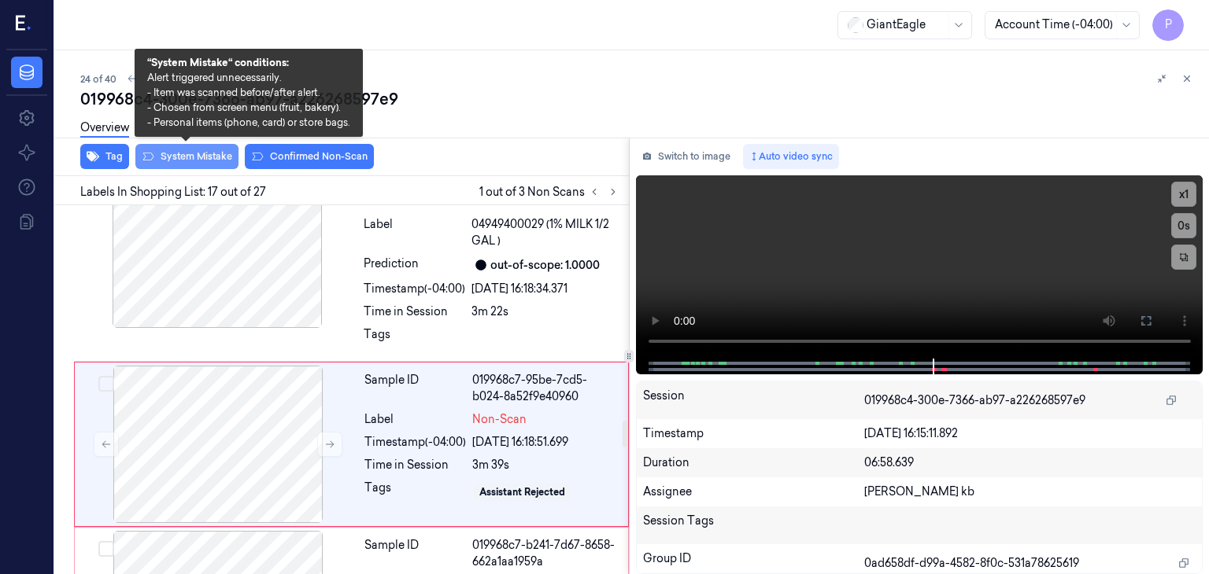
click at [218, 150] on button "System Mistake" at bounding box center [186, 156] width 103 height 25
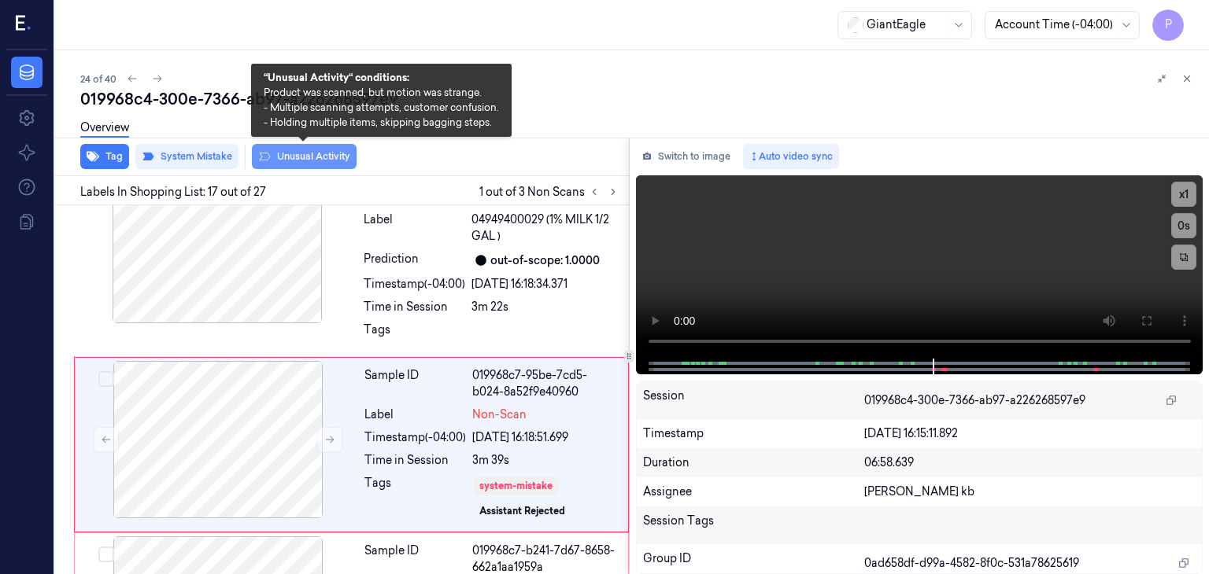
click at [300, 157] on button "Unusual Activity" at bounding box center [304, 156] width 105 height 25
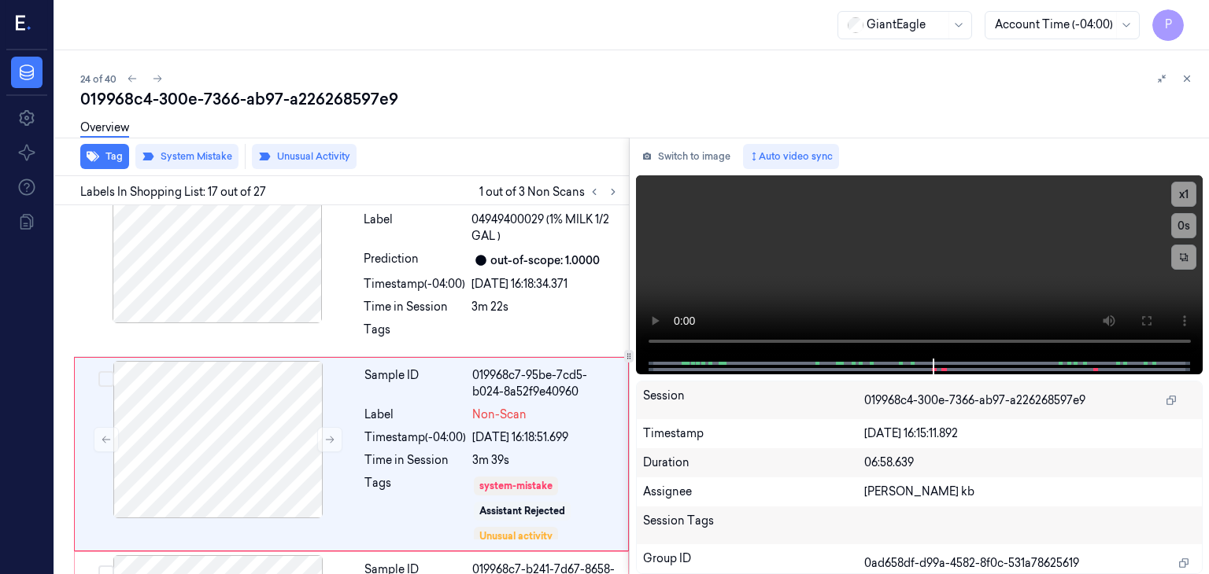
scroll to position [2979, 0]
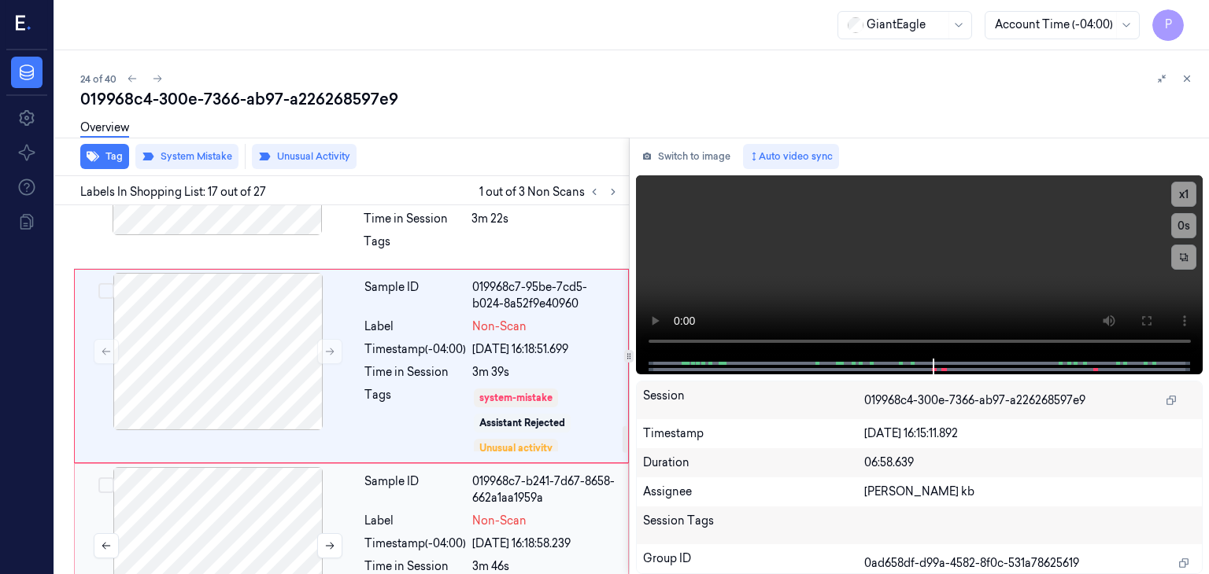
click at [261, 468] on div at bounding box center [218, 545] width 280 height 157
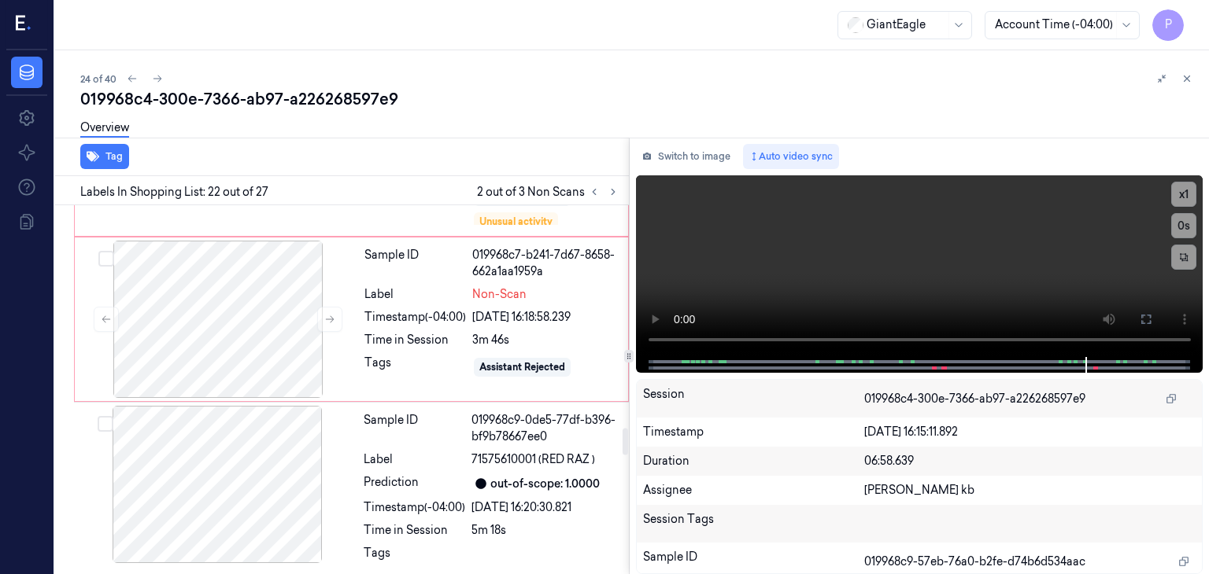
scroll to position [3087, 0]
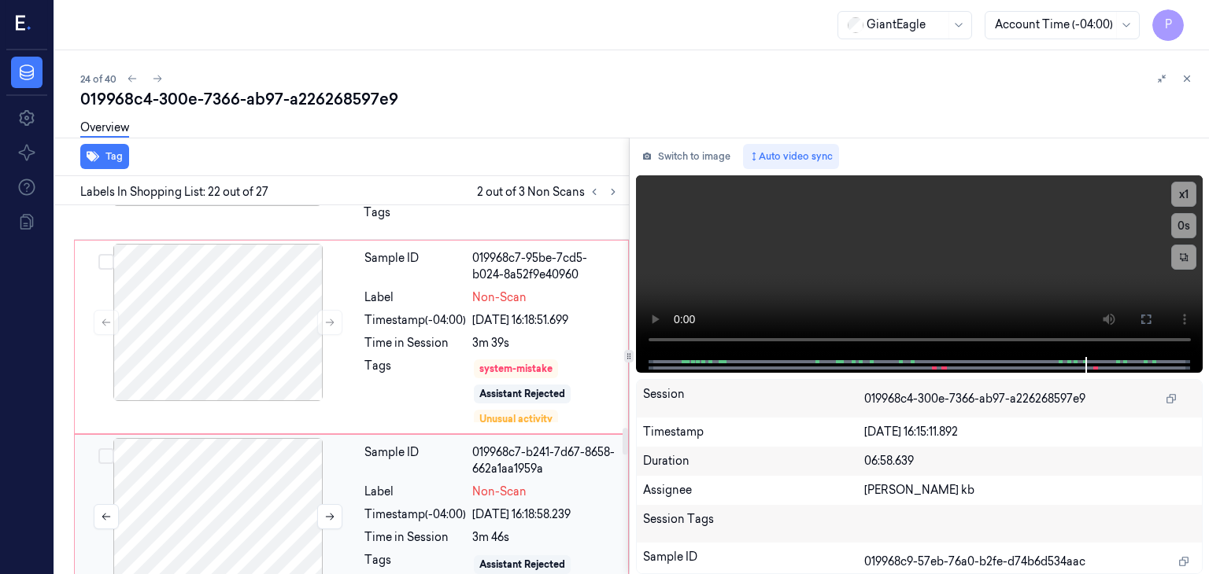
click at [243, 439] on div at bounding box center [218, 516] width 280 height 157
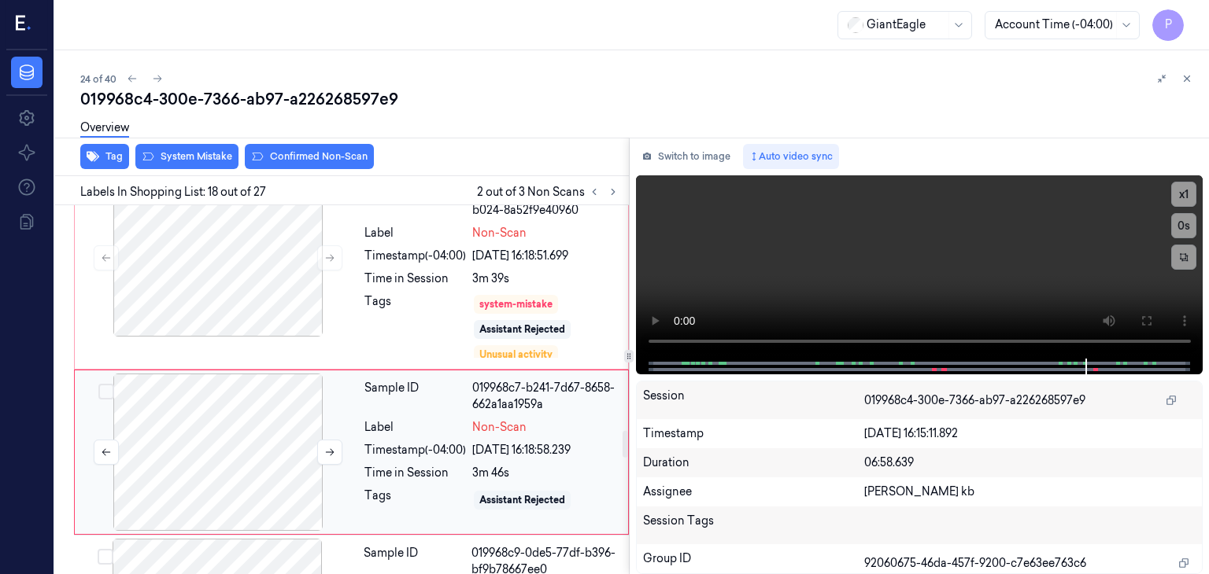
scroll to position [3159, 0]
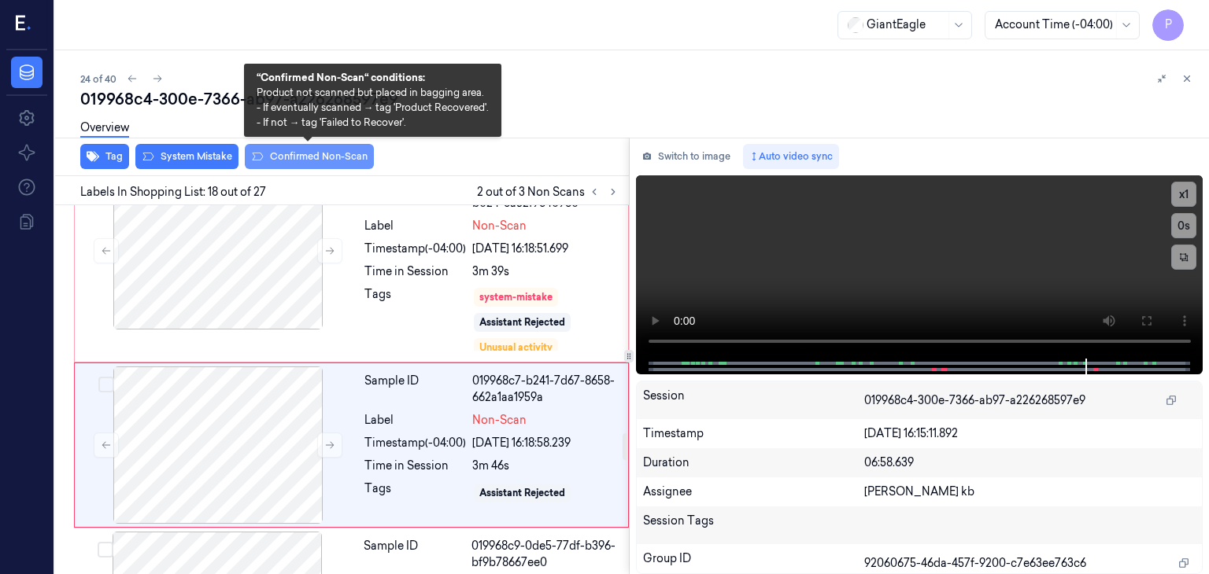
click at [319, 157] on button "Confirmed Non-Scan" at bounding box center [309, 156] width 129 height 25
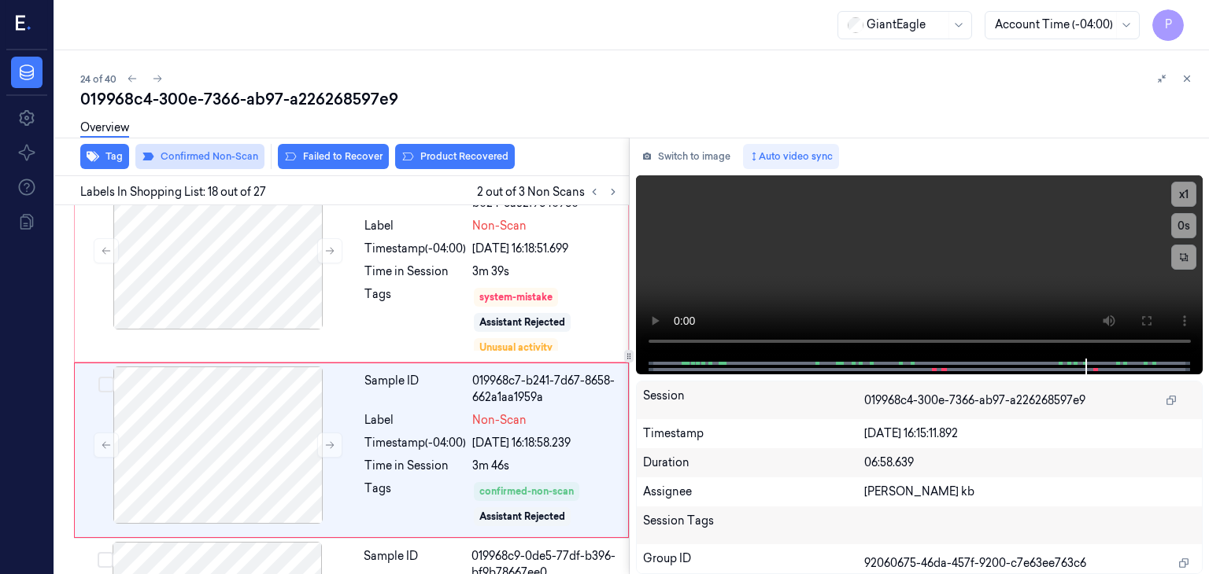
scroll to position [3164, 0]
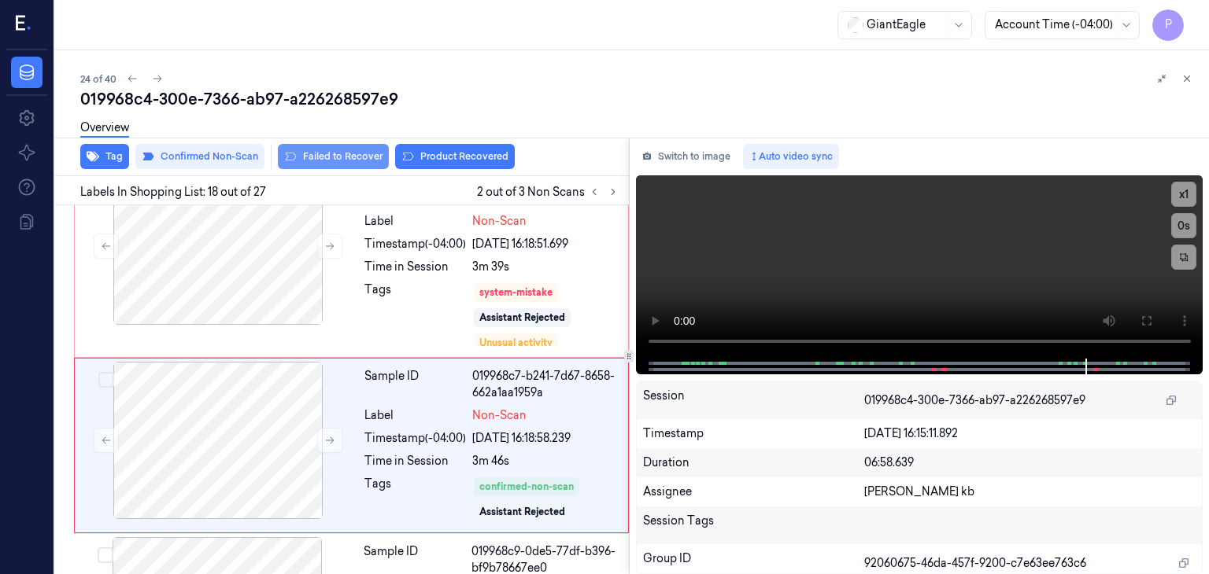
click at [328, 153] on button "Failed to Recover" at bounding box center [333, 156] width 111 height 25
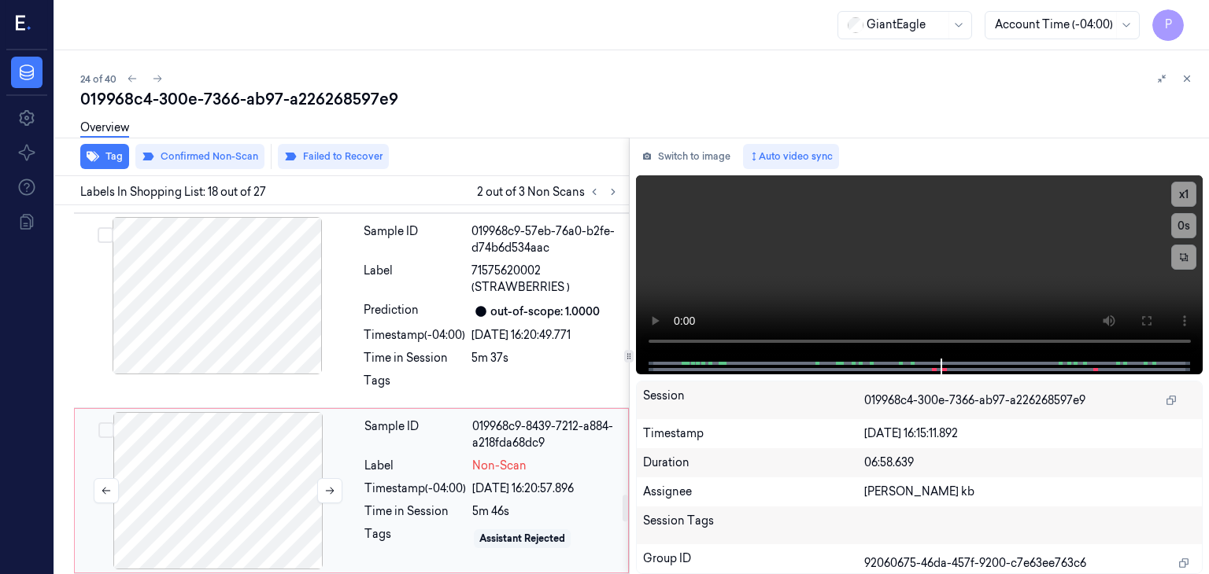
click at [253, 412] on div at bounding box center [218, 490] width 280 height 157
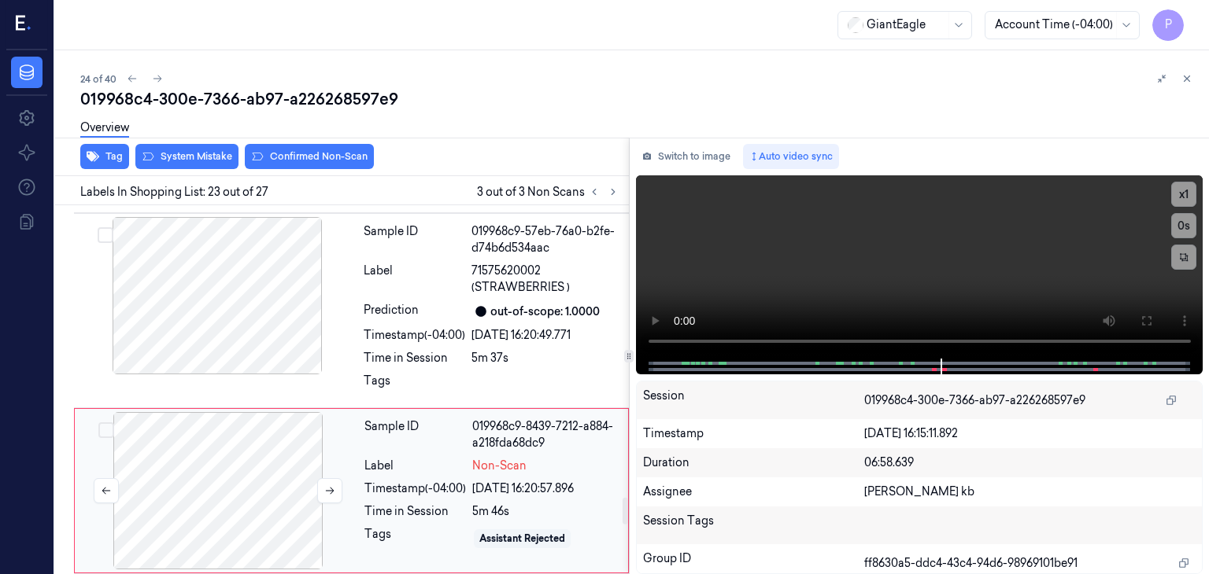
scroll to position [4083, 0]
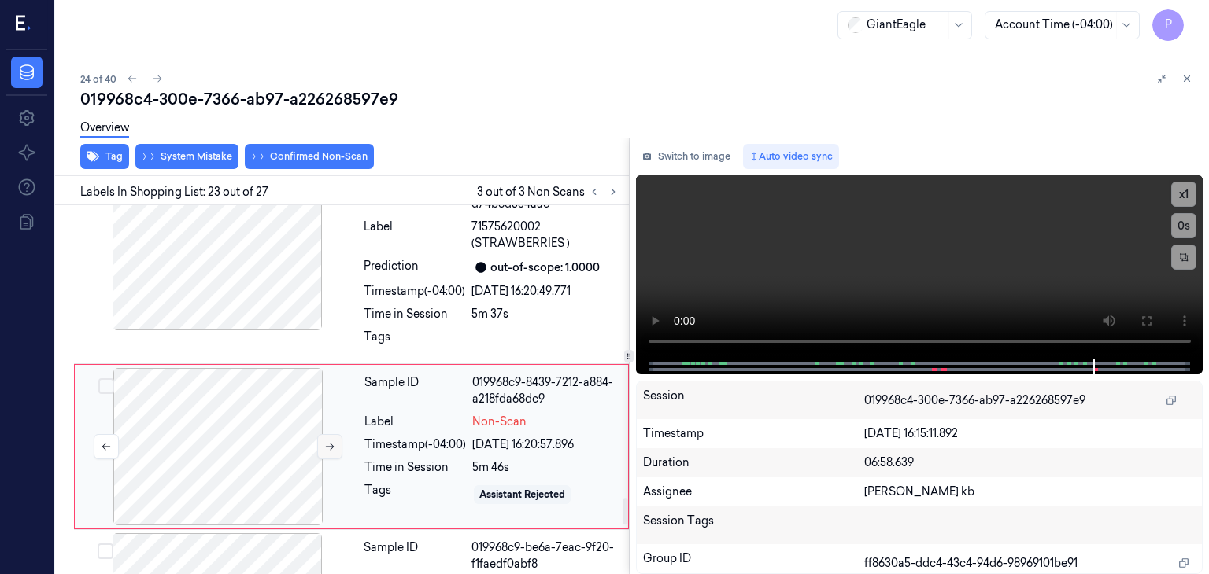
click at [324, 441] on icon at bounding box center [329, 446] width 11 height 11
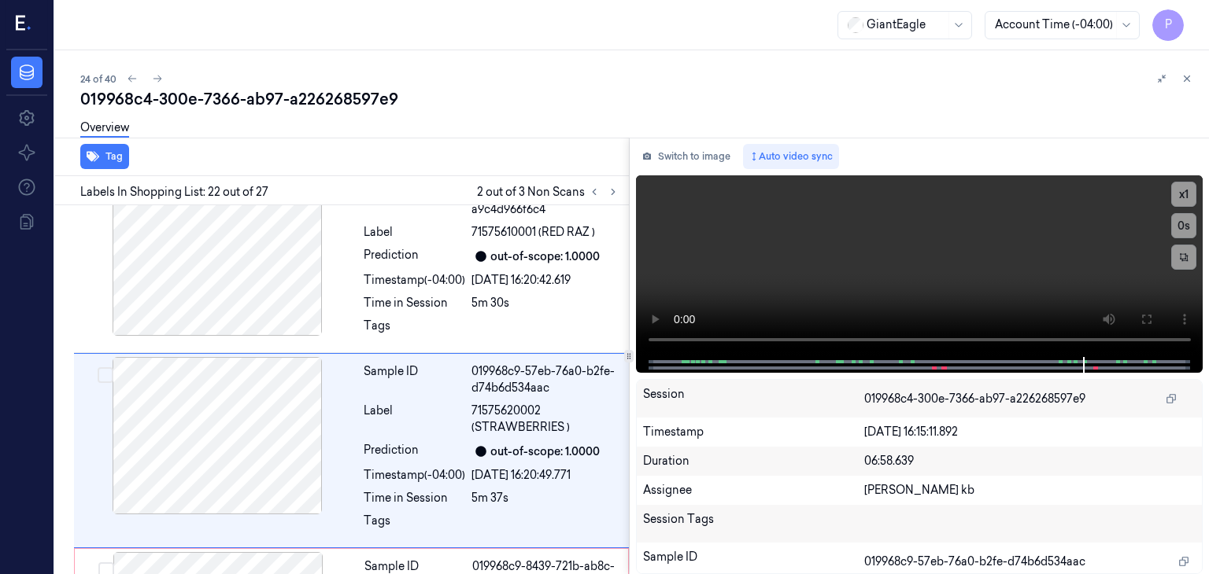
scroll to position [3903, 0]
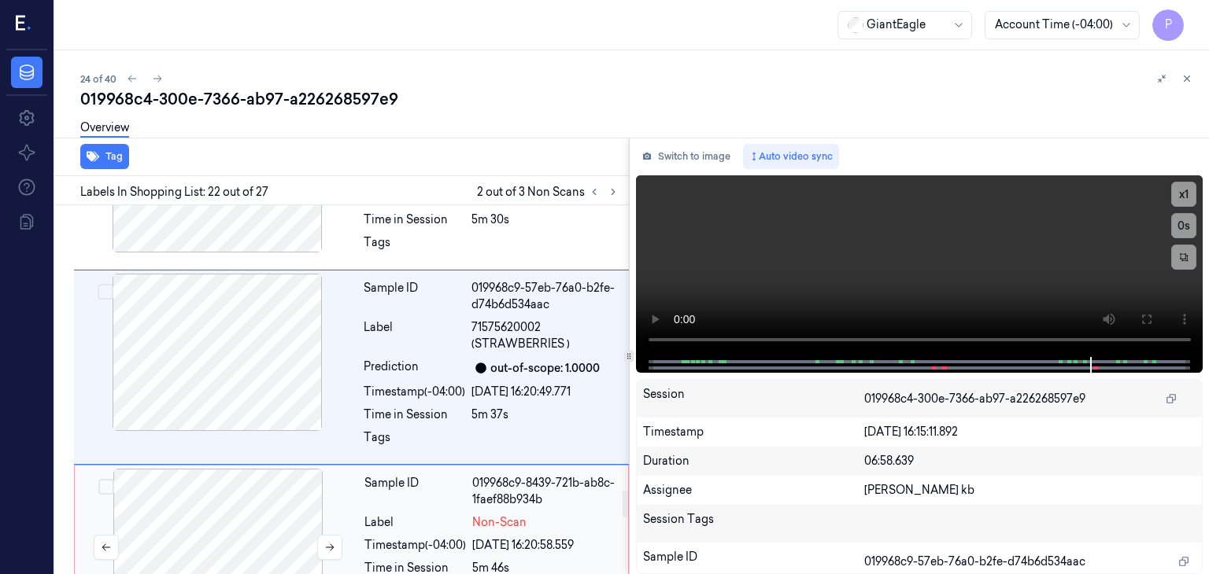
click at [272, 469] on div at bounding box center [218, 547] width 280 height 157
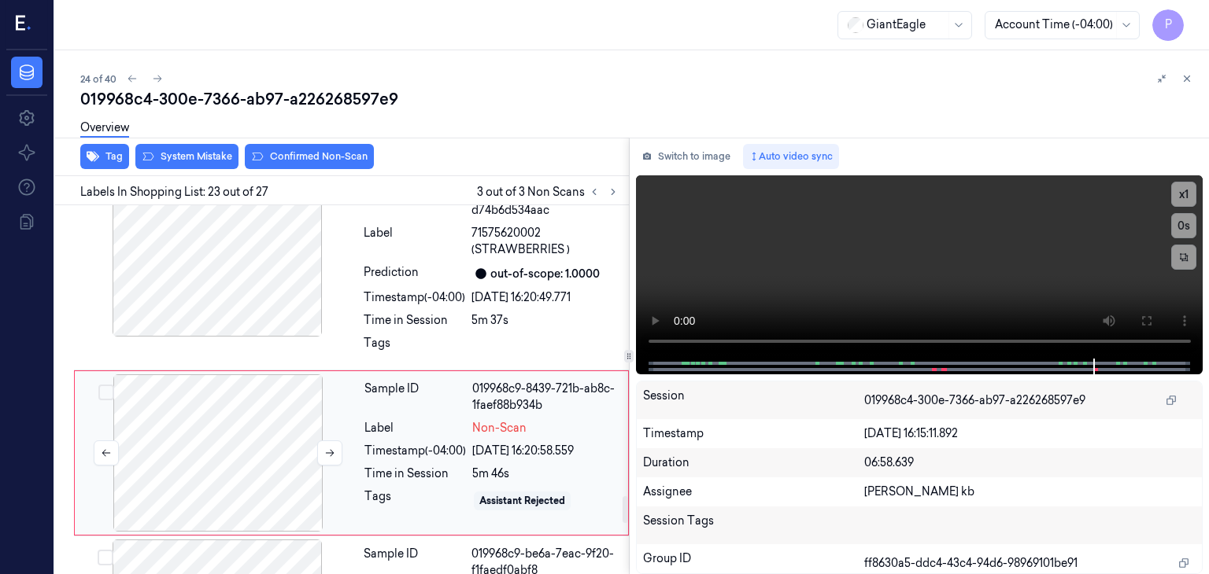
scroll to position [4083, 0]
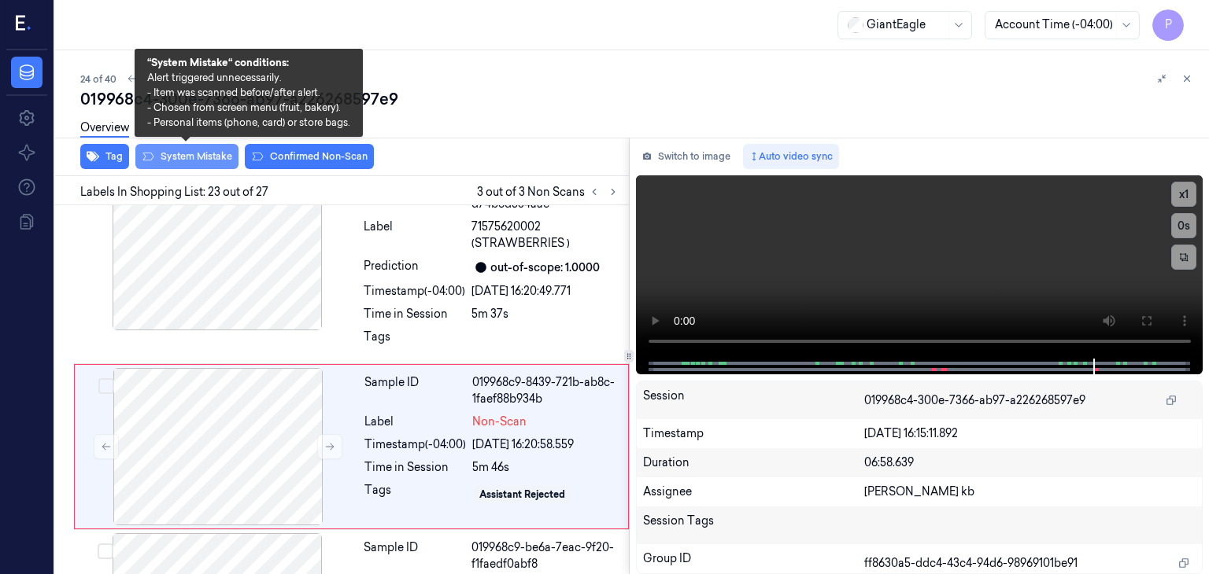
click at [214, 151] on button "System Mistake" at bounding box center [186, 156] width 103 height 25
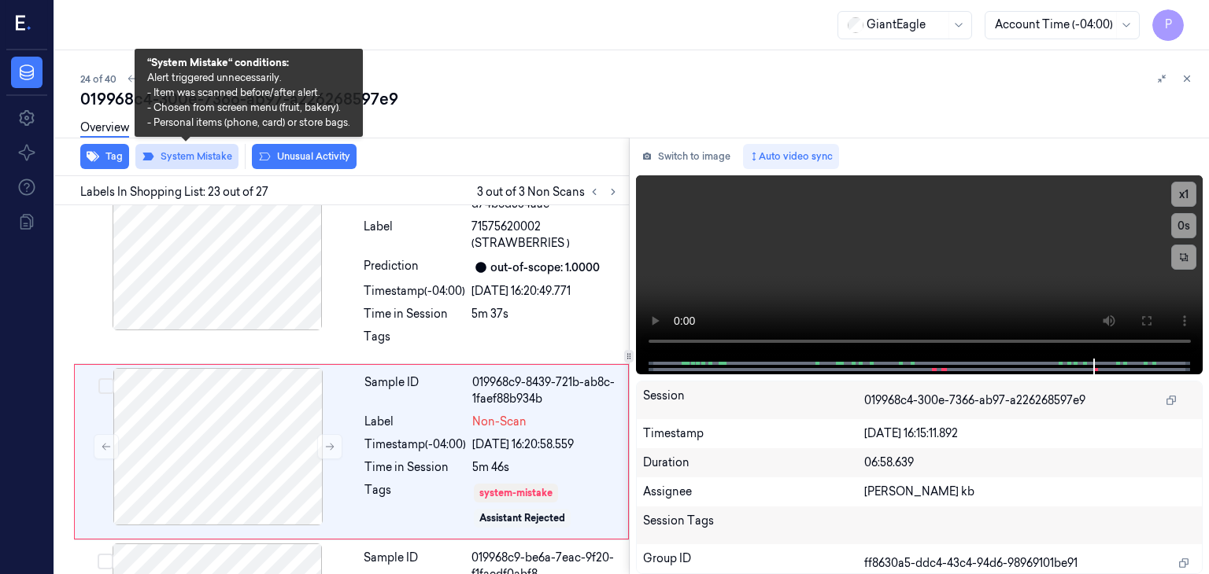
scroll to position [4087, 0]
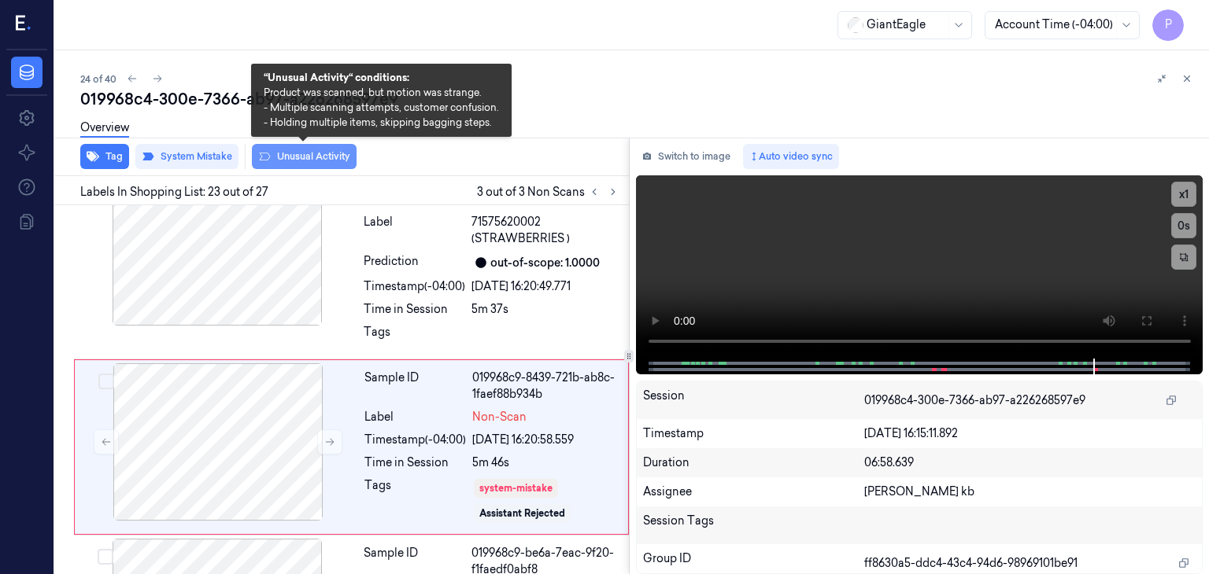
click at [302, 155] on button "Unusual Activity" at bounding box center [304, 156] width 105 height 25
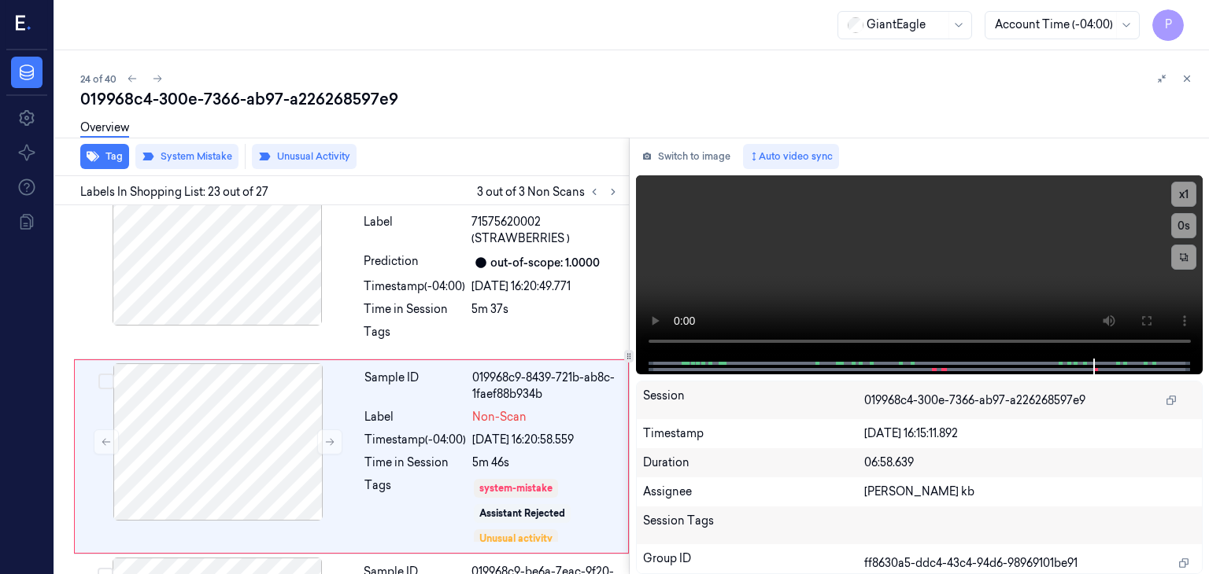
scroll to position [4098, 0]
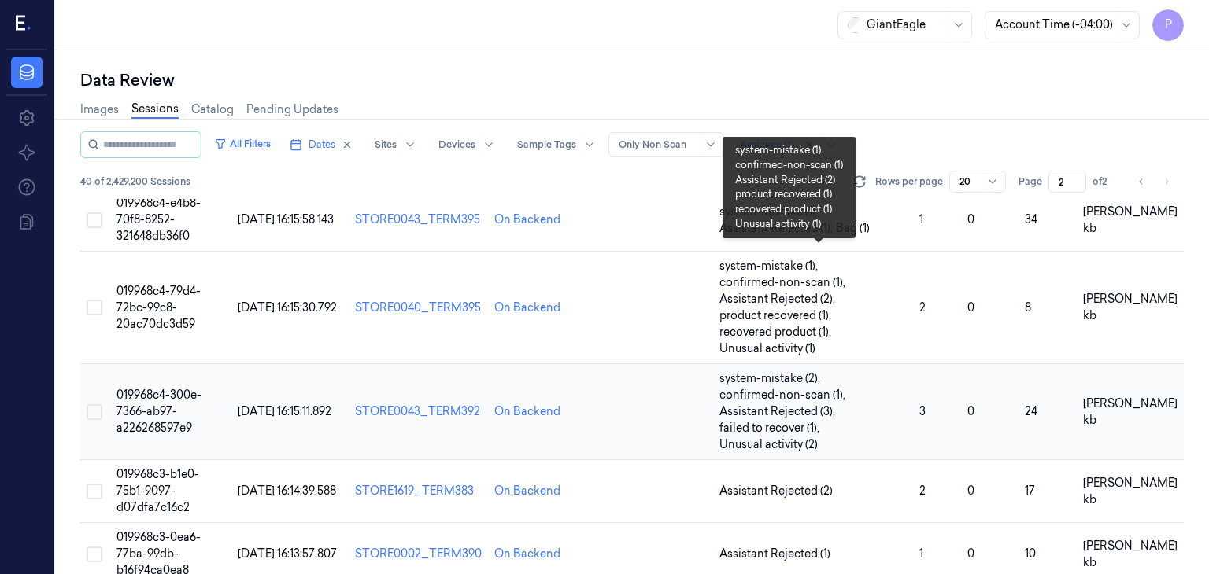
scroll to position [315, 0]
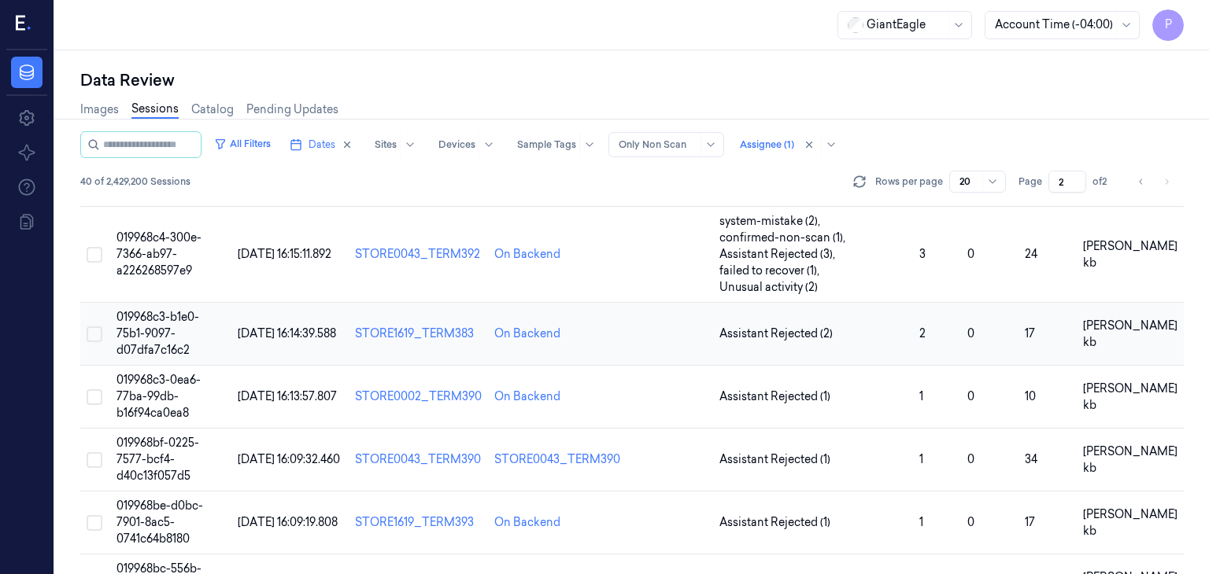
click at [152, 322] on span "019968c3-b1e0-75b1-9097-d07dfa7c16c2" at bounding box center [157, 333] width 83 height 47
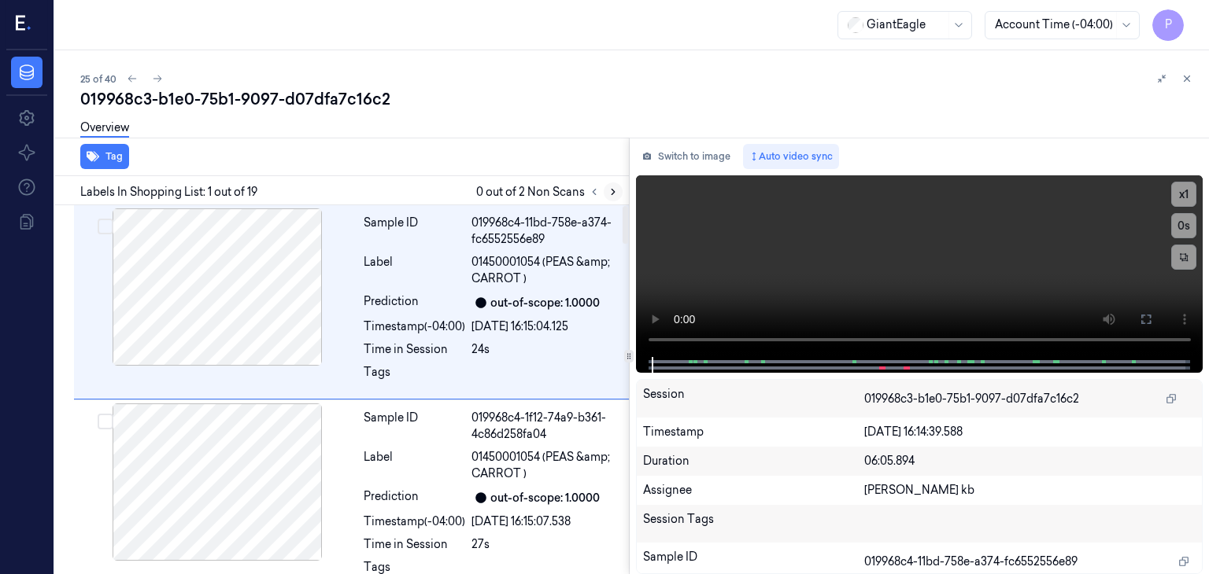
click at [614, 192] on icon at bounding box center [613, 192] width 11 height 11
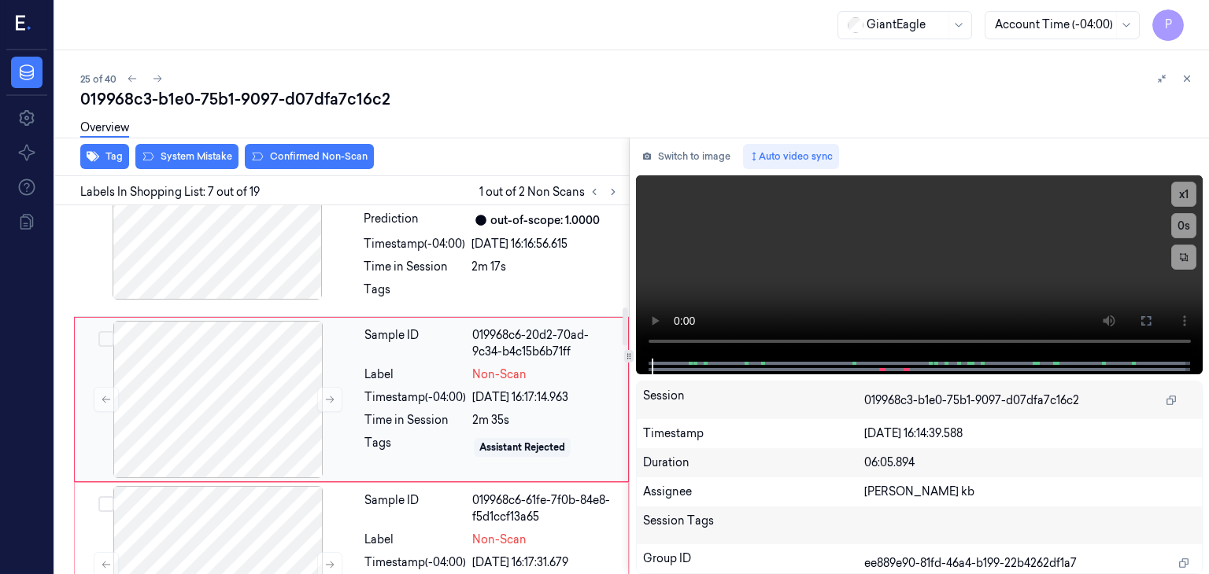
scroll to position [1049, 0]
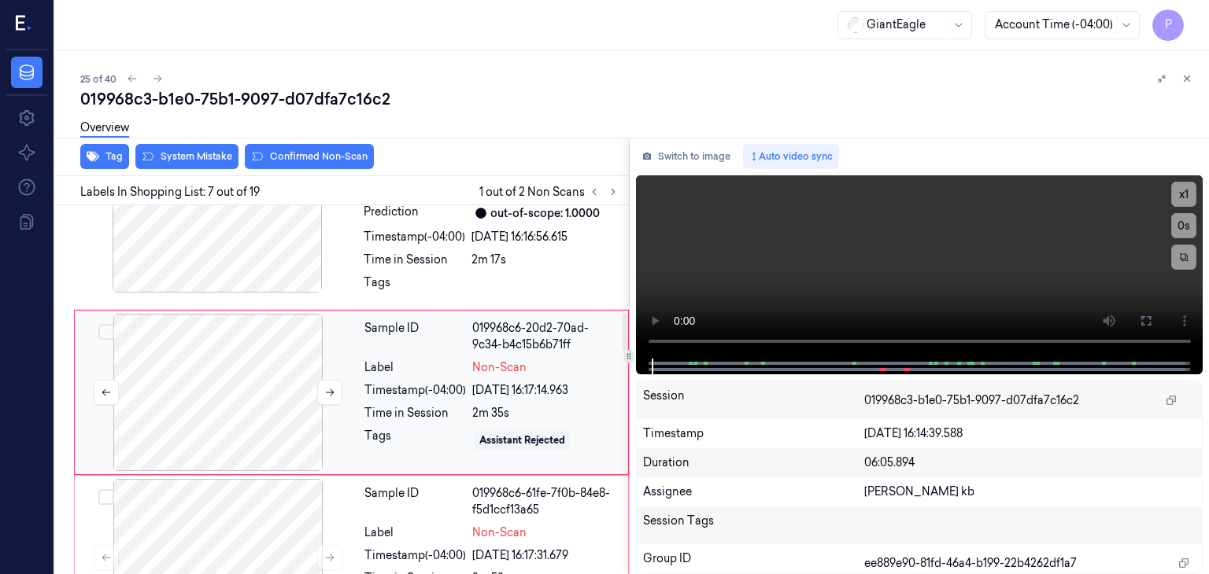
click at [252, 379] on div at bounding box center [218, 392] width 280 height 157
click at [324, 390] on icon at bounding box center [329, 392] width 11 height 11
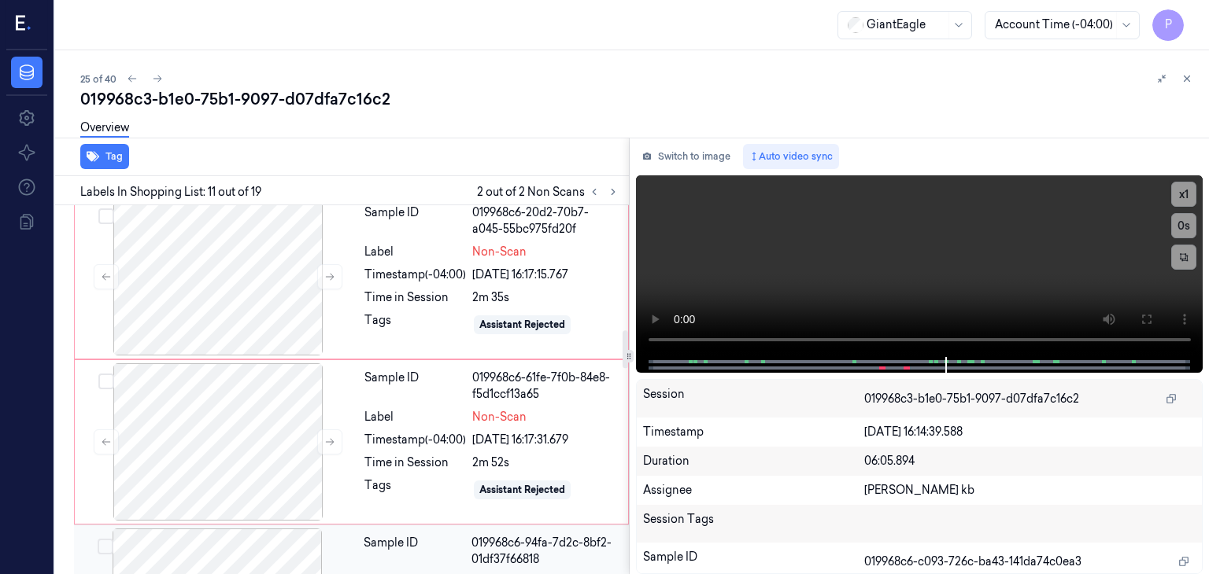
scroll to position [1154, 0]
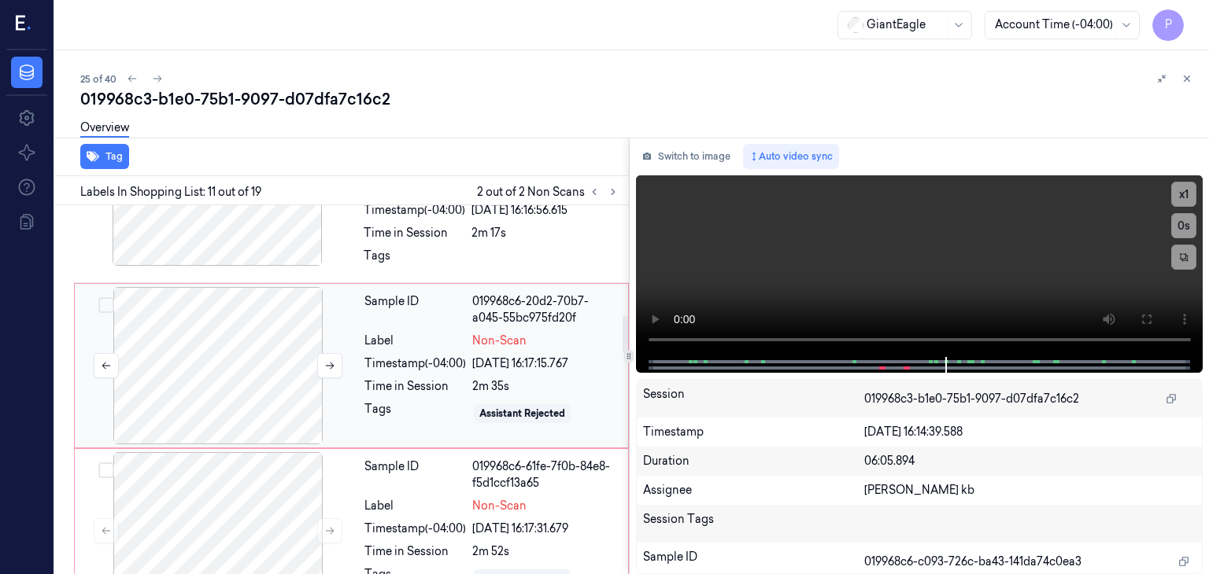
click at [258, 350] on div at bounding box center [218, 365] width 280 height 157
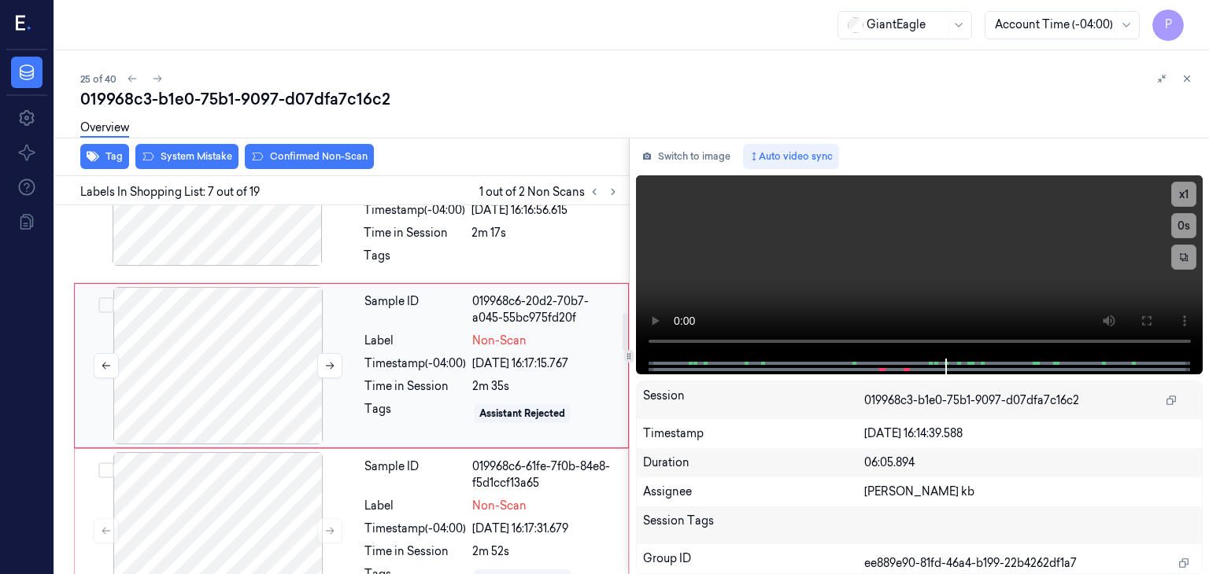
scroll to position [1049, 0]
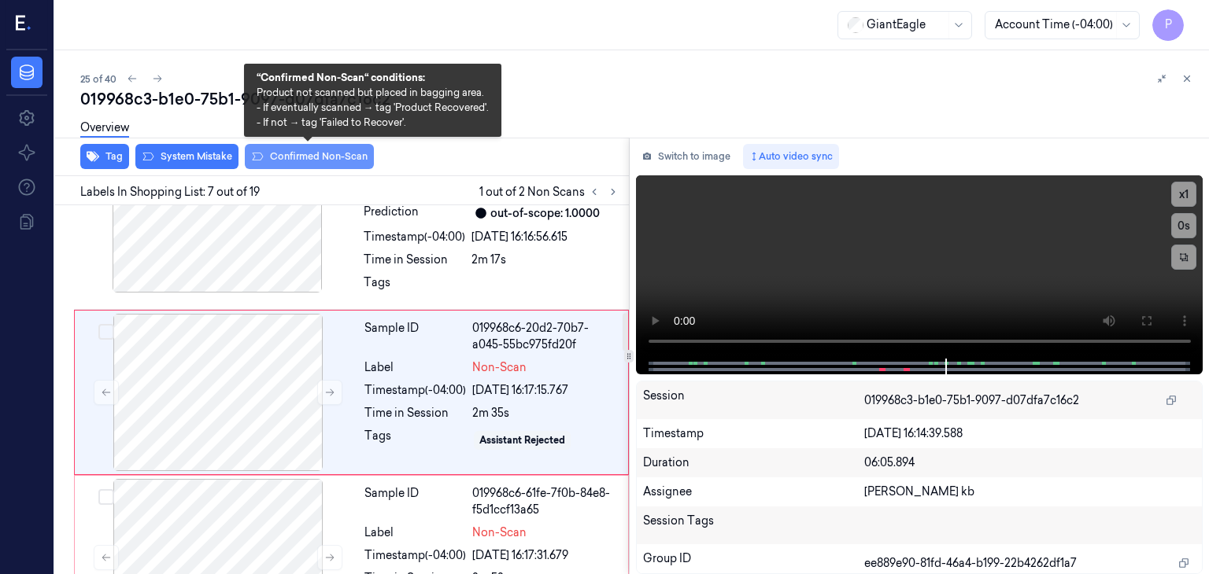
click at [310, 158] on button "Confirmed Non-Scan" at bounding box center [309, 156] width 129 height 25
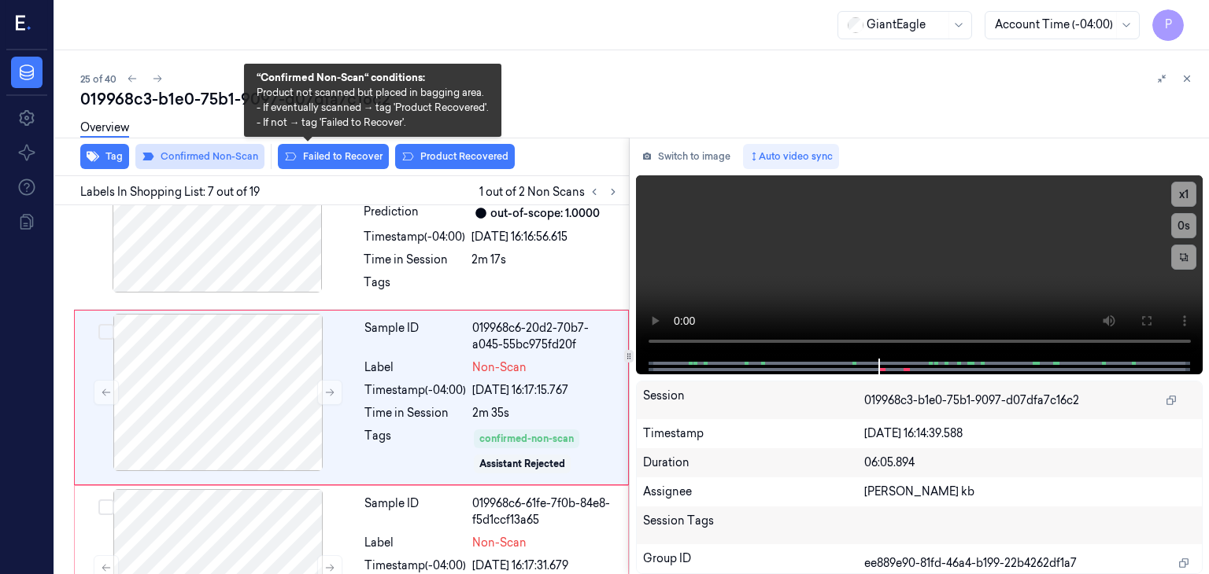
scroll to position [1055, 0]
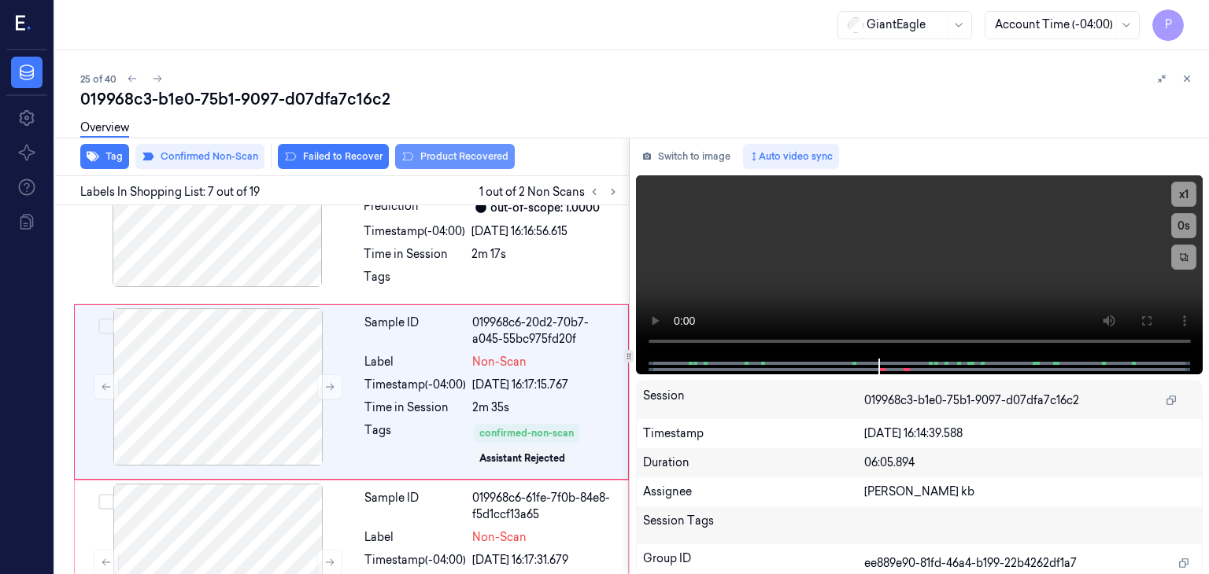
click at [450, 156] on button "Product Recovered" at bounding box center [455, 156] width 120 height 25
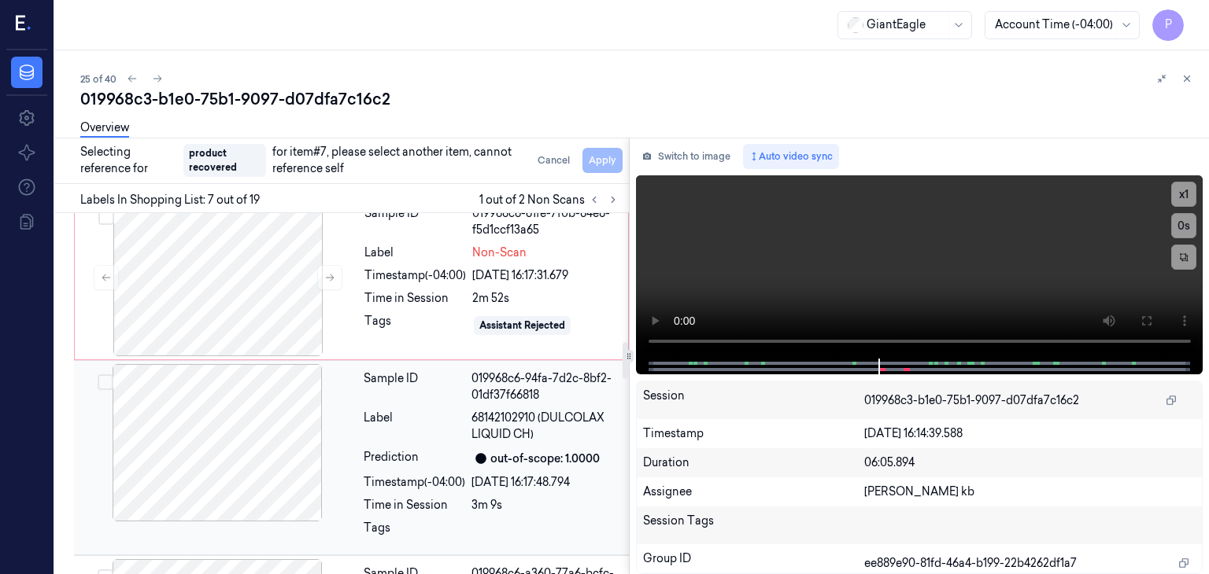
scroll to position [1369, 0]
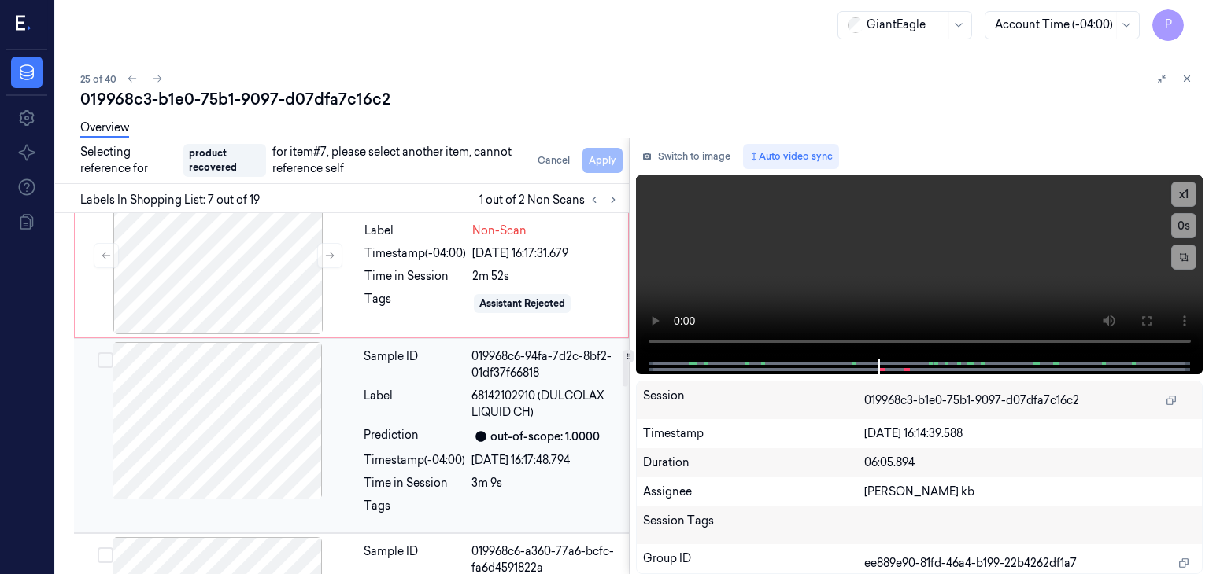
click at [191, 395] on div at bounding box center [217, 420] width 280 height 157
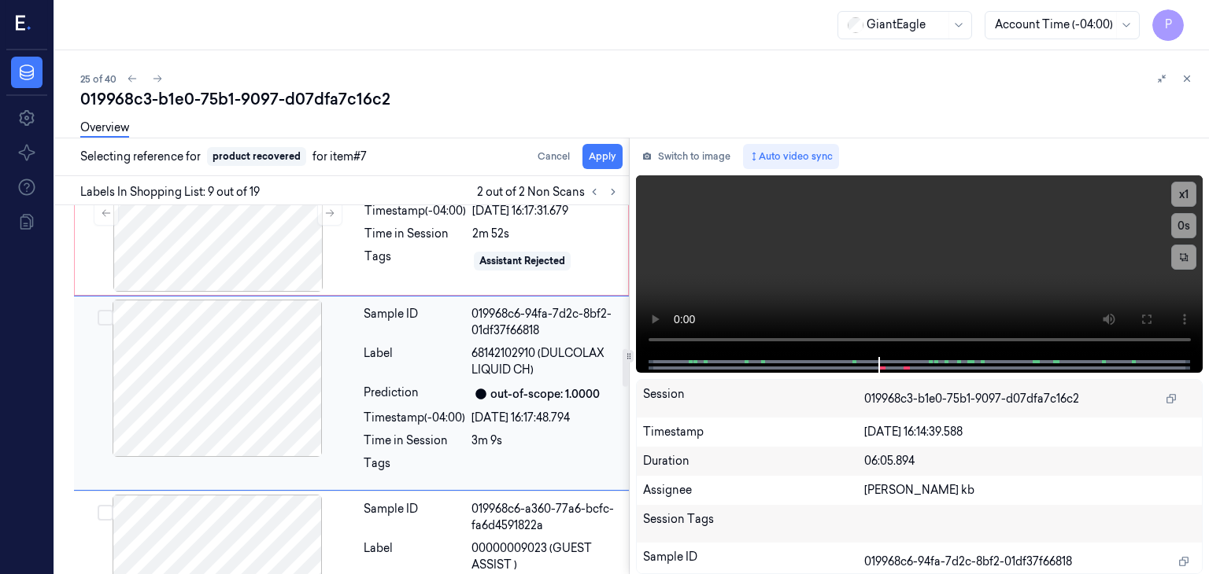
click at [101, 314] on button "Select row" at bounding box center [106, 318] width 16 height 16
click at [595, 153] on button "Apply" at bounding box center [602, 156] width 40 height 25
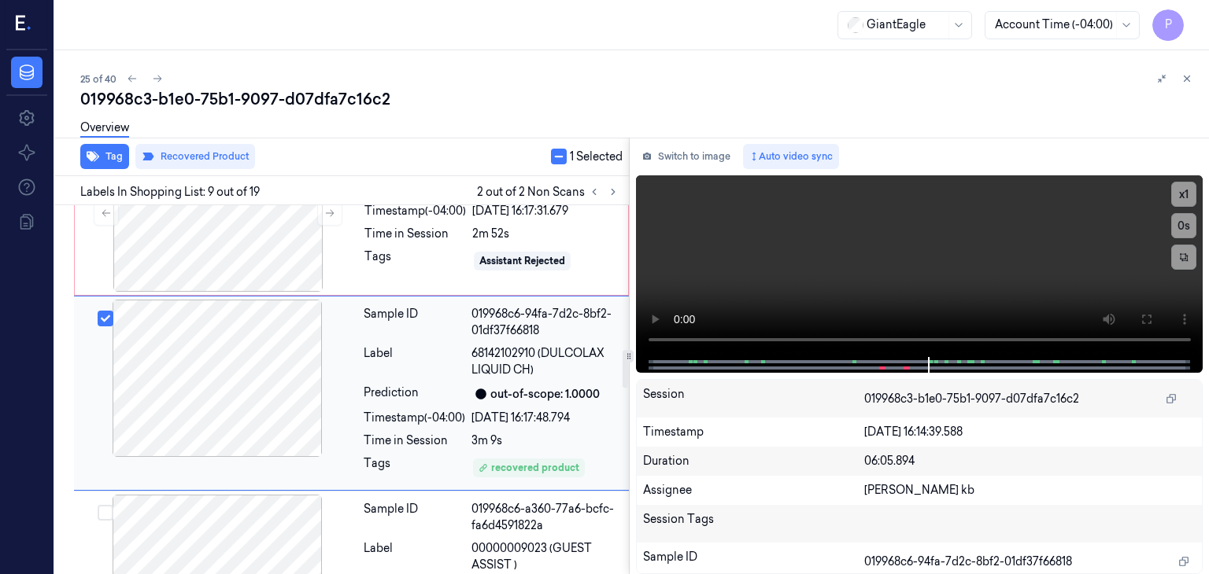
click at [105, 315] on button "Select row" at bounding box center [106, 319] width 16 height 16
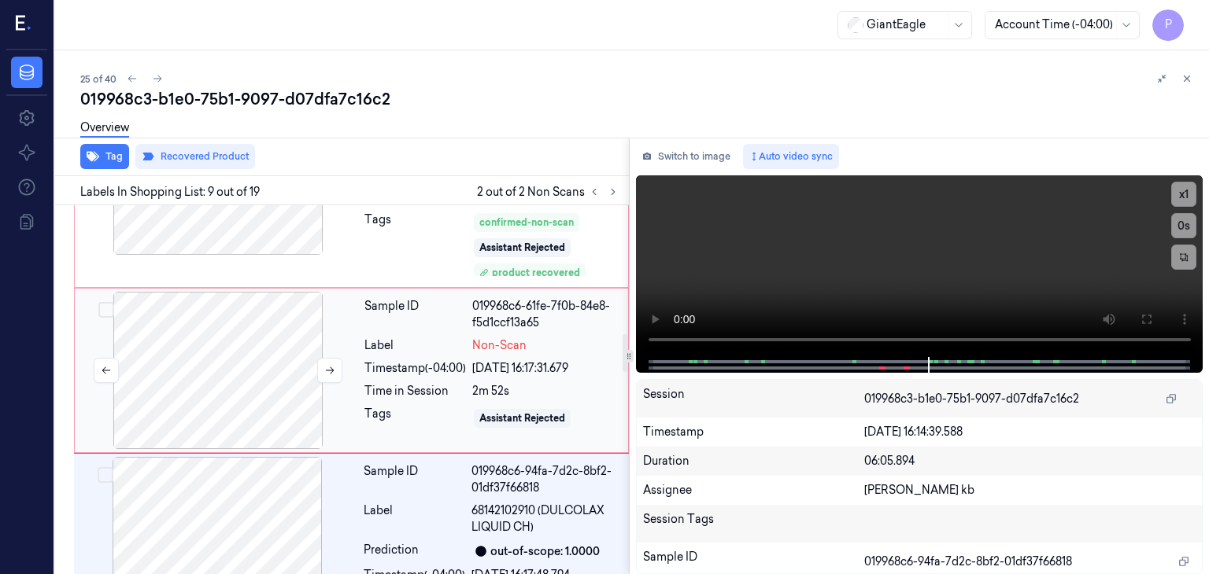
click at [238, 363] on div at bounding box center [218, 370] width 280 height 157
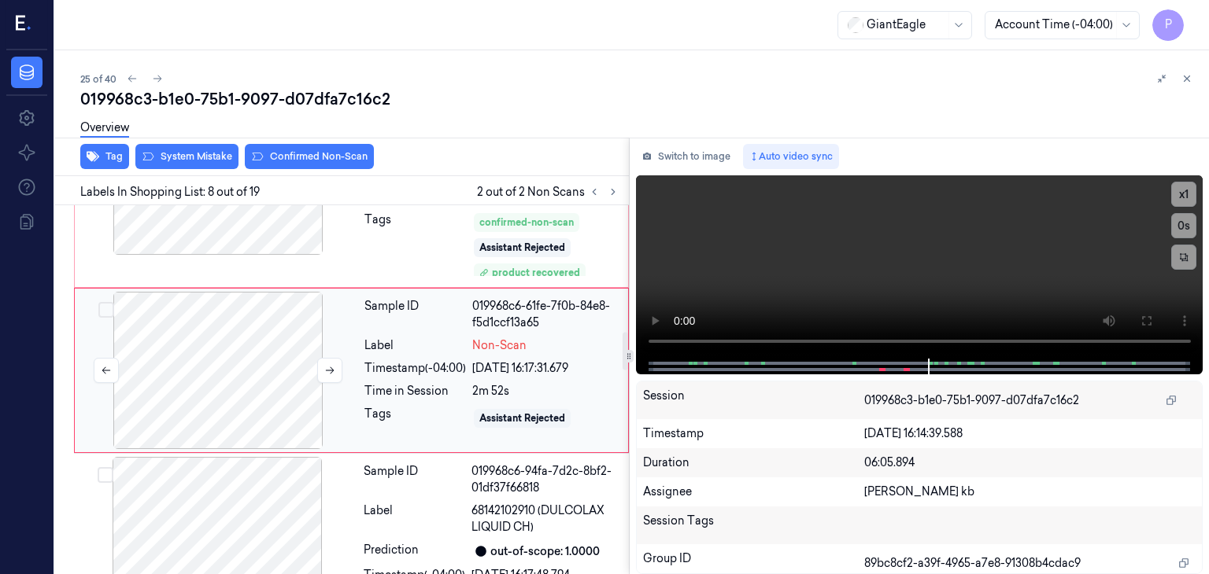
scroll to position [1243, 0]
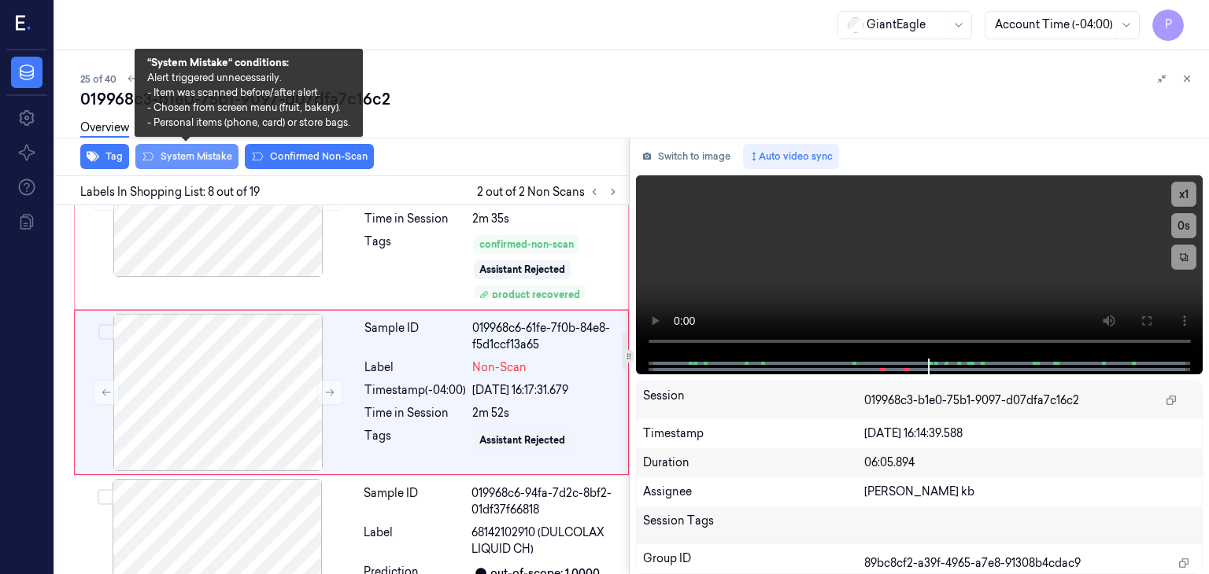
click at [214, 155] on button "System Mistake" at bounding box center [186, 156] width 103 height 25
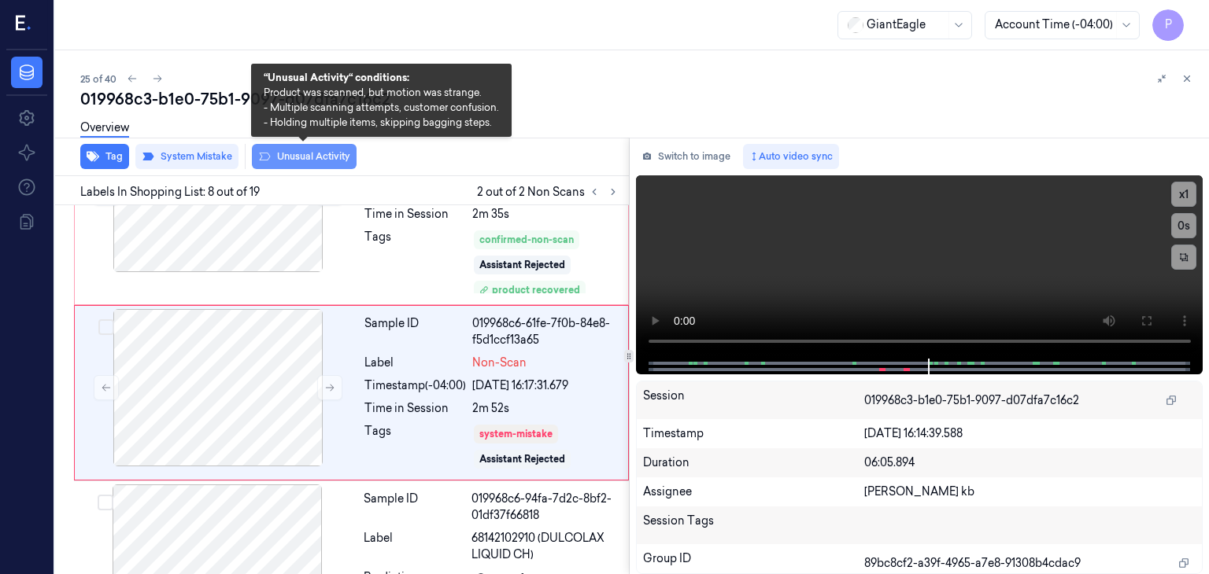
click at [310, 158] on button "Unusual Activity" at bounding box center [304, 156] width 105 height 25
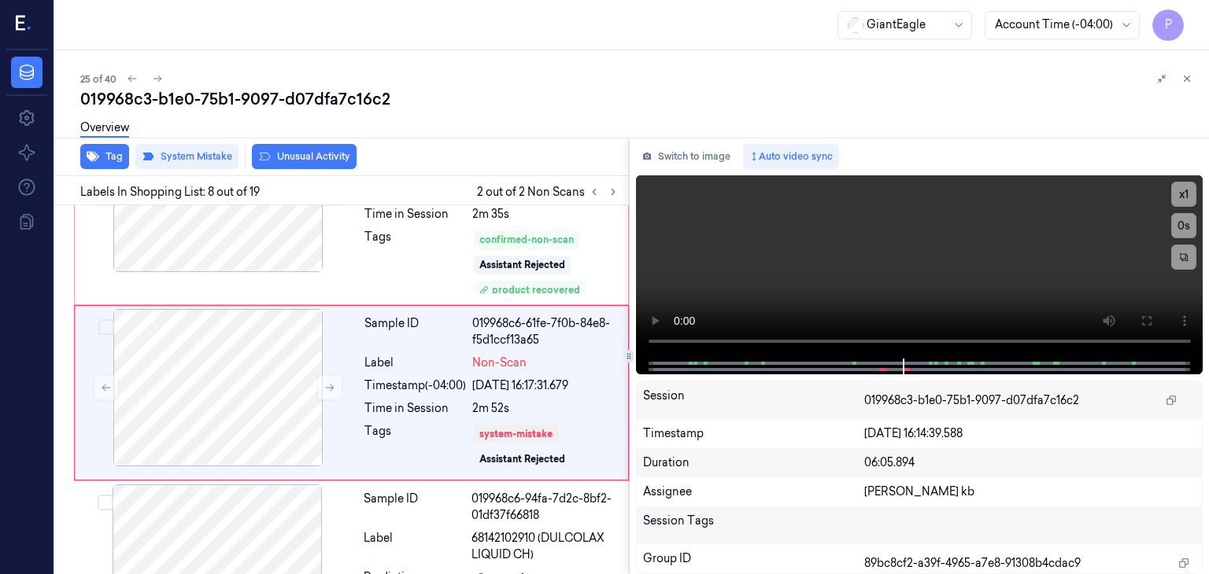
scroll to position [1258, 0]
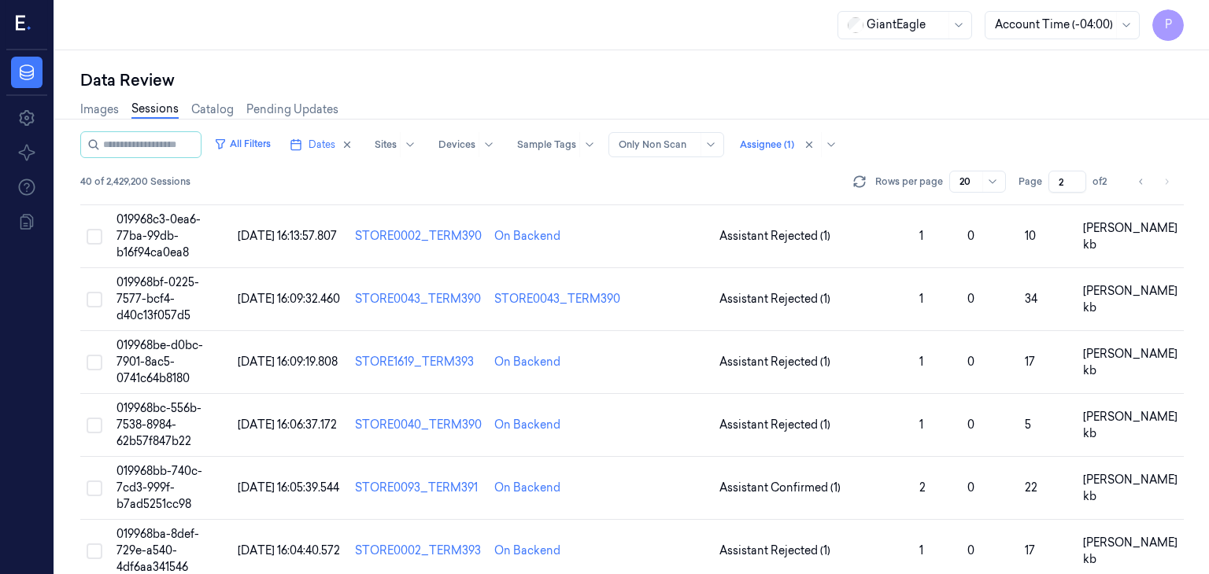
scroll to position [446, 0]
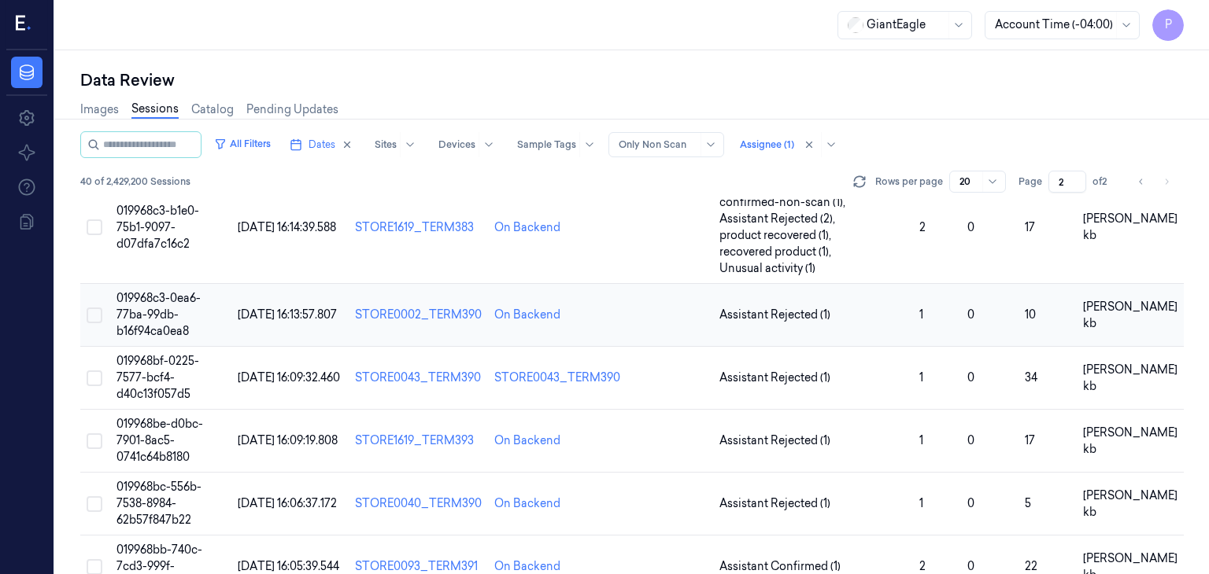
click at [148, 309] on span "019968c3-0ea6-77ba-99db-b16f94ca0ea8" at bounding box center [158, 314] width 84 height 47
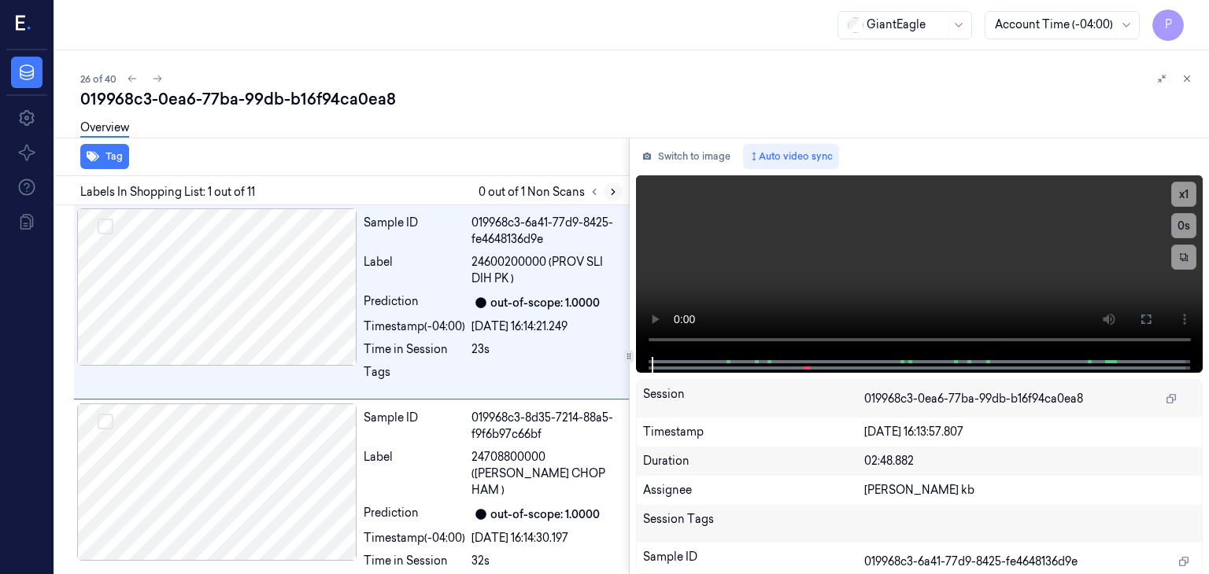
click at [615, 191] on icon at bounding box center [613, 192] width 11 height 11
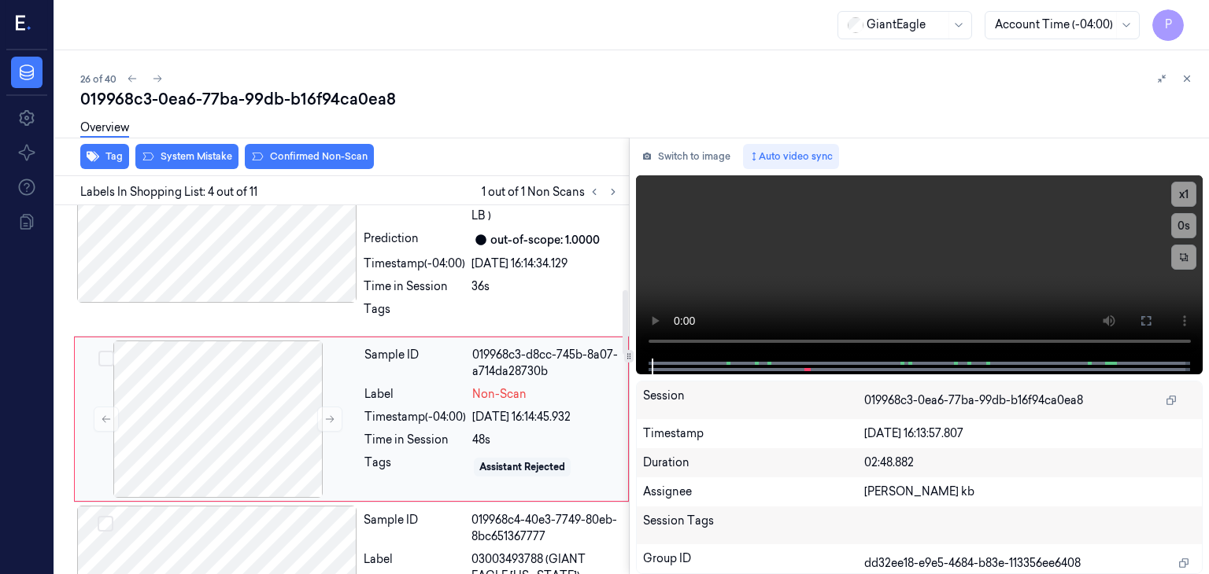
scroll to position [482, 0]
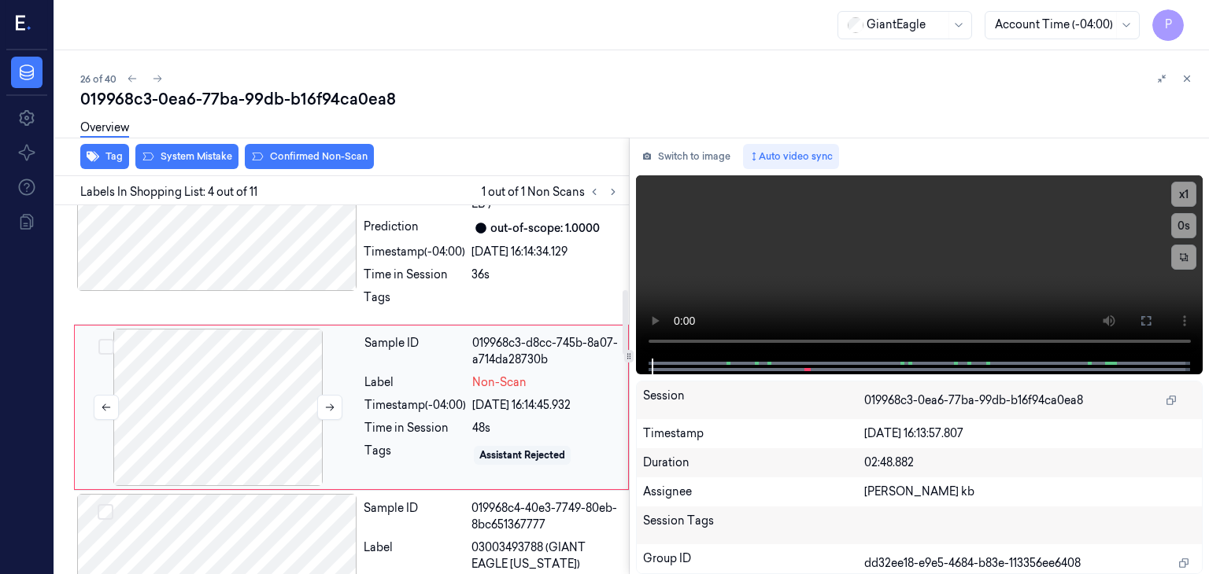
click at [228, 384] on div at bounding box center [218, 407] width 280 height 157
click at [329, 402] on icon at bounding box center [329, 407] width 11 height 11
click at [300, 361] on div at bounding box center [218, 407] width 280 height 157
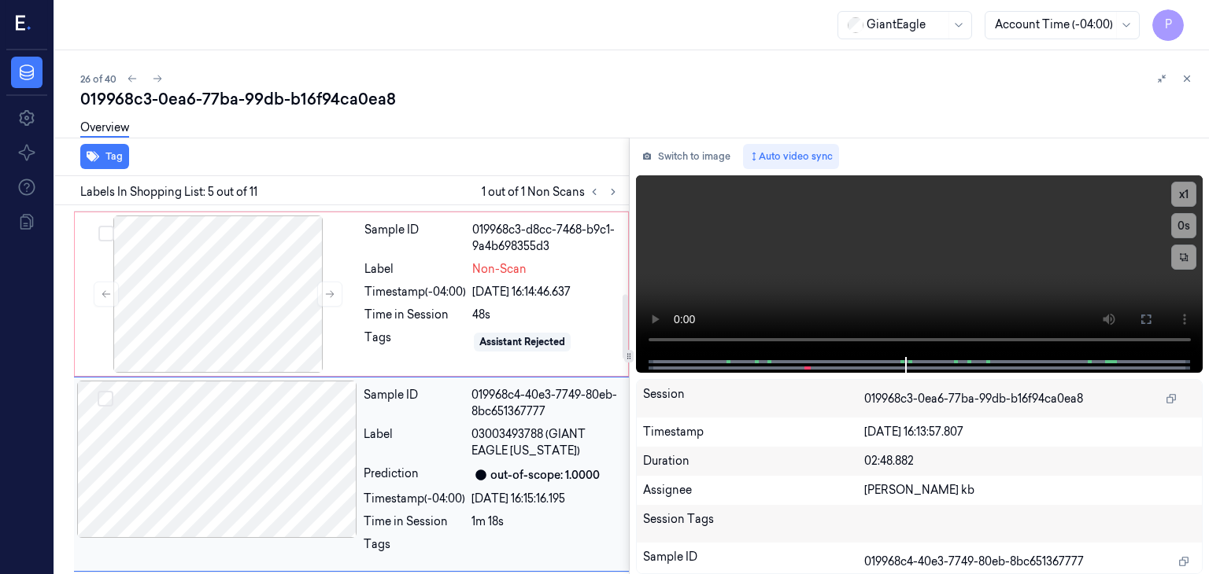
scroll to position [504, 0]
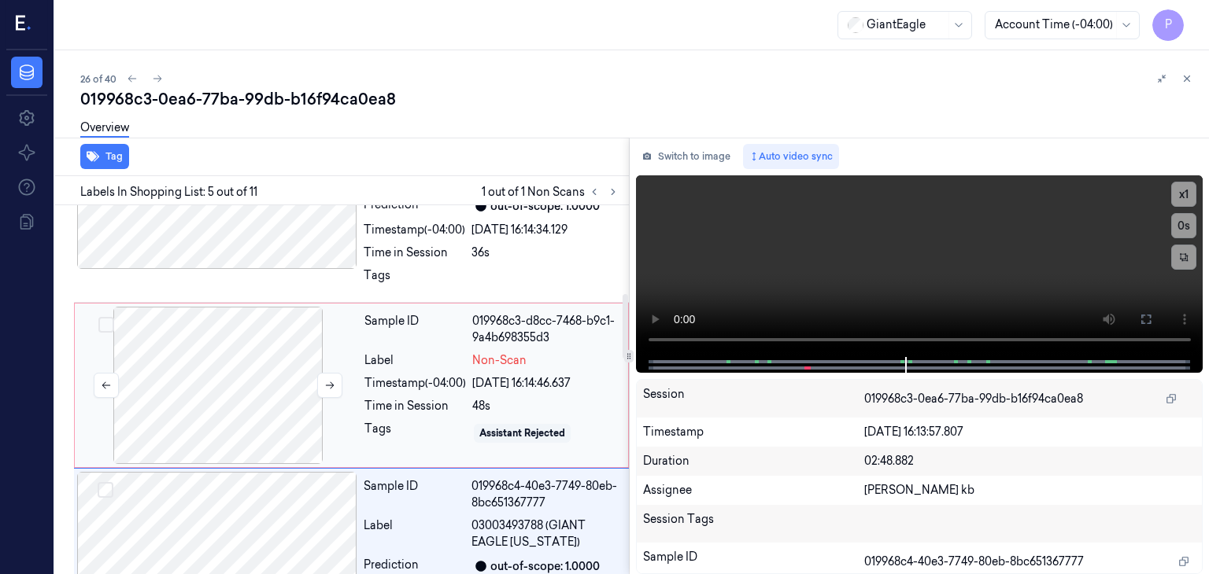
click at [258, 347] on div at bounding box center [218, 385] width 280 height 157
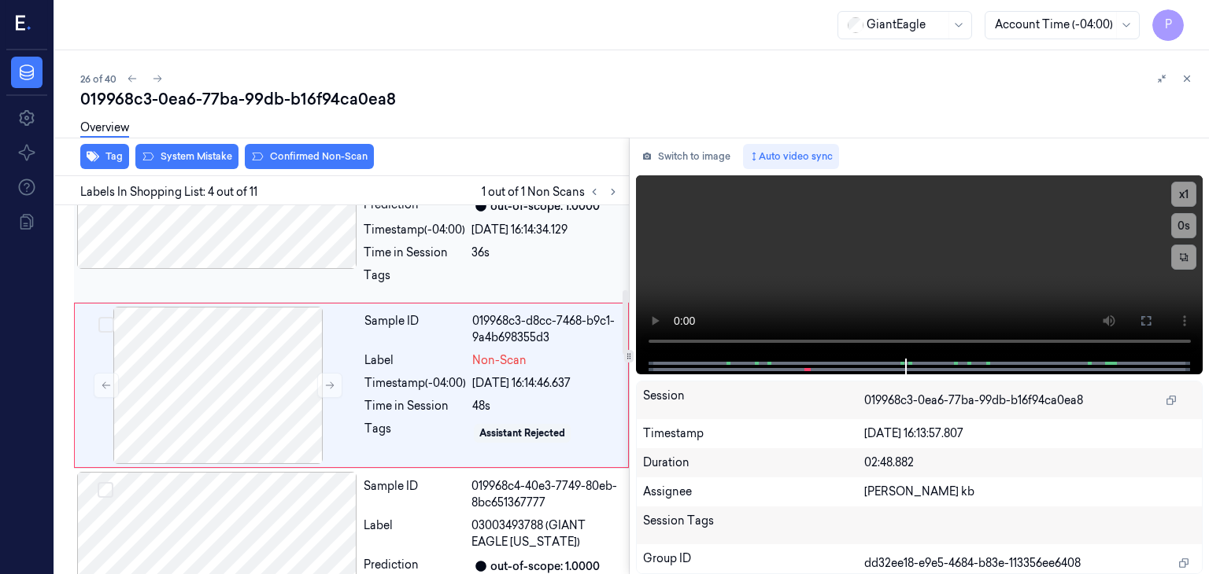
scroll to position [482, 0]
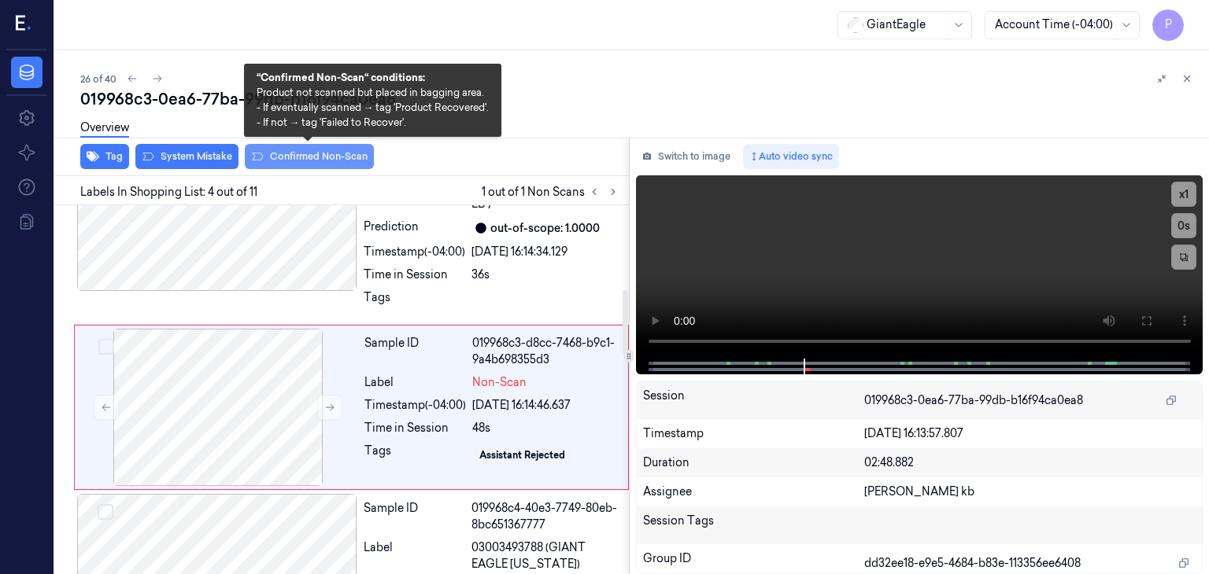
click at [311, 157] on button "Confirmed Non-Scan" at bounding box center [309, 156] width 129 height 25
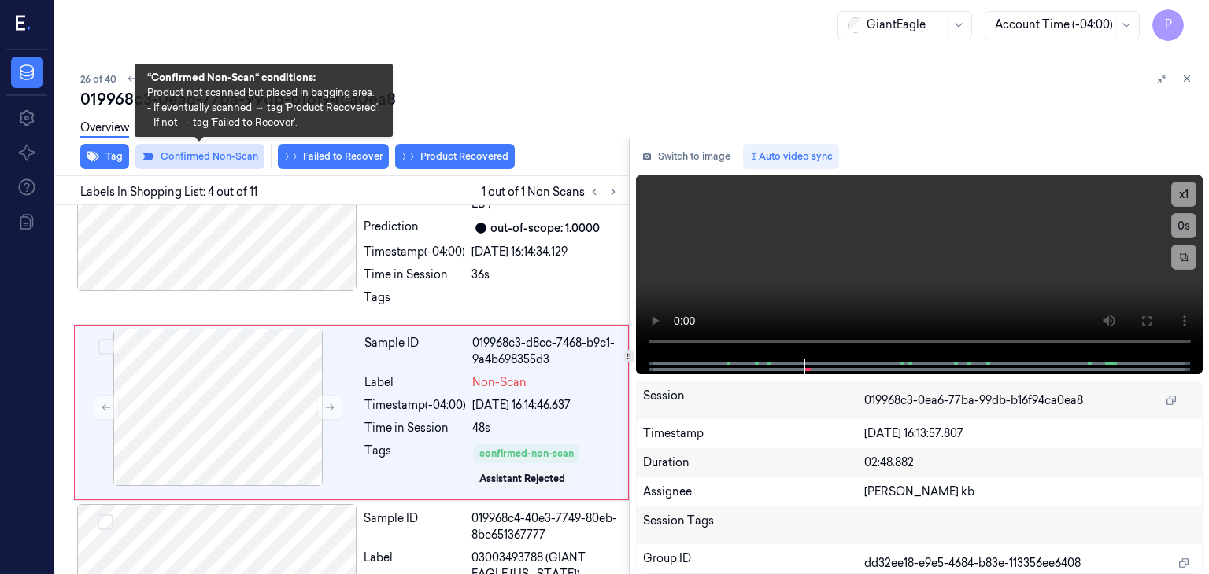
scroll to position [486, 0]
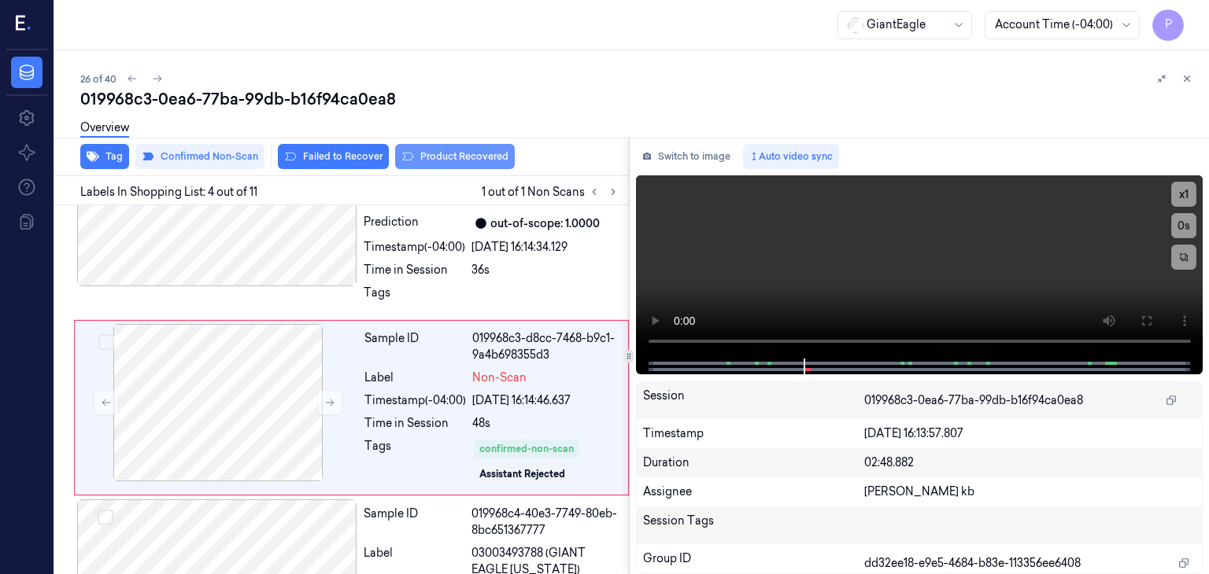
click at [433, 153] on button "Product Recovered" at bounding box center [455, 156] width 120 height 25
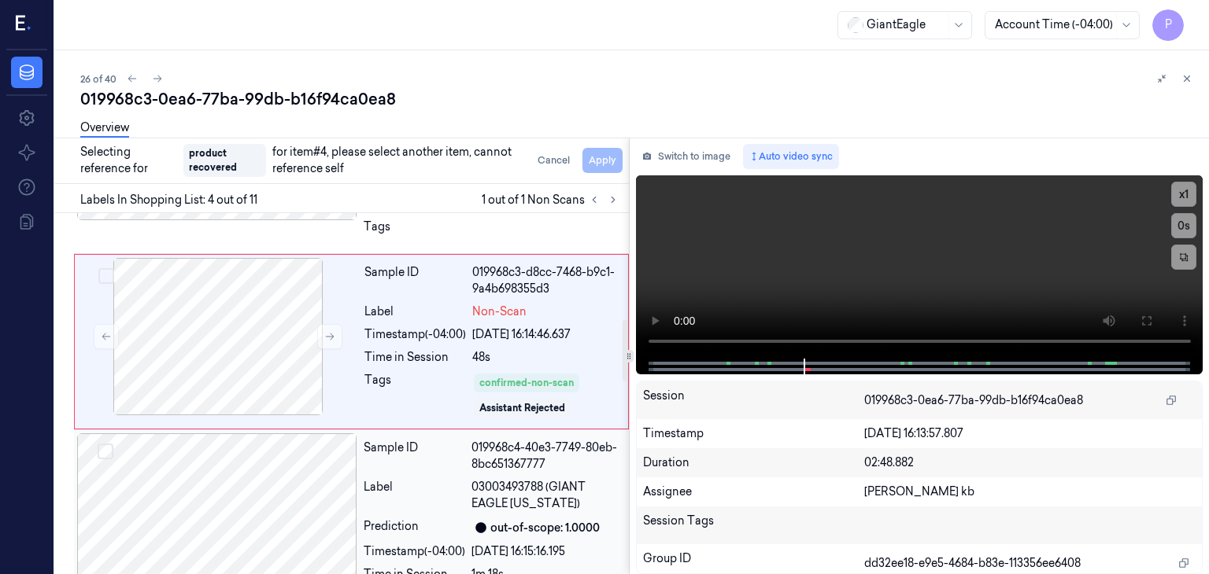
scroll to position [644, 0]
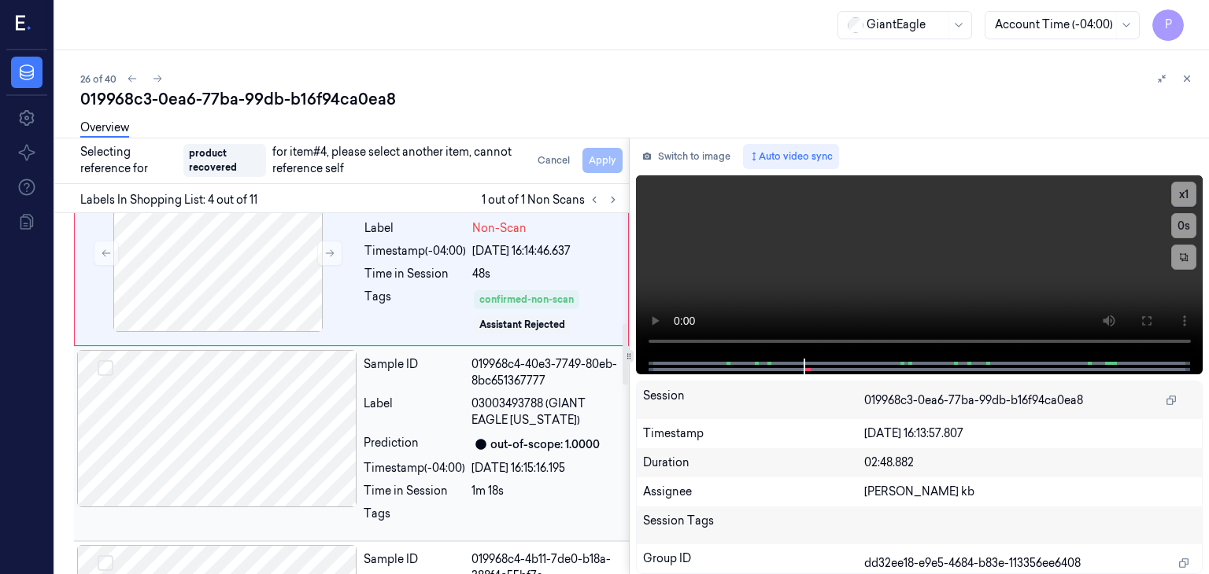
click at [110, 360] on button "Select row" at bounding box center [106, 368] width 16 height 16
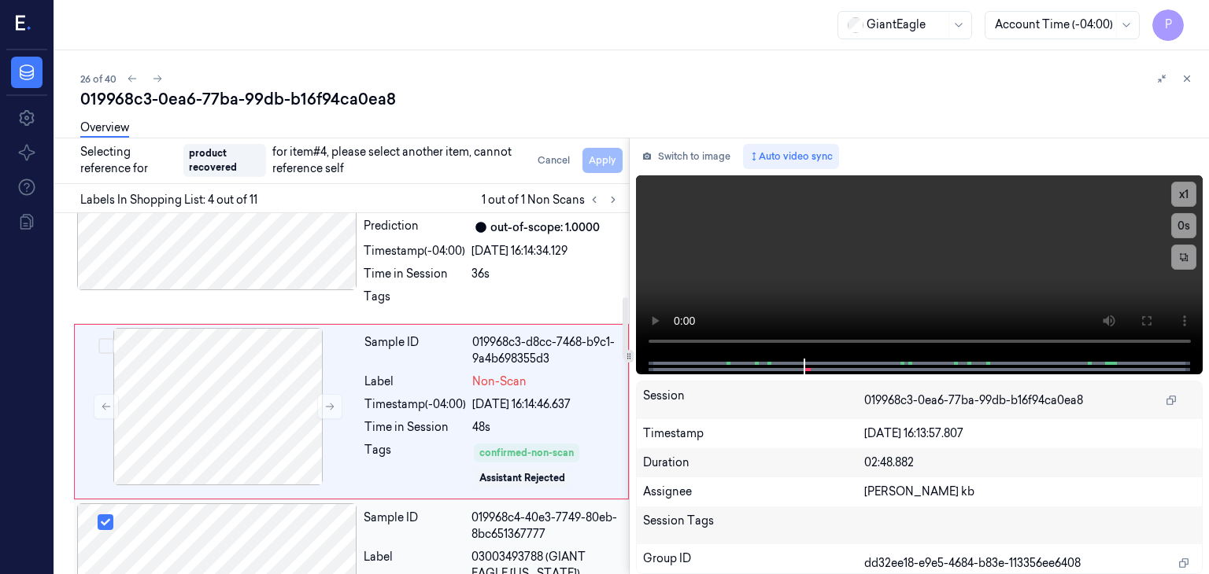
drag, startPoint x: 276, startPoint y: 523, endPoint x: 305, endPoint y: 481, distance: 51.1
click at [275, 523] on div at bounding box center [217, 582] width 280 height 157
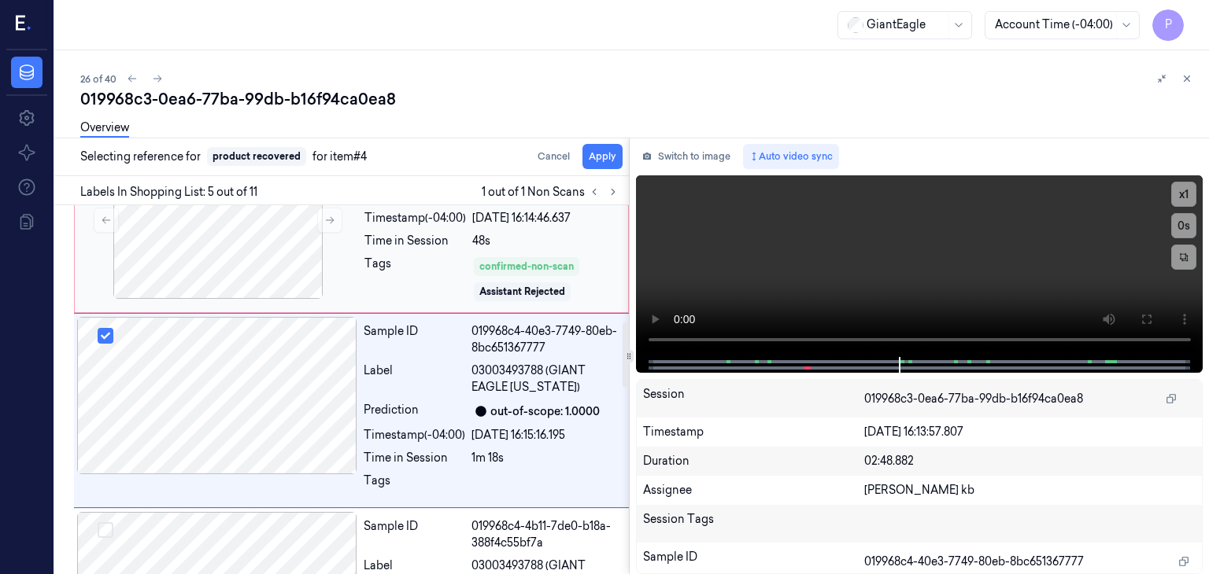
scroll to position [670, 0]
click at [604, 155] on button "Apply" at bounding box center [602, 156] width 40 height 25
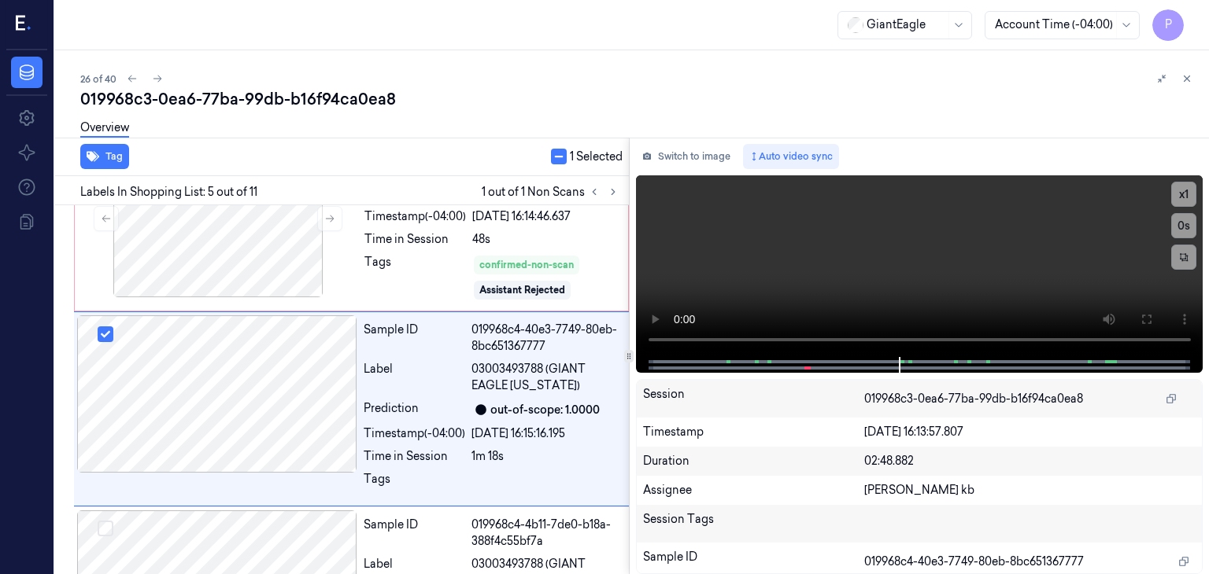
scroll to position [690, 0]
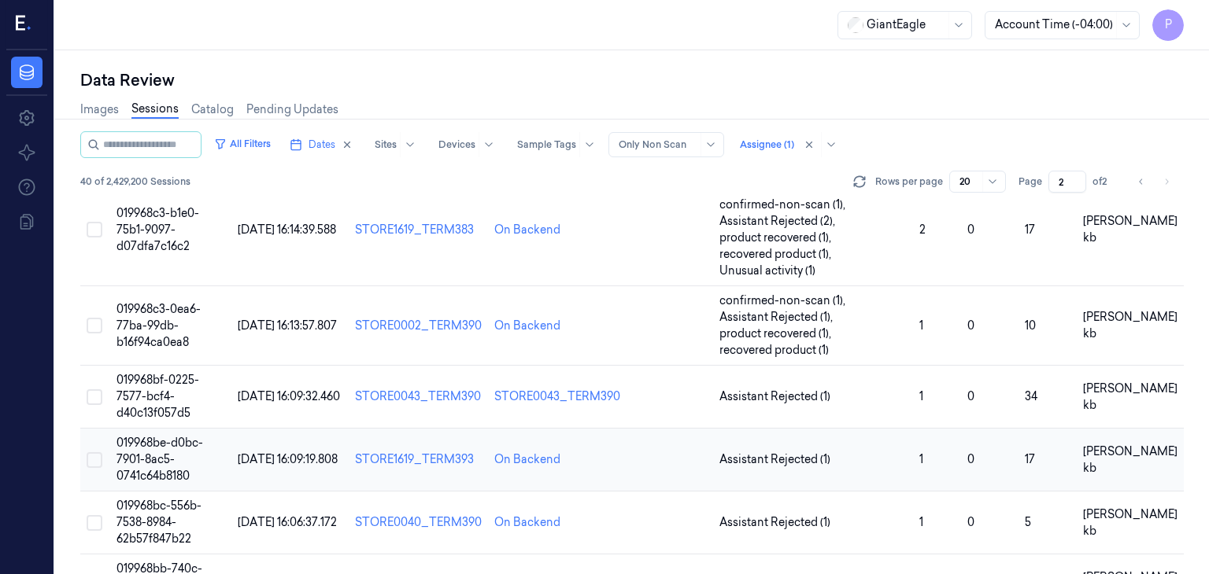
scroll to position [472, 0]
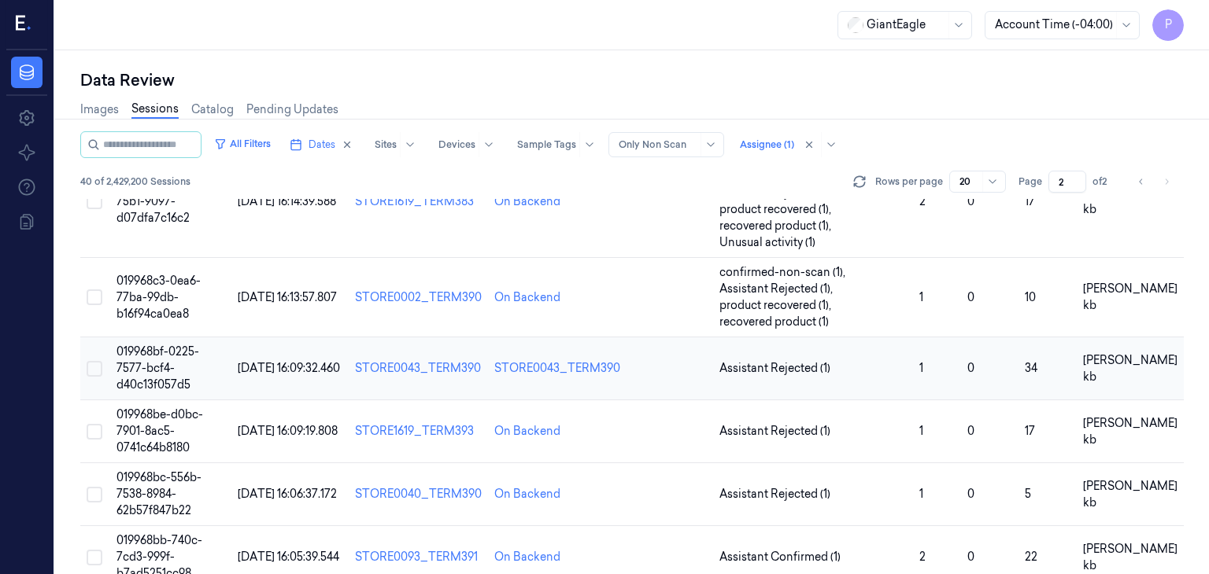
click at [147, 363] on span "019968bf-0225-7577-bcf4-d40c13f057d5" at bounding box center [157, 368] width 83 height 47
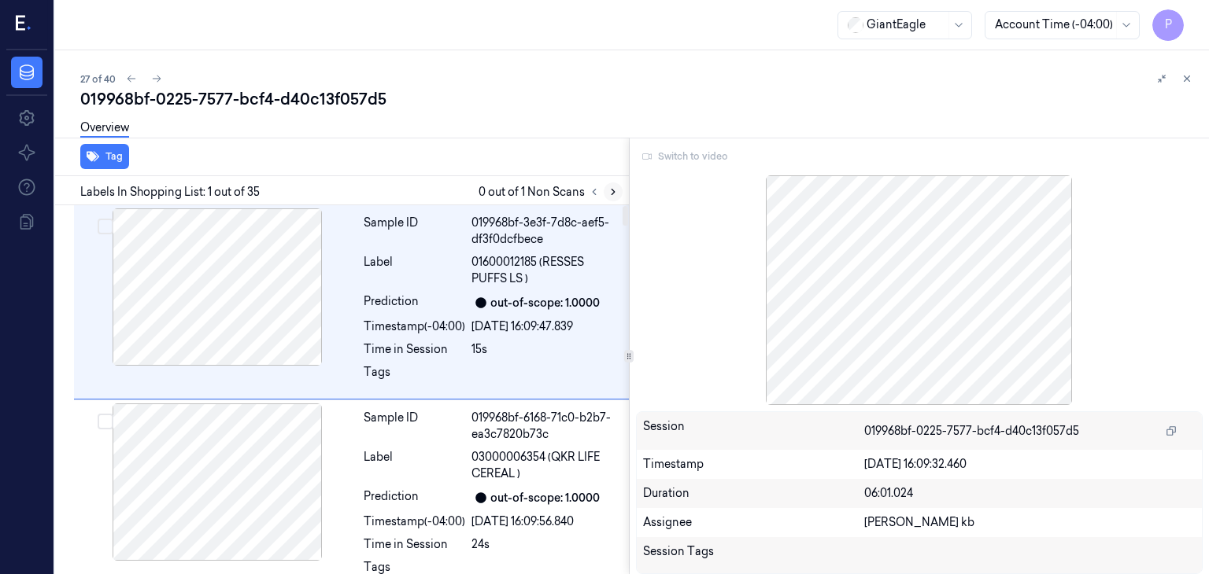
click at [614, 190] on icon at bounding box center [613, 192] width 11 height 11
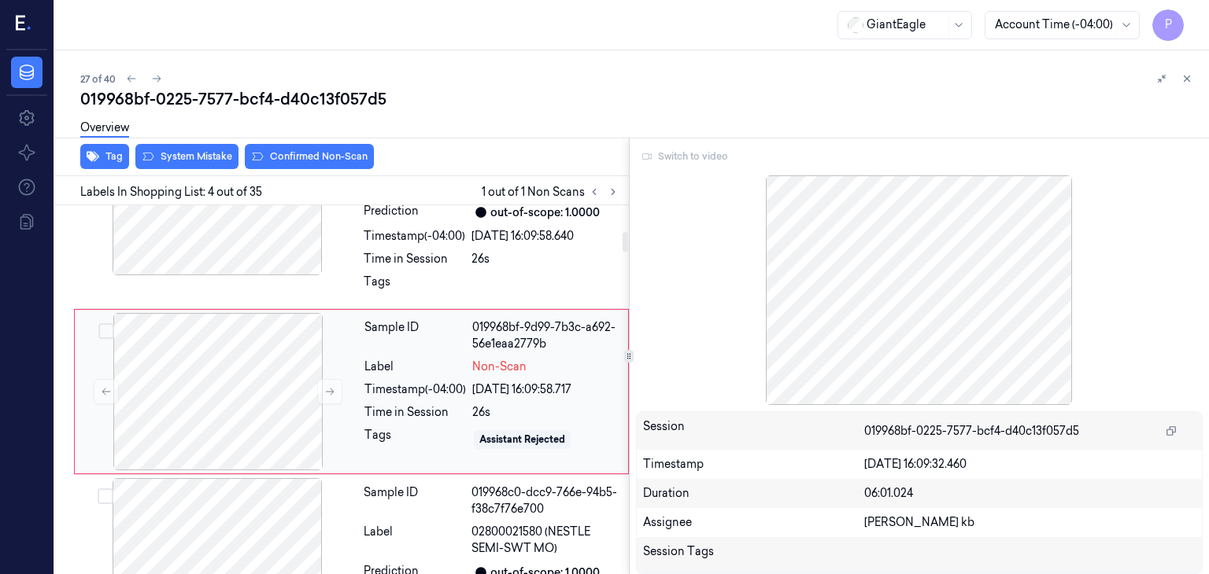
scroll to position [482, 0]
click at [271, 380] on div at bounding box center [218, 390] width 280 height 157
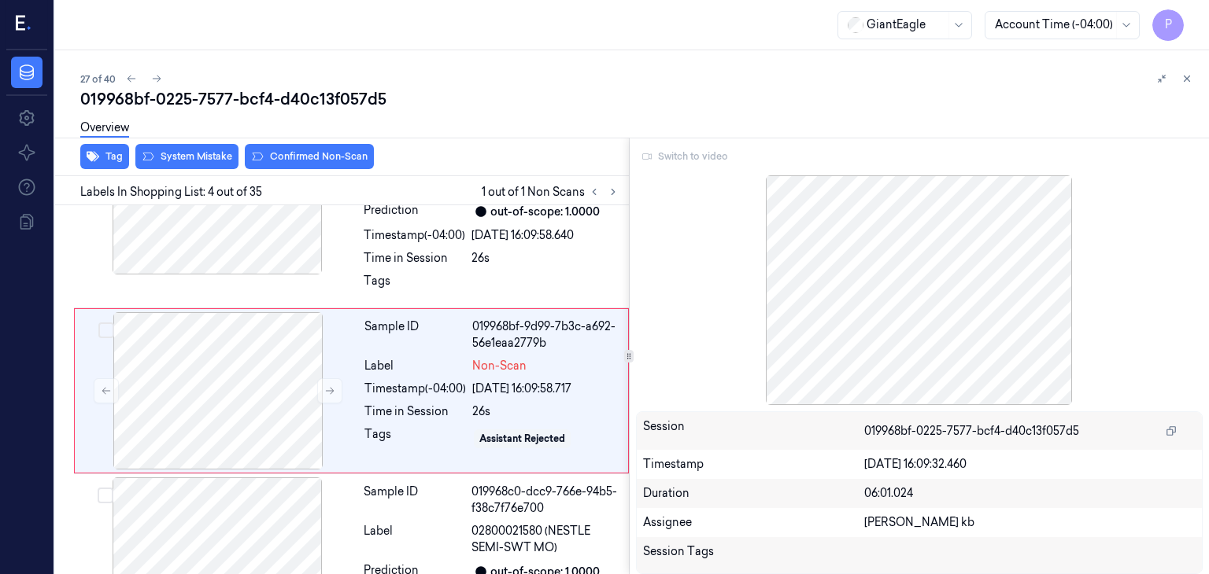
click at [678, 155] on div "Switch to video" at bounding box center [919, 156] width 567 height 25
click at [677, 148] on div "Switch to video" at bounding box center [919, 156] width 567 height 25
click at [283, 347] on div at bounding box center [218, 390] width 280 height 157
click at [689, 157] on div "Switch to video" at bounding box center [919, 156] width 567 height 25
click at [689, 156] on div "Switch to video" at bounding box center [919, 156] width 567 height 25
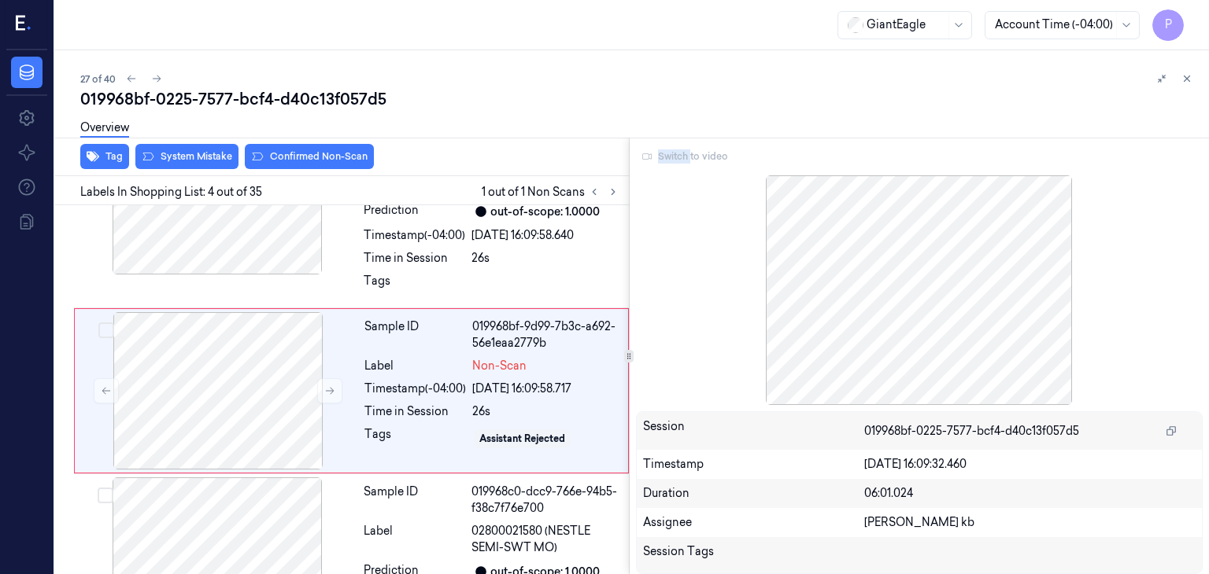
click at [689, 156] on div "Switch to video" at bounding box center [919, 156] width 567 height 25
click at [917, 295] on div at bounding box center [919, 290] width 567 height 230
click at [331, 386] on icon at bounding box center [329, 391] width 11 height 11
click at [327, 391] on icon at bounding box center [329, 391] width 11 height 11
click at [688, 154] on div "Switch to video" at bounding box center [919, 156] width 567 height 25
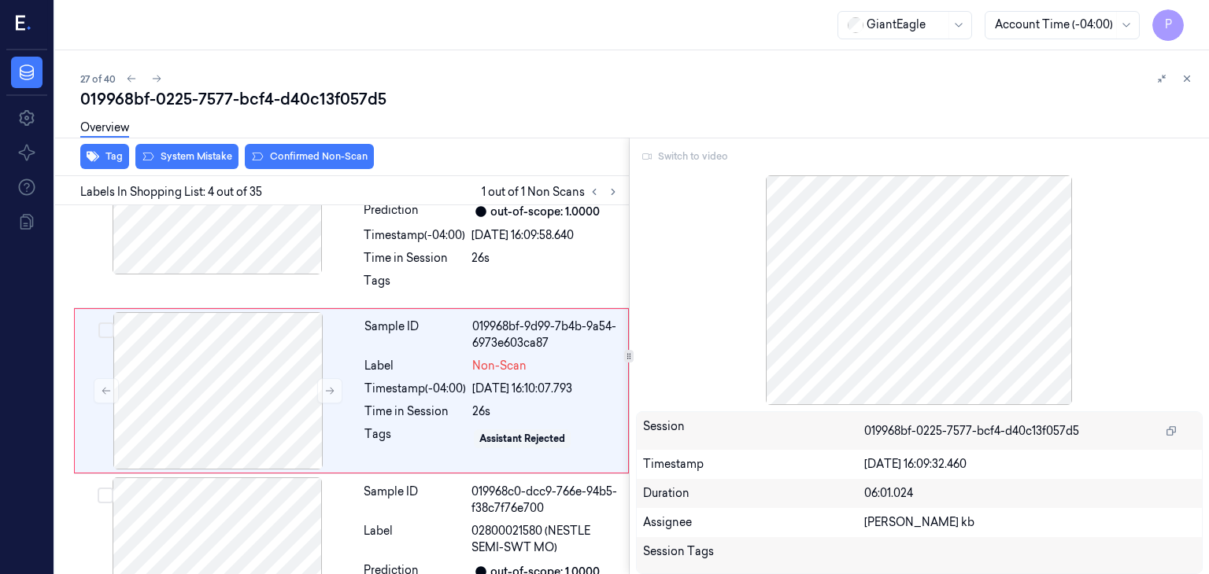
click at [680, 157] on div "Switch to video" at bounding box center [919, 156] width 567 height 25
click at [680, 158] on div "Switch to video" at bounding box center [919, 156] width 567 height 25
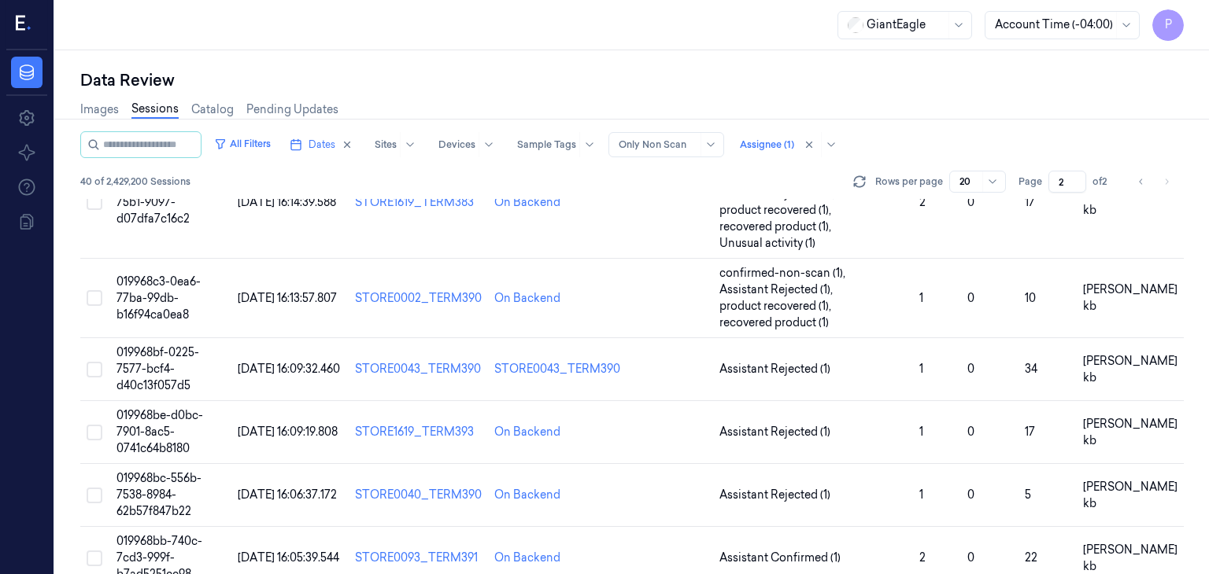
scroll to position [551, 0]
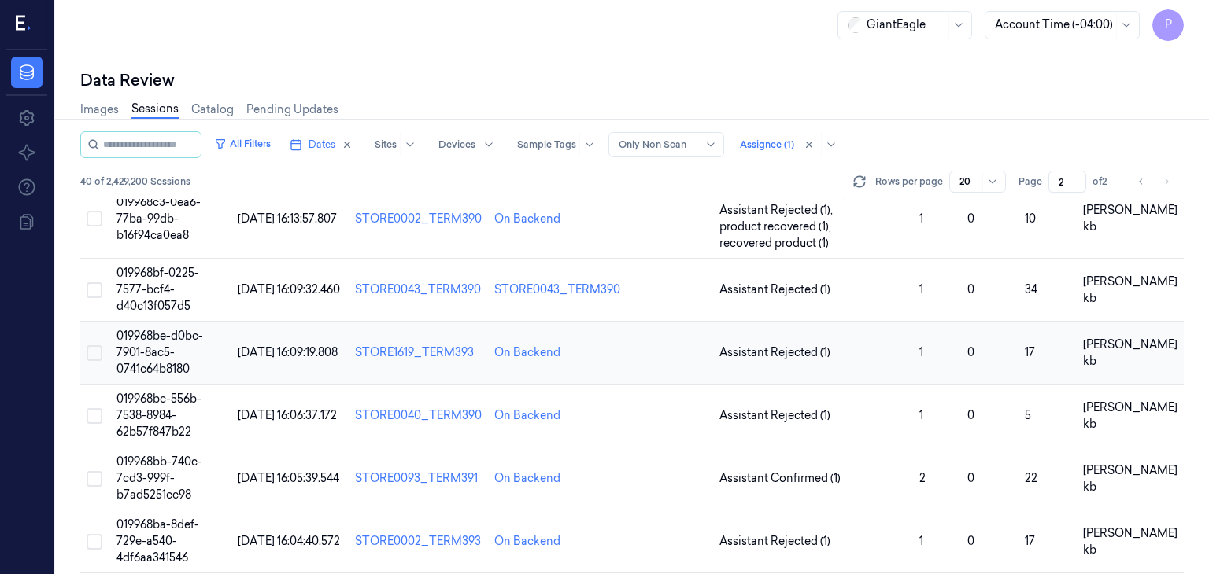
click at [161, 347] on span "019968be-d0bc-7901-8ac5-0741c64b8180" at bounding box center [159, 352] width 87 height 47
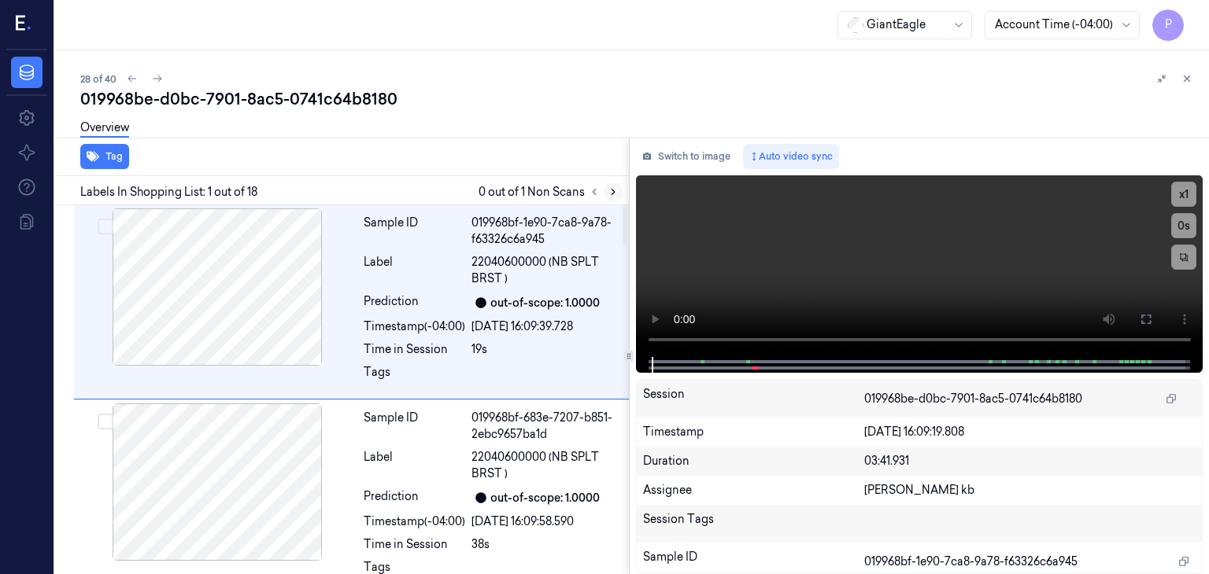
click at [612, 190] on icon at bounding box center [613, 192] width 11 height 11
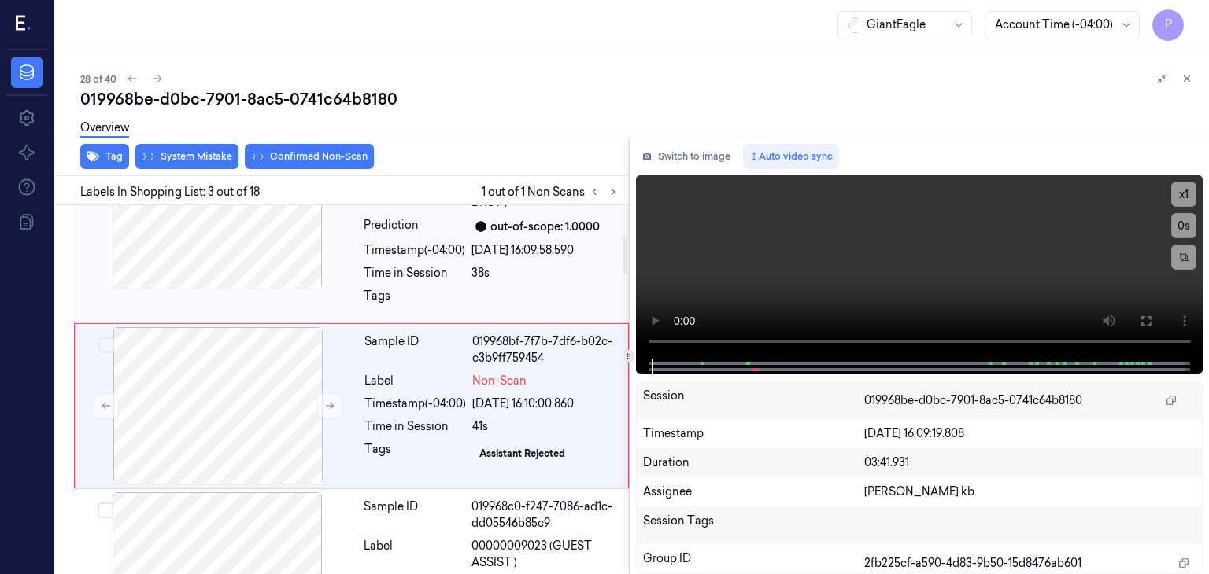
scroll to position [286, 0]
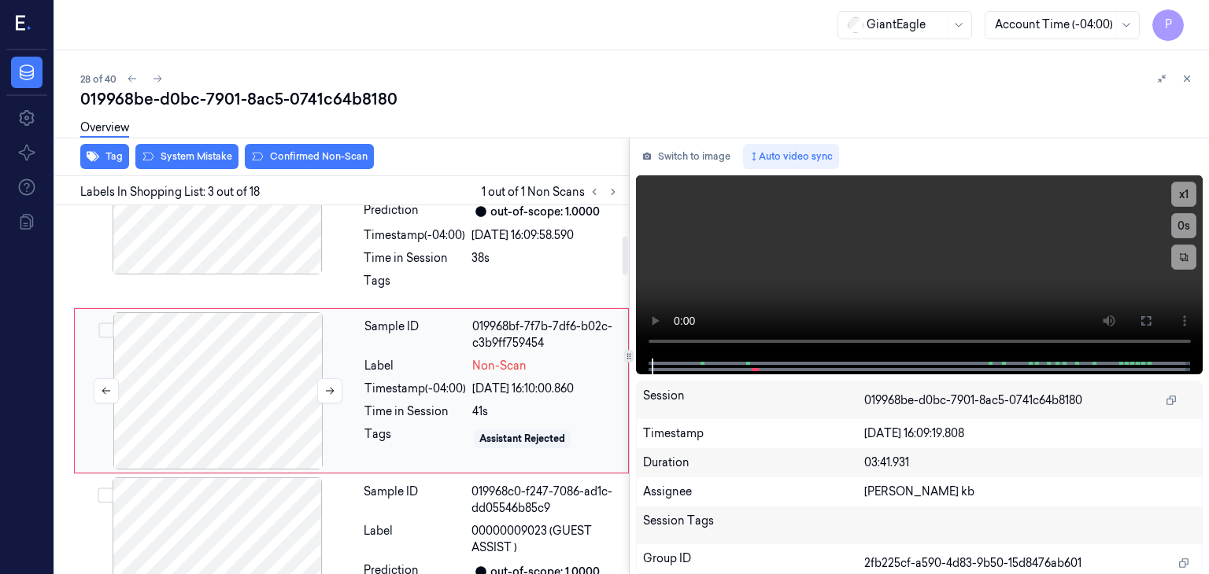
click at [246, 364] on div at bounding box center [218, 390] width 280 height 157
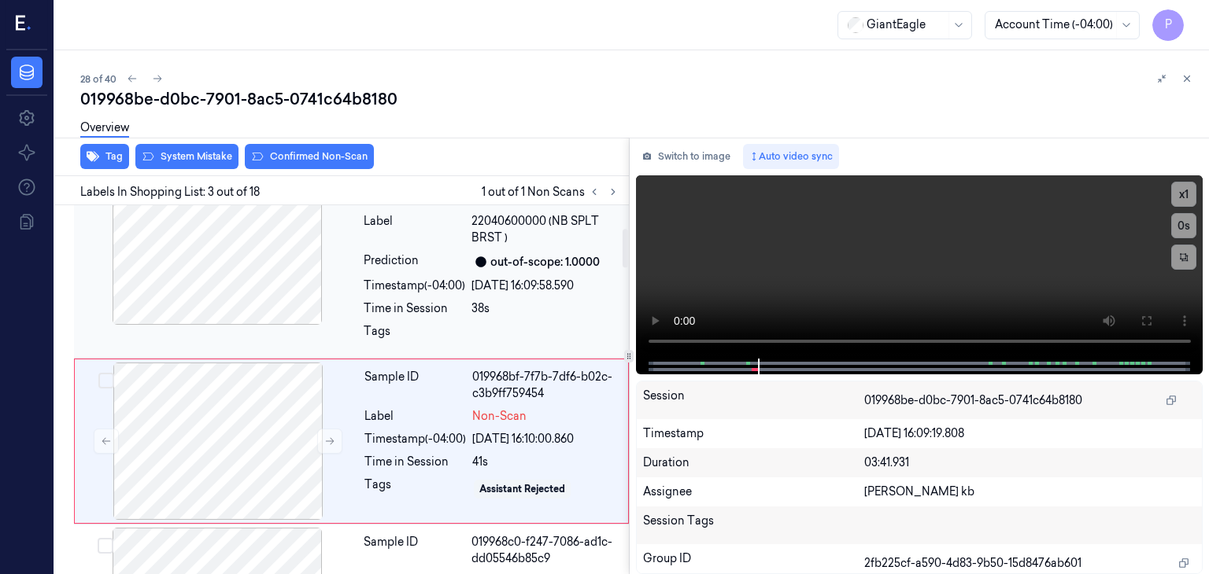
scroll to position [208, 0]
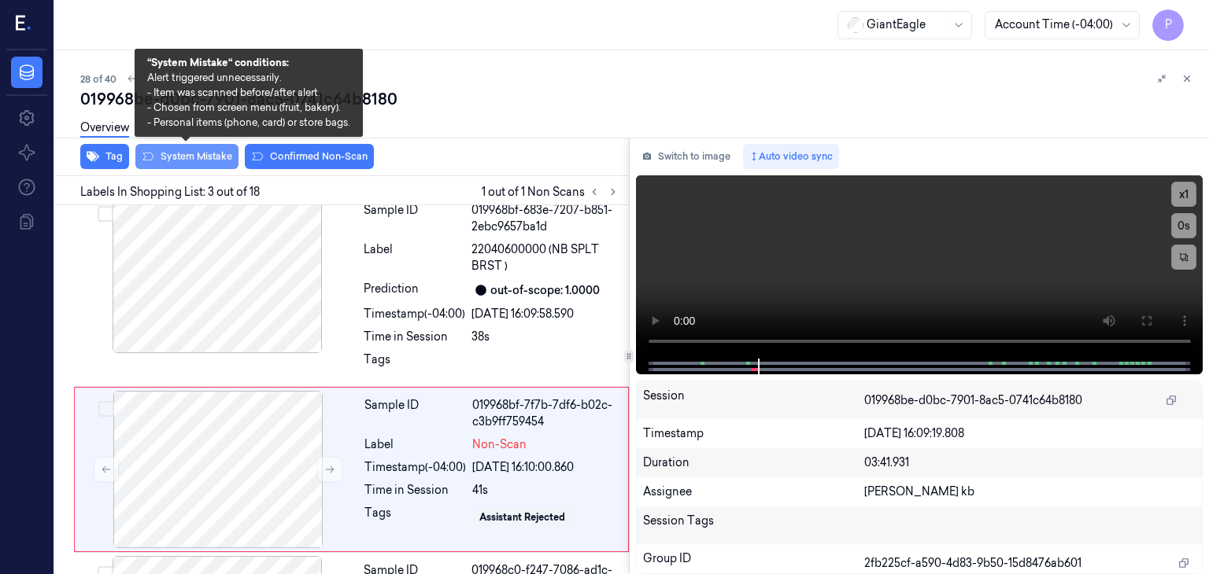
click at [205, 152] on button "System Mistake" at bounding box center [186, 156] width 103 height 25
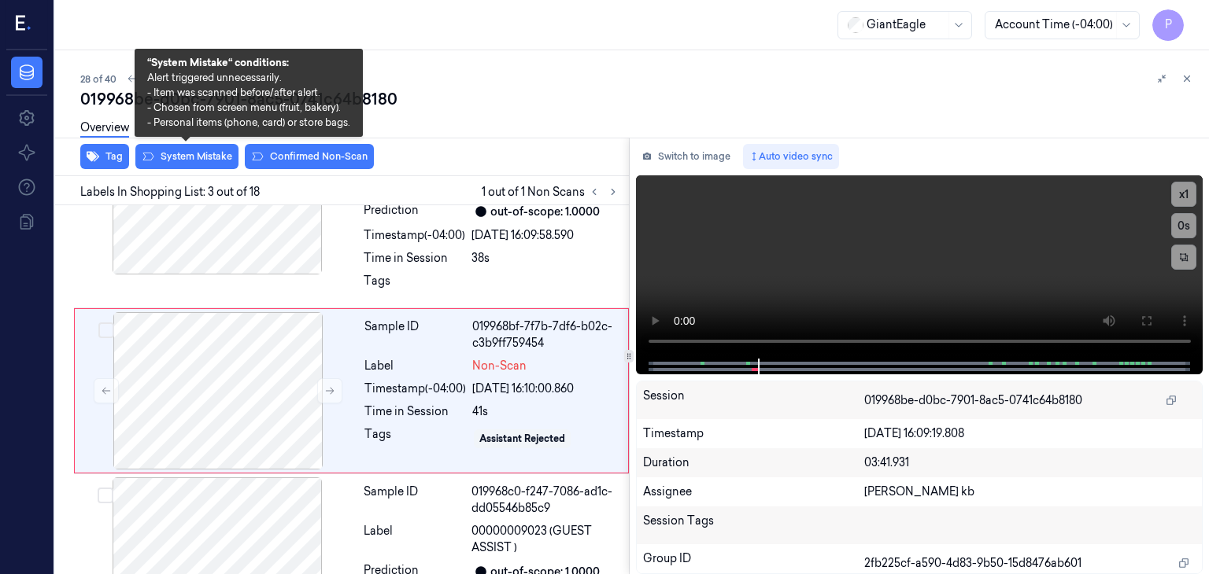
scroll to position [291, 0]
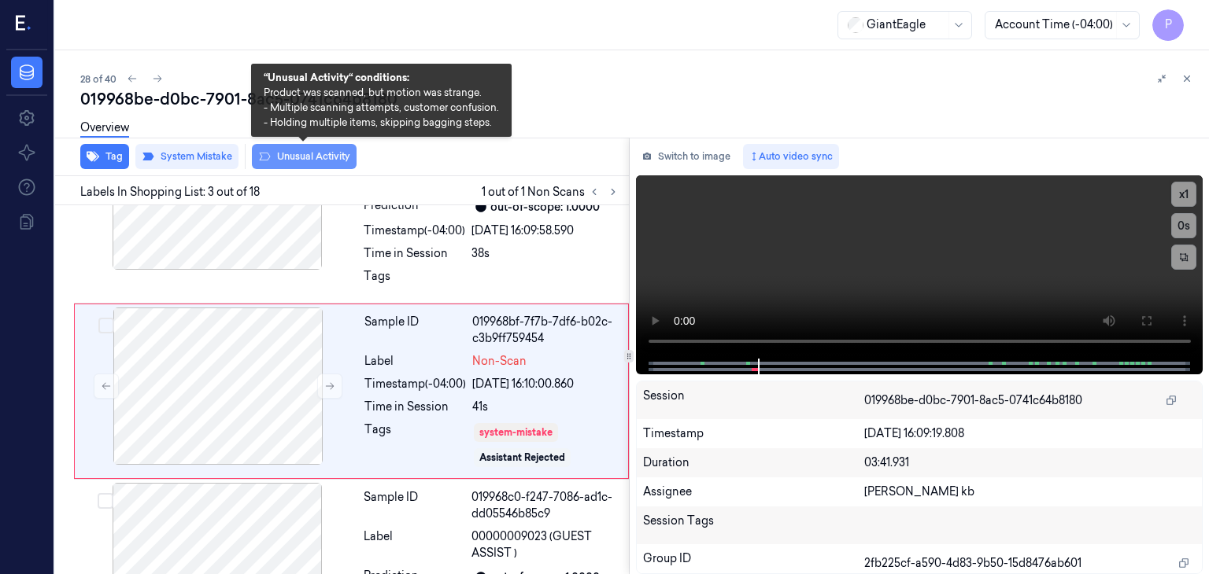
click at [314, 155] on button "Unusual Activity" at bounding box center [304, 156] width 105 height 25
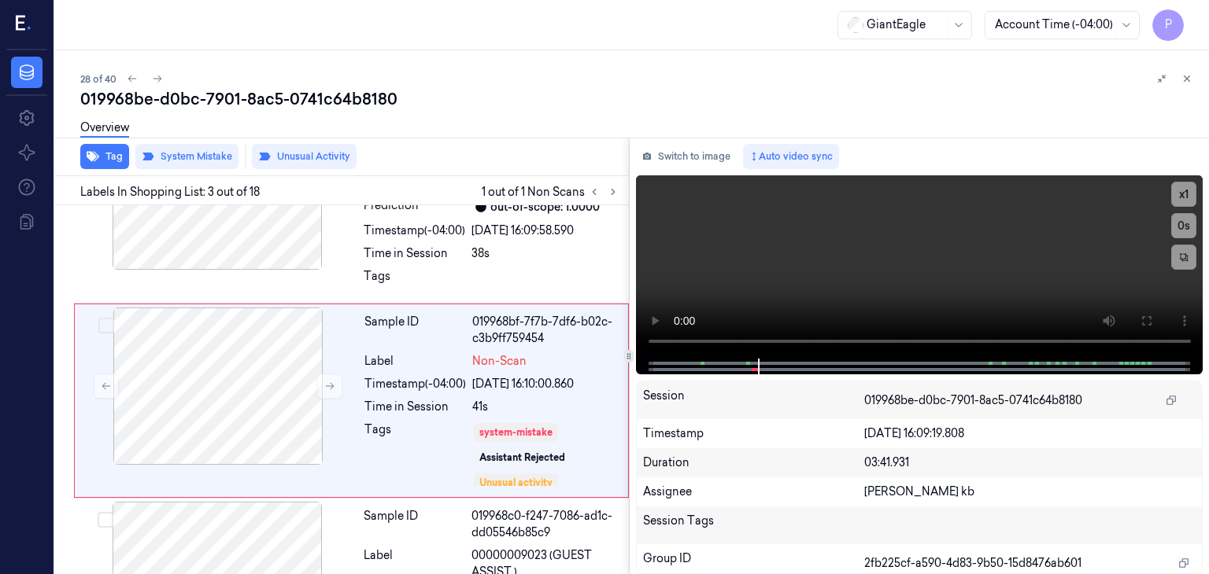
scroll to position [301, 0]
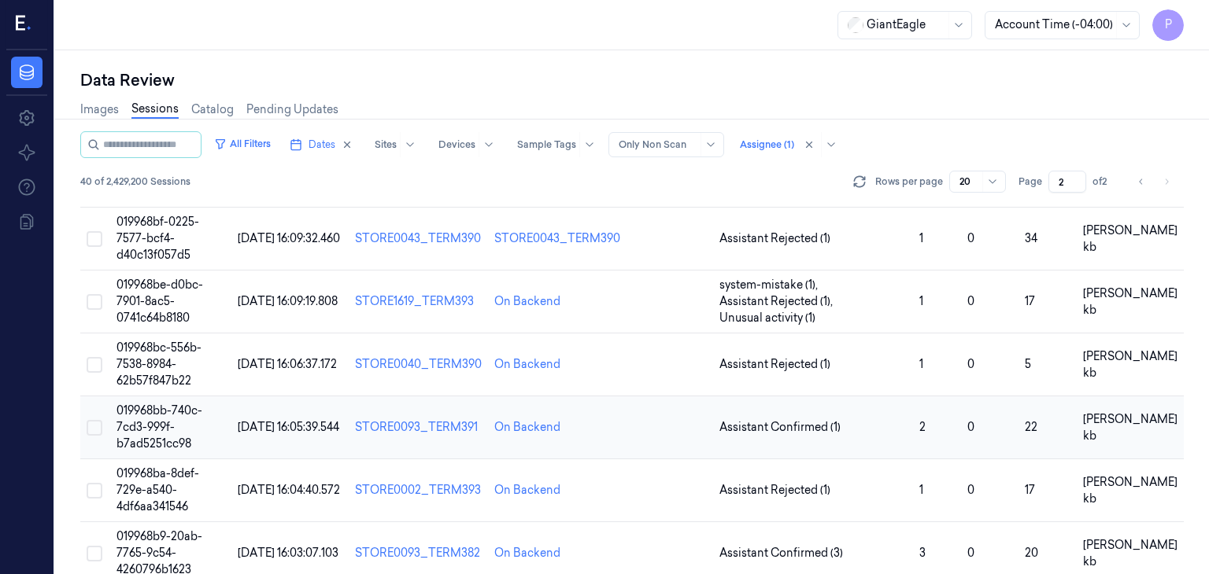
scroll to position [630, 0]
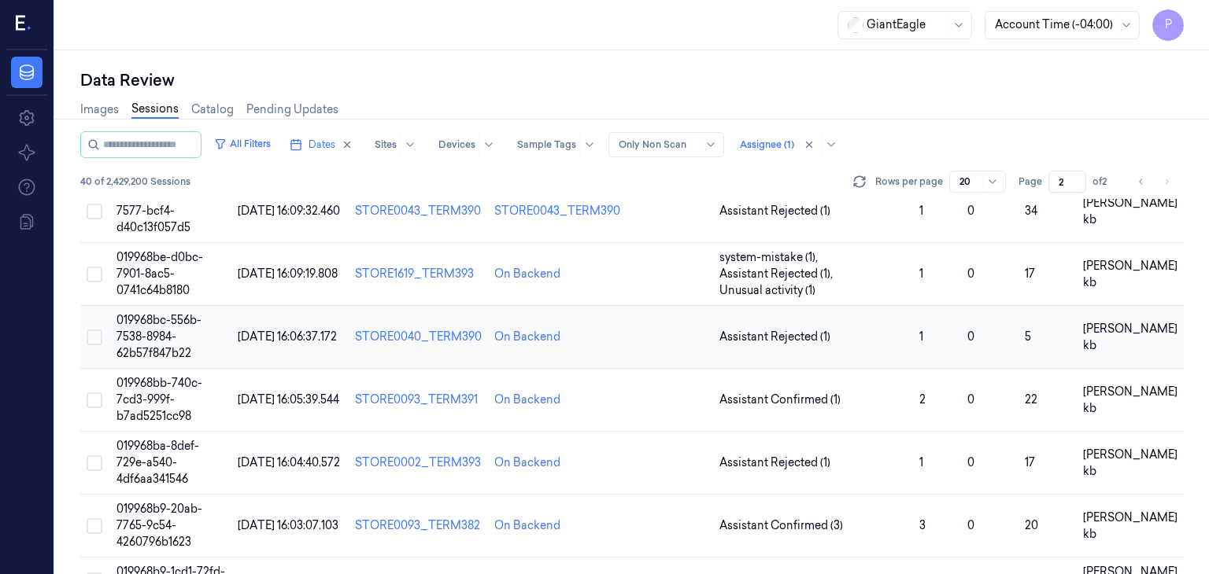
click at [146, 327] on td "019968bc-556b-7538-8984-62b57f847b22" at bounding box center [170, 337] width 121 height 63
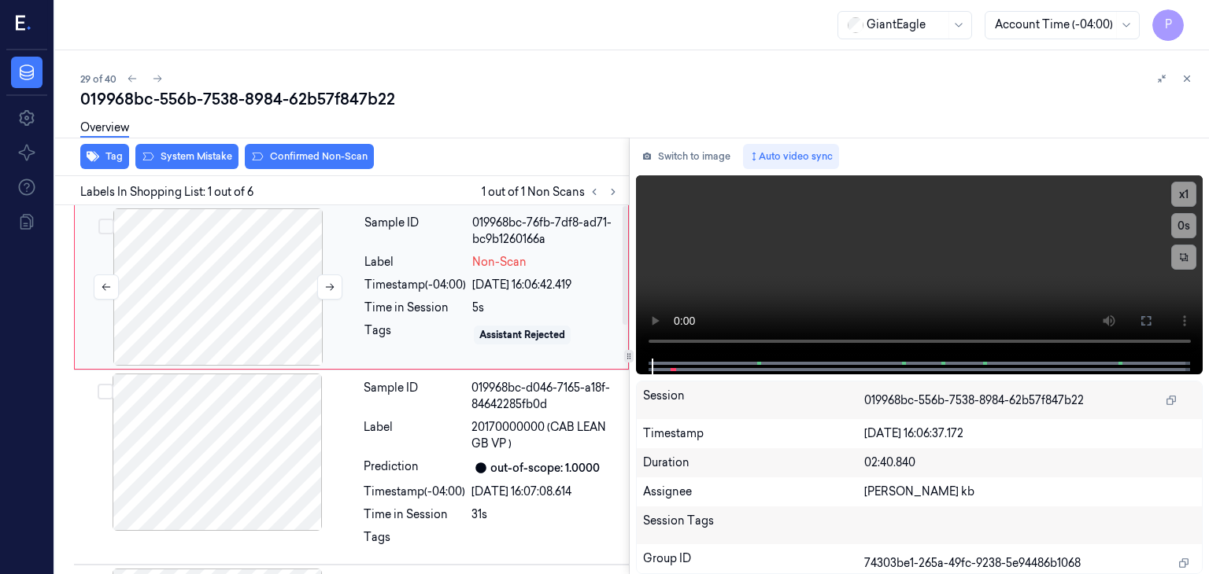
click at [261, 275] on div at bounding box center [218, 287] width 280 height 157
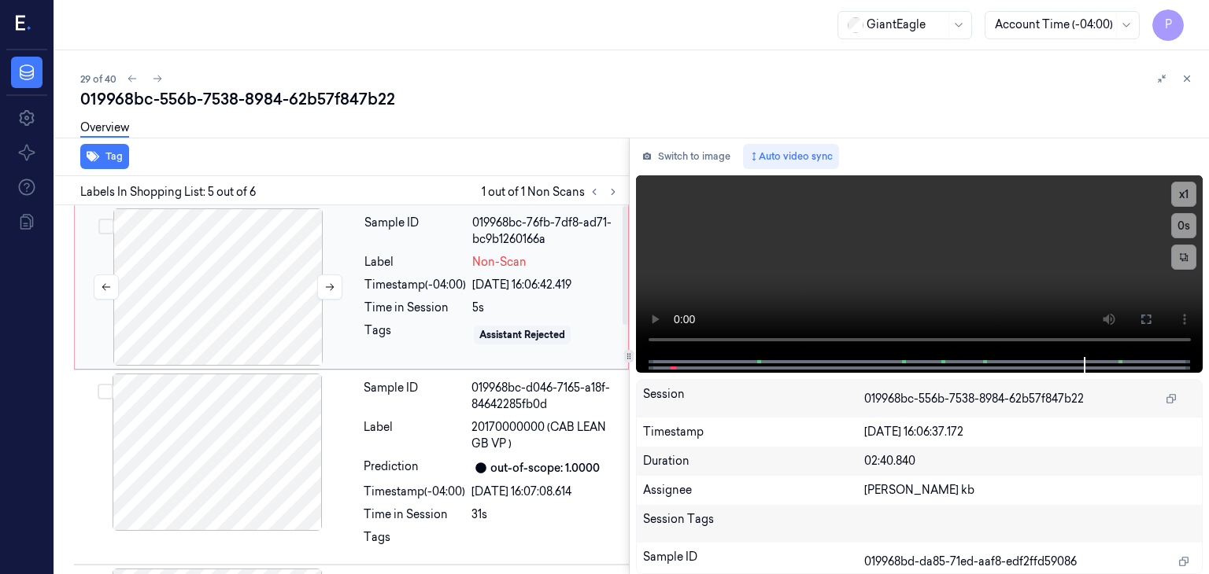
click at [260, 294] on div at bounding box center [218, 287] width 280 height 157
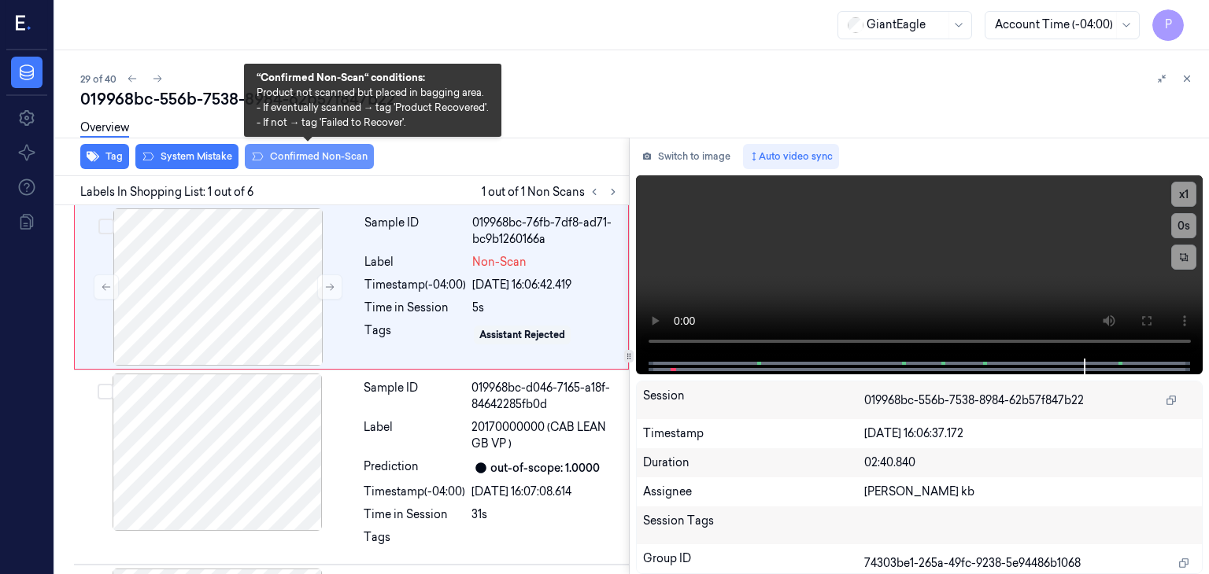
click at [301, 155] on button "Confirmed Non-Scan" at bounding box center [309, 156] width 129 height 25
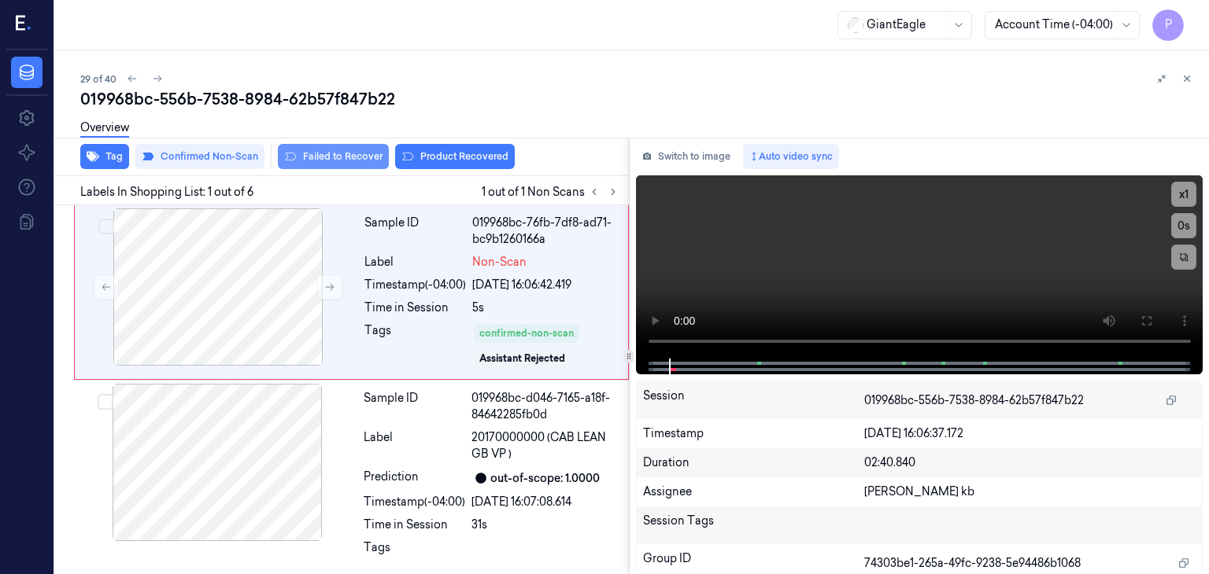
click at [348, 157] on button "Failed to Recover" at bounding box center [333, 156] width 111 height 25
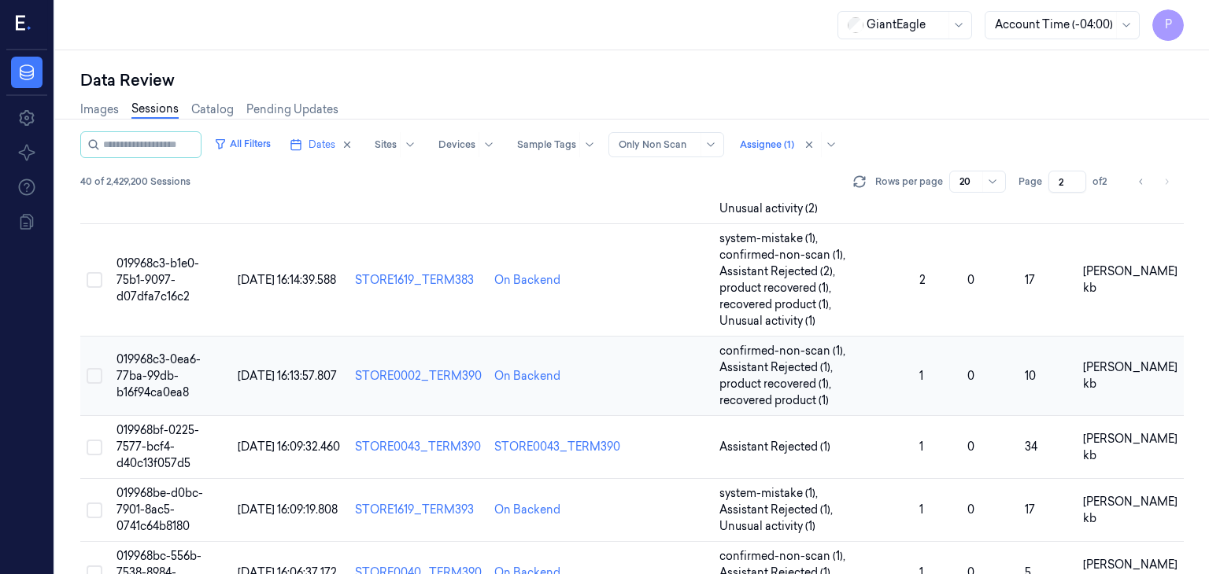
scroll to position [551, 0]
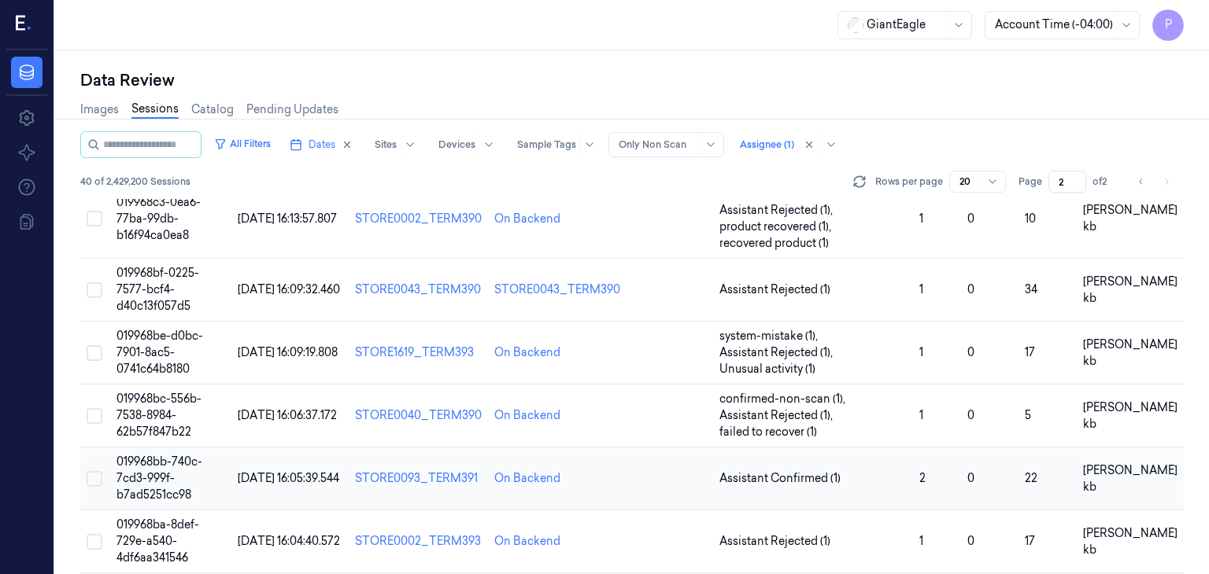
click at [152, 460] on span "019968bb-740c-7cd3-999f-b7ad5251cc98" at bounding box center [159, 478] width 86 height 47
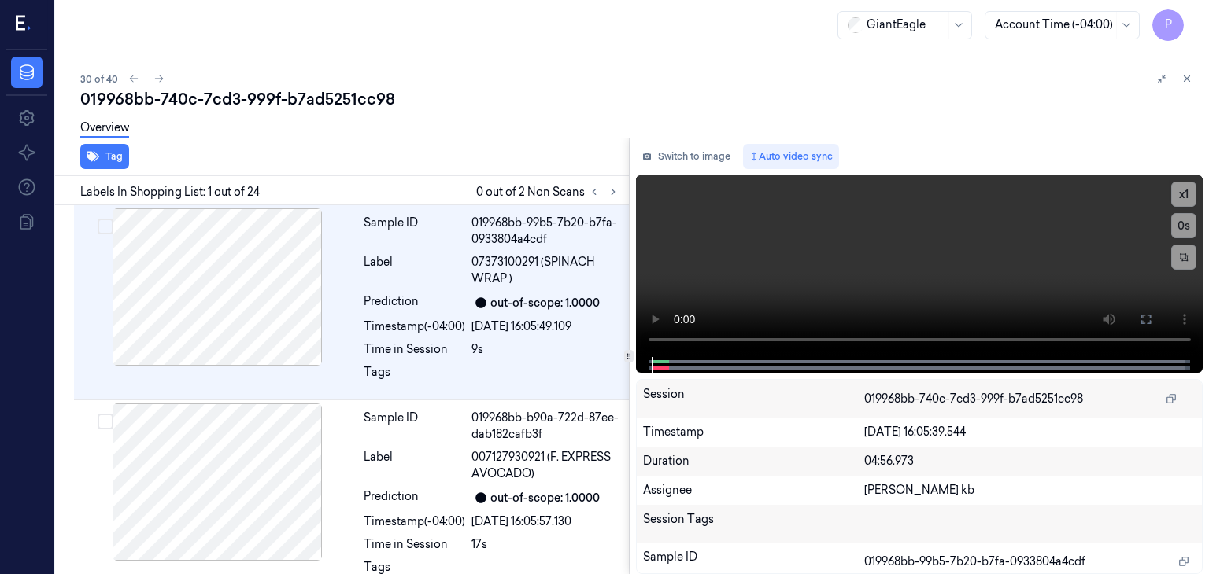
drag, startPoint x: 373, startPoint y: 1, endPoint x: 818, endPoint y: 76, distance: 451.0
click at [839, 83] on div "30 of 40" at bounding box center [638, 78] width 1116 height 19
click at [612, 191] on icon at bounding box center [613, 192] width 11 height 11
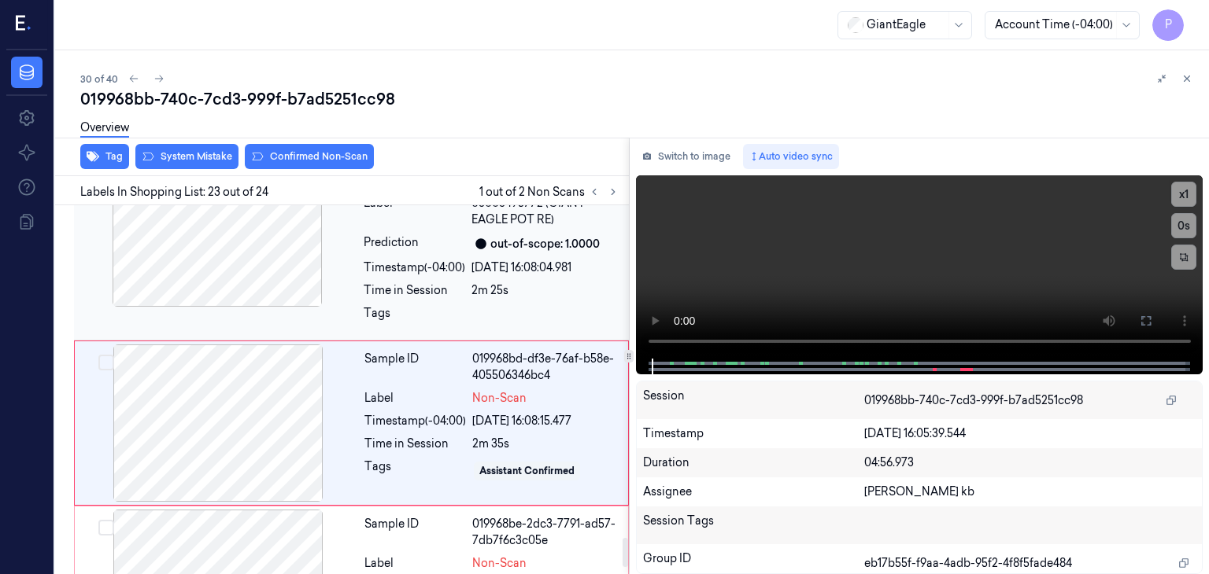
scroll to position [4183, 0]
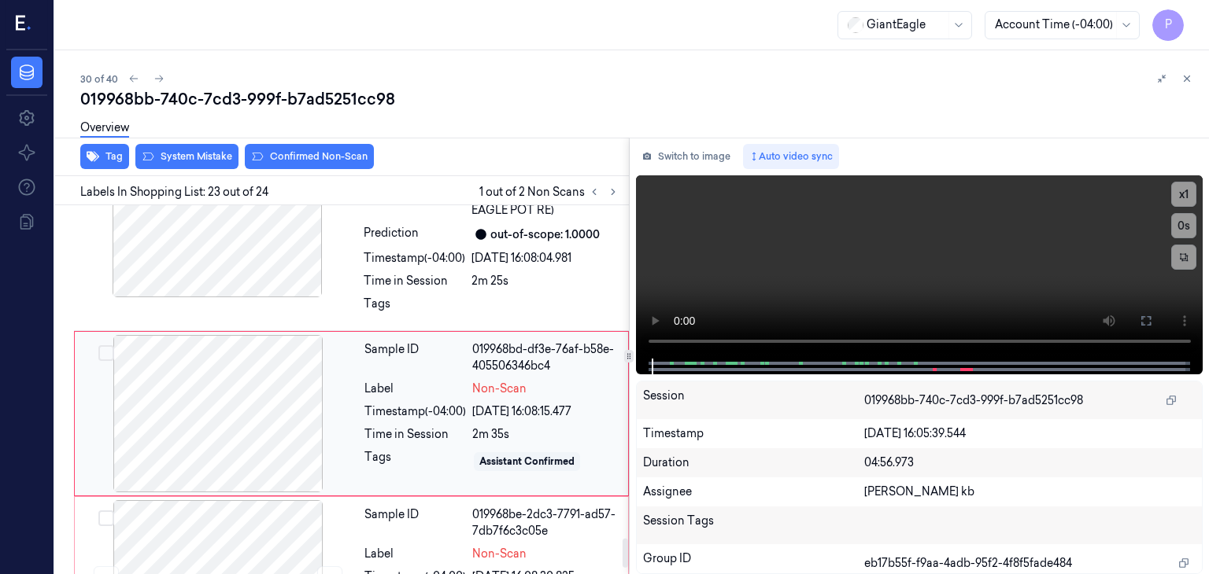
click at [283, 360] on div at bounding box center [218, 413] width 280 height 157
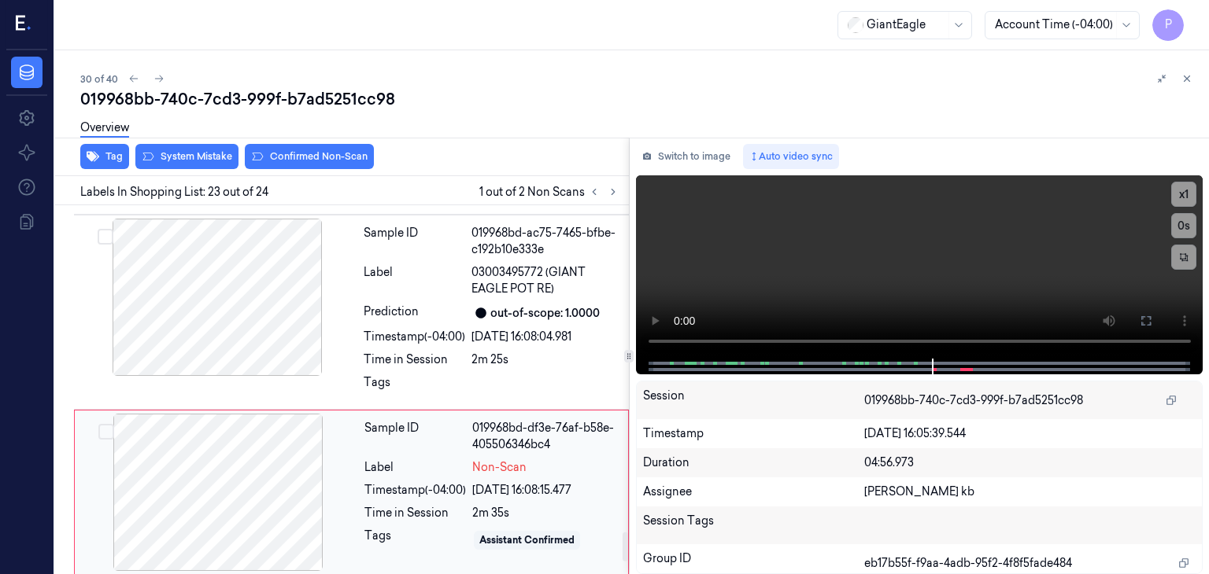
scroll to position [4026, 0]
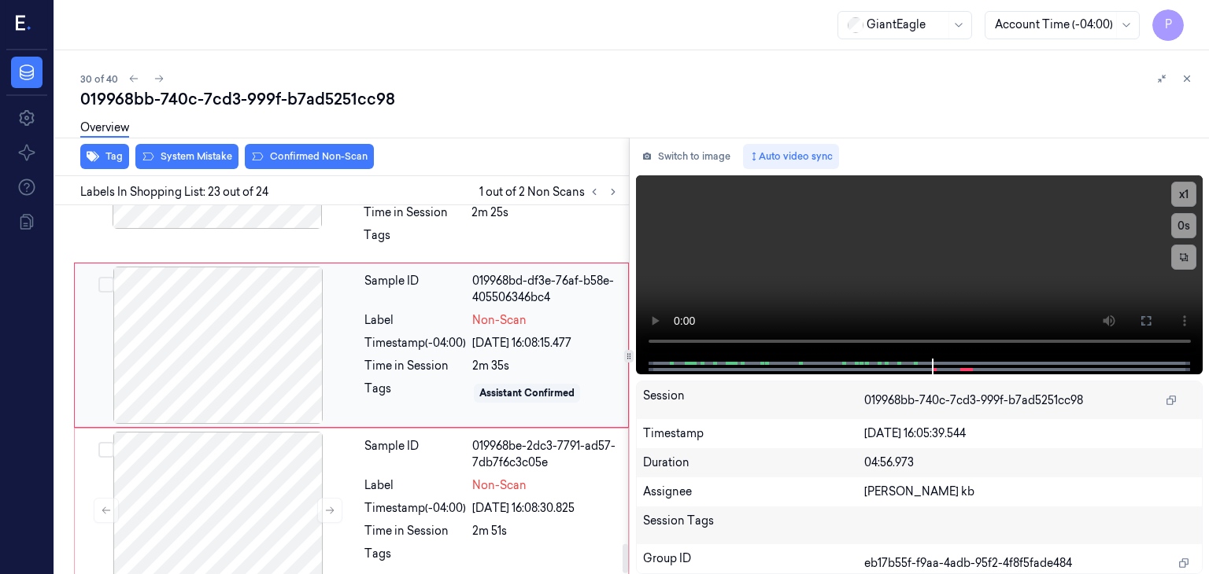
click at [299, 303] on div at bounding box center [218, 345] width 280 height 157
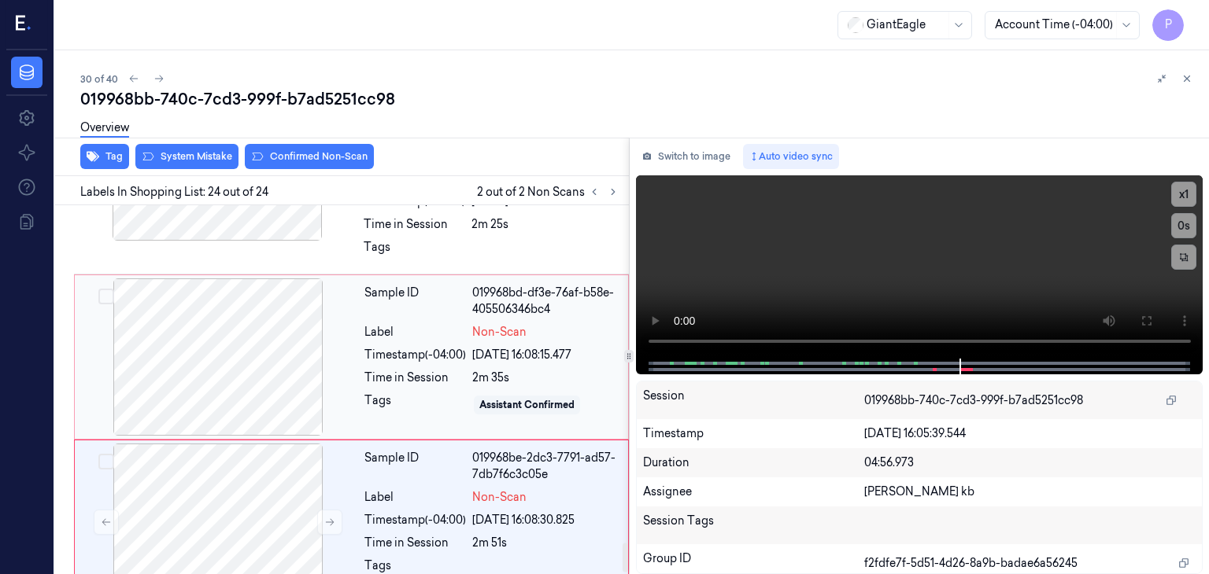
scroll to position [4252, 0]
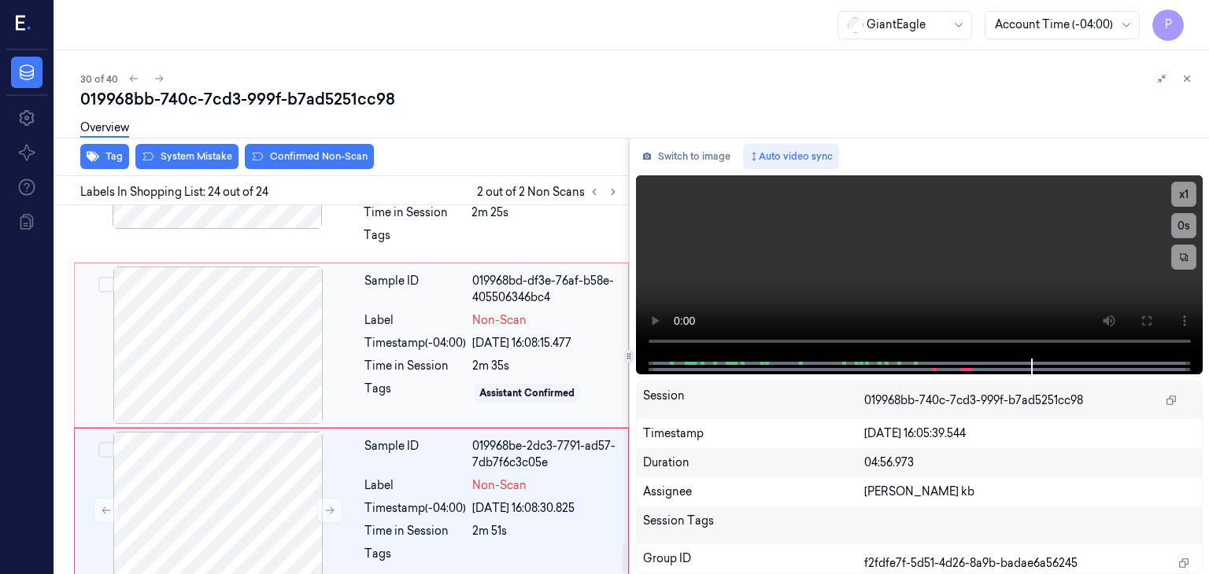
click at [208, 310] on div at bounding box center [218, 345] width 280 height 157
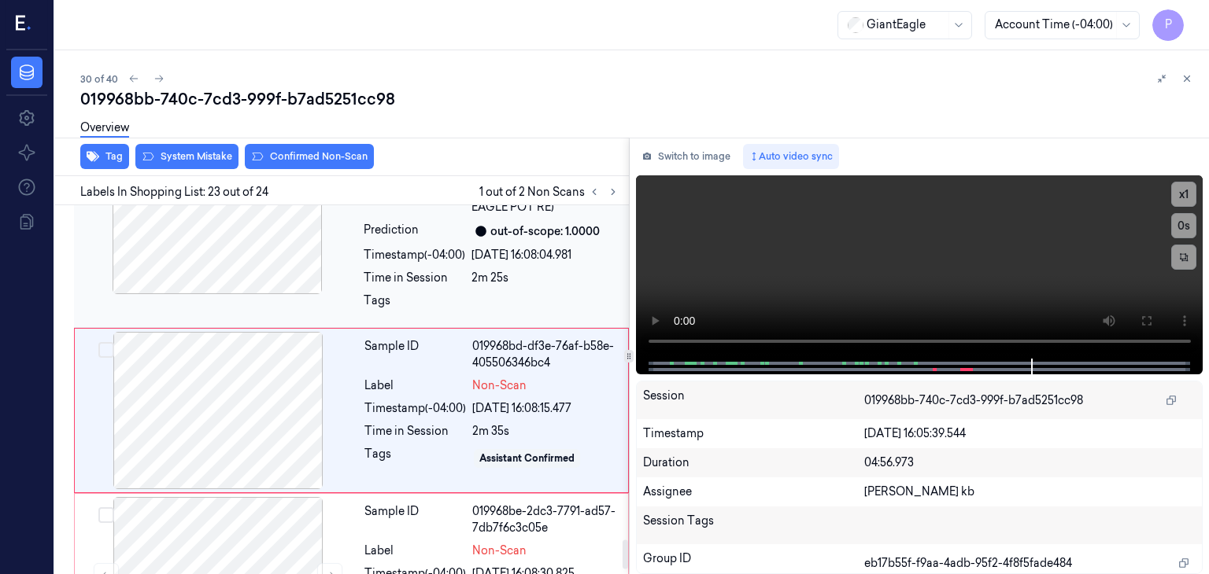
scroll to position [4183, 0]
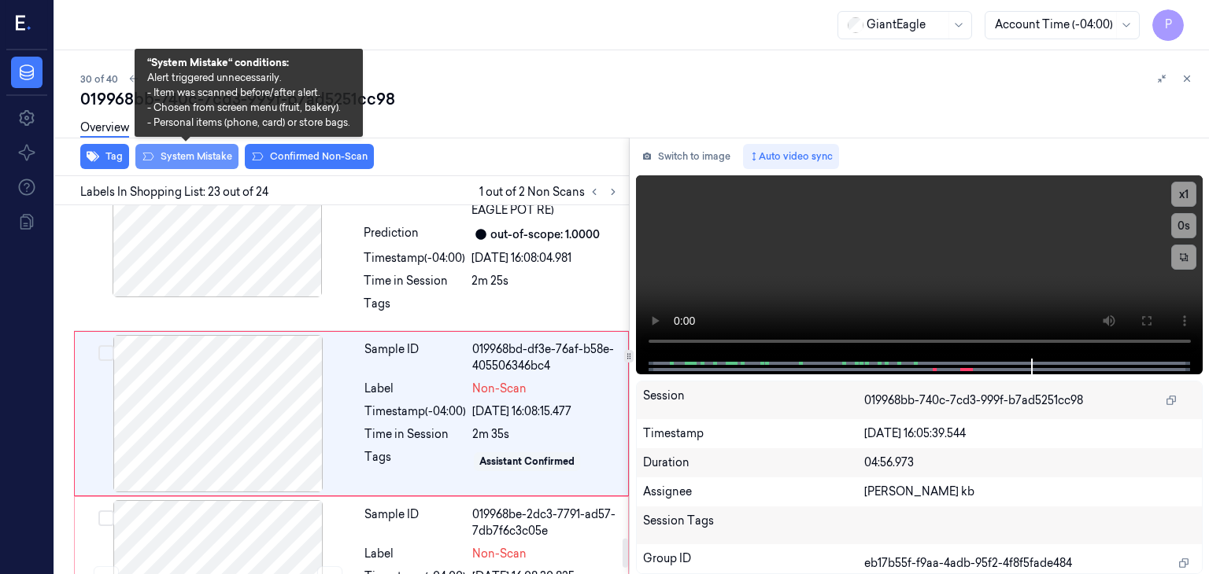
click at [216, 164] on button "System Mistake" at bounding box center [186, 156] width 103 height 25
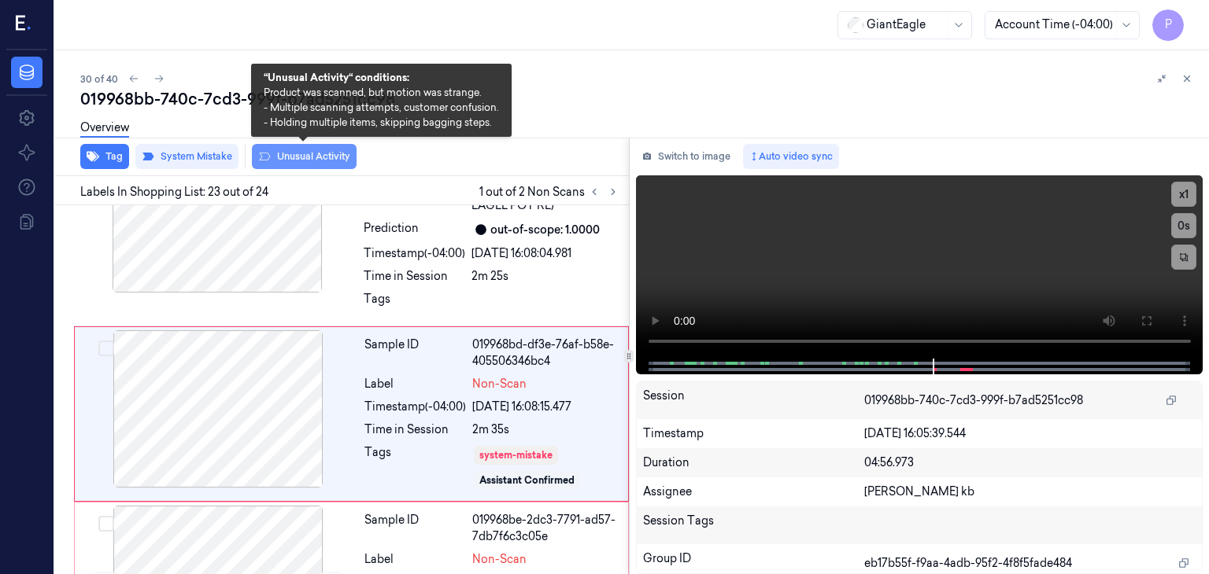
click at [331, 158] on button "Unusual Activity" at bounding box center [304, 156] width 105 height 25
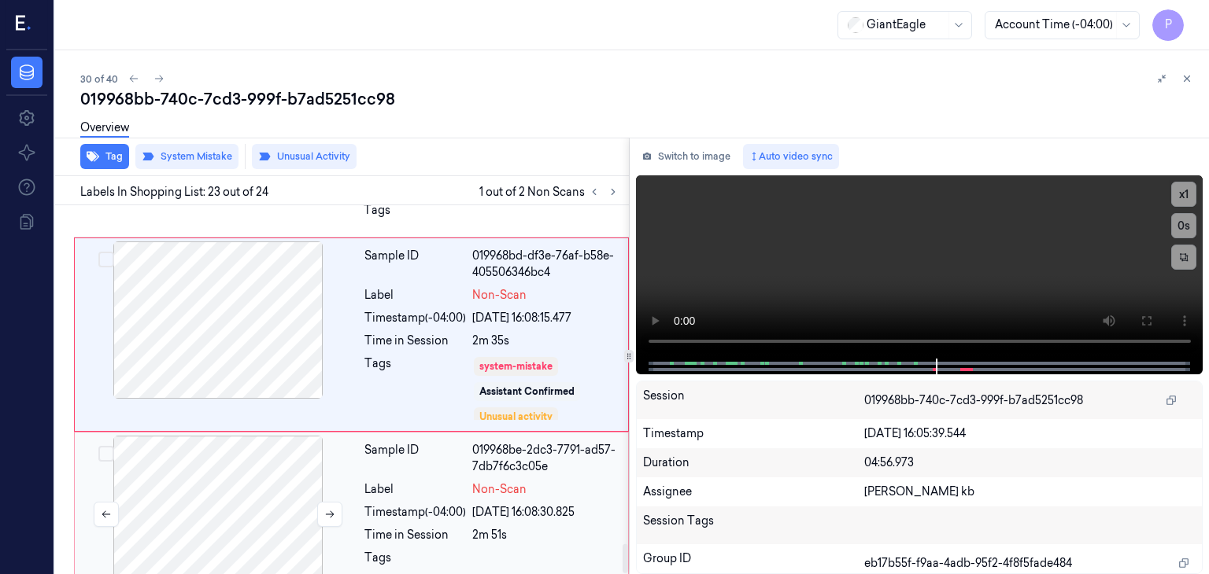
scroll to position [4281, 0]
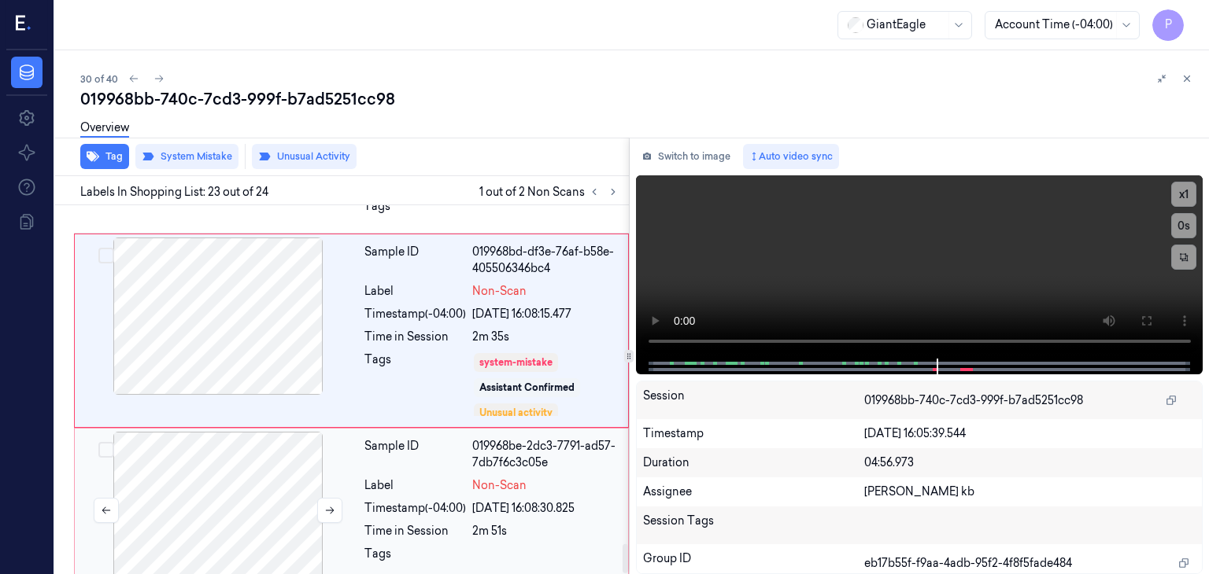
click at [247, 467] on div at bounding box center [218, 510] width 280 height 157
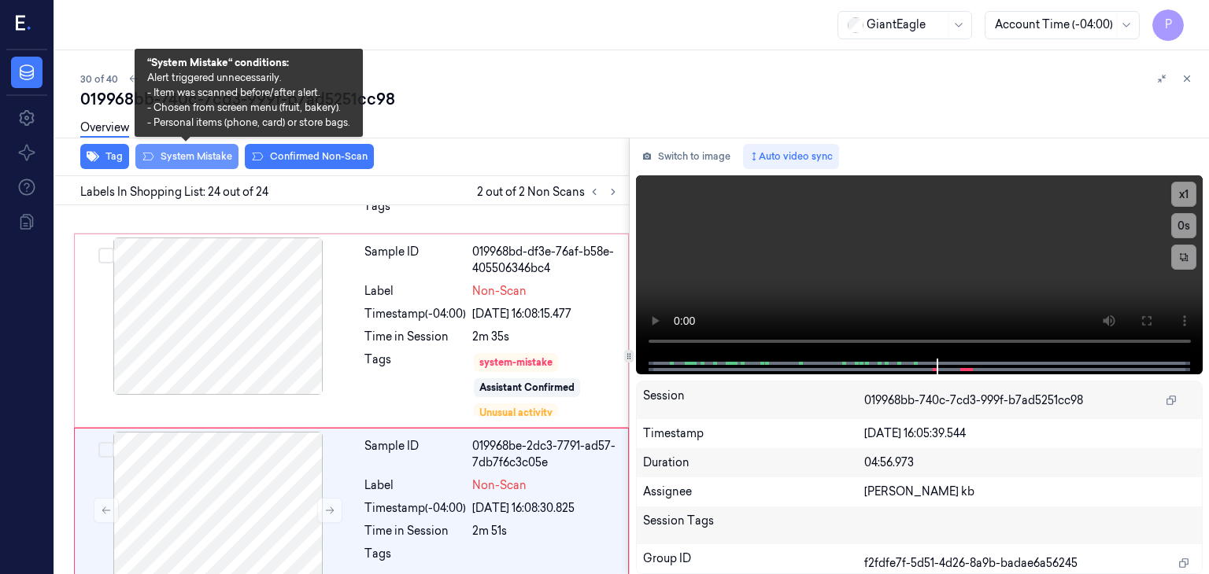
click at [211, 153] on button "System Mistake" at bounding box center [186, 156] width 103 height 25
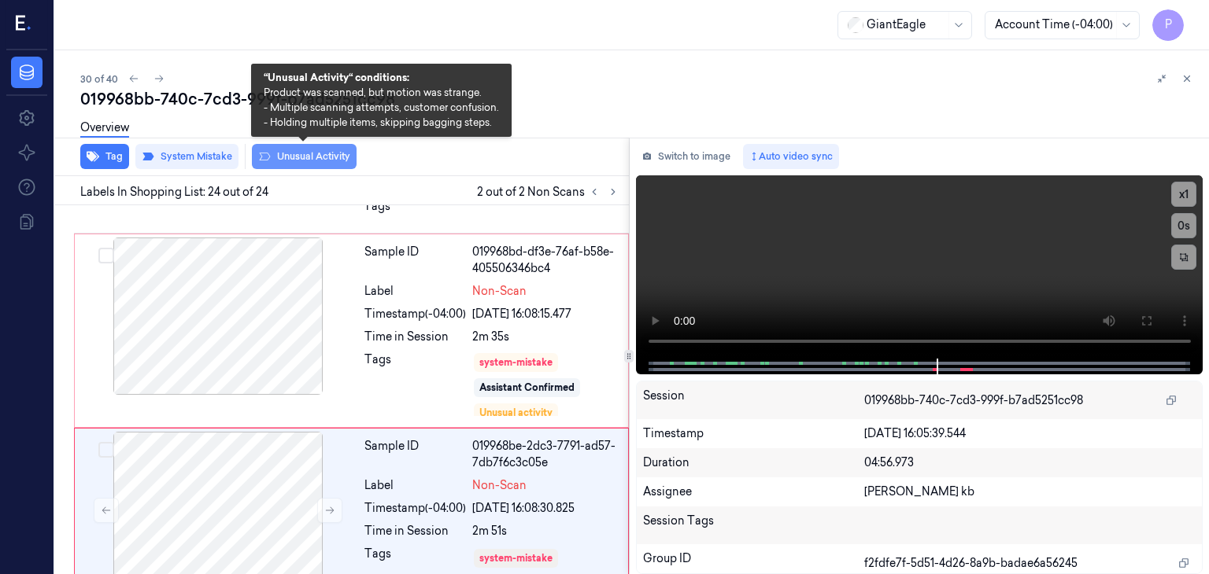
click at [340, 151] on button "Unusual Activity" at bounding box center [304, 156] width 105 height 25
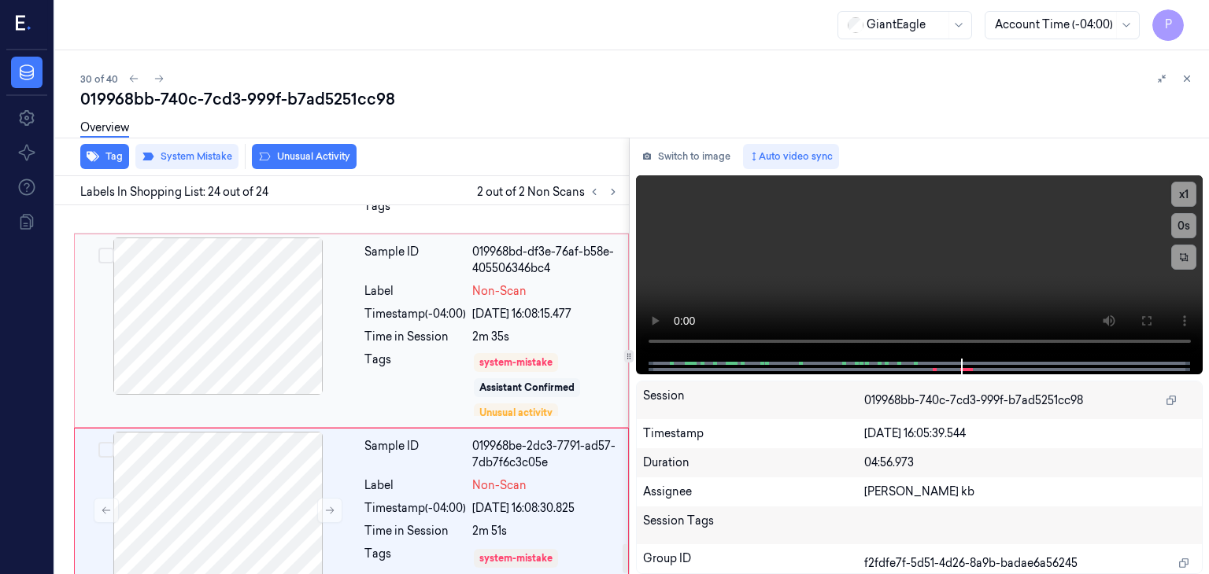
scroll to position [4291, 0]
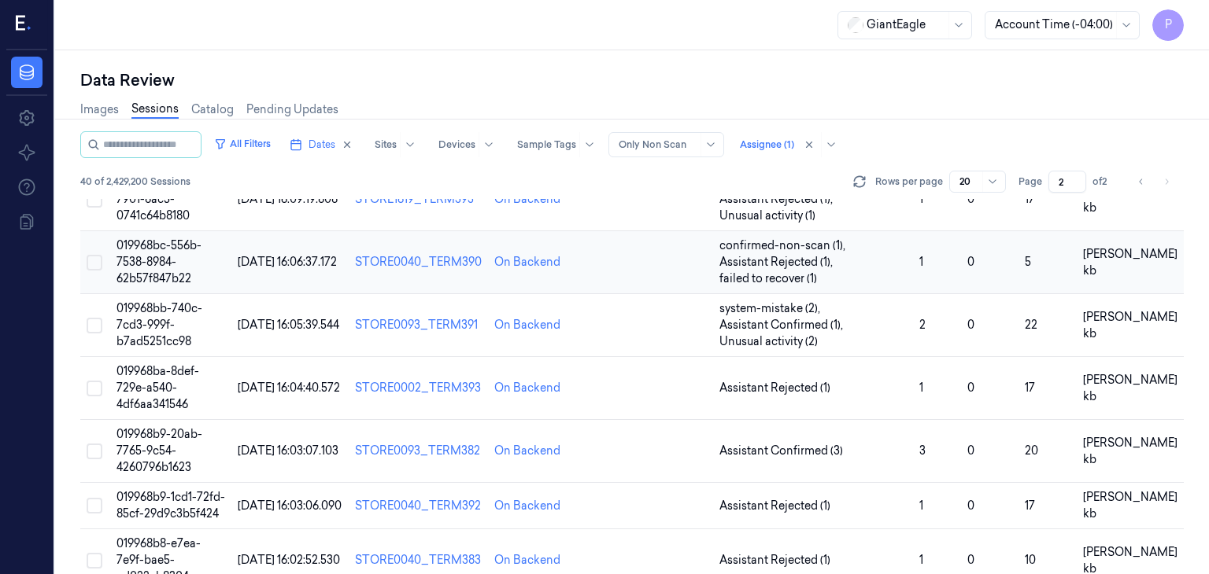
scroll to position [708, 0]
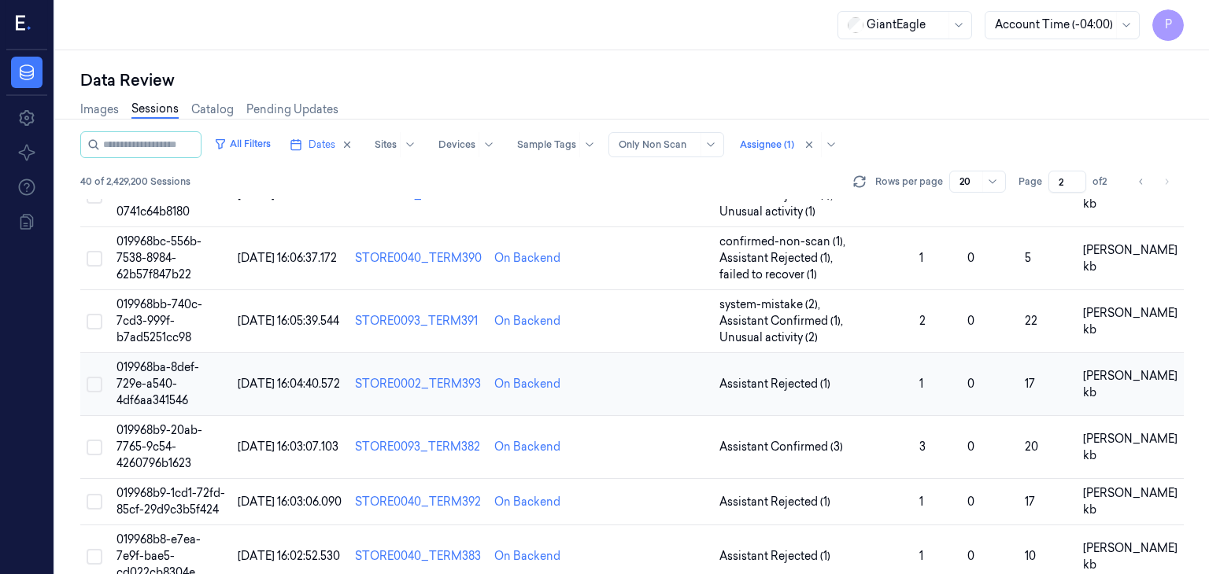
click at [151, 384] on span "019968ba-8def-729e-a540-4df6aa341546" at bounding box center [157, 383] width 83 height 47
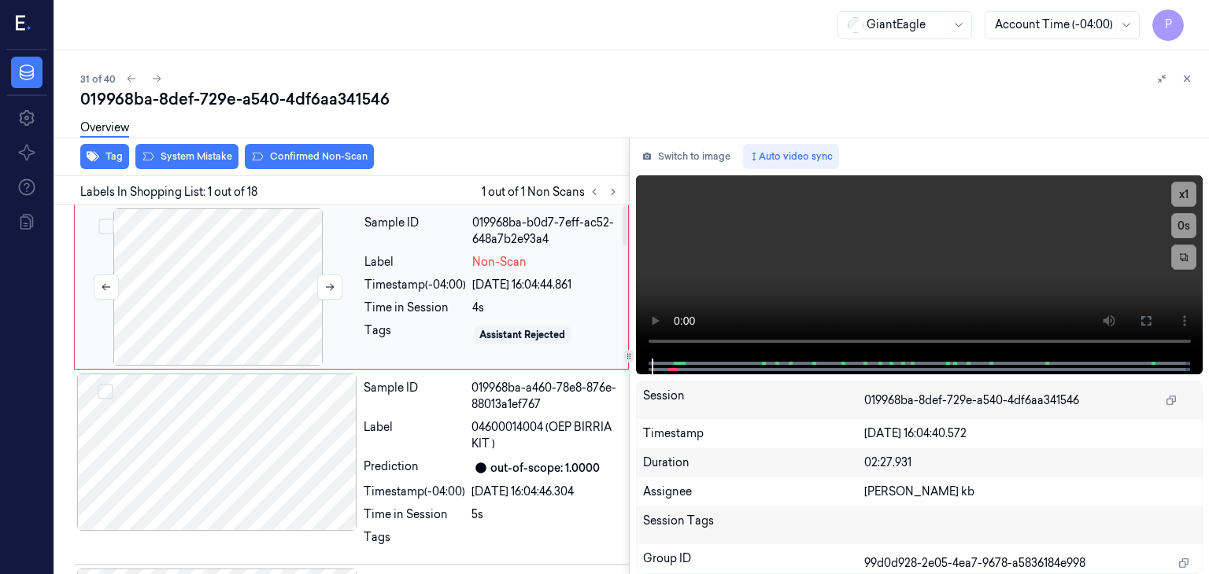
drag, startPoint x: 201, startPoint y: 237, endPoint x: 214, endPoint y: 239, distance: 13.6
click at [201, 237] on div at bounding box center [218, 287] width 280 height 157
click at [331, 279] on button at bounding box center [329, 287] width 25 height 25
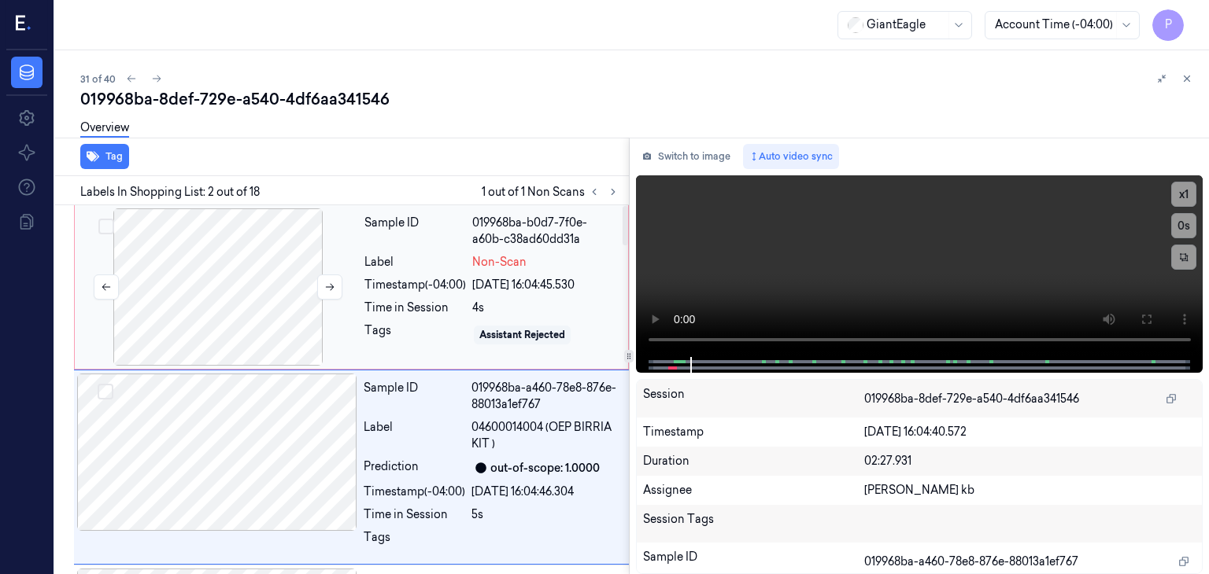
click at [227, 255] on div at bounding box center [218, 287] width 280 height 157
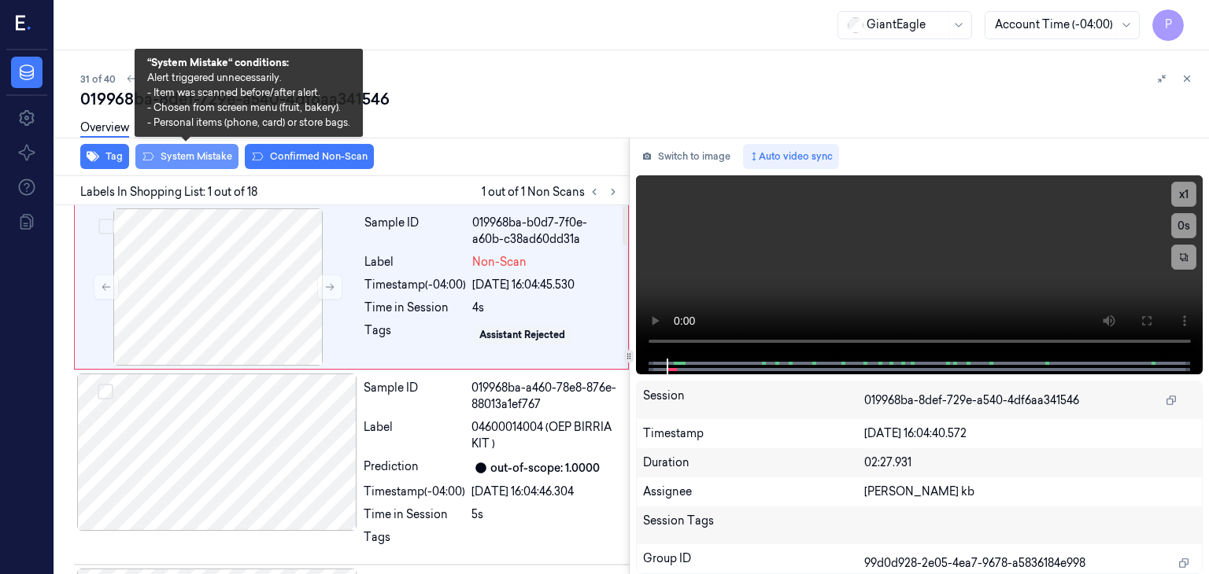
click at [198, 152] on button "System Mistake" at bounding box center [186, 156] width 103 height 25
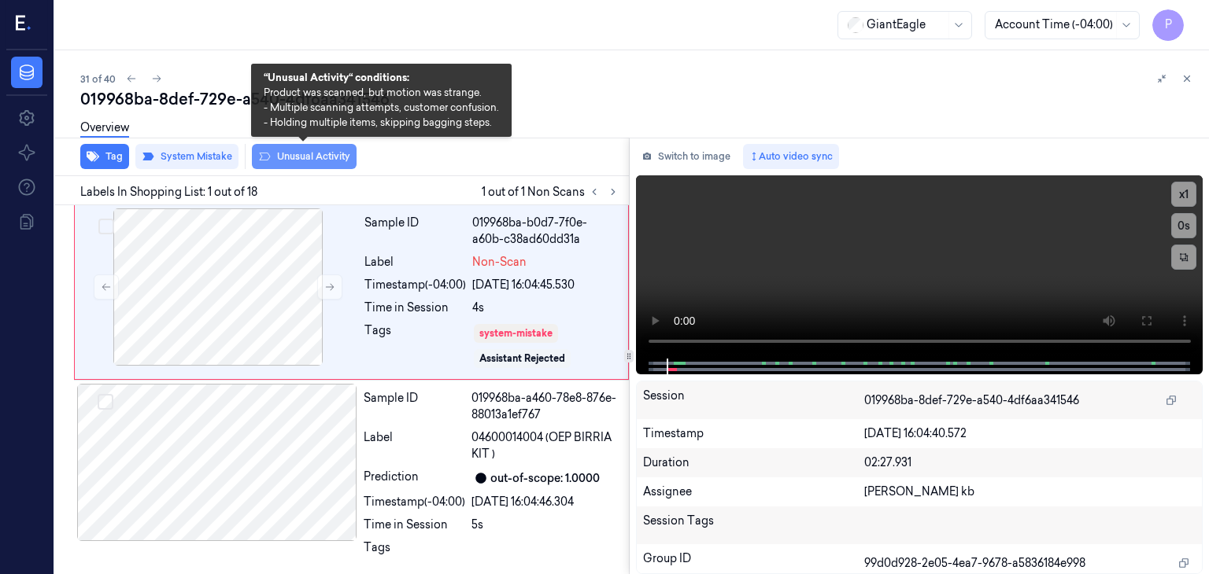
click at [326, 153] on button "Unusual Activity" at bounding box center [304, 156] width 105 height 25
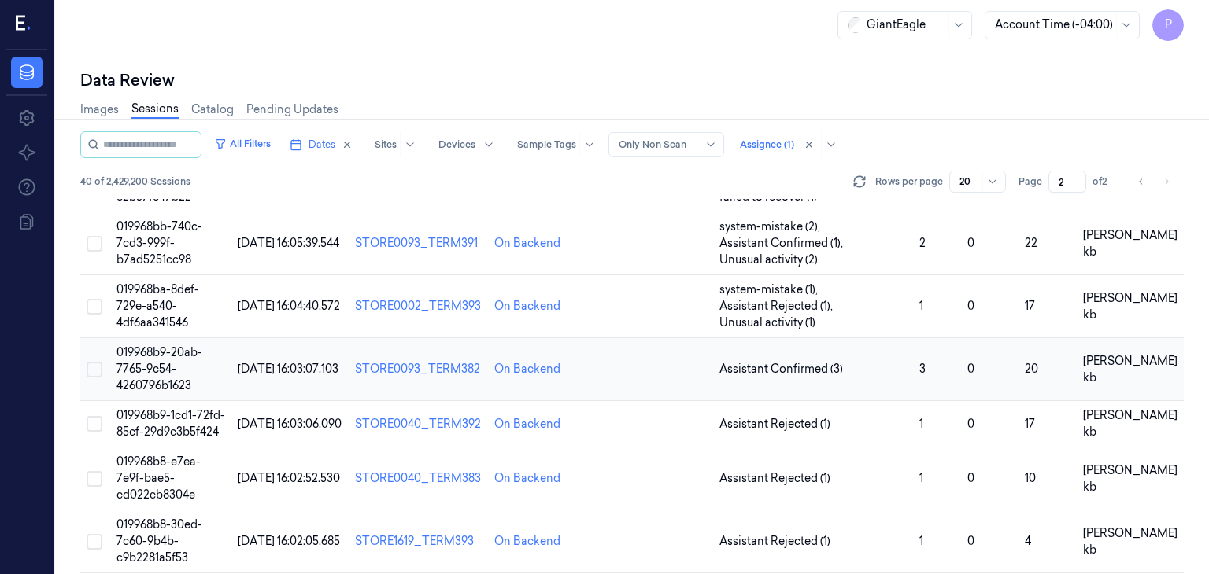
scroll to position [787, 0]
click at [143, 368] on span "019968b9-20ab-7765-9c54-4260796b1623" at bounding box center [159, 368] width 86 height 47
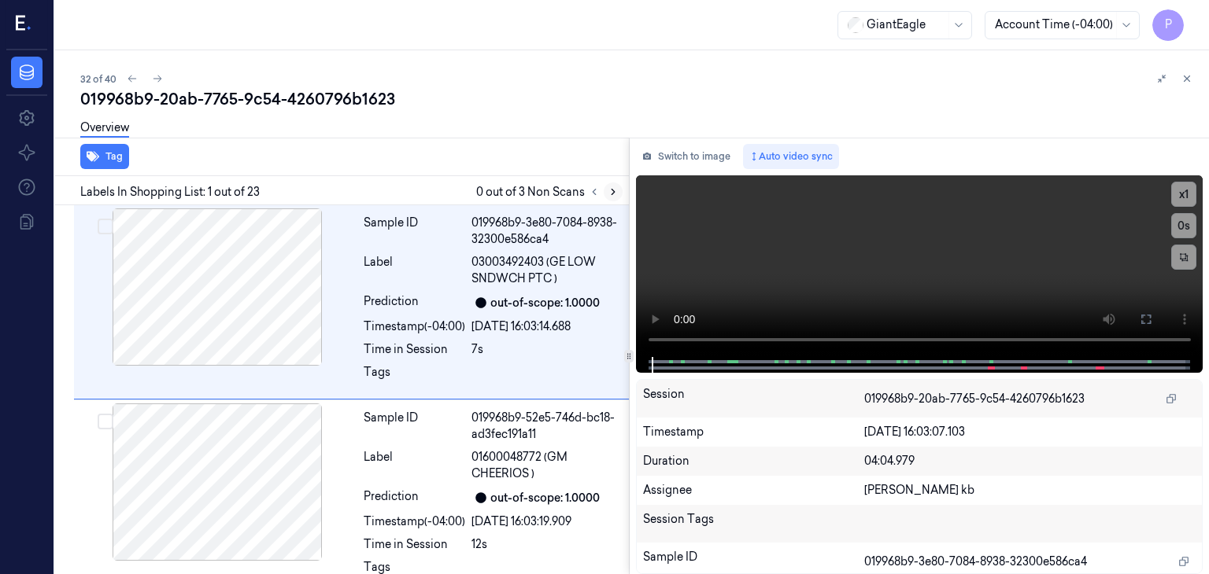
click at [615, 189] on icon at bounding box center [613, 192] width 11 height 11
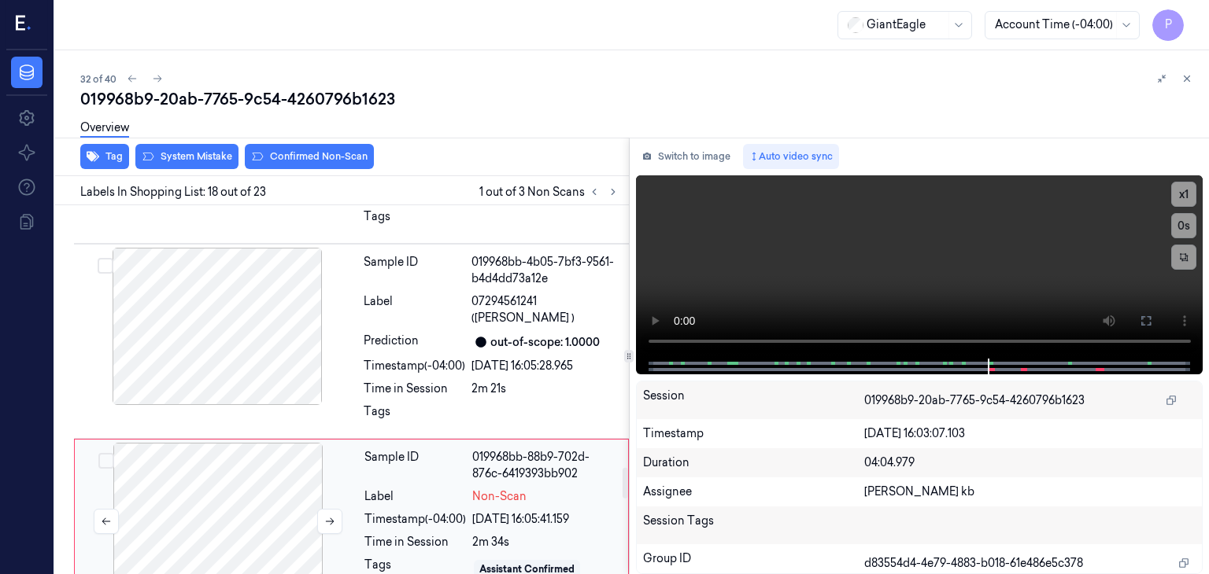
click at [198, 449] on div at bounding box center [218, 521] width 280 height 157
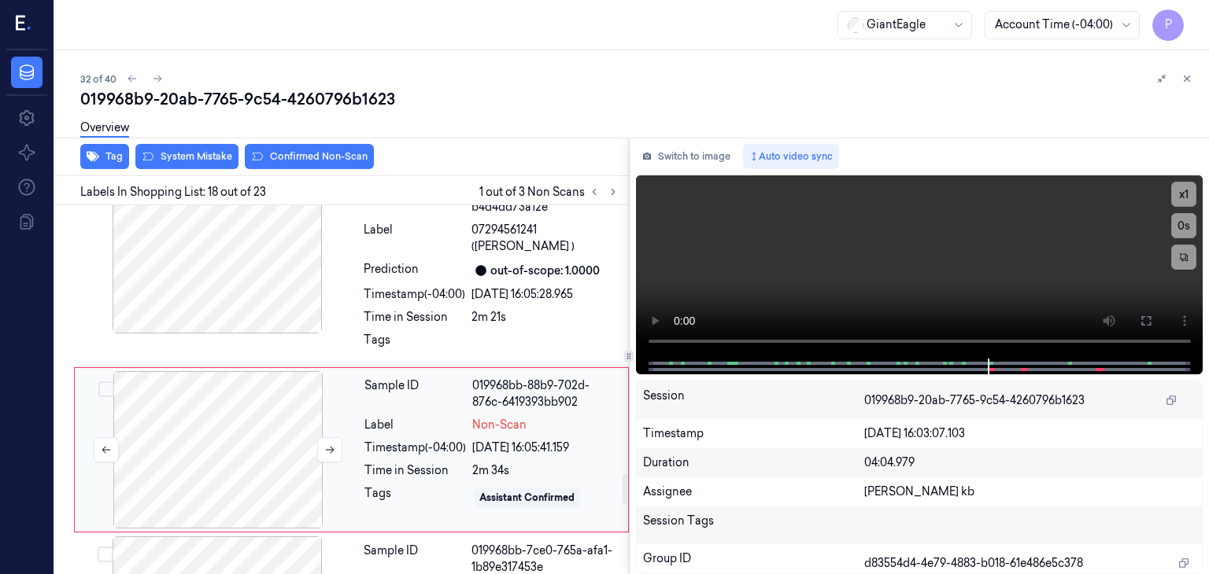
scroll to position [3209, 0]
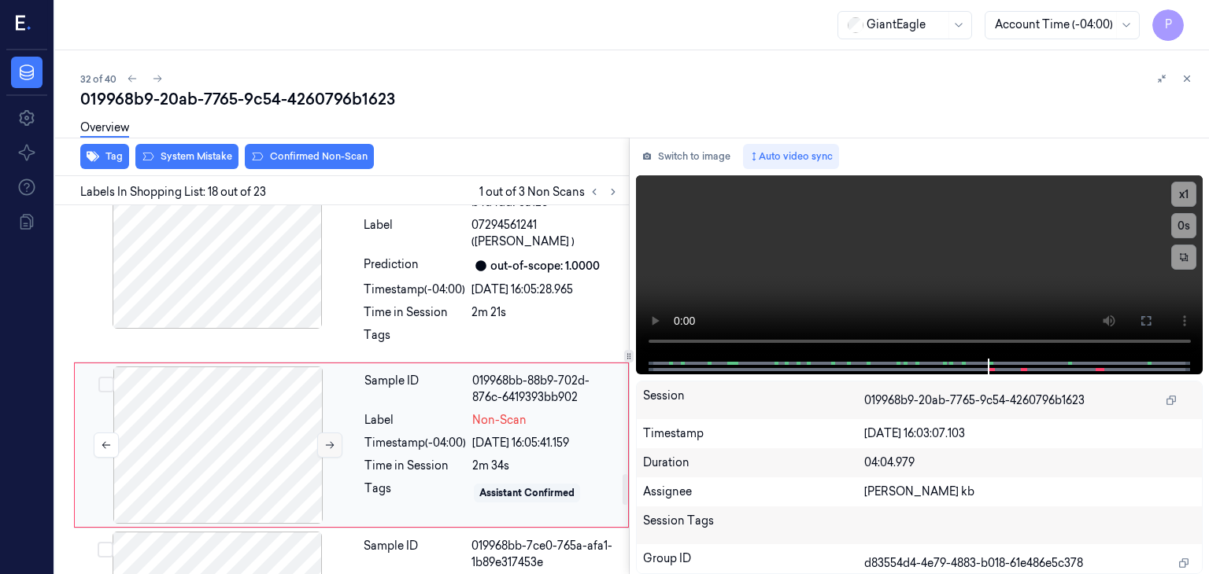
click at [331, 440] on icon at bounding box center [329, 445] width 11 height 11
click at [329, 440] on icon at bounding box center [329, 445] width 11 height 11
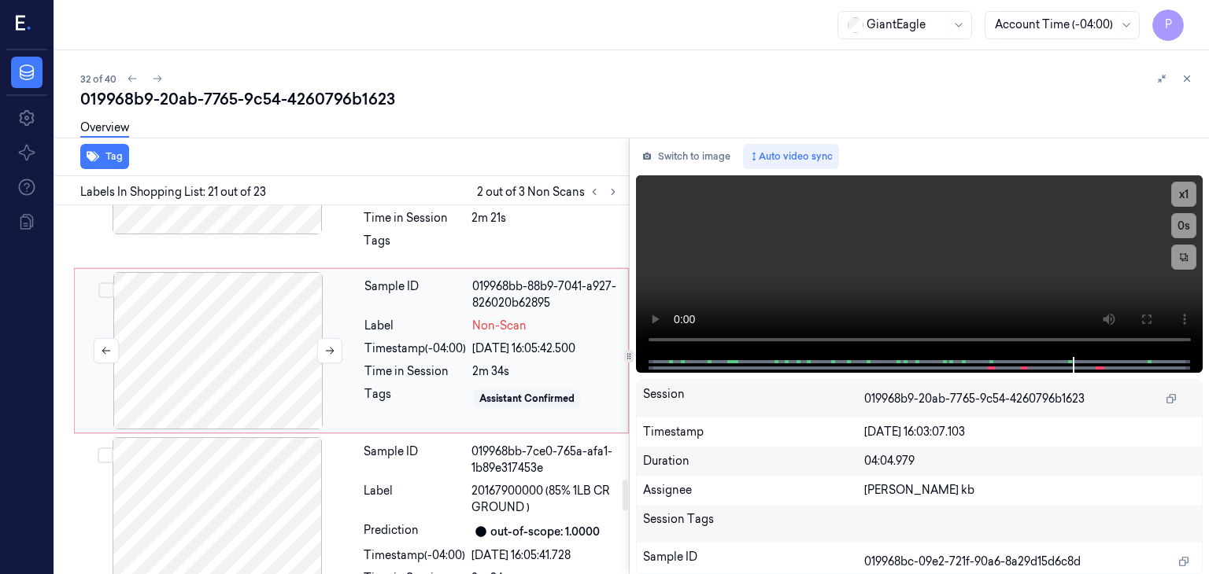
scroll to position [3277, 0]
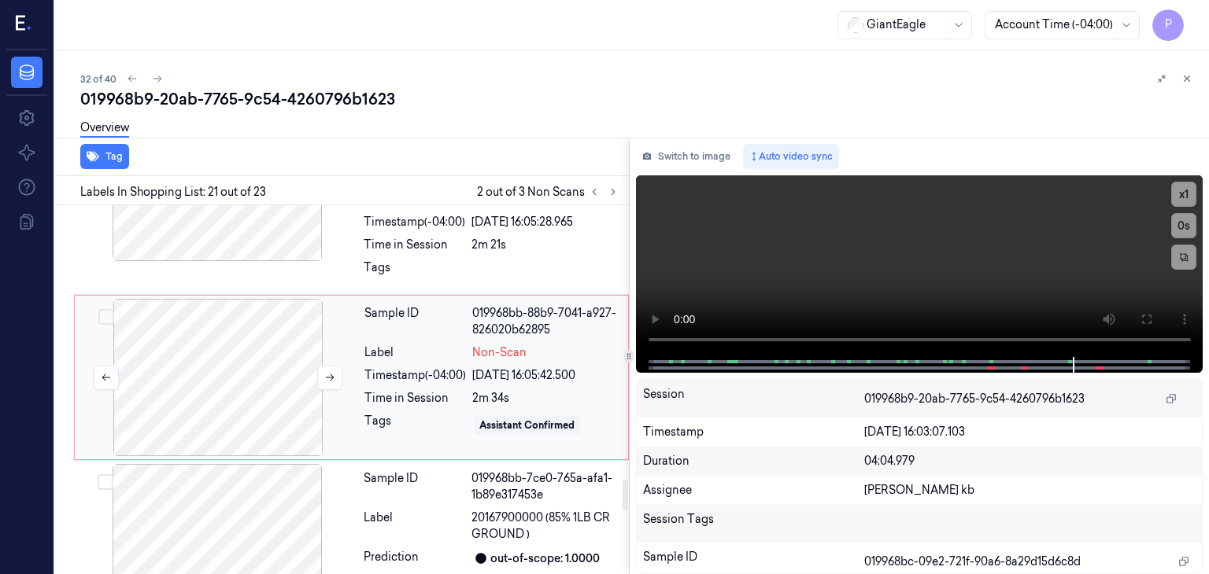
click at [205, 299] on div at bounding box center [218, 377] width 280 height 157
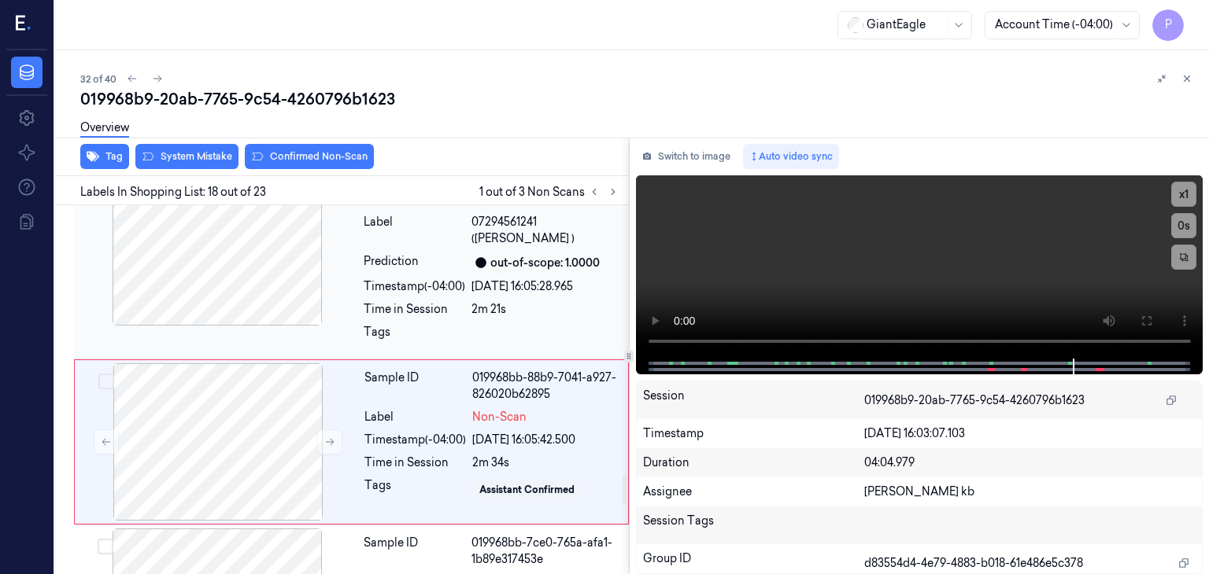
scroll to position [3209, 0]
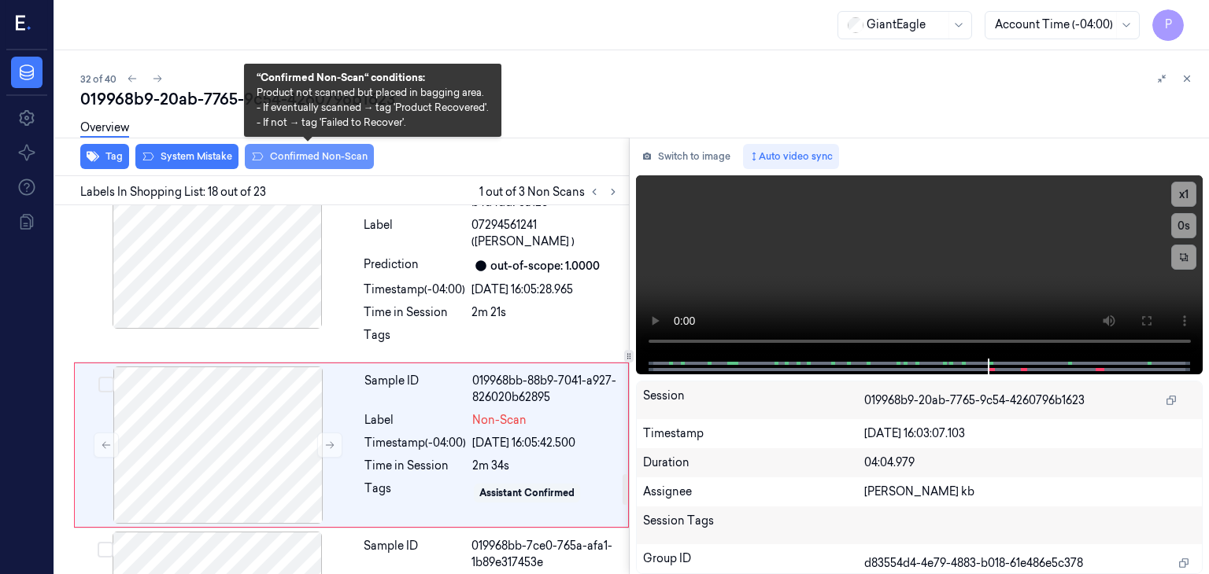
click at [299, 157] on button "Confirmed Non-Scan" at bounding box center [309, 156] width 129 height 25
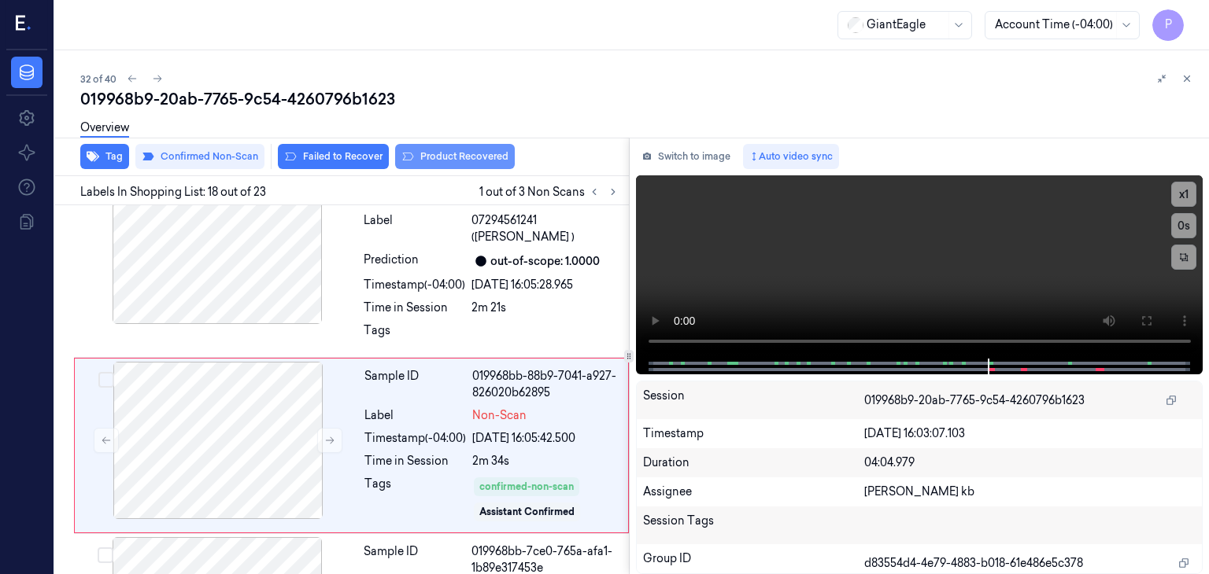
click at [440, 154] on button "Product Recovered" at bounding box center [455, 156] width 120 height 25
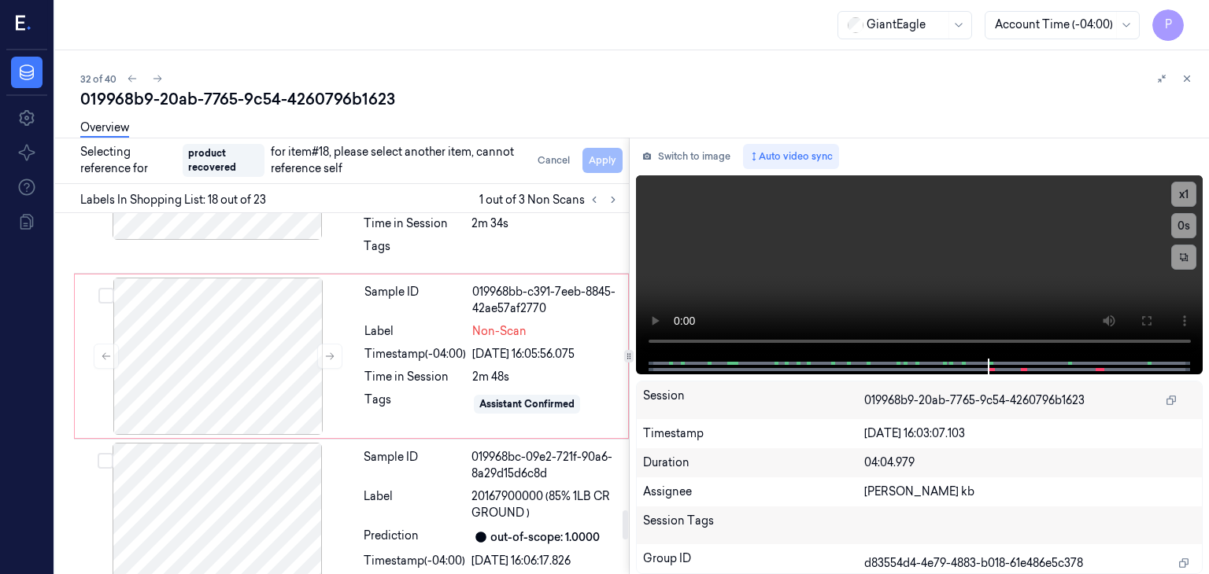
scroll to position [3686, 0]
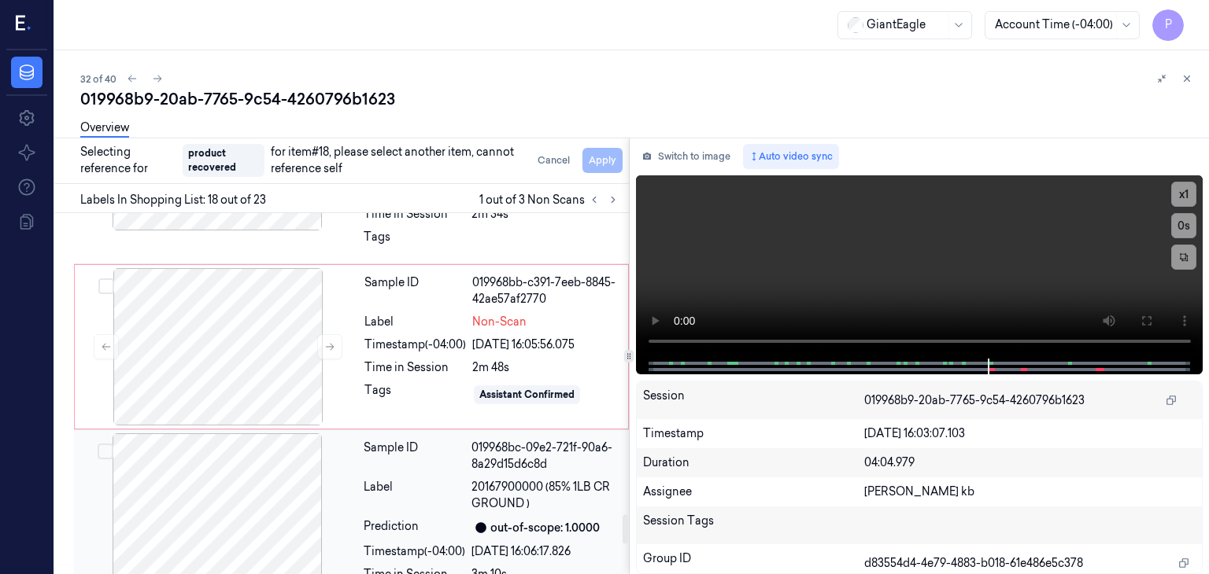
click at [129, 434] on div at bounding box center [217, 512] width 280 height 157
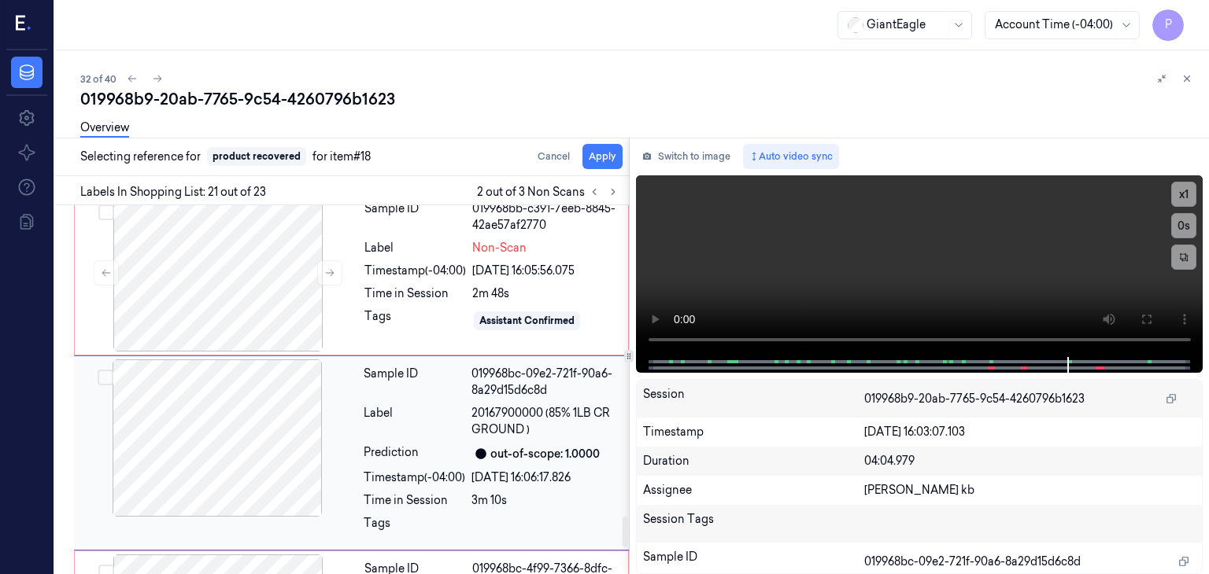
scroll to position [3759, 0]
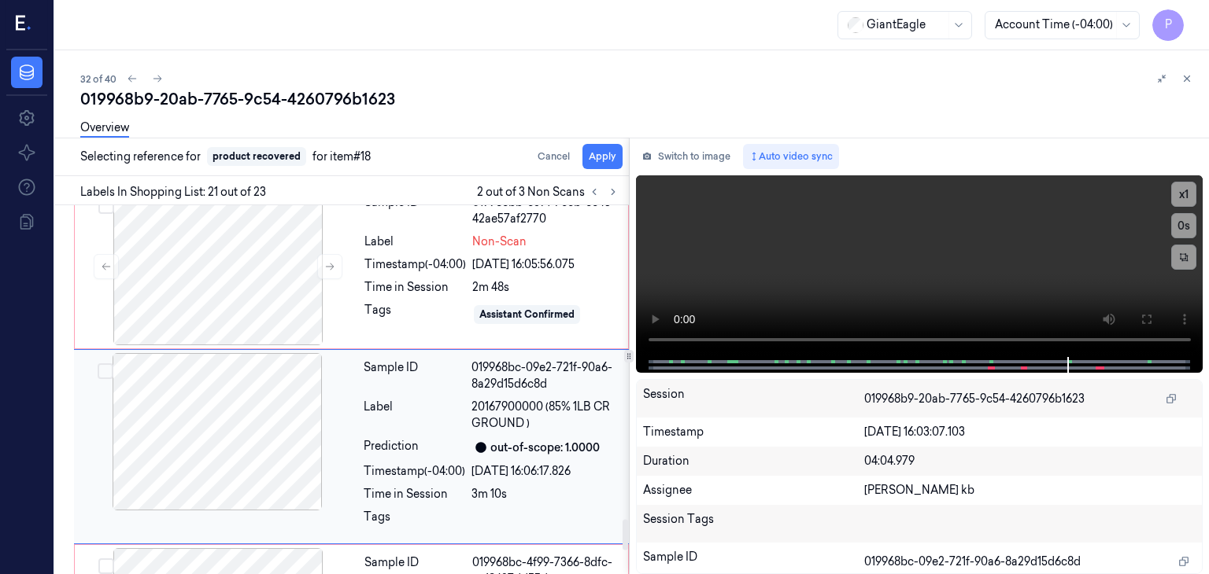
click at [105, 364] on button "Select row" at bounding box center [106, 372] width 16 height 16
click at [607, 152] on button "Apply" at bounding box center [602, 156] width 40 height 25
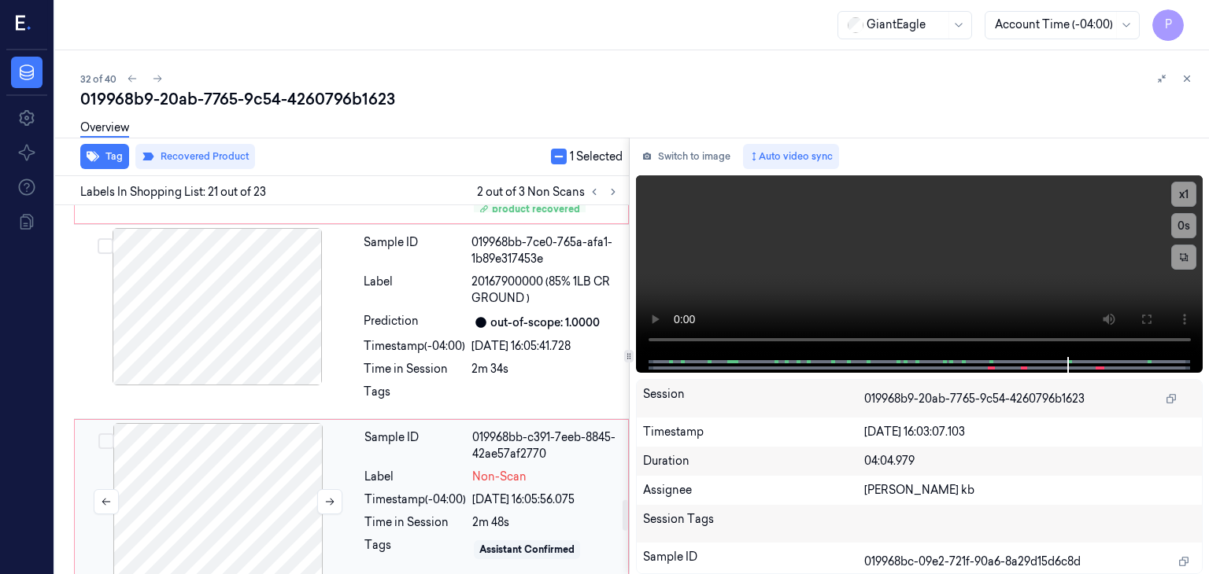
click at [286, 423] on div at bounding box center [218, 501] width 280 height 157
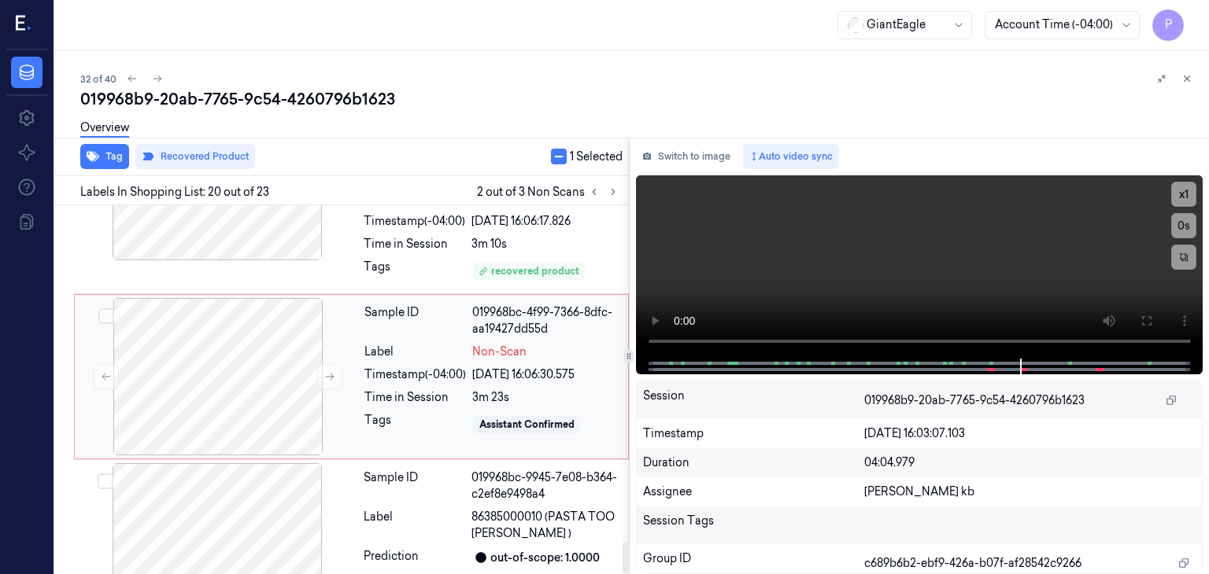
scroll to position [4056, 0]
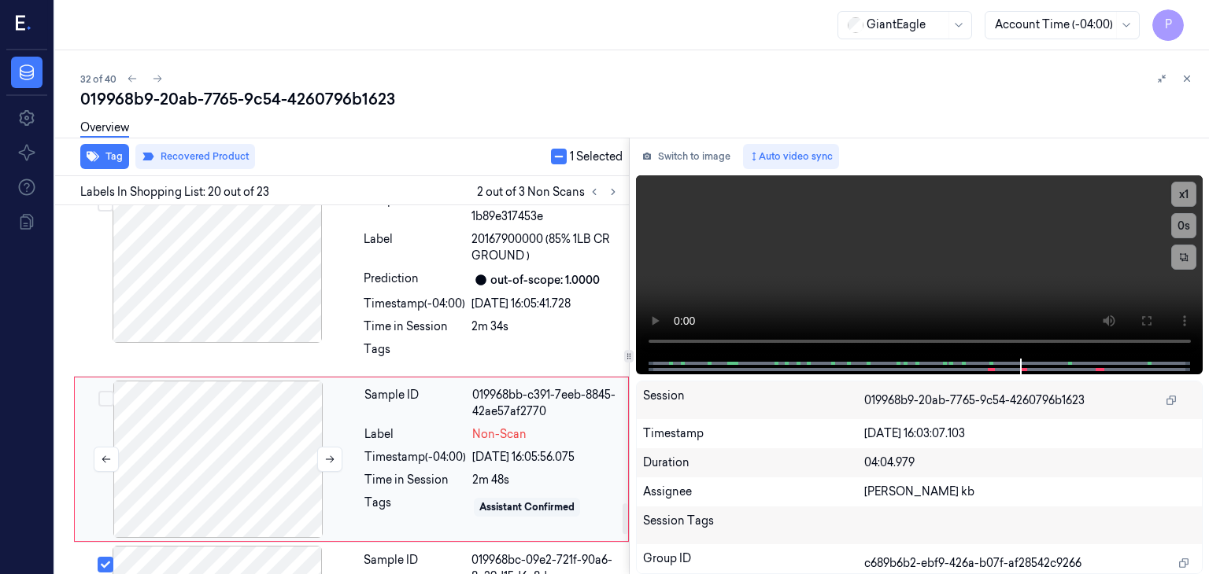
click at [227, 381] on div at bounding box center [218, 459] width 280 height 157
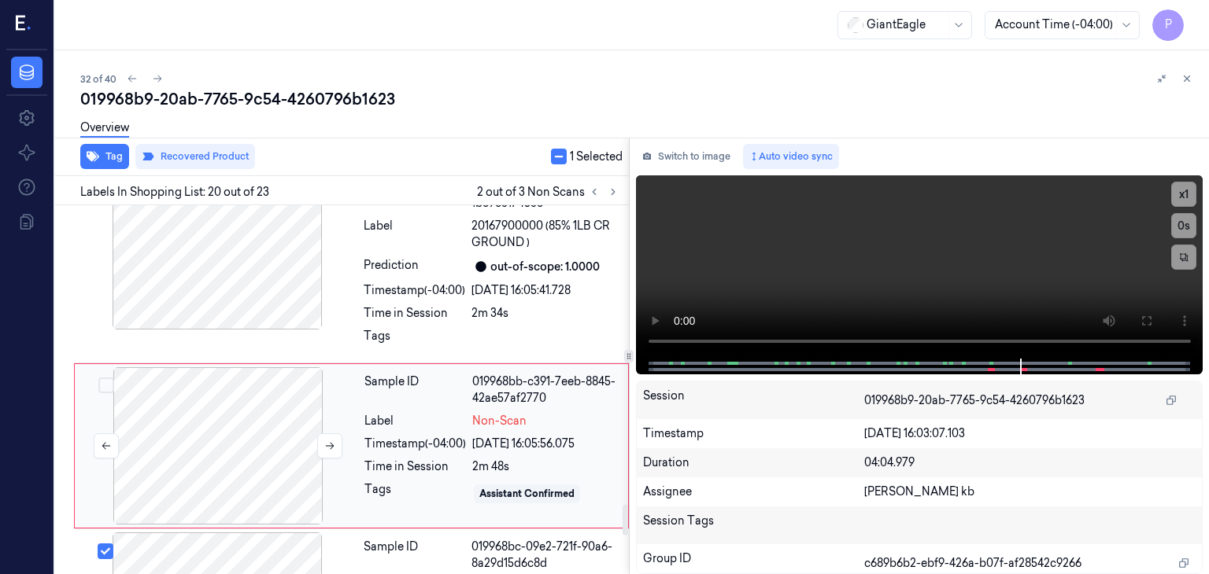
click at [235, 374] on div at bounding box center [218, 446] width 280 height 157
click at [101, 544] on button "Select row" at bounding box center [106, 552] width 16 height 16
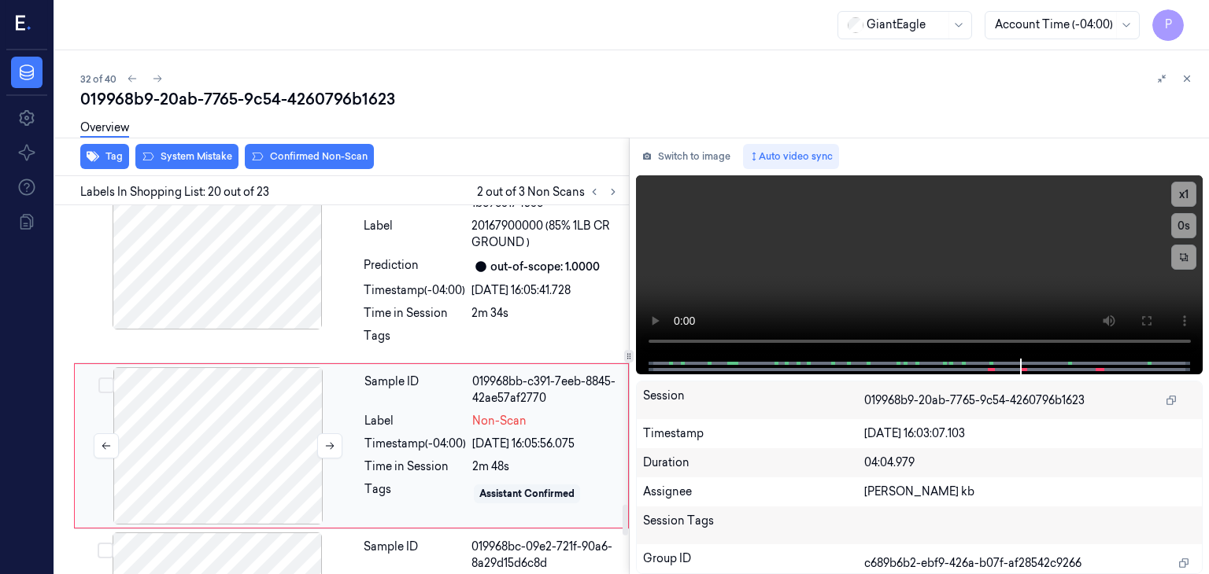
click at [249, 396] on div at bounding box center [218, 446] width 280 height 157
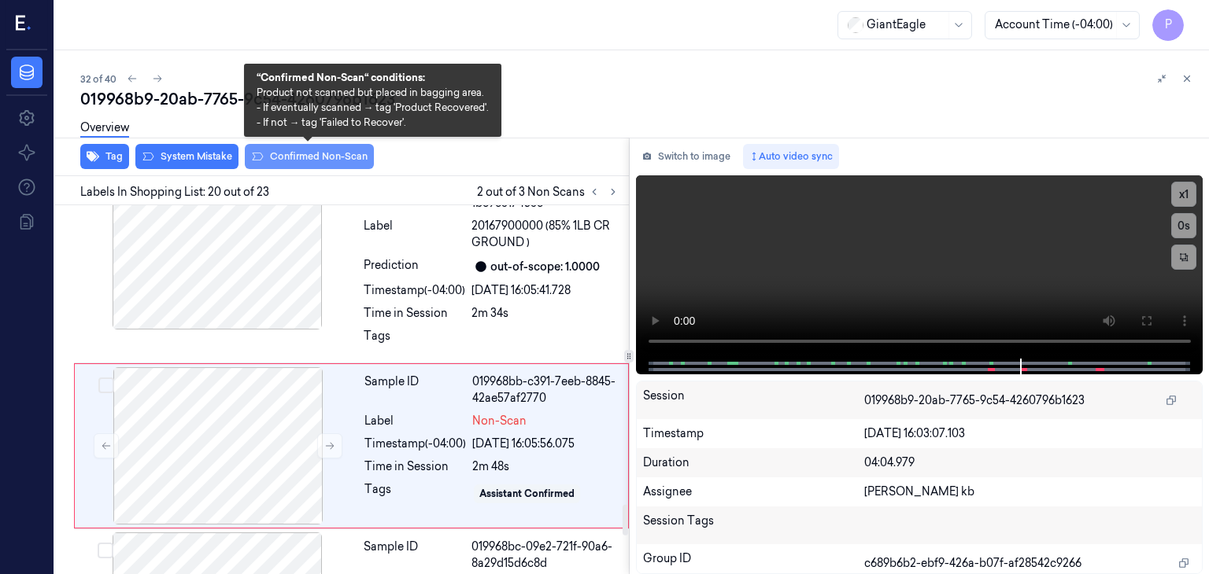
click at [299, 160] on button "Confirmed Non-Scan" at bounding box center [309, 156] width 129 height 25
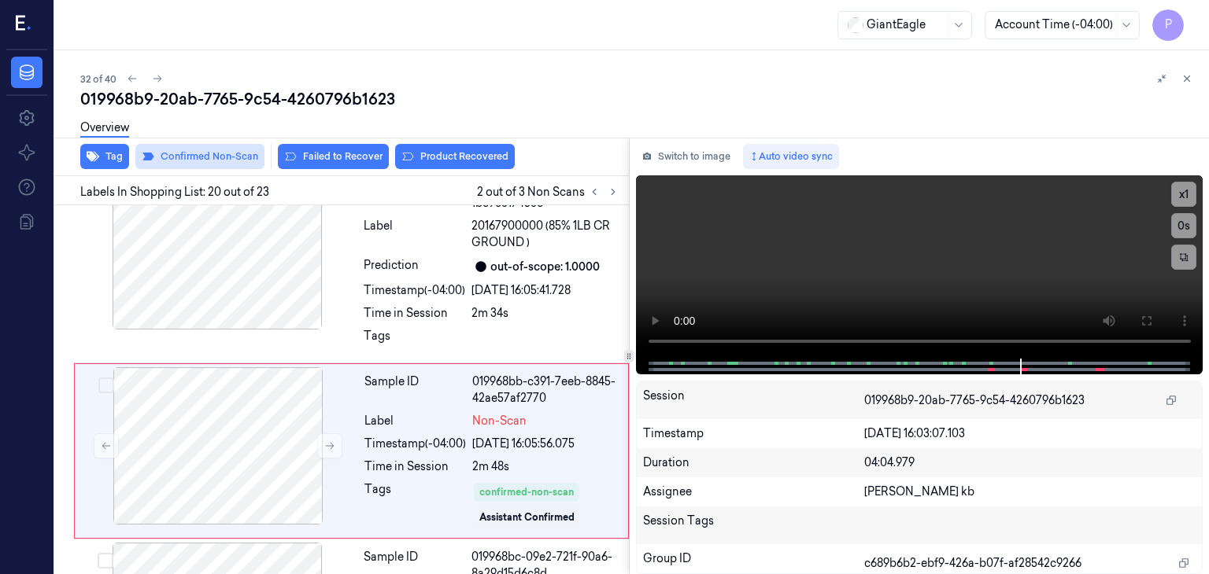
scroll to position [3603, 0]
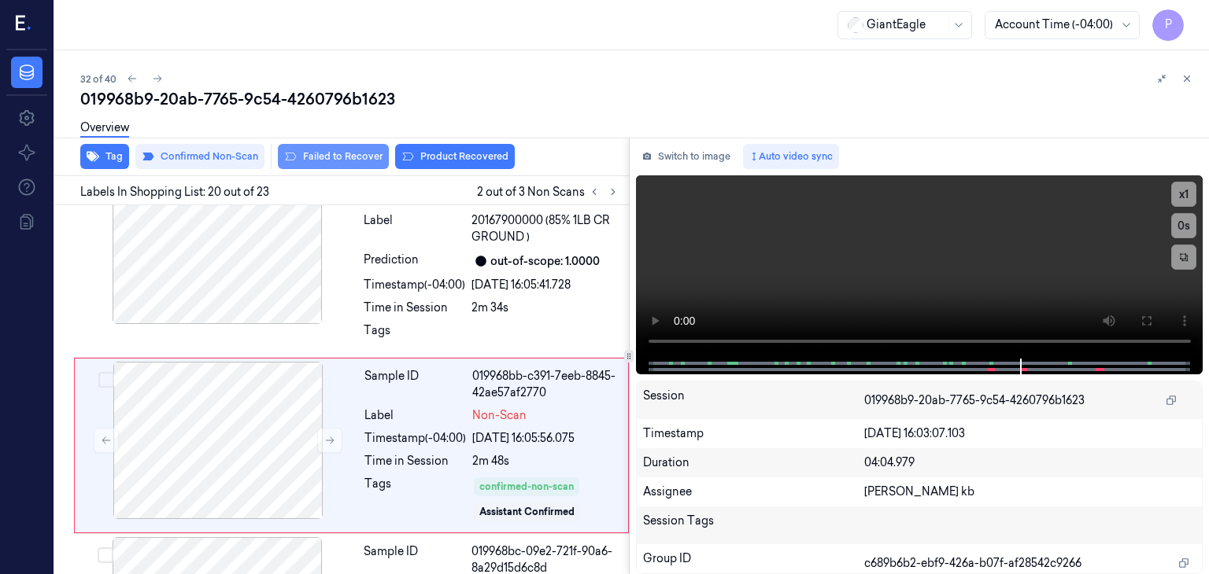
click at [319, 152] on button "Failed to Recover" at bounding box center [333, 156] width 111 height 25
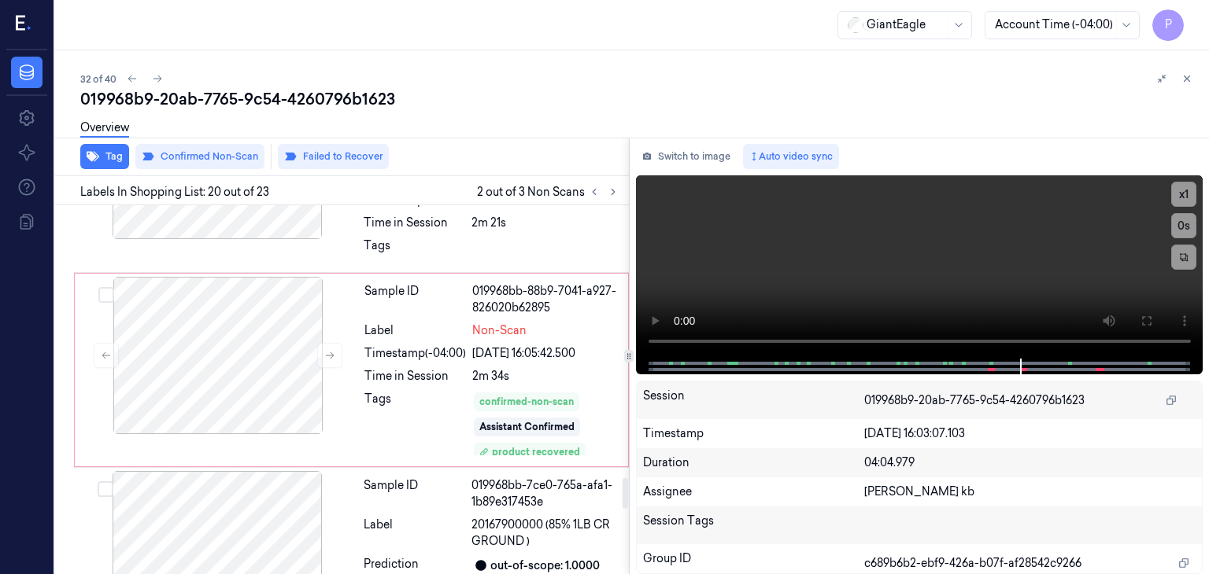
scroll to position [3298, 0]
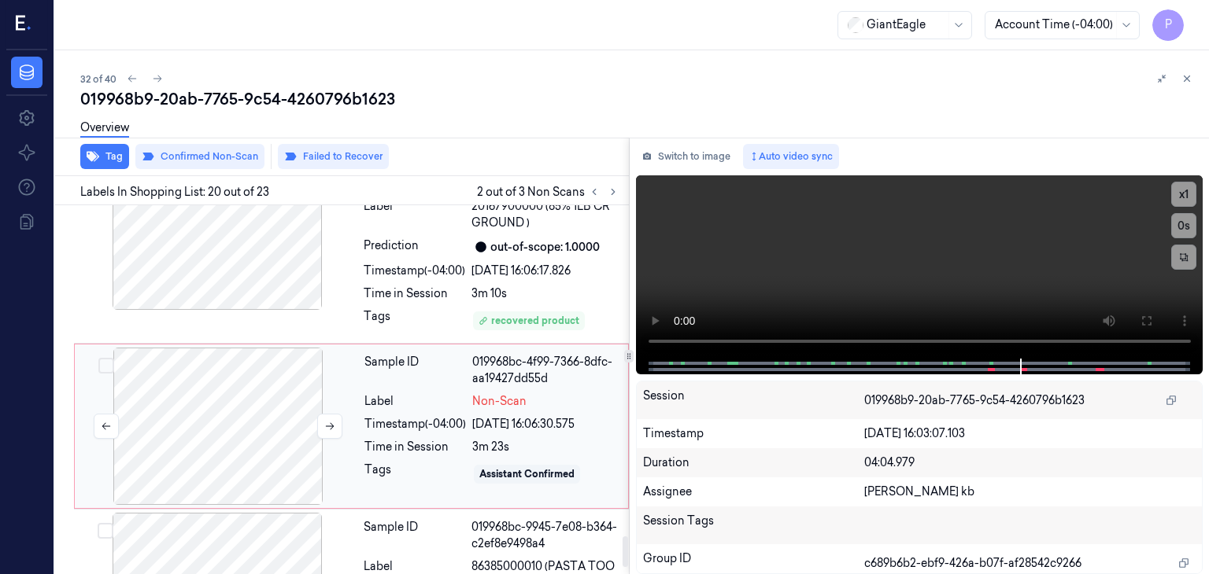
click at [234, 360] on div at bounding box center [218, 426] width 280 height 157
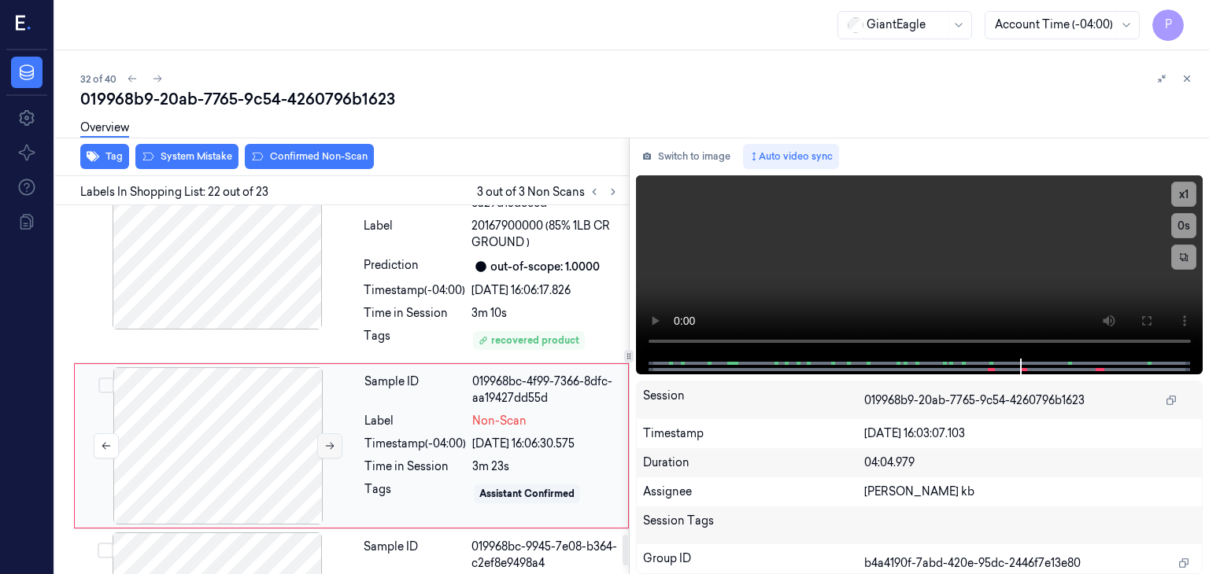
click at [325, 441] on icon at bounding box center [329, 446] width 11 height 11
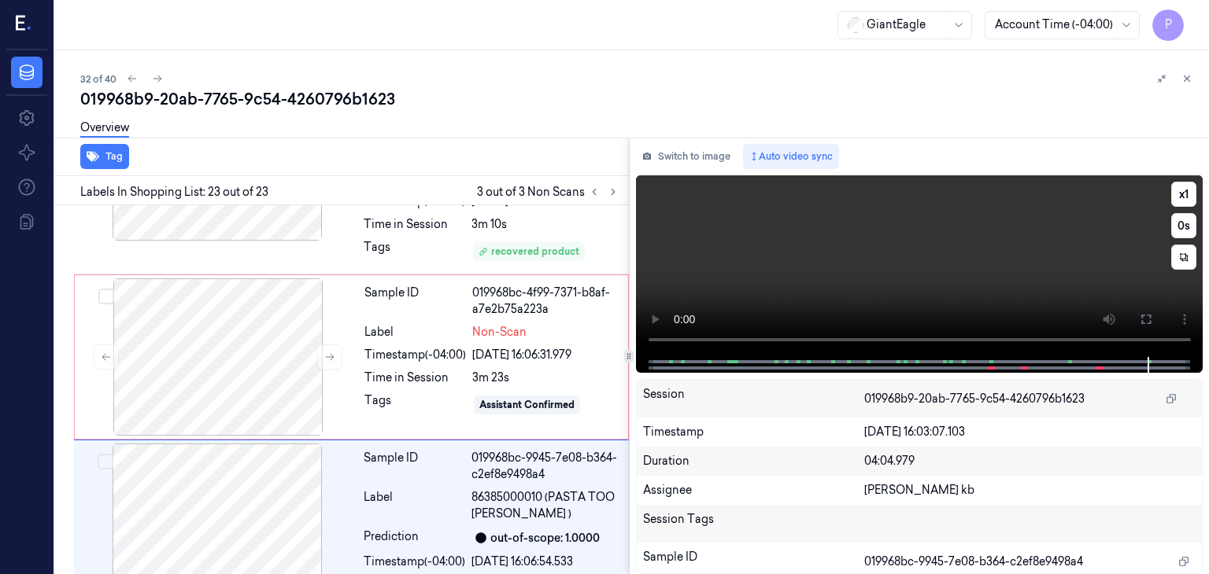
scroll to position [4086, 0]
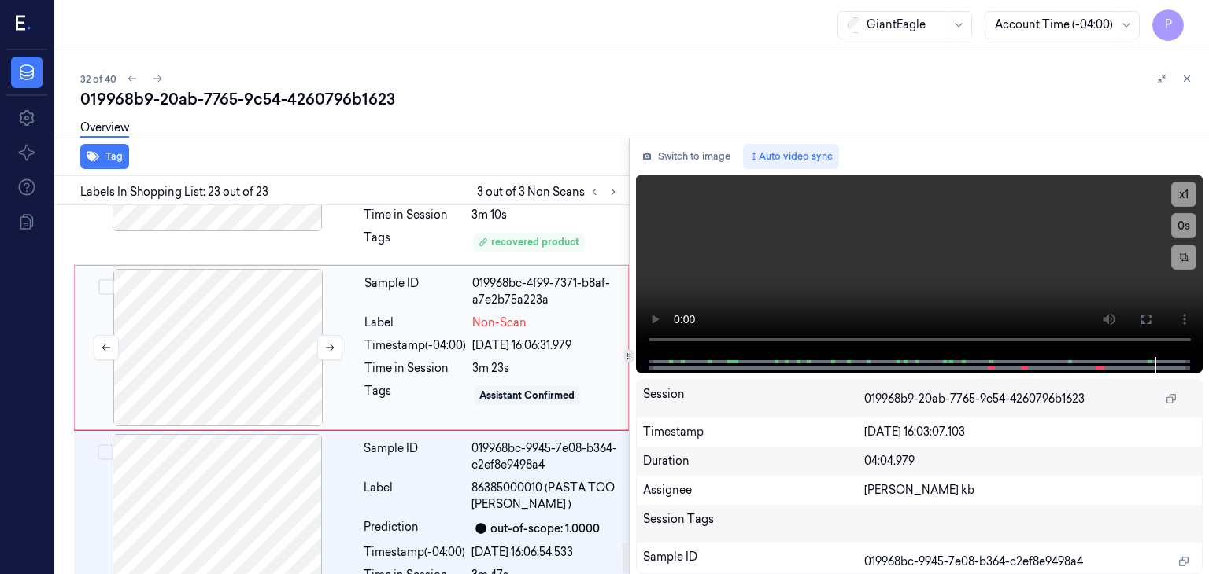
click at [312, 296] on div at bounding box center [218, 347] width 280 height 157
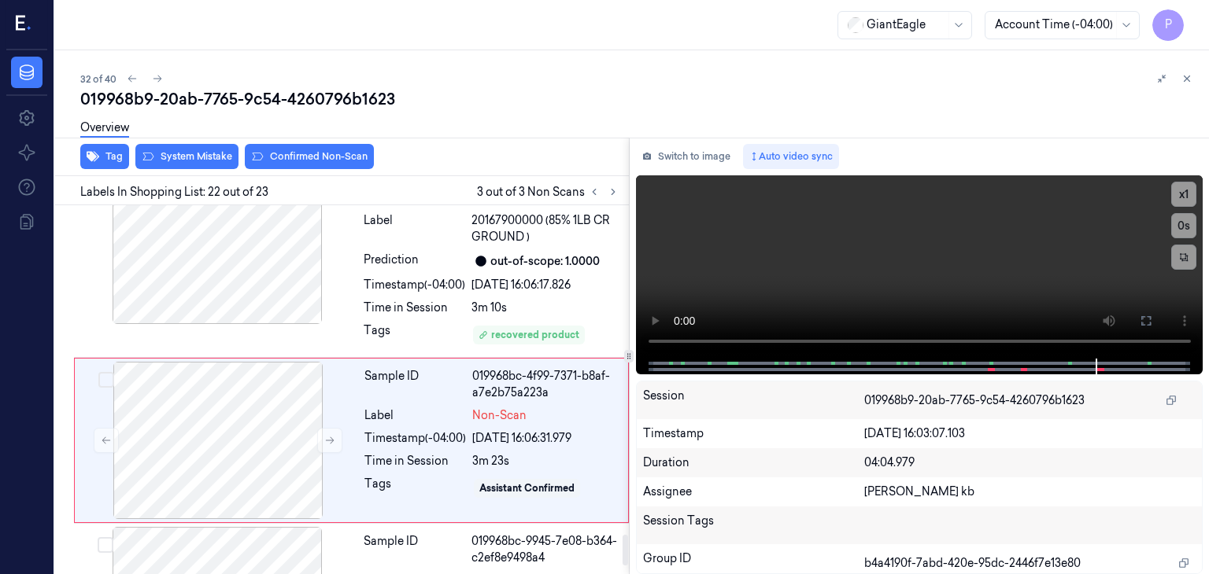
scroll to position [3988, 0]
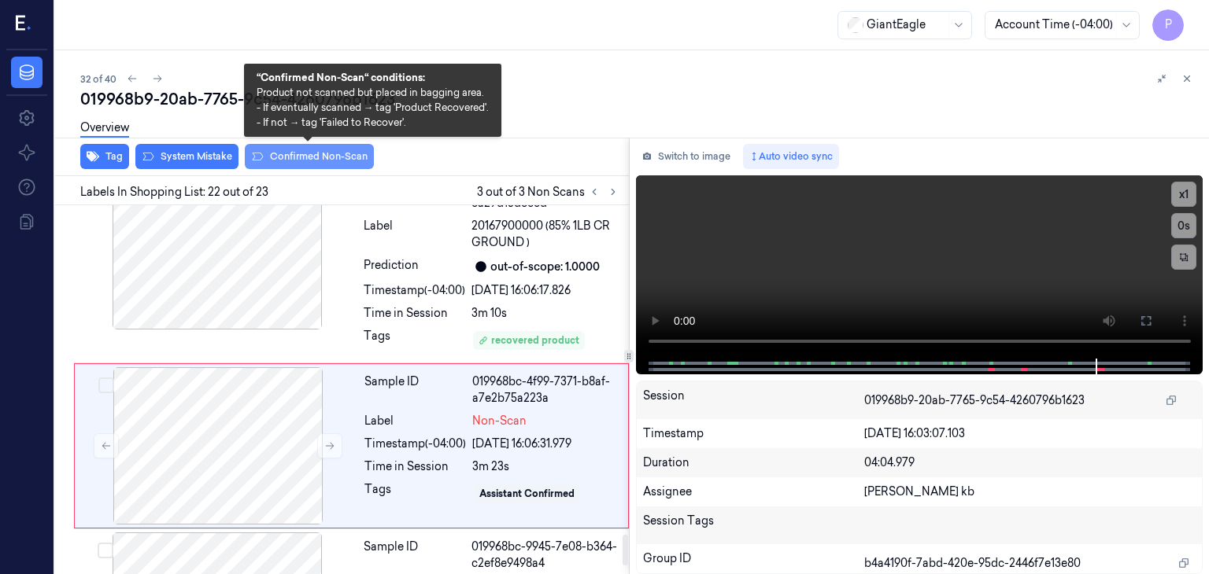
click at [329, 158] on button "Confirmed Non-Scan" at bounding box center [309, 156] width 129 height 25
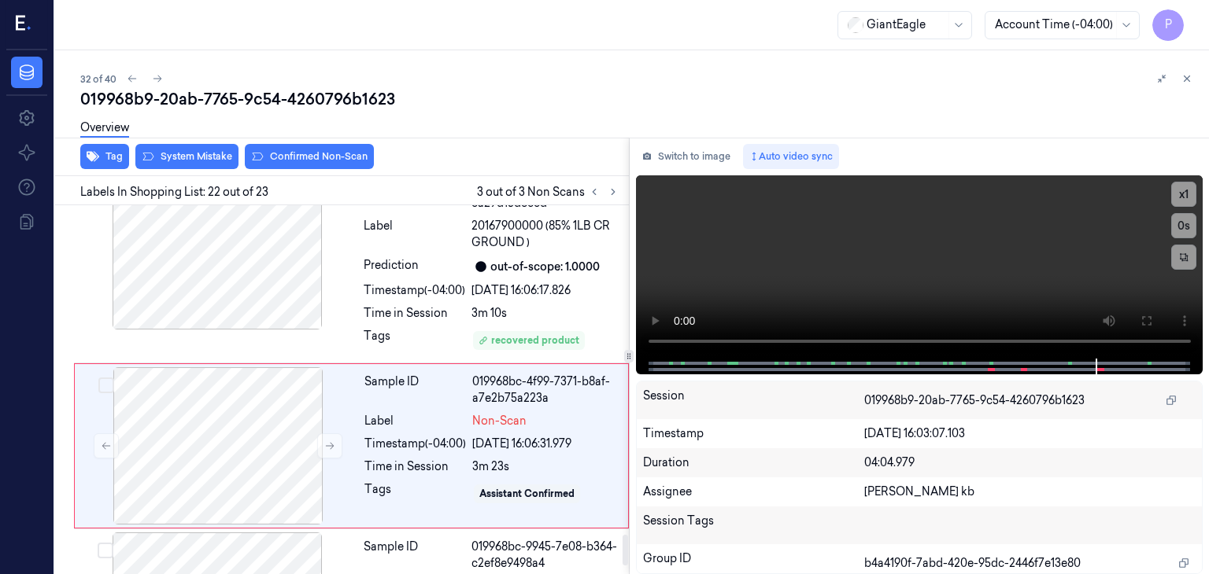
scroll to position [3991, 0]
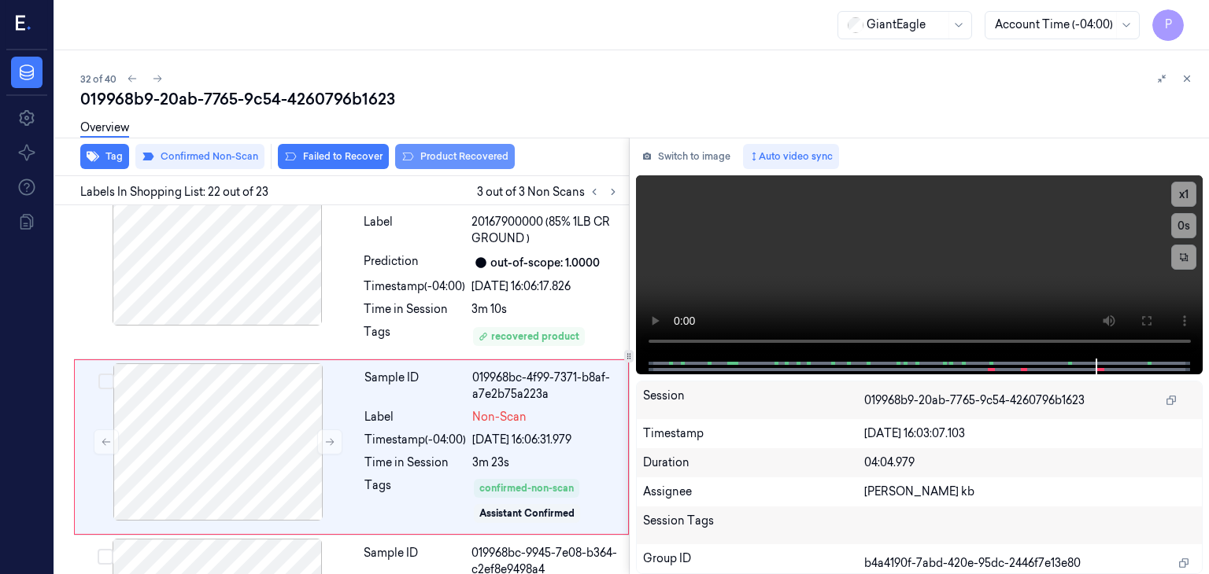
click at [445, 158] on button "Product Recovered" at bounding box center [455, 156] width 120 height 25
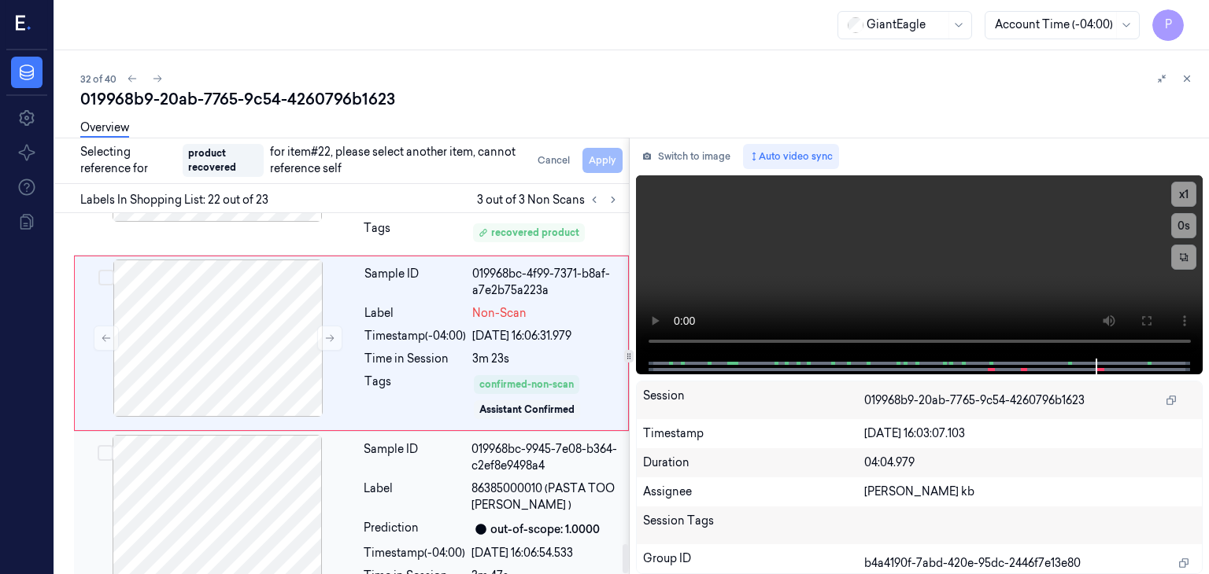
click at [245, 437] on div at bounding box center [217, 513] width 280 height 157
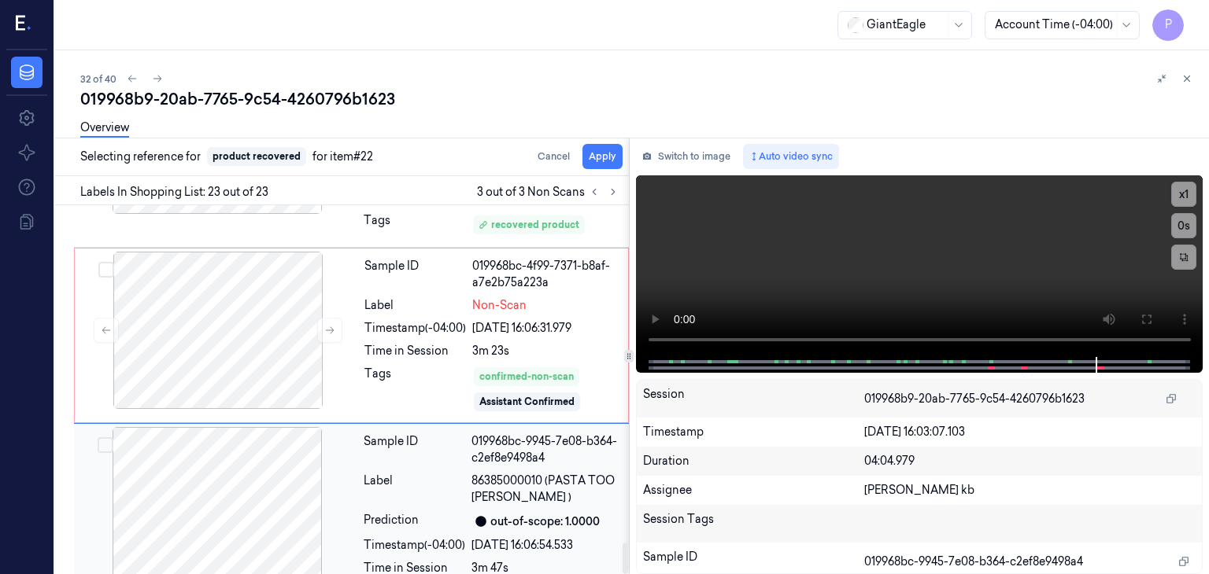
scroll to position [4095, 0]
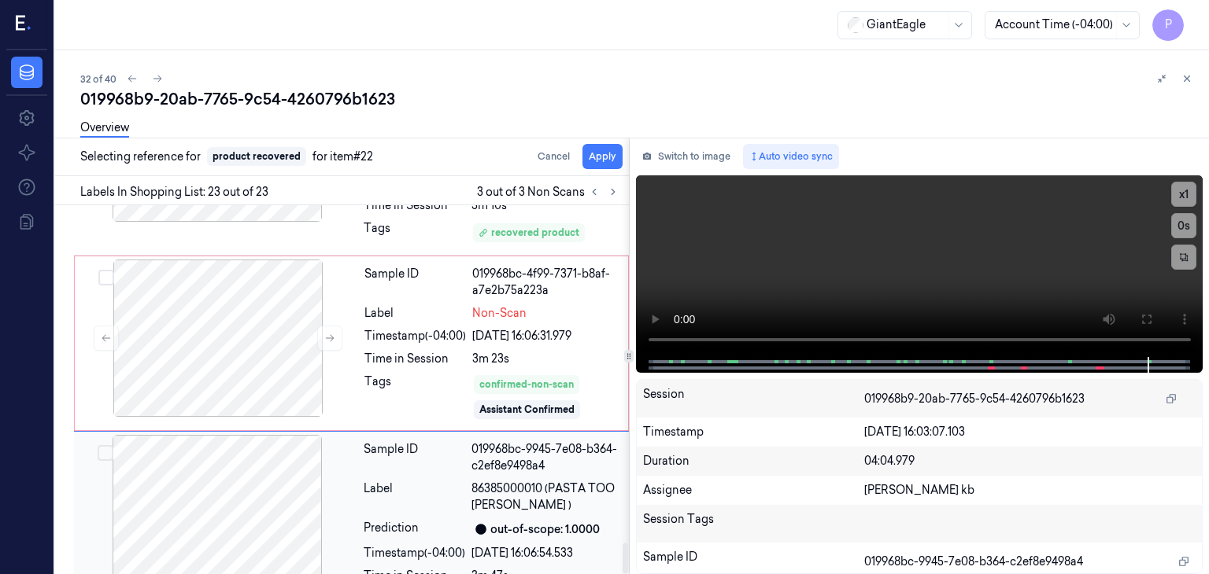
click at [104, 445] on button "Select row" at bounding box center [106, 453] width 16 height 16
click at [602, 153] on button "Apply" at bounding box center [602, 156] width 40 height 25
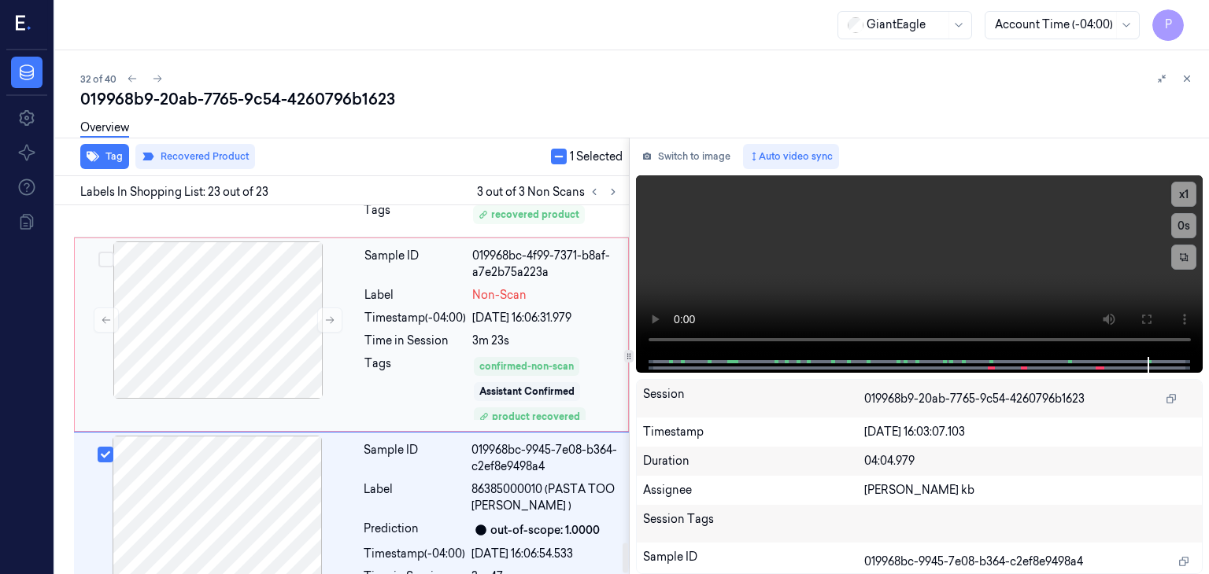
scroll to position [4114, 0]
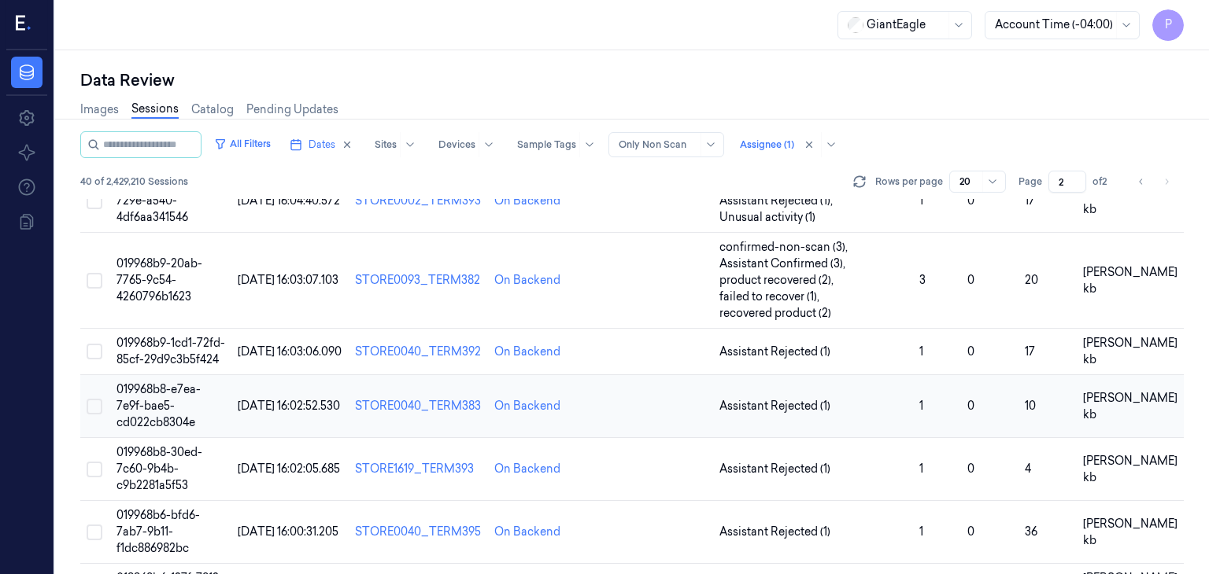
scroll to position [787, 0]
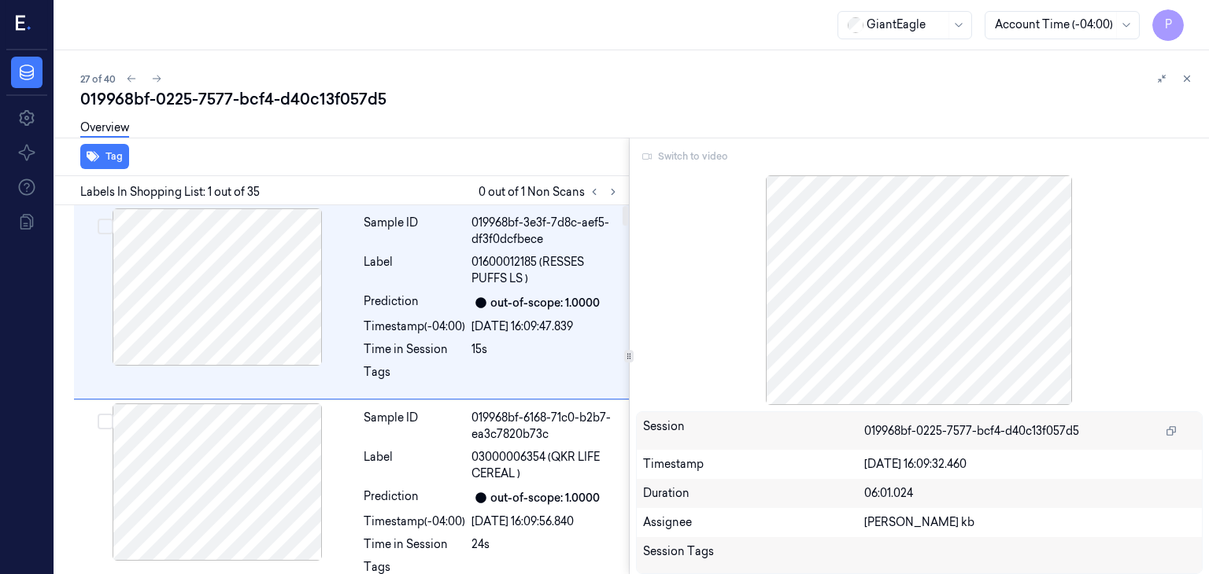
click at [697, 158] on div "Switch to video" at bounding box center [919, 156] width 567 height 25
click at [699, 158] on div "Switch to video" at bounding box center [919, 156] width 567 height 25
click at [692, 155] on div "Switch to video" at bounding box center [919, 156] width 567 height 25
click at [653, 155] on div "Switch to video" at bounding box center [919, 156] width 567 height 25
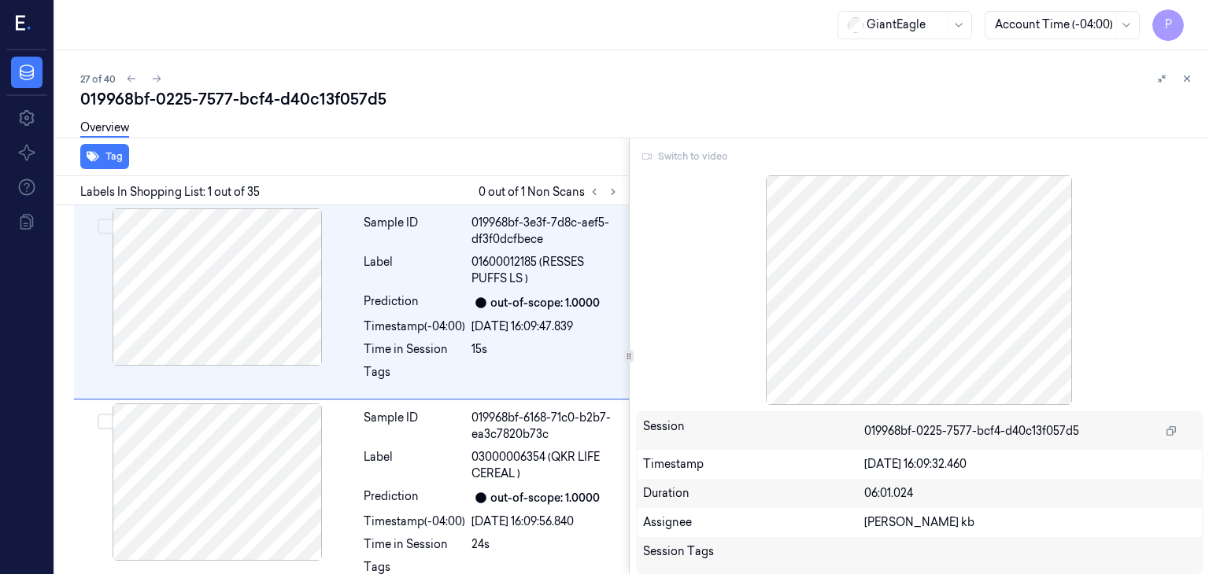
click at [840, 344] on div at bounding box center [919, 290] width 567 height 230
click at [696, 152] on div "Switch to video" at bounding box center [919, 156] width 567 height 25
click at [648, 157] on div "Switch to video" at bounding box center [919, 156] width 567 height 25
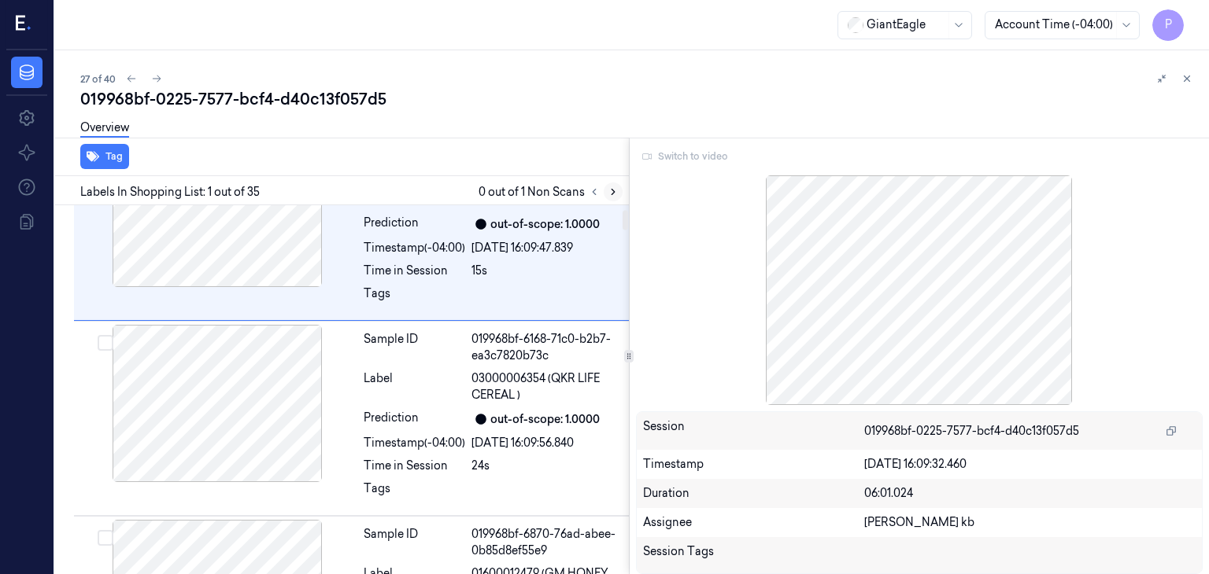
click at [611, 190] on icon at bounding box center [613, 192] width 11 height 11
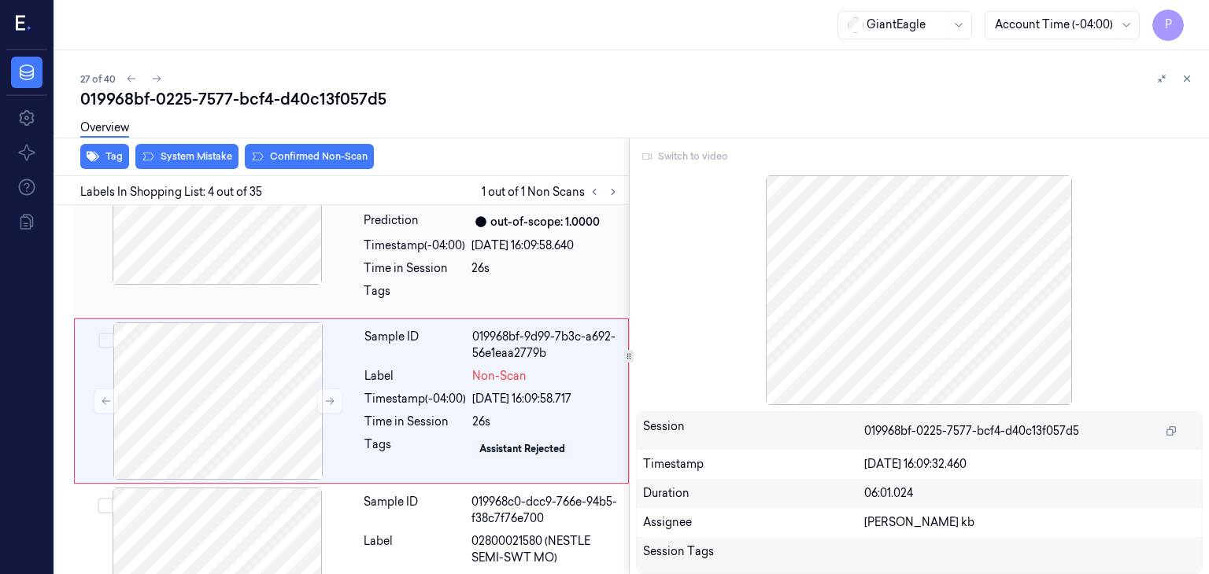
scroll to position [482, 0]
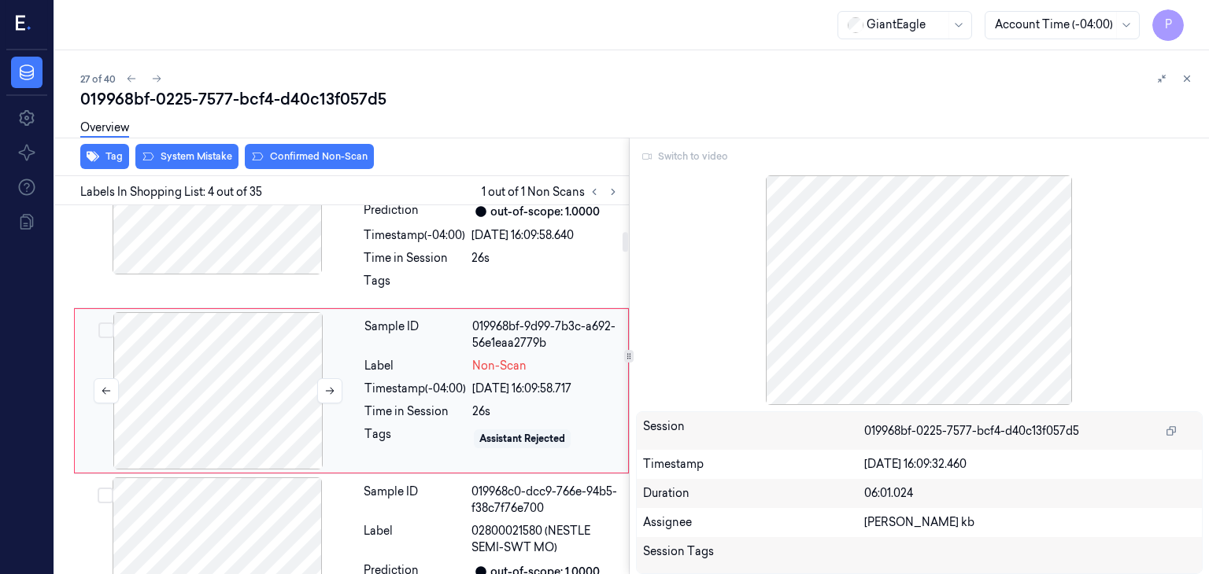
click at [242, 366] on div at bounding box center [218, 390] width 280 height 157
click at [240, 424] on div at bounding box center [218, 390] width 280 height 157
click at [697, 155] on div "Switch to video" at bounding box center [919, 156] width 567 height 25
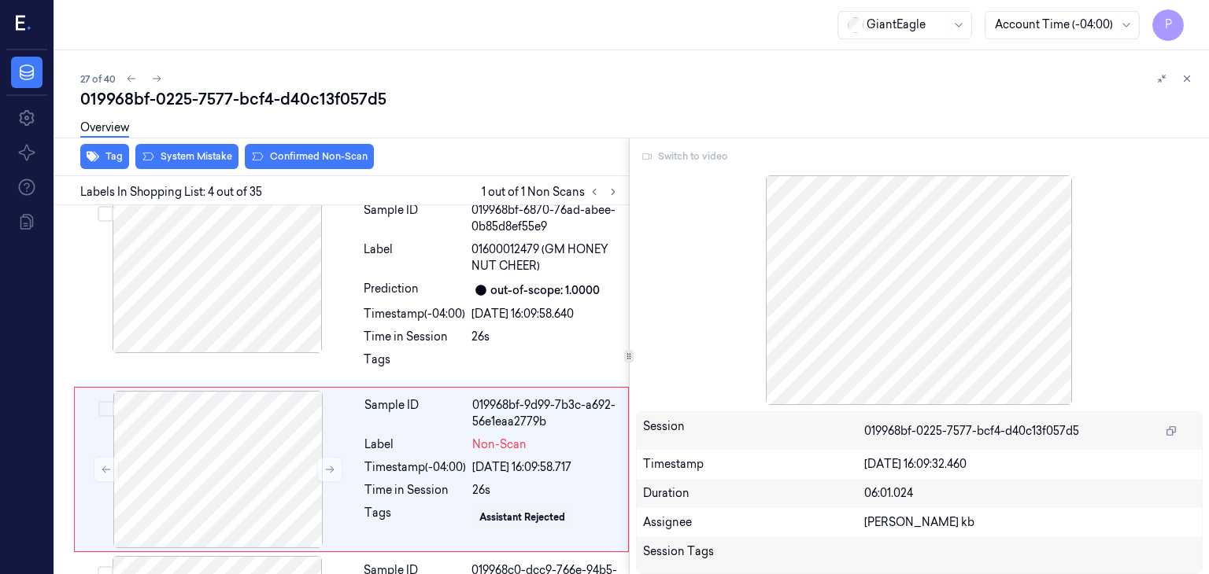
click at [645, 155] on div "Switch to video" at bounding box center [919, 156] width 567 height 25
click at [652, 153] on div "Switch to video" at bounding box center [919, 156] width 567 height 25
click at [679, 150] on div "Switch to video" at bounding box center [919, 156] width 567 height 25
click at [680, 150] on div "Switch to video" at bounding box center [919, 156] width 567 height 25
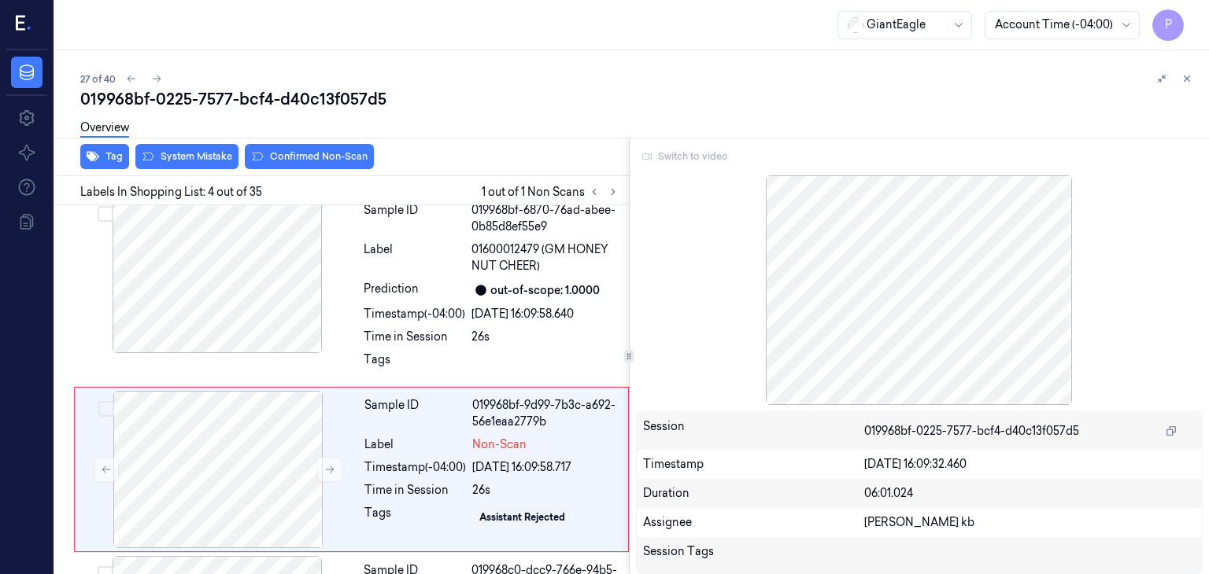
click at [705, 151] on div "Switch to video" at bounding box center [919, 156] width 567 height 25
click at [709, 151] on div "Switch to video" at bounding box center [919, 156] width 567 height 25
